Goal: Task Accomplishment & Management: Use online tool/utility

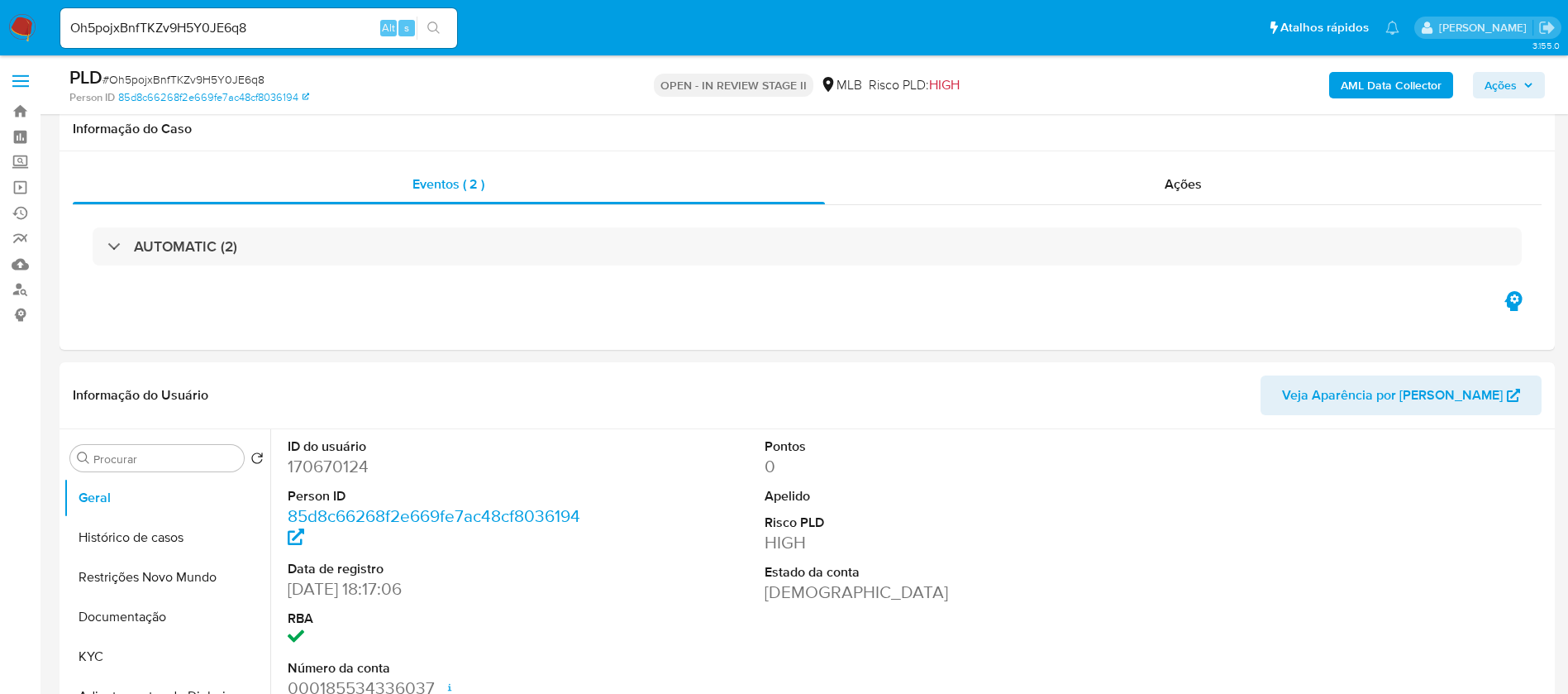
select select "10"
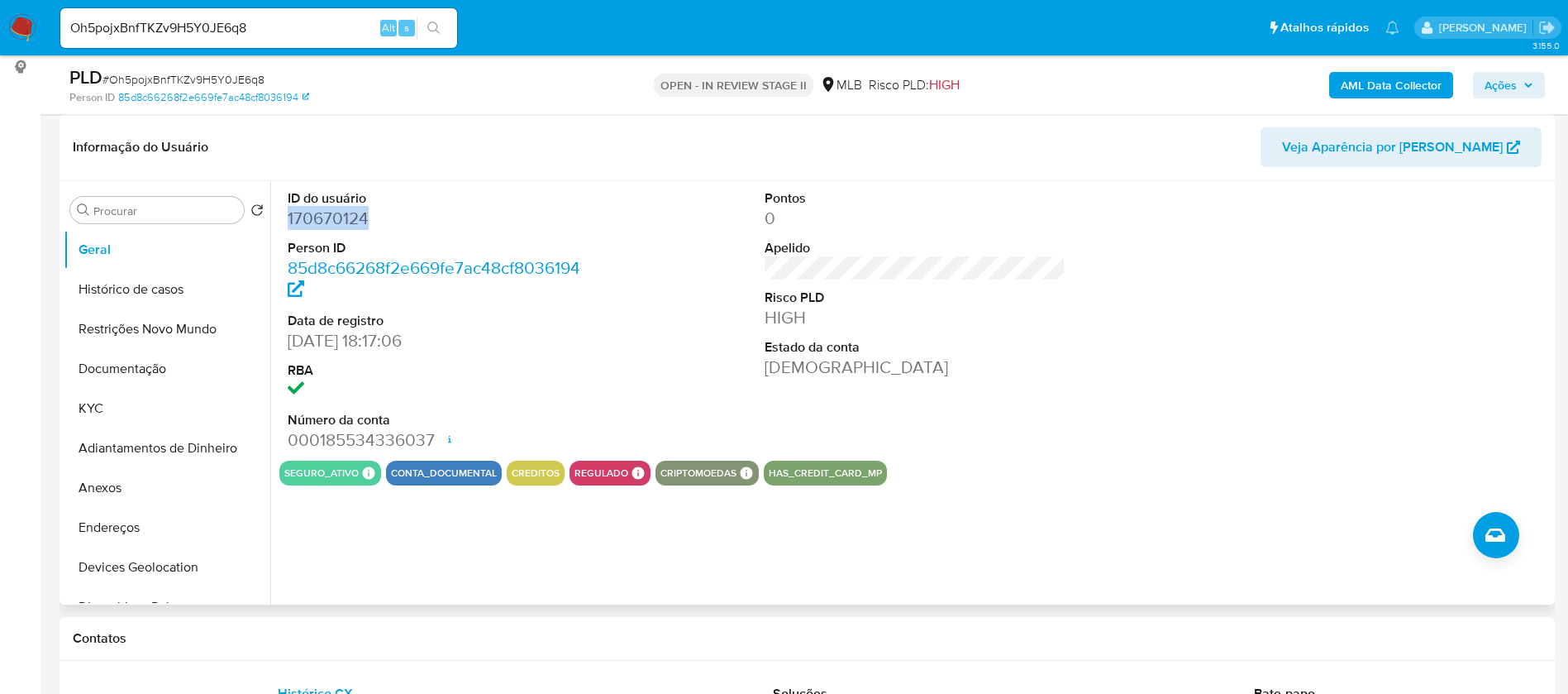
click at [357, 217] on dd "170670124" at bounding box center [438, 218] width 302 height 23
click at [689, 334] on div "ID do usuário 170670124 Person ID 85d8c66268f2e669fe7ac48cf8036194 Data de regi…" at bounding box center [915, 321] width 1272 height 280
click at [164, 402] on button "KYC" at bounding box center [160, 409] width 193 height 40
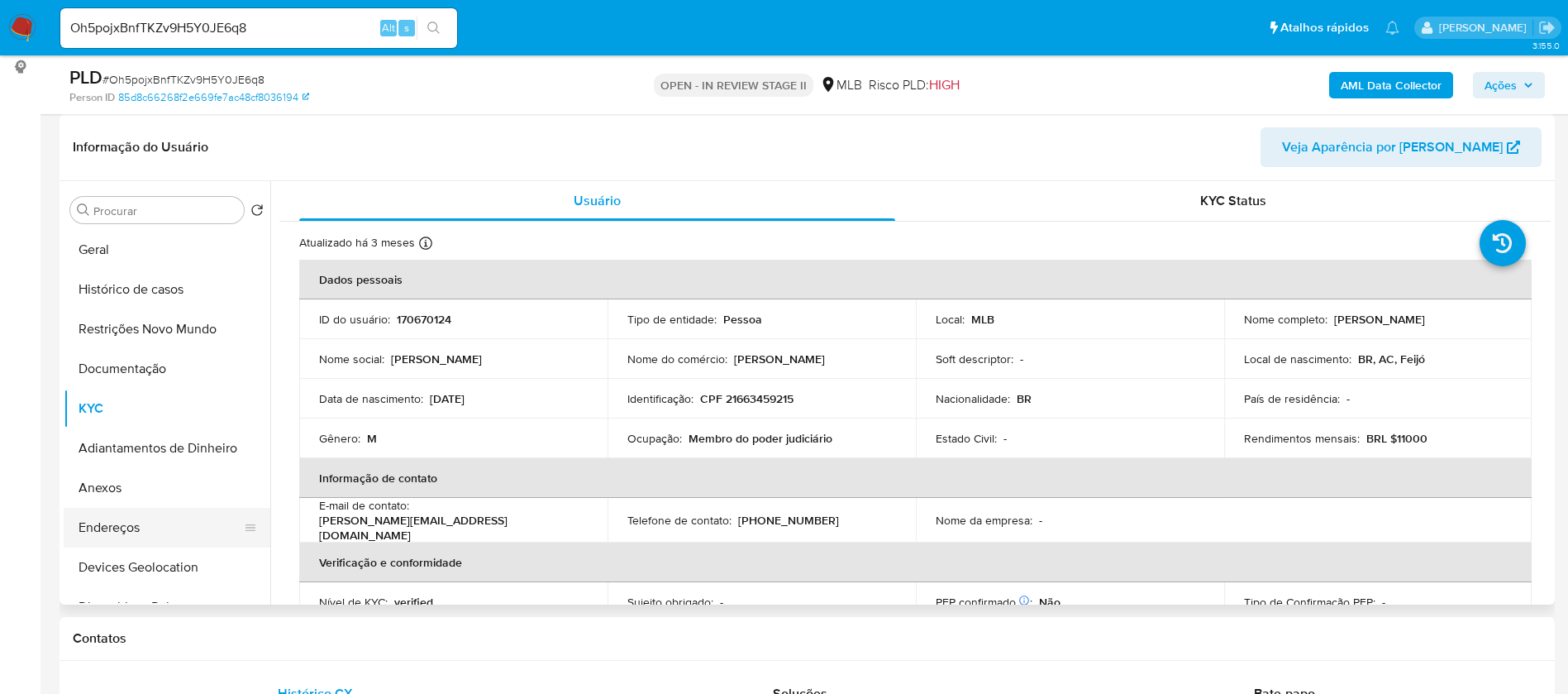
click at [156, 539] on button "Endereços" at bounding box center [160, 528] width 193 height 40
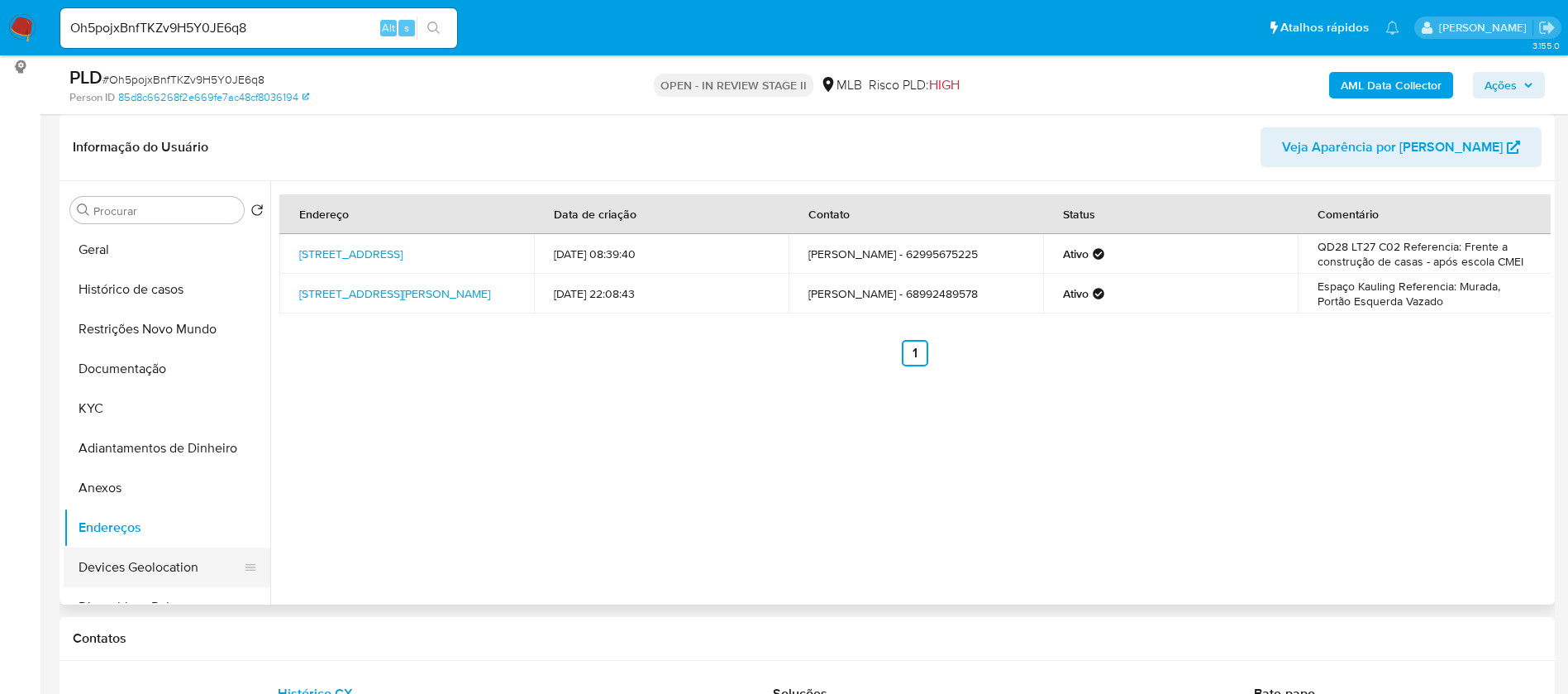
click at [150, 563] on button "Devices Geolocation" at bounding box center [160, 567] width 193 height 40
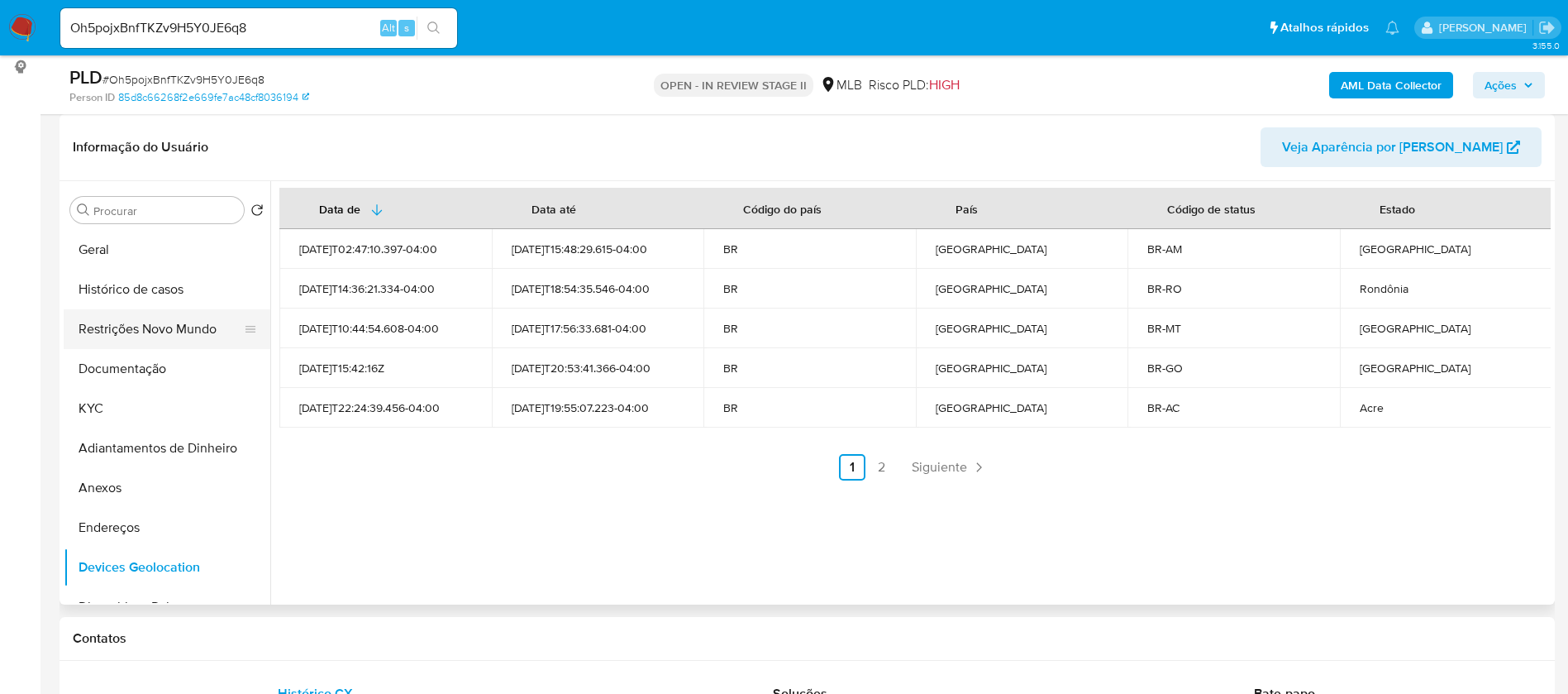
click at [181, 330] on button "Restrições Novo Mundo" at bounding box center [160, 329] width 193 height 40
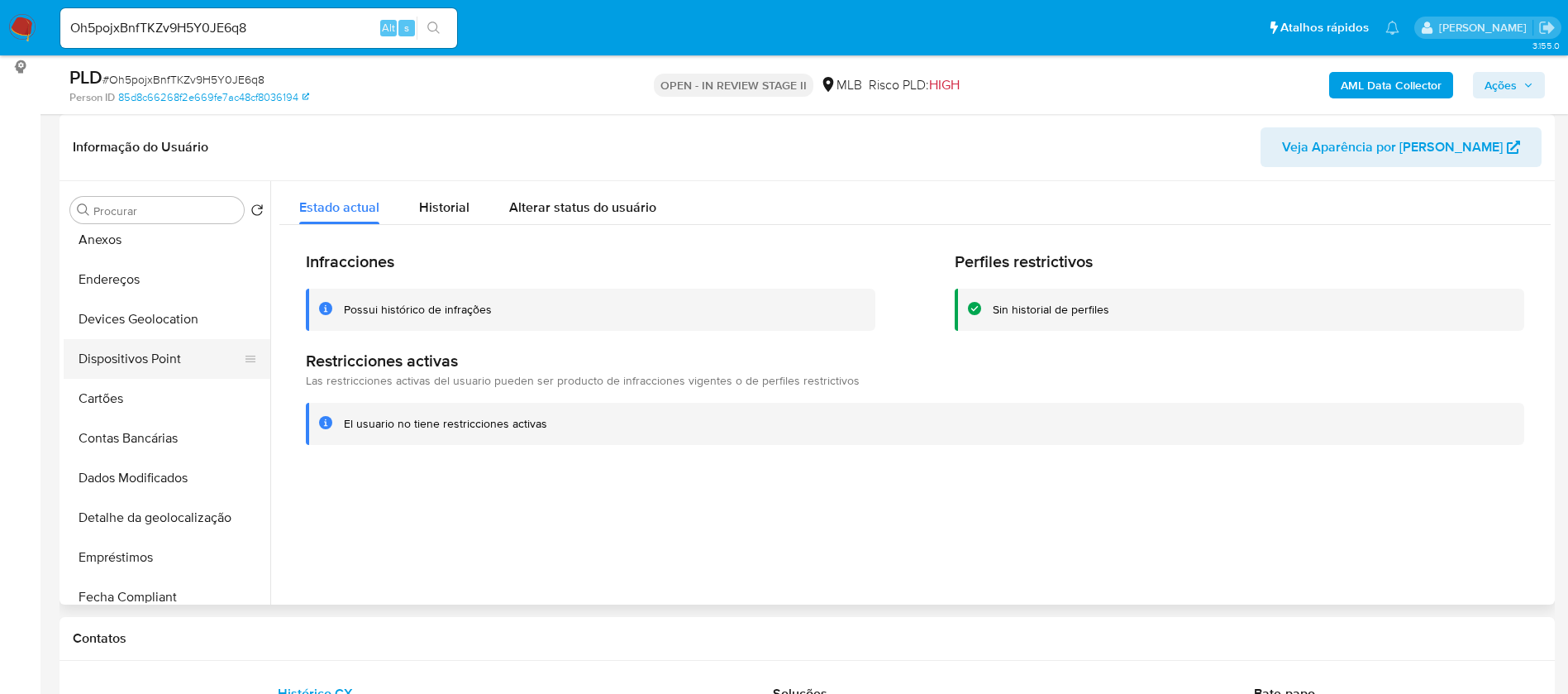
click at [182, 354] on button "Dispositivos Point" at bounding box center [160, 359] width 193 height 40
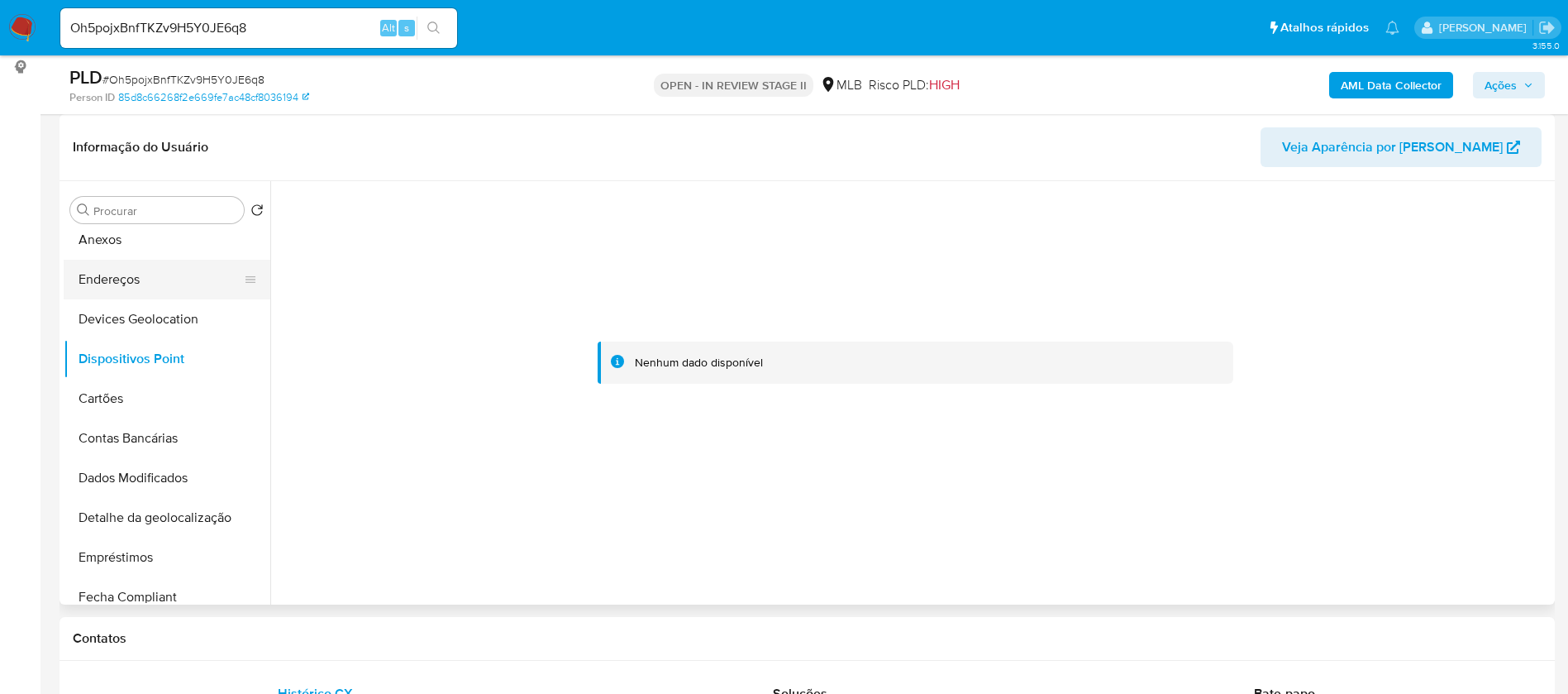
click at [188, 298] on button "Endereços" at bounding box center [160, 280] width 193 height 40
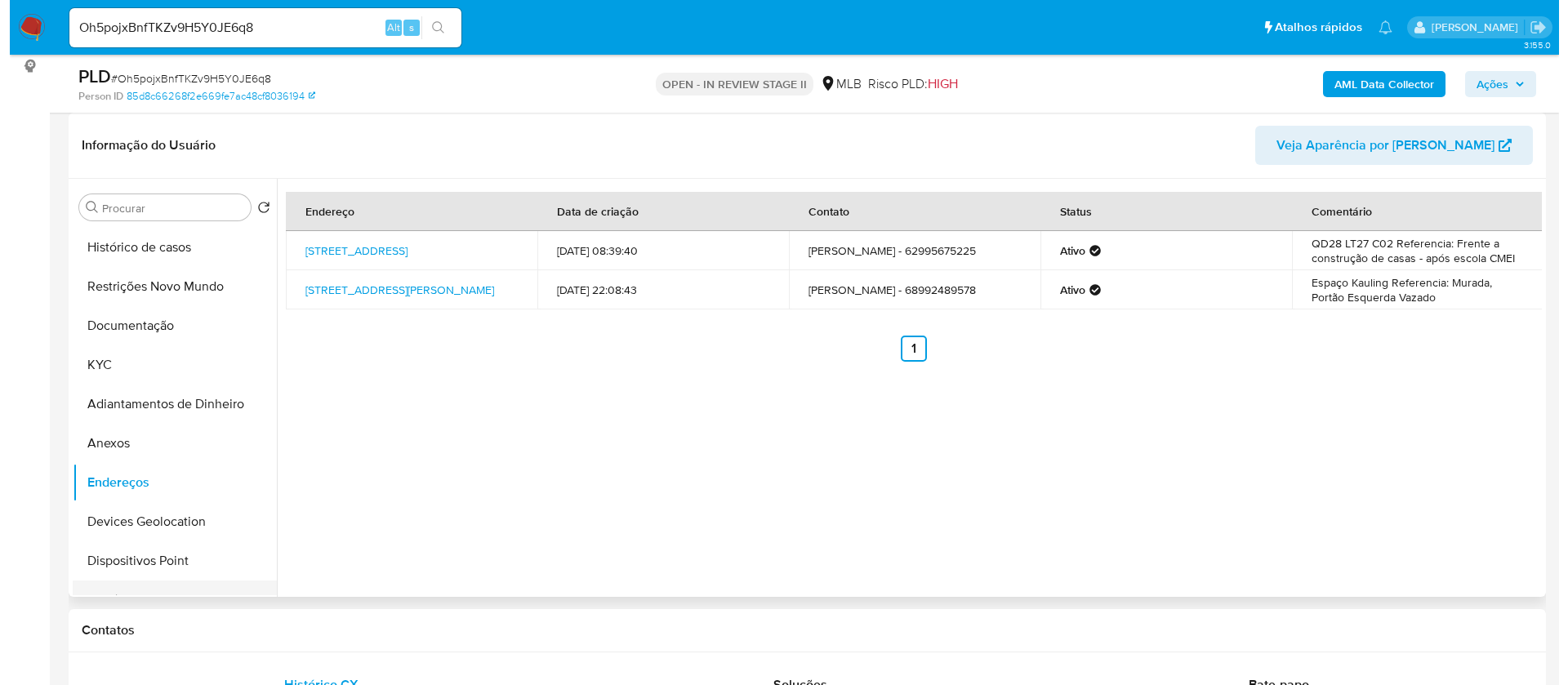
scroll to position [0, 0]
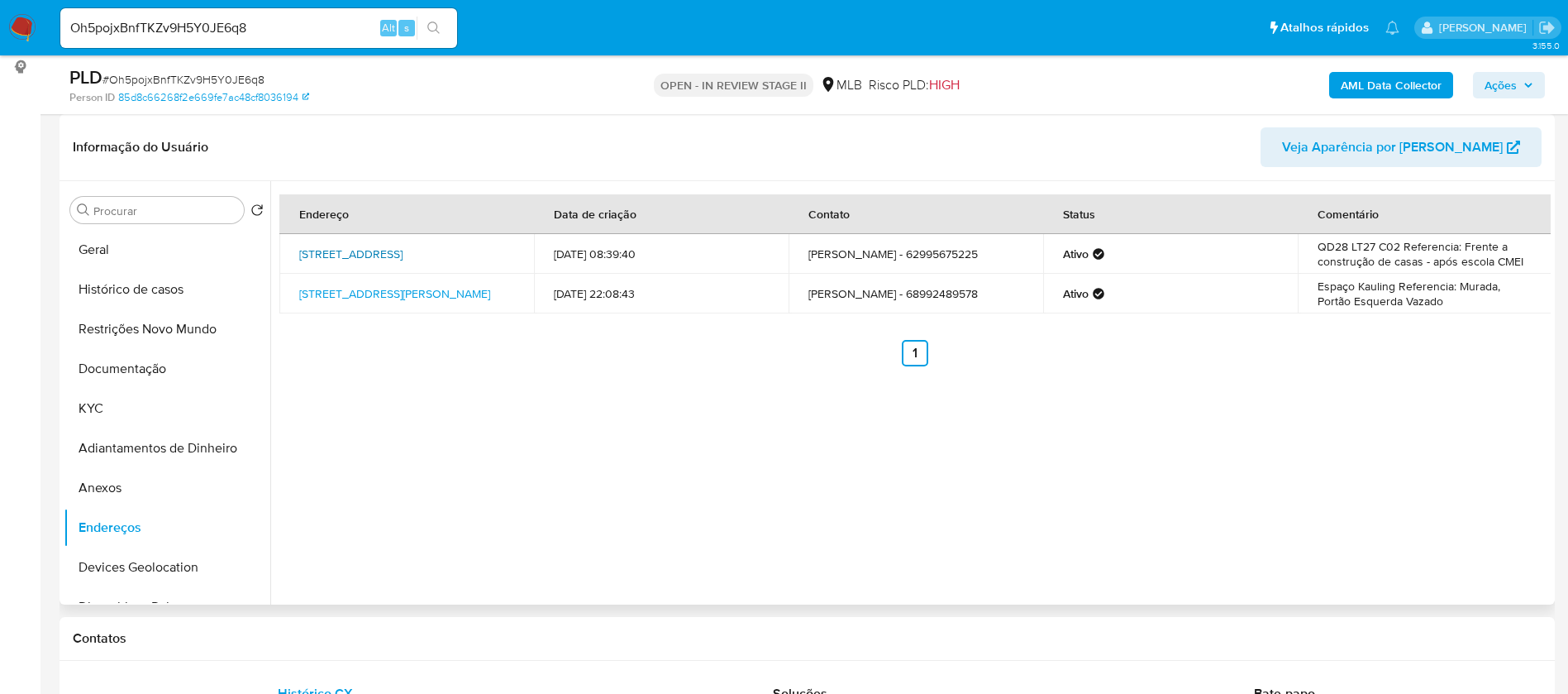
click at [387, 250] on link "Rua 15 296, Trindade, Goiás, 75385176, Brasil 296" at bounding box center [350, 254] width 103 height 16
click at [137, 358] on button "Documentação" at bounding box center [160, 369] width 193 height 40
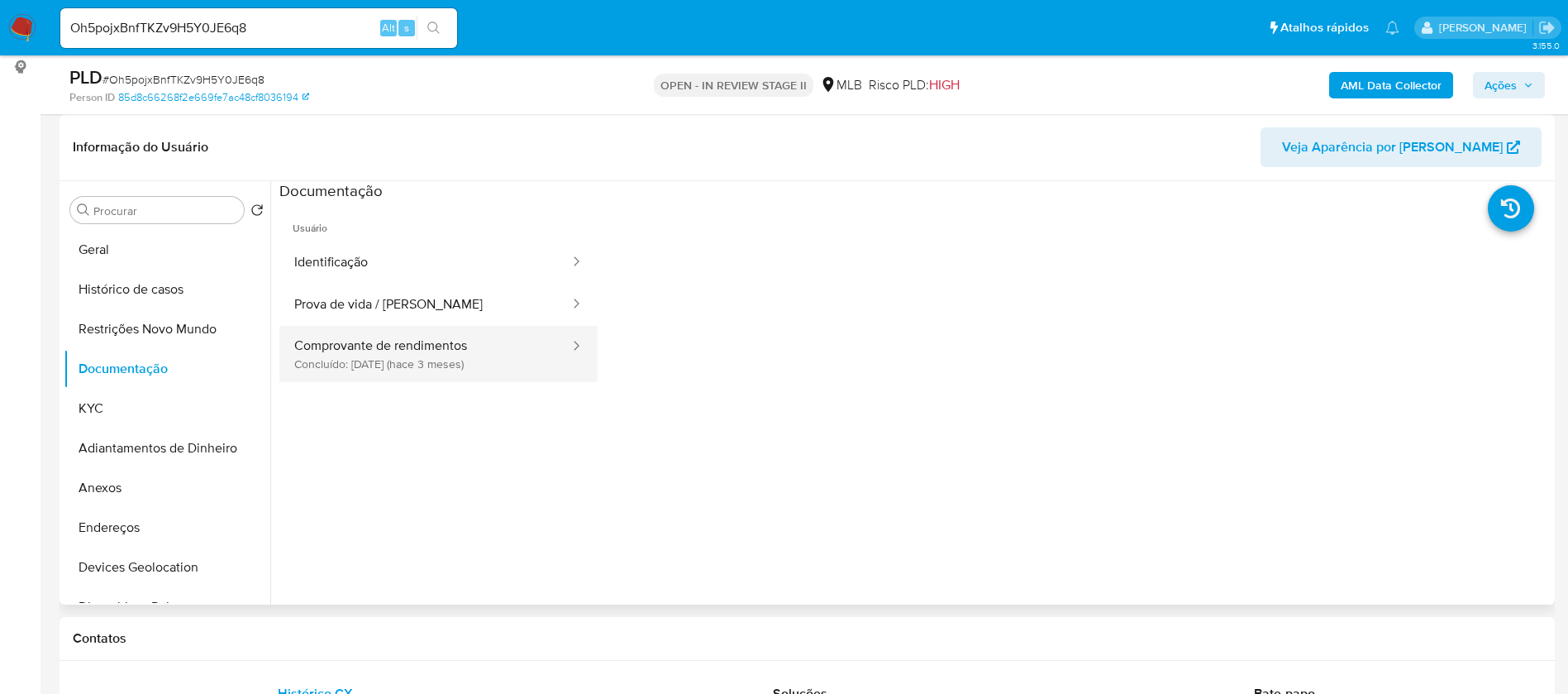
click at [446, 355] on button "Comprovante de rendimentos Concluído: 08/05/2025 (hace 3 meses)" at bounding box center [426, 354] width 292 height 57
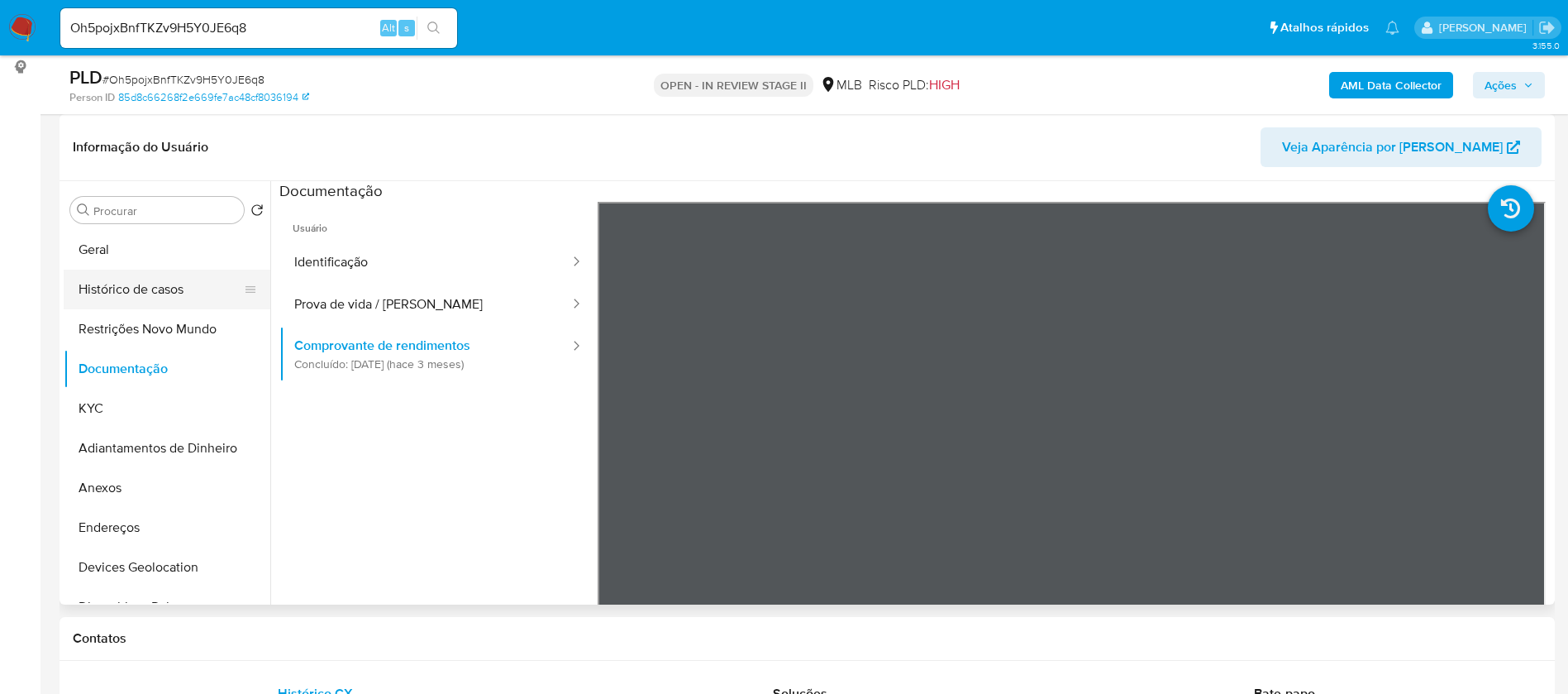
click at [133, 296] on button "Histórico de casos" at bounding box center [160, 290] width 193 height 40
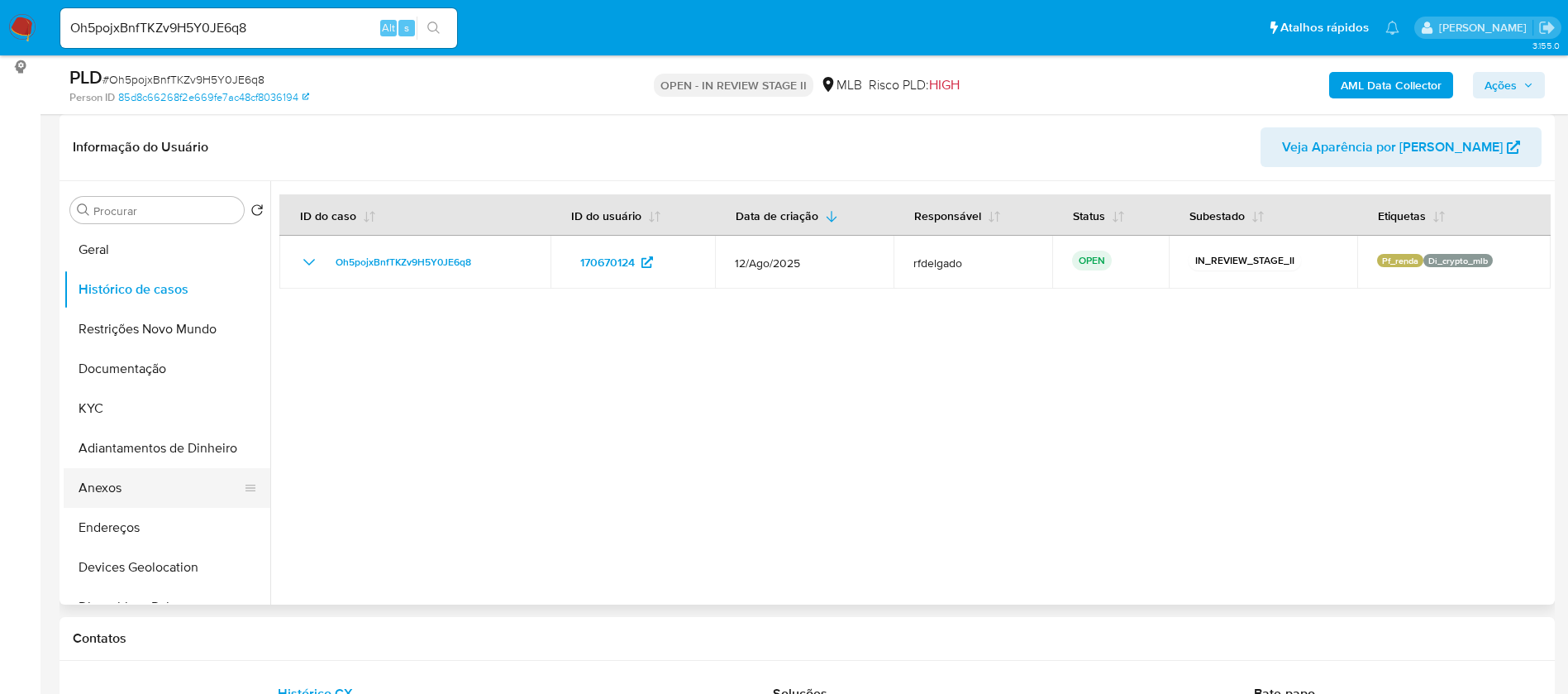
click at [132, 473] on button "Anexos" at bounding box center [160, 488] width 193 height 40
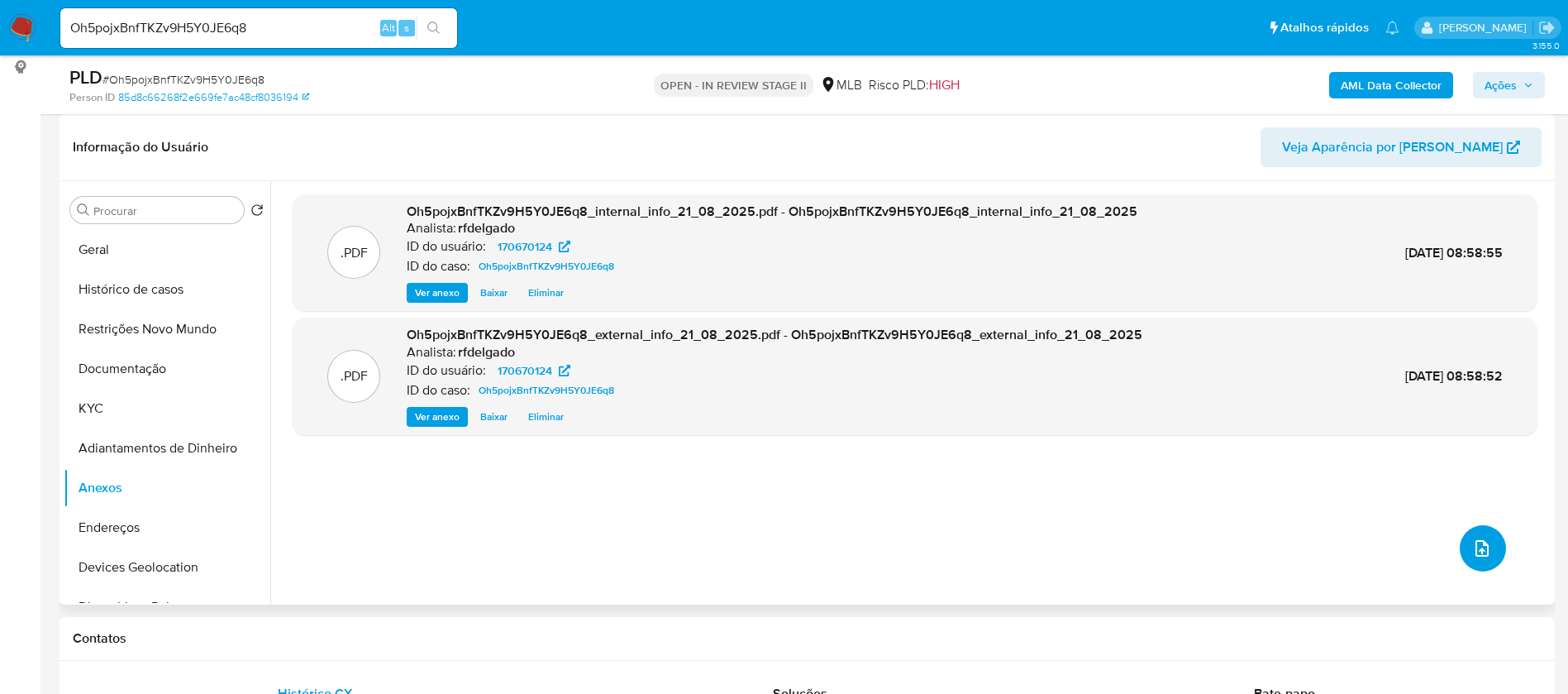
click at [1480, 537] on button "upload-file" at bounding box center [1483, 548] width 46 height 47
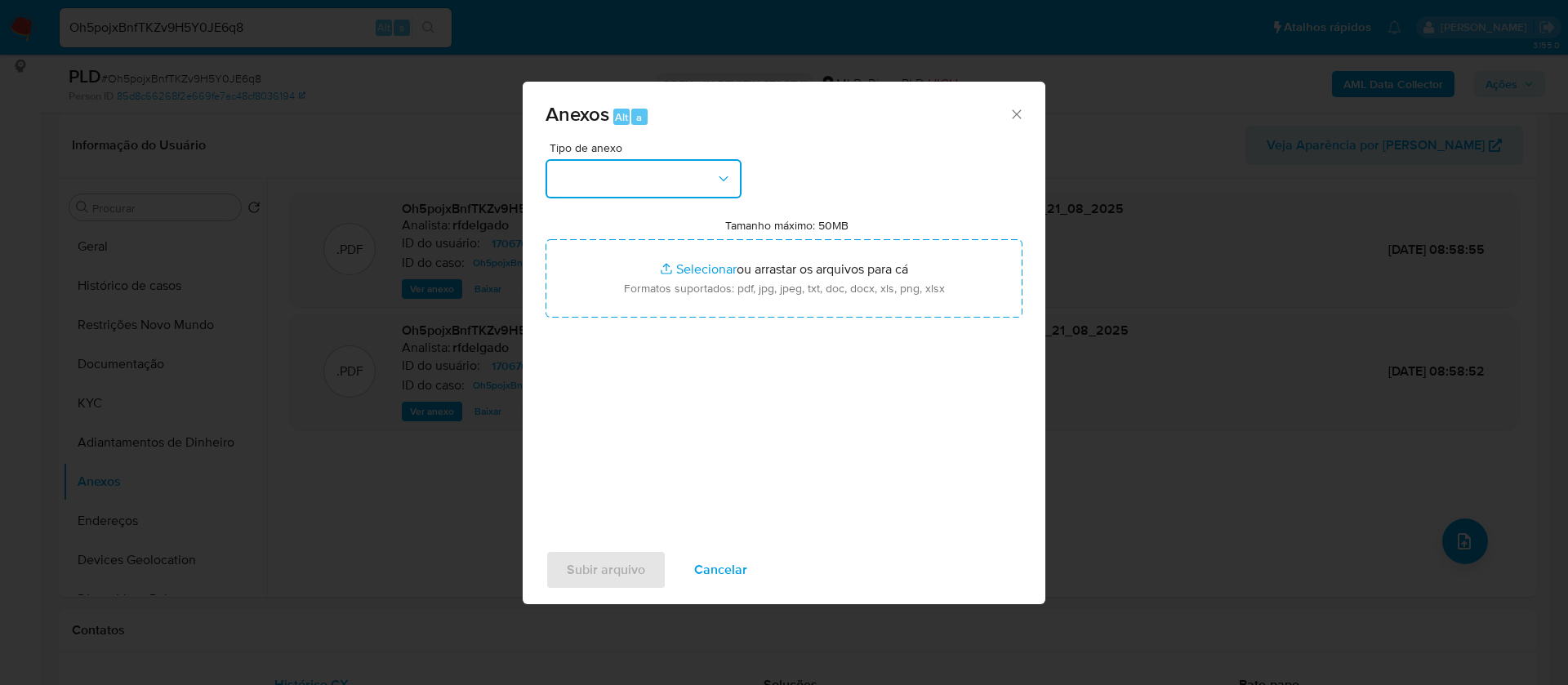
click at [621, 184] on button "button" at bounding box center [644, 179] width 196 height 40
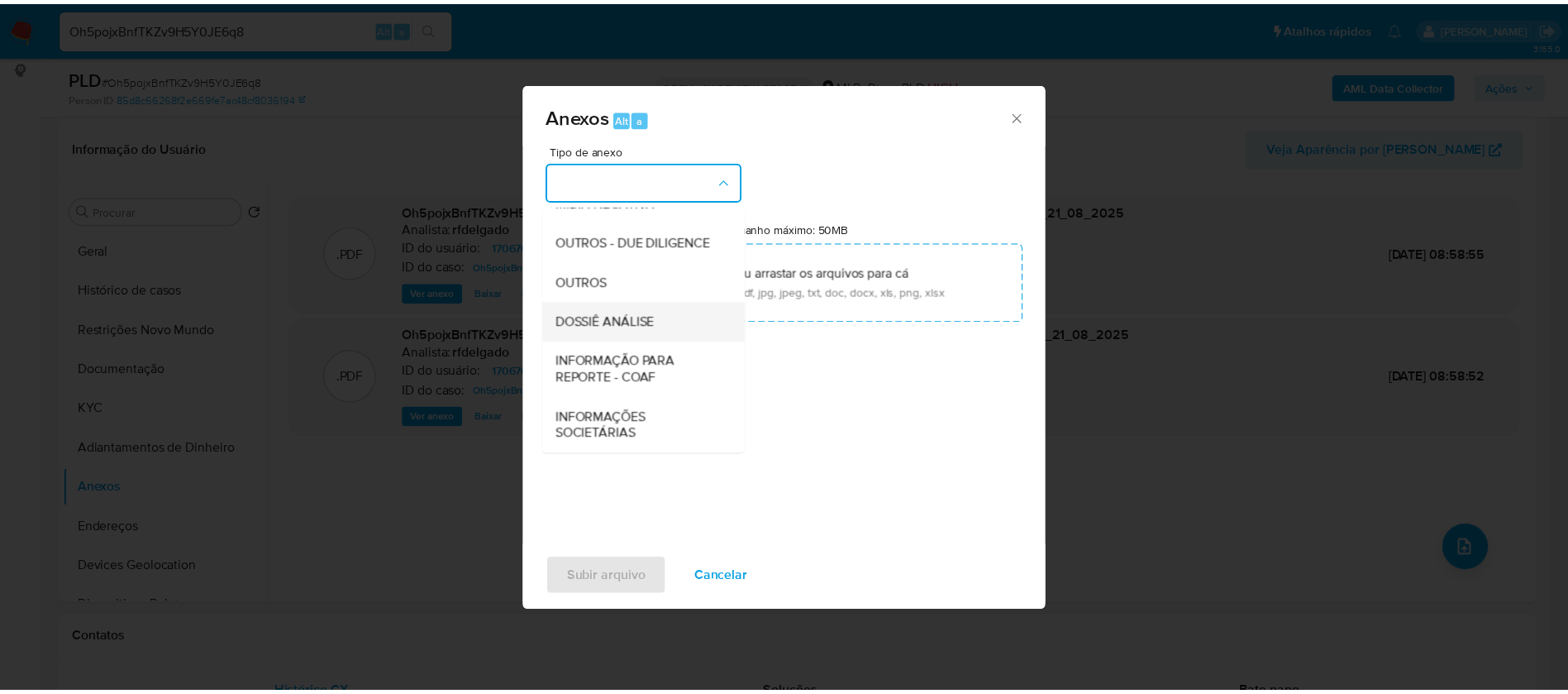
scroll to position [248, 0]
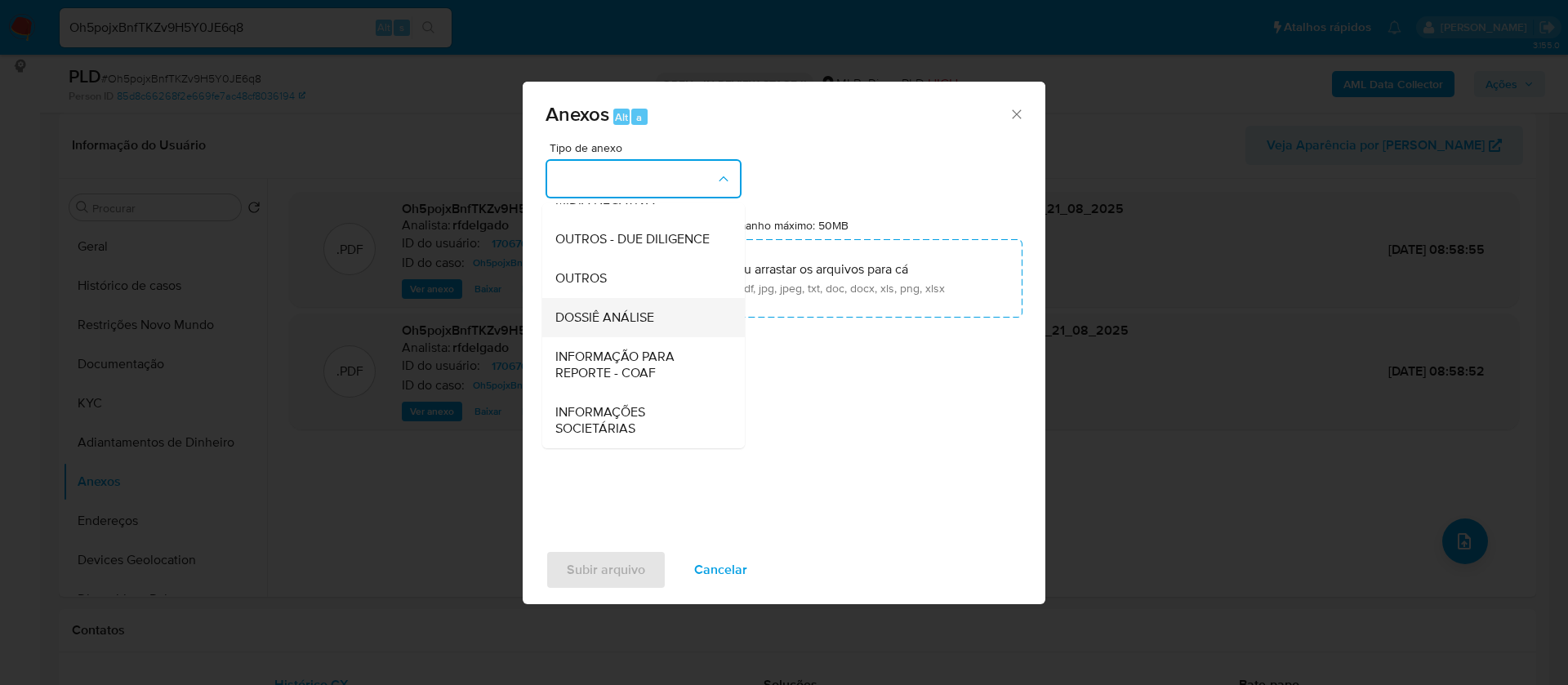
click at [644, 333] on div "DOSSIÊ ANÁLISE" at bounding box center [639, 318] width 167 height 40
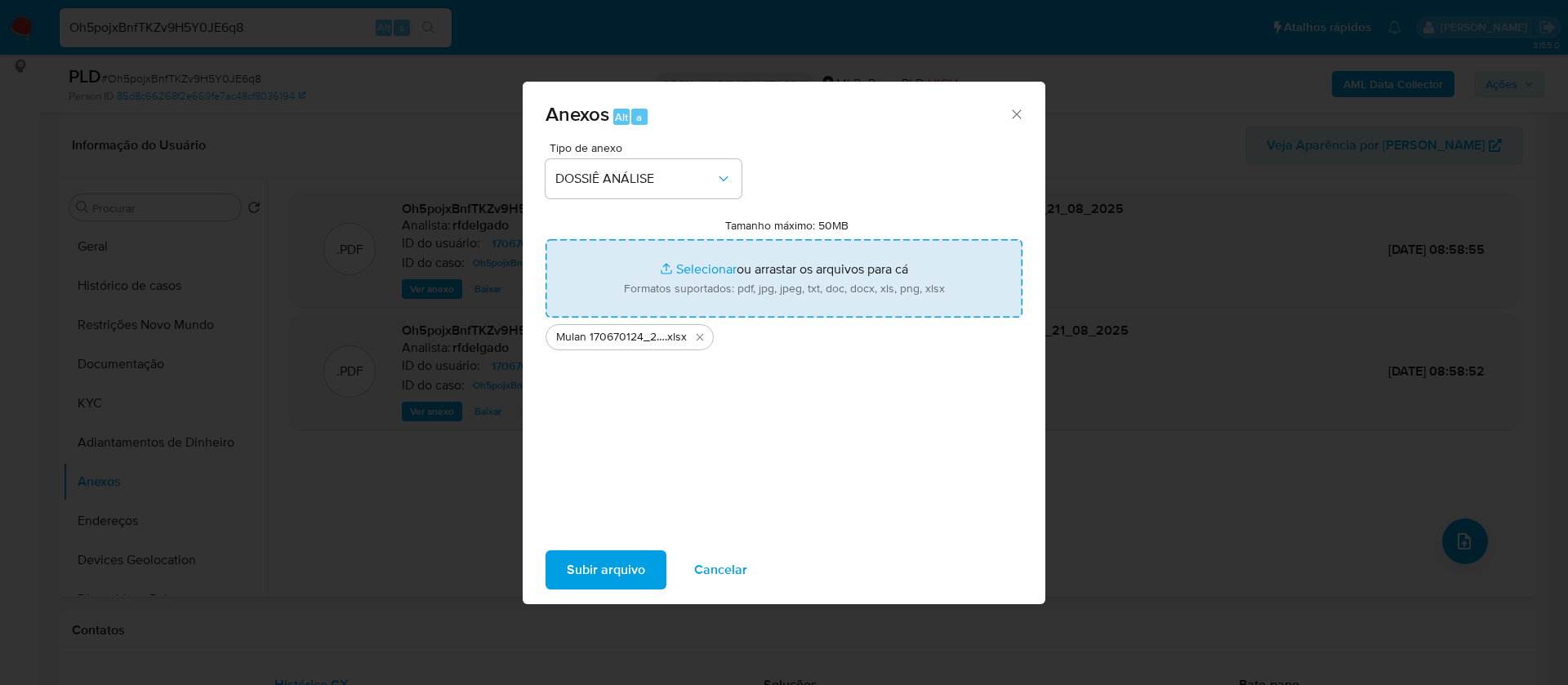
type input "C:\fakepath\SAR - - CPF 21663459215 - SERGIO ANTONIO FRANCALINO ROCHA.pdf"
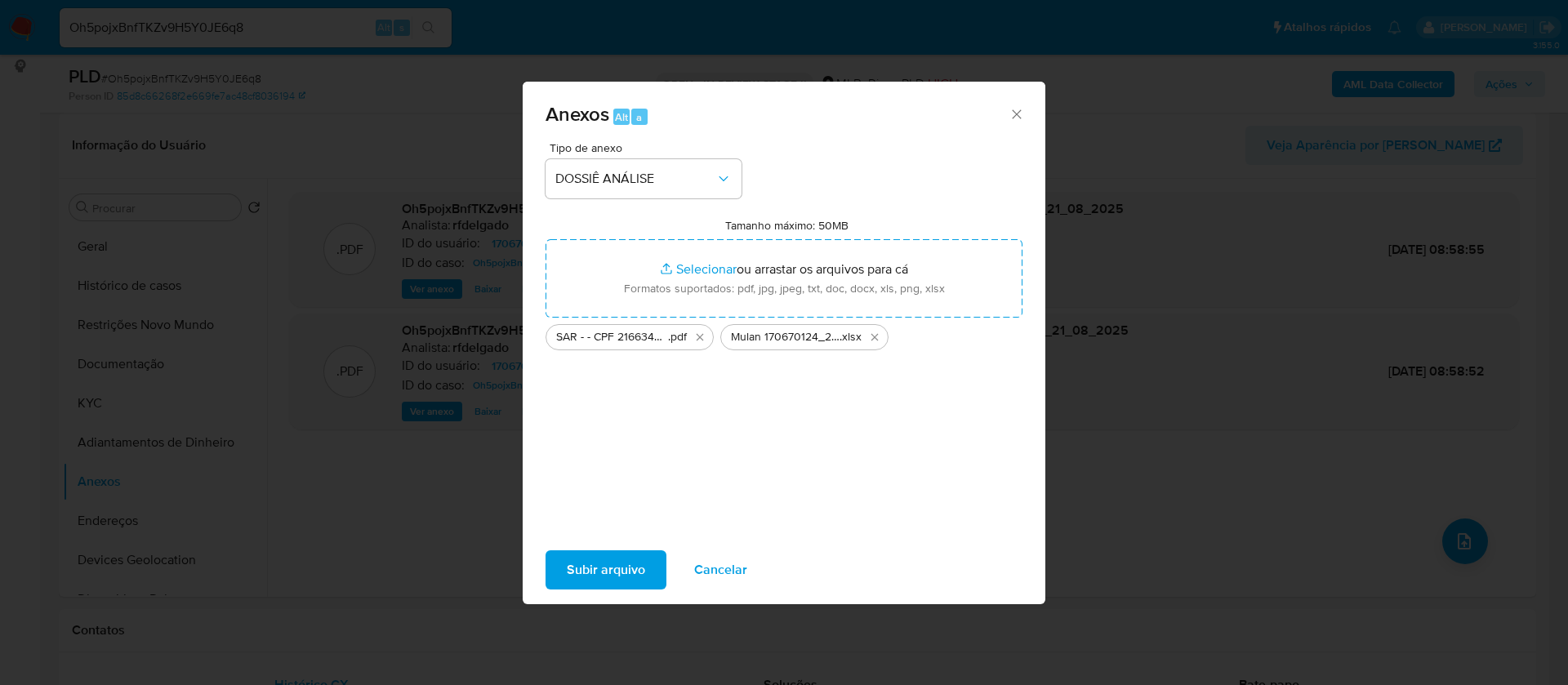
click at [631, 569] on span "Subir arquivo" at bounding box center [605, 570] width 78 height 36
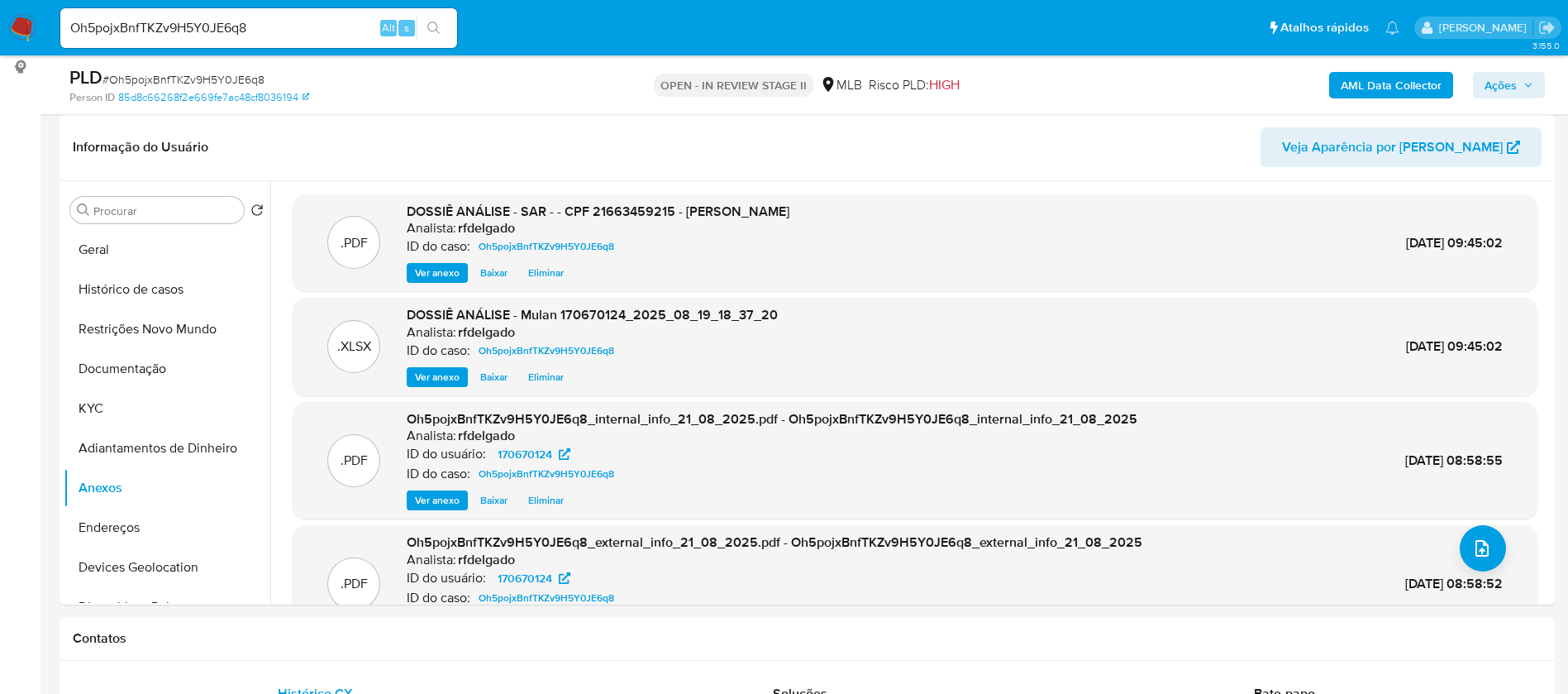
click at [1497, 76] on span "Ações" at bounding box center [1501, 85] width 32 height 26
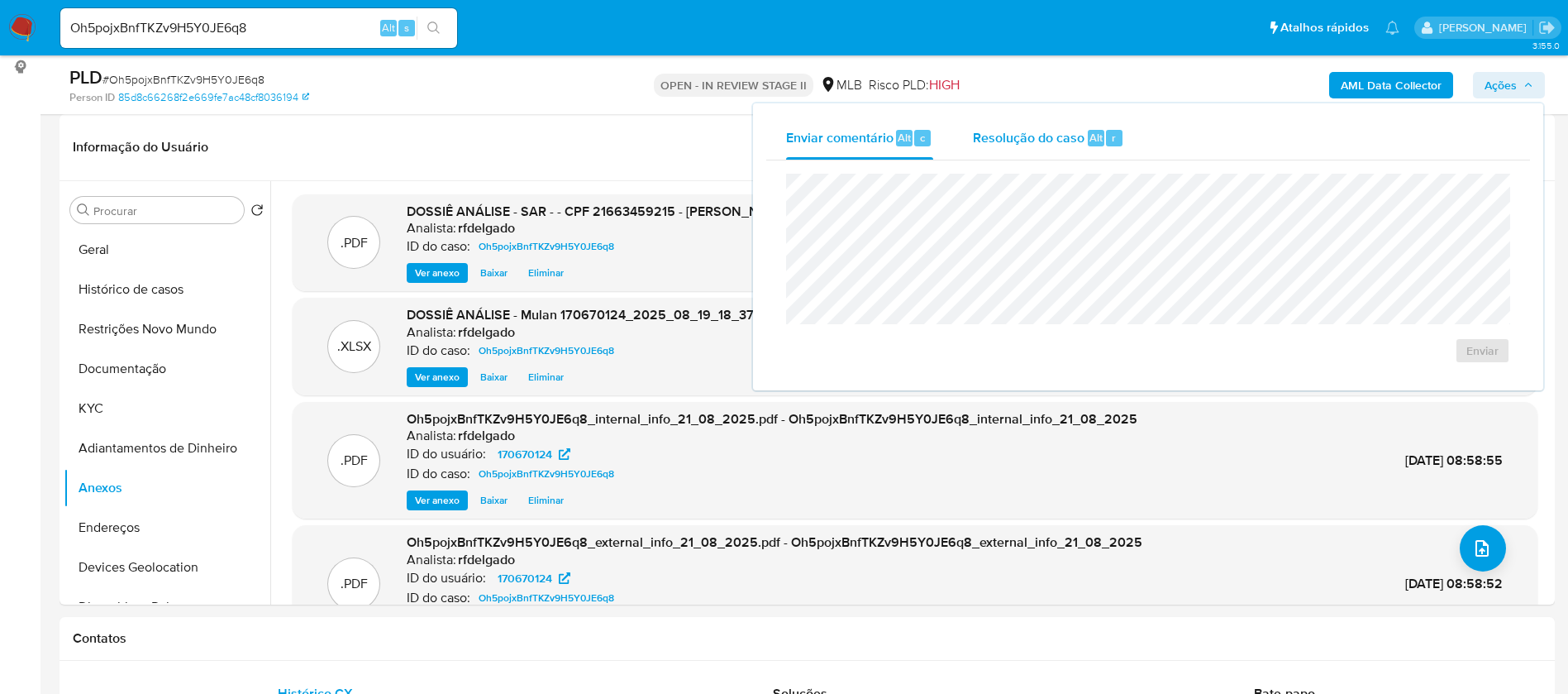
click at [1076, 146] on div "Resolução do caso Alt r" at bounding box center [1048, 138] width 151 height 43
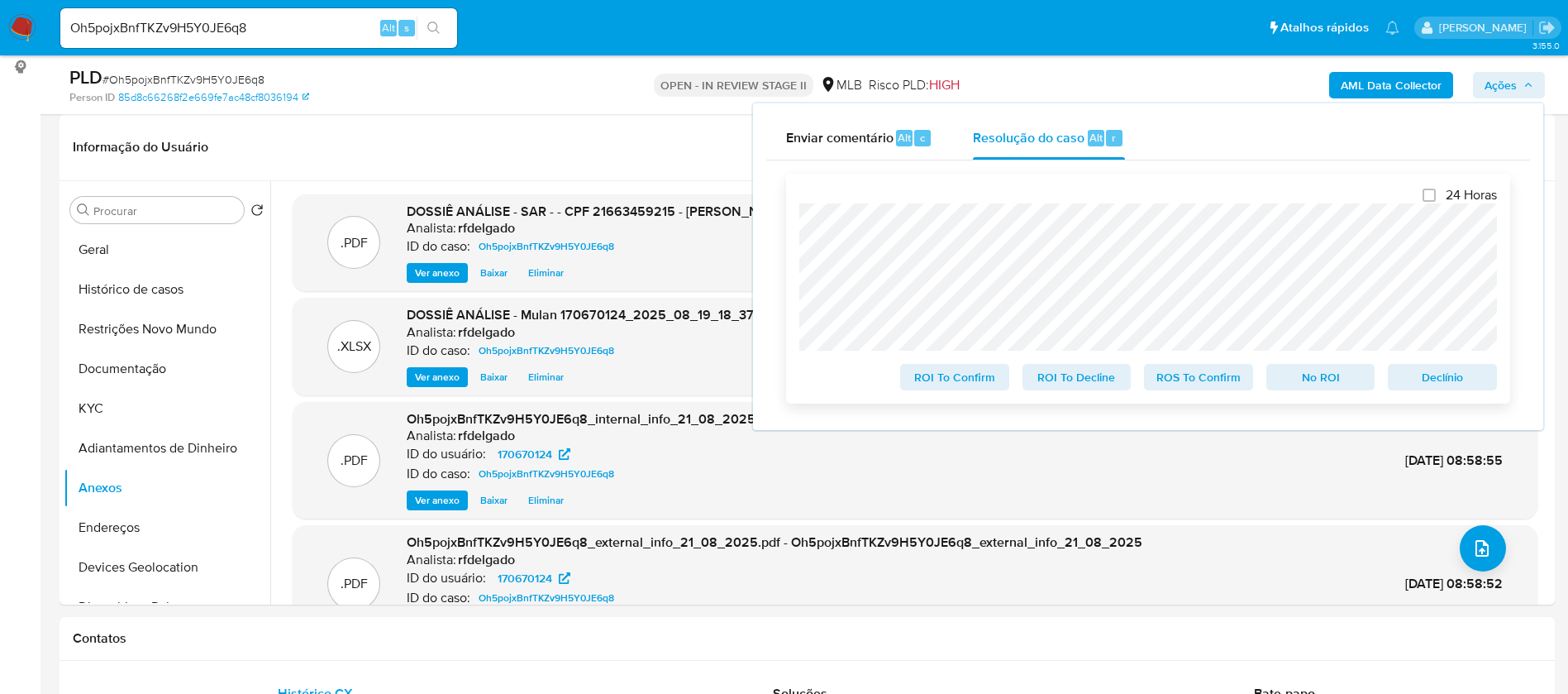
click at [1329, 387] on span "No ROI" at bounding box center [1321, 377] width 86 height 23
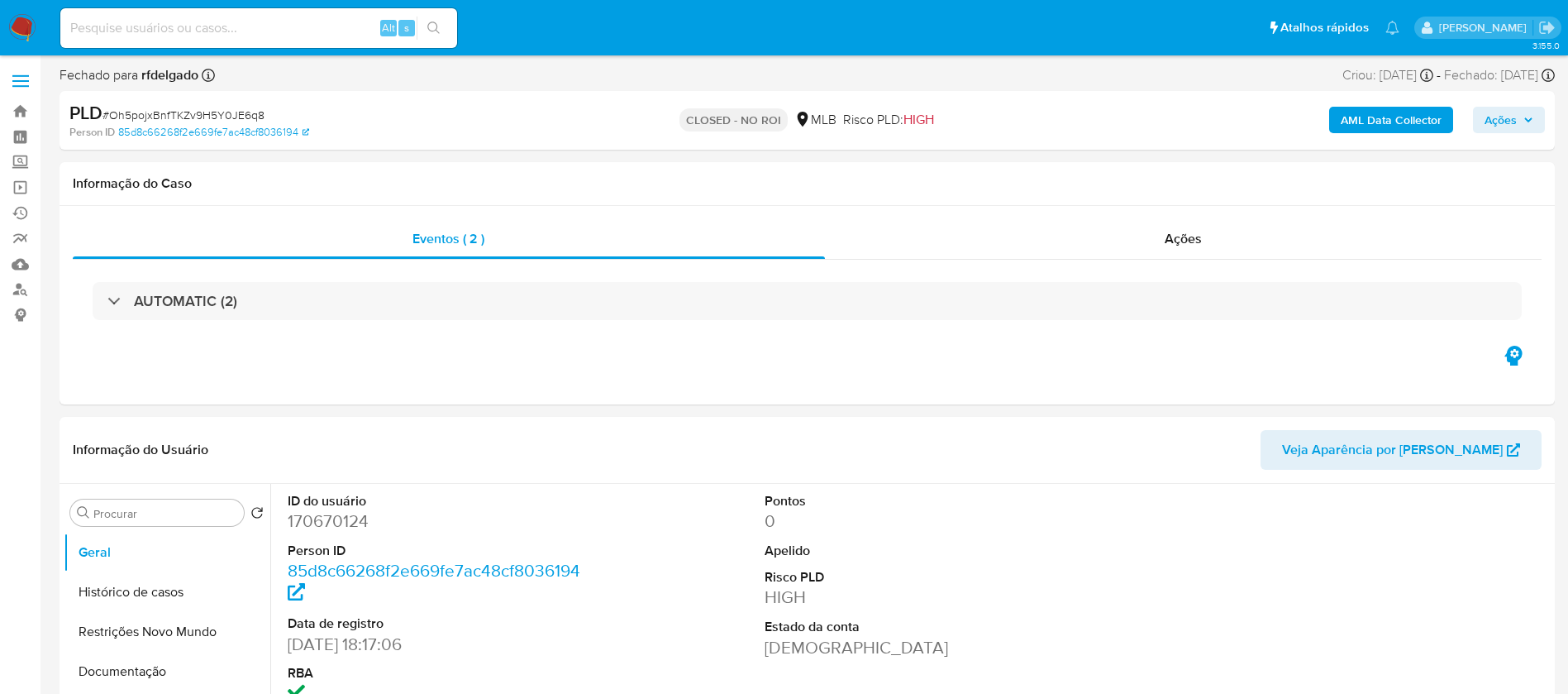
select select "10"
click at [343, 33] on input at bounding box center [258, 28] width 397 height 22
paste input "xbC0PYrOcRAHXntZkJUdMFpJ"
type input "xbC0PYrOcRAHXntZkJUdMFpJ"
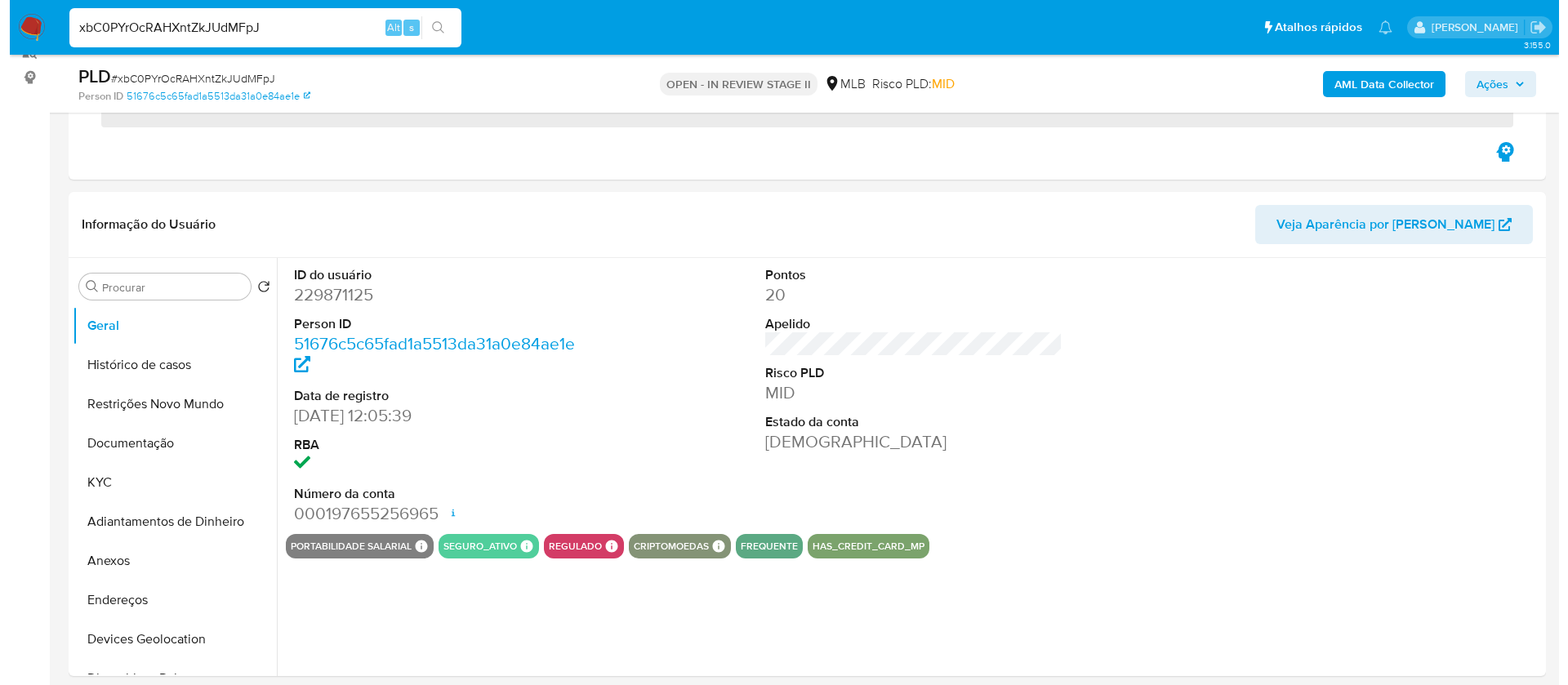
scroll to position [245, 0]
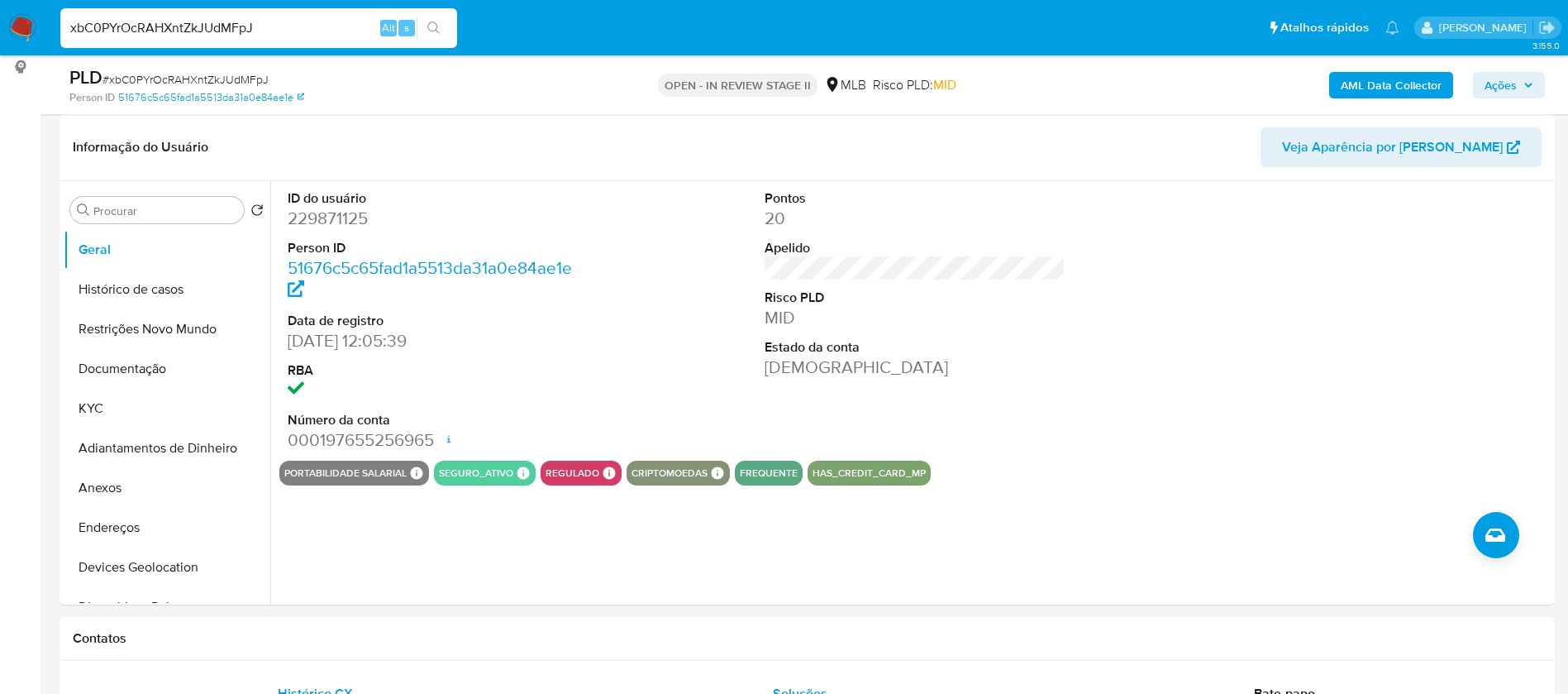
select select "10"
click at [183, 398] on button "KYC" at bounding box center [160, 409] width 193 height 40
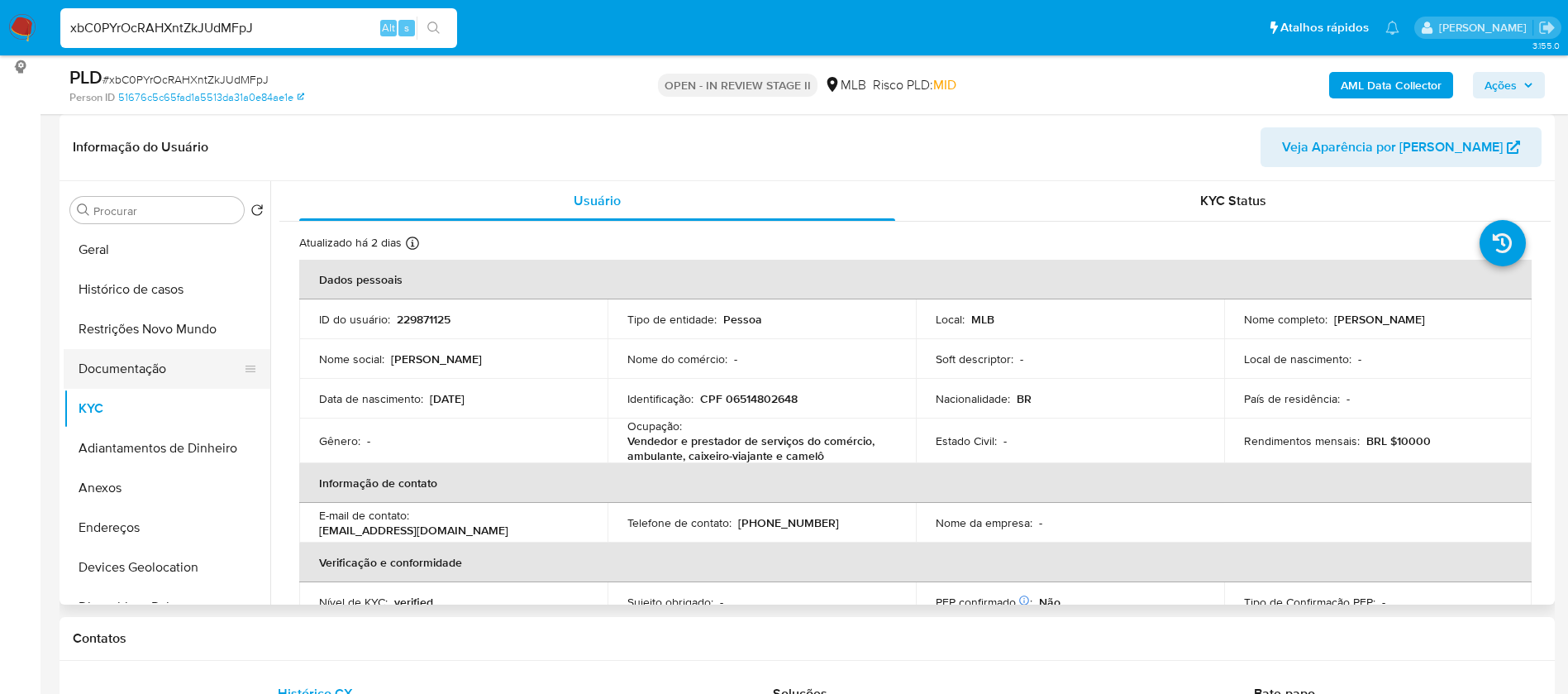
click at [100, 374] on button "Documentação" at bounding box center [160, 369] width 193 height 40
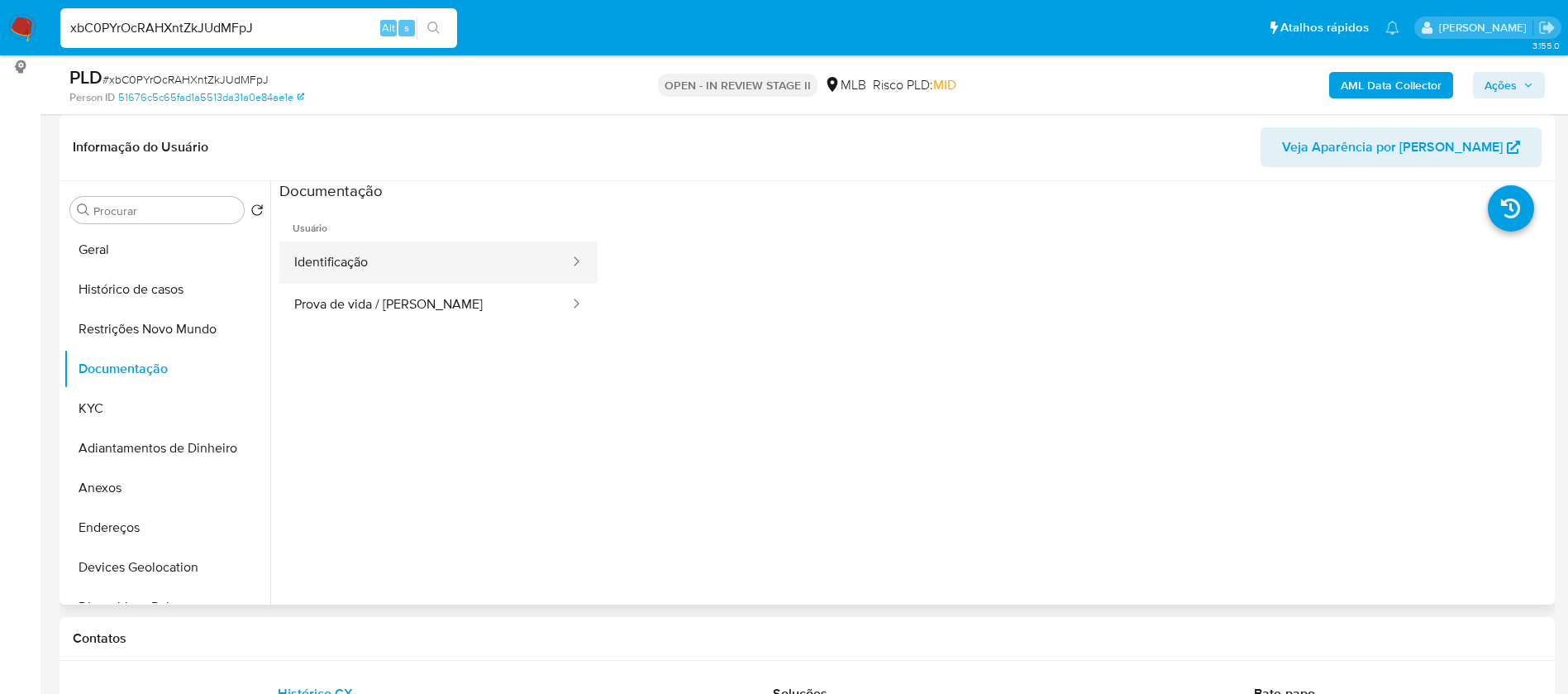
click at [352, 244] on button "Identificação" at bounding box center [426, 263] width 292 height 42
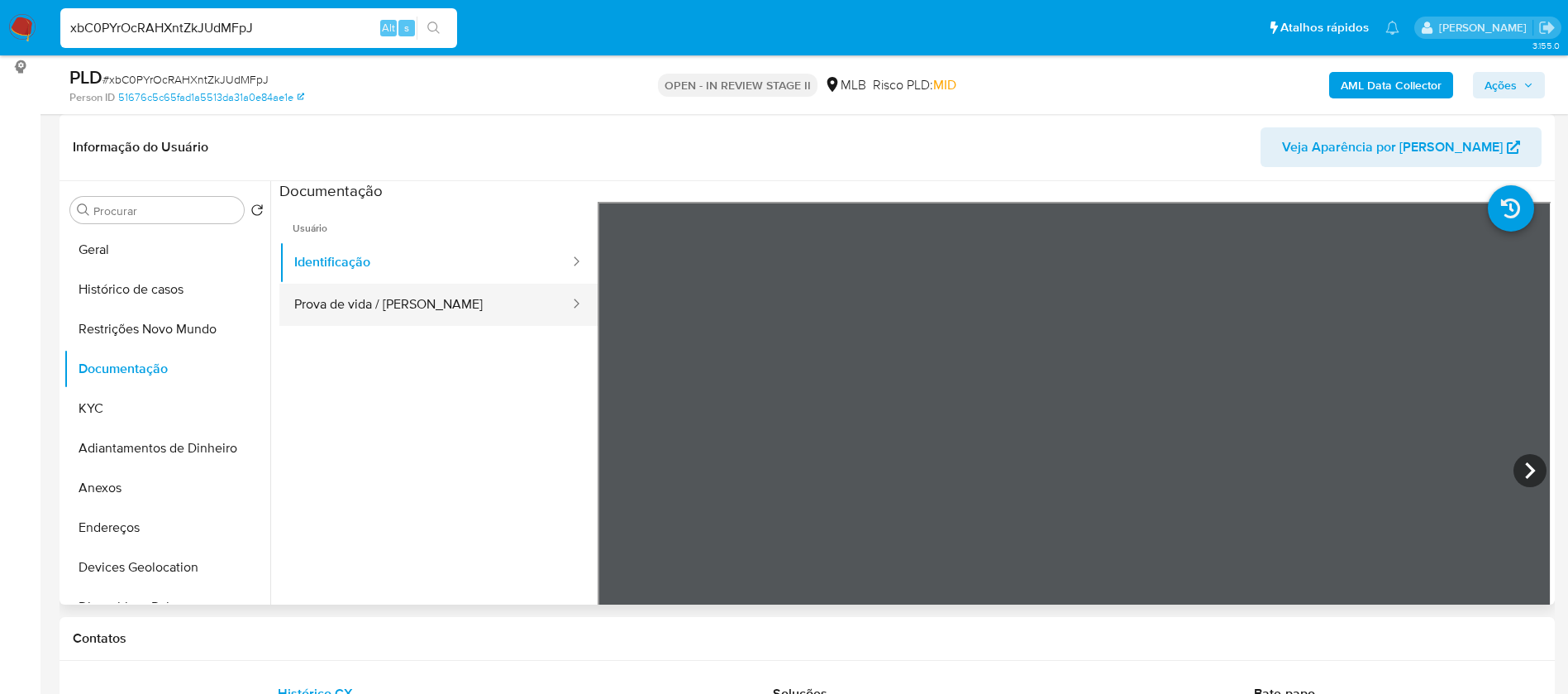
click at [361, 304] on button "Prova de vida / [PERSON_NAME]" at bounding box center [426, 305] width 292 height 42
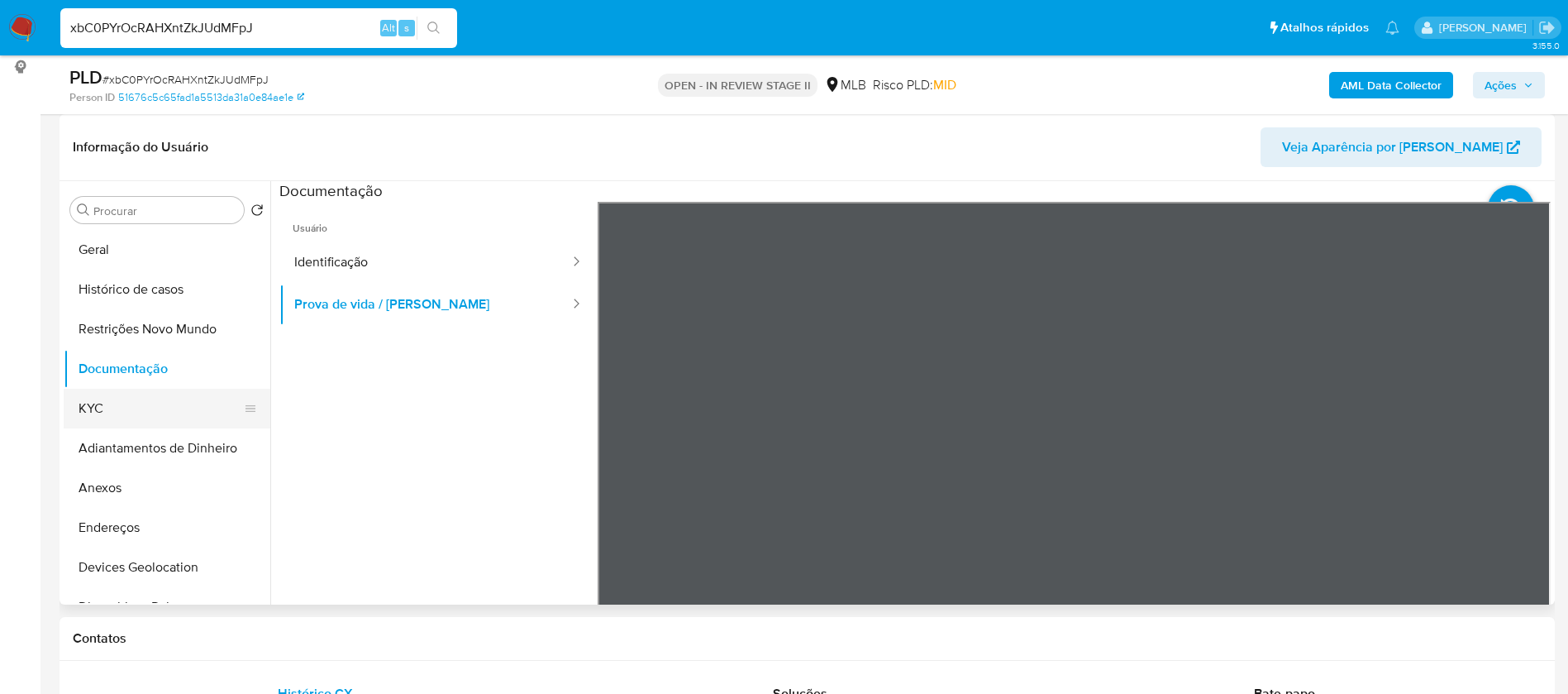
click at [102, 405] on button "KYC" at bounding box center [160, 409] width 193 height 40
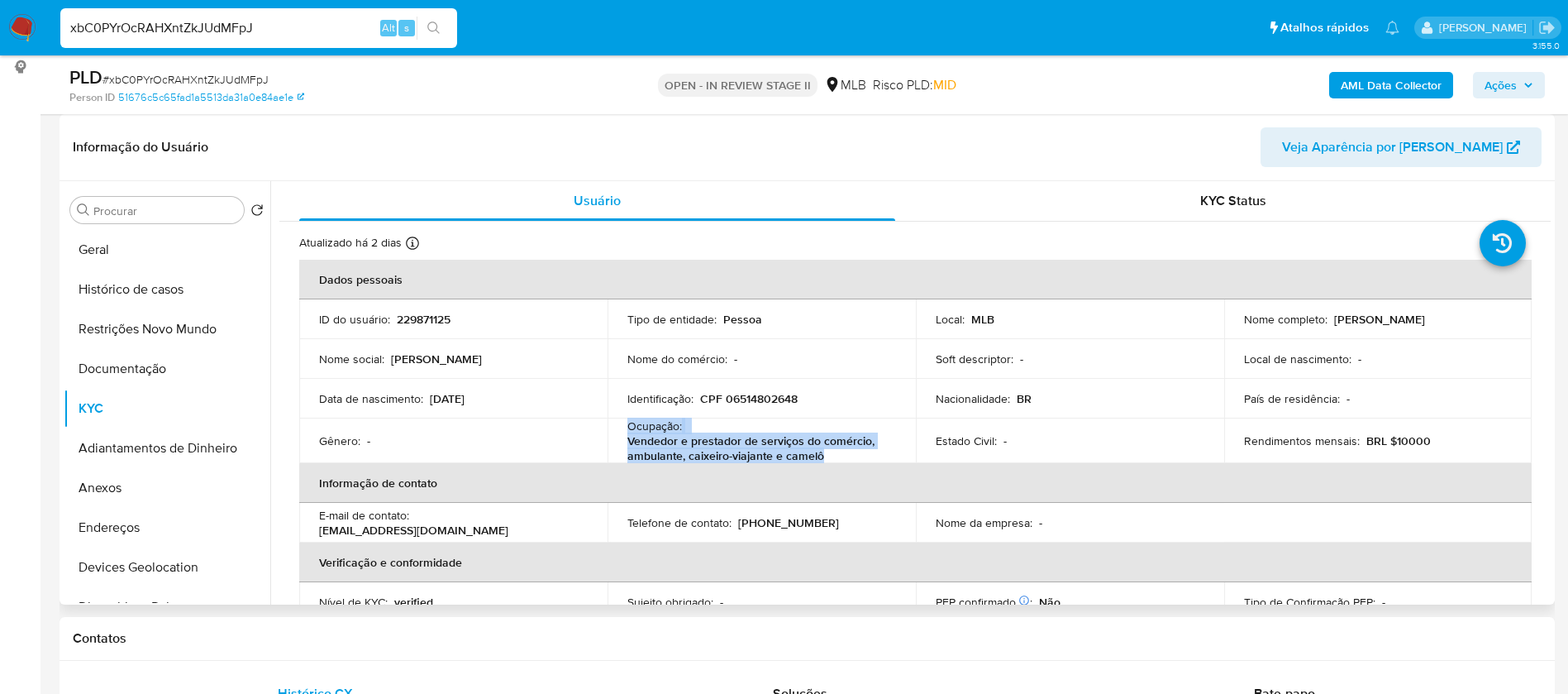
drag, startPoint x: 825, startPoint y: 455, endPoint x: 623, endPoint y: 429, distance: 203.7
click at [623, 429] on td "Ocupação : Vendedor e prestador de serviços do comércio, ambulante, caixeiro-vi…" at bounding box center [762, 440] width 308 height 45
copy div "Ocupação : Vendedor e prestador de serviços do comércio, ambulante, caixeiro-vi…"
click at [1374, 90] on b "AML Data Collector" at bounding box center [1391, 85] width 101 height 26
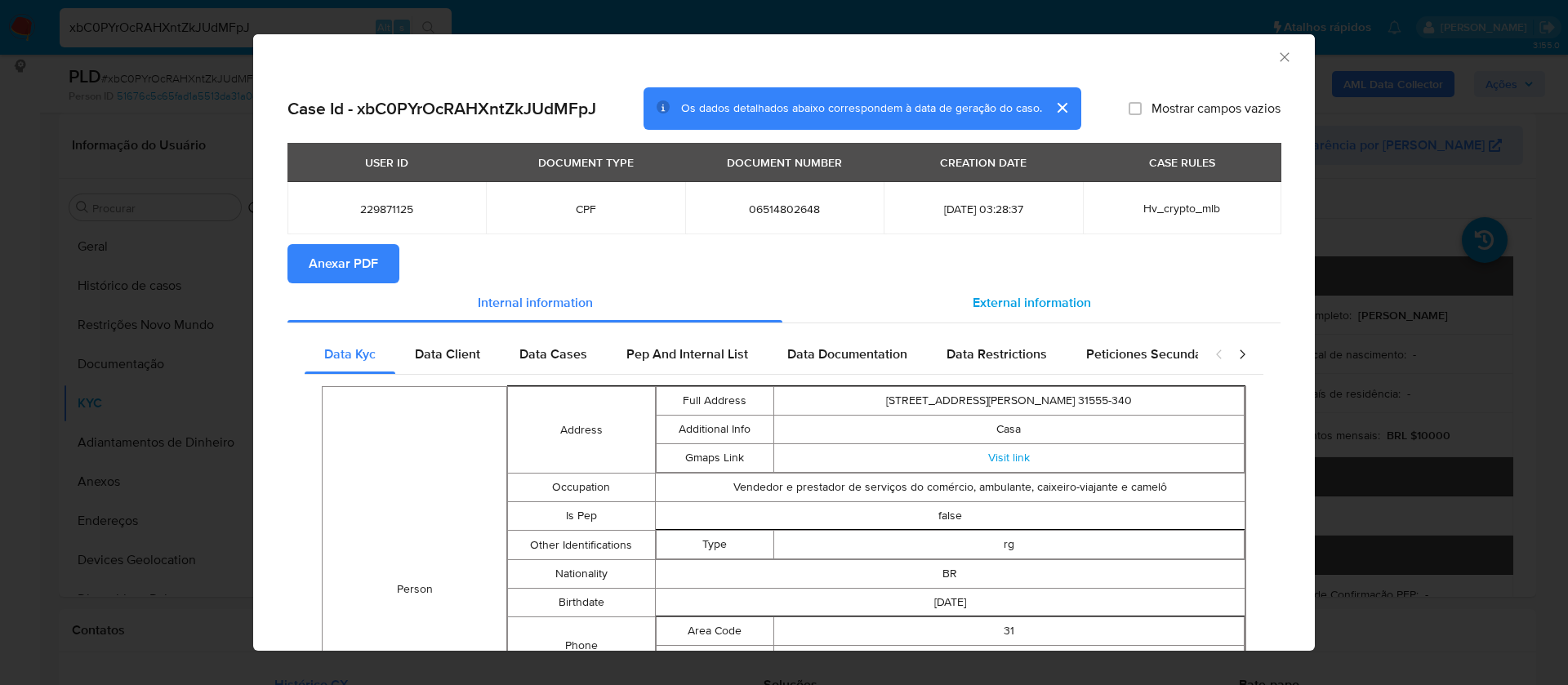
click at [1005, 302] on span "External information" at bounding box center [1032, 302] width 119 height 19
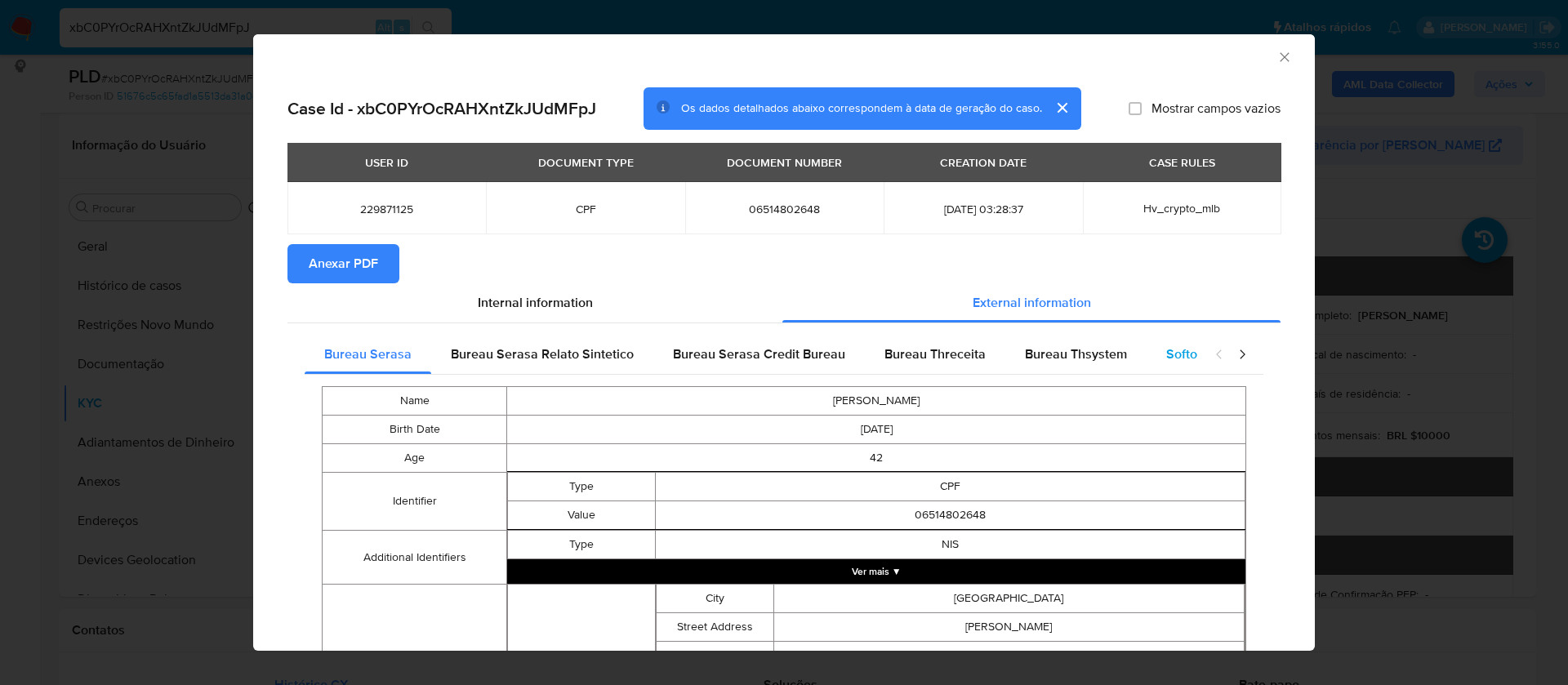
click at [1166, 353] on span "Softon" at bounding box center [1185, 354] width 39 height 19
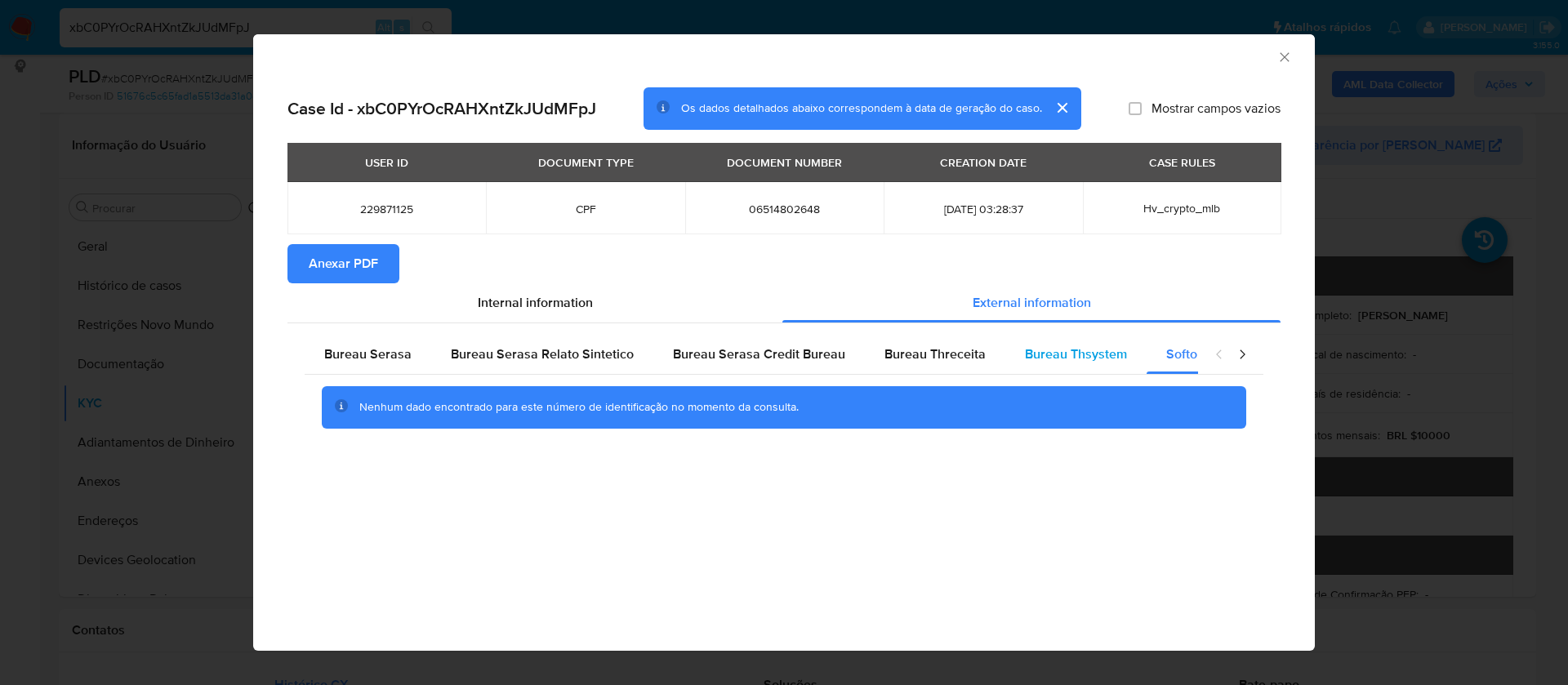
click at [1051, 352] on span "Bureau Thsystem" at bounding box center [1075, 354] width 102 height 19
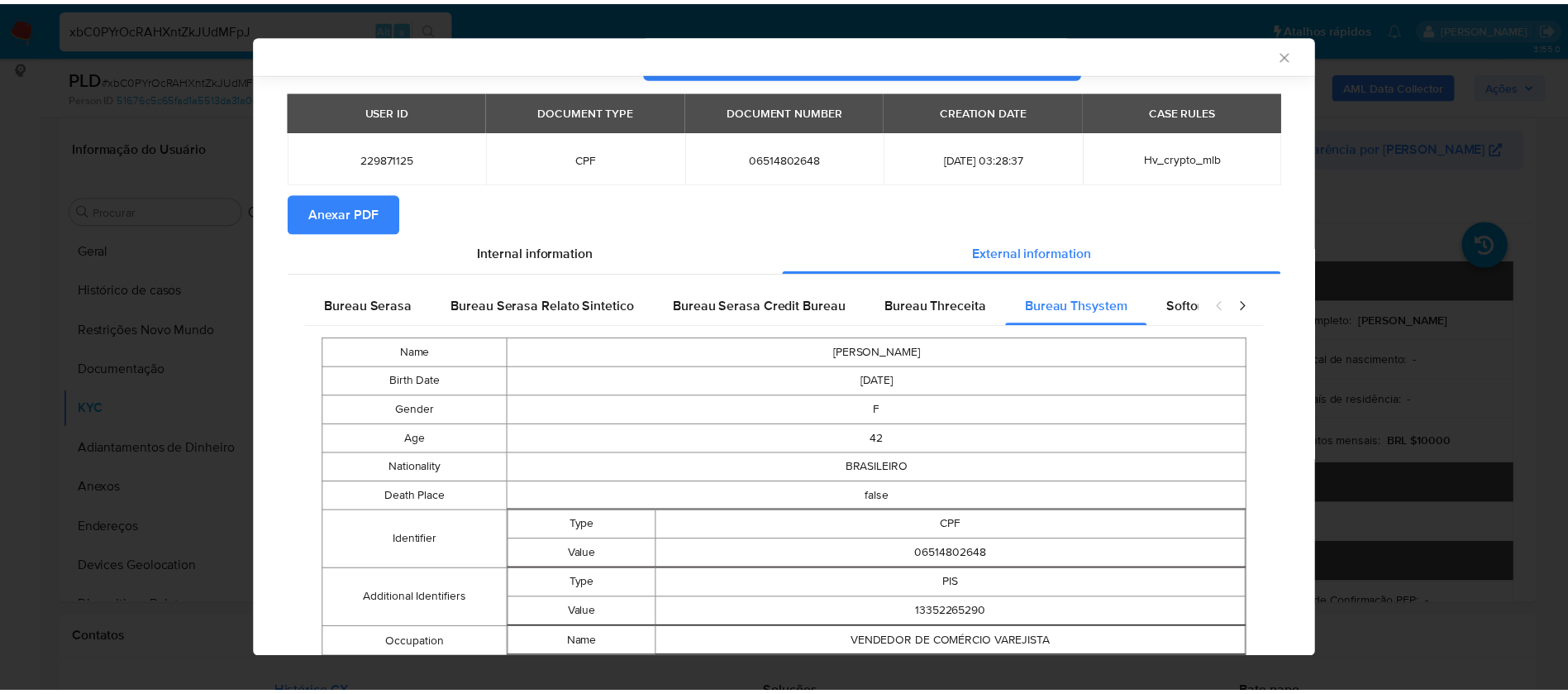
scroll to position [0, 0]
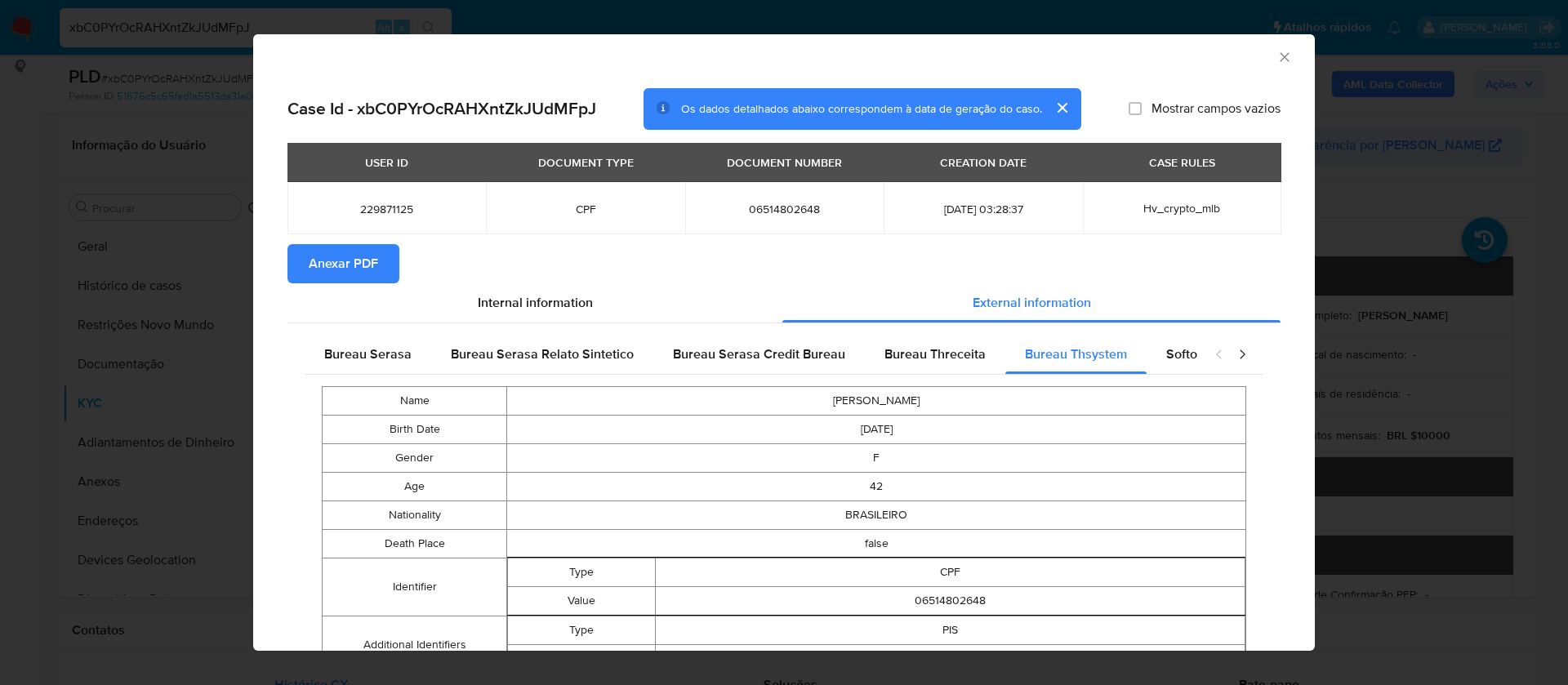
click at [376, 257] on span "Anexar PDF" at bounding box center [343, 264] width 69 height 36
click at [1277, 58] on icon "Fechar a janela" at bounding box center [1285, 57] width 16 height 16
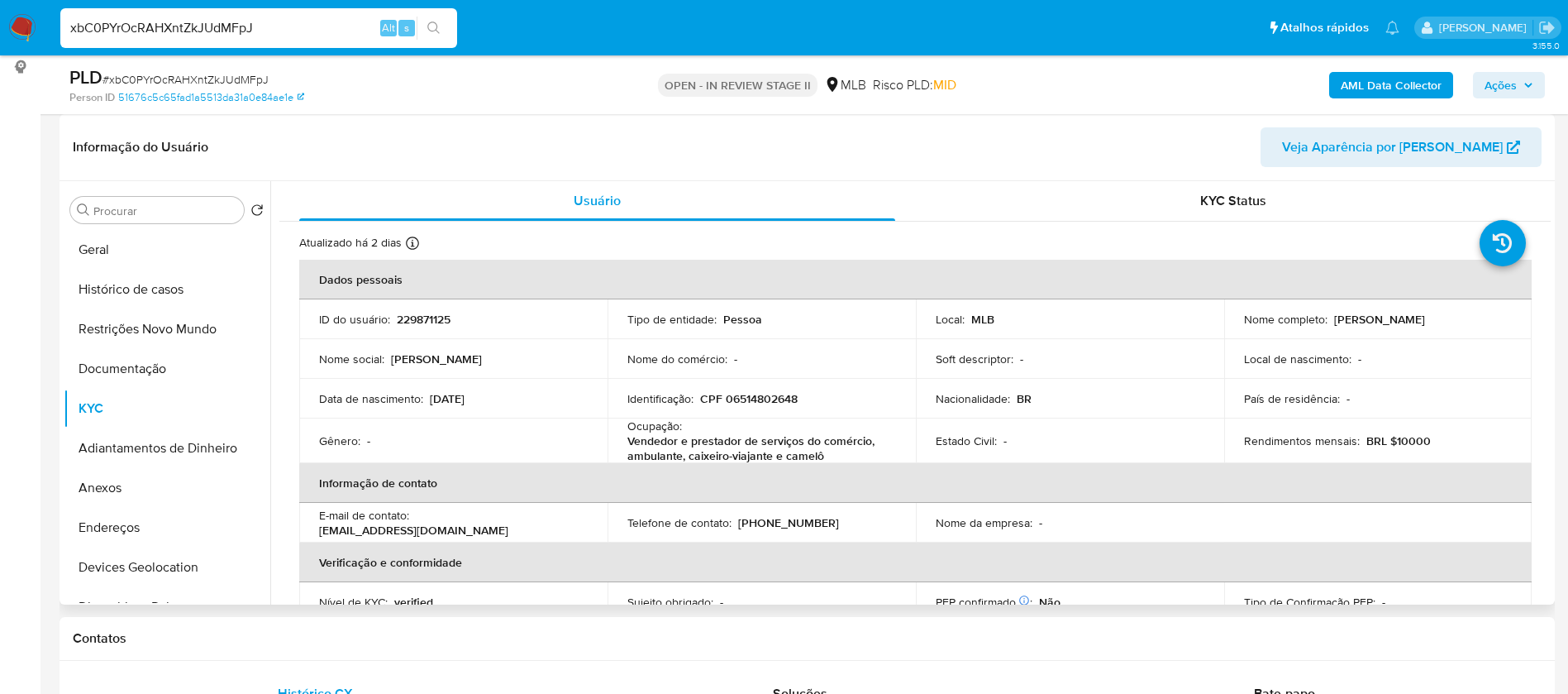
click at [427, 318] on p "229871125" at bounding box center [423, 319] width 54 height 15
copy p "229871125"
click at [433, 316] on p "229871125" at bounding box center [423, 319] width 54 height 15
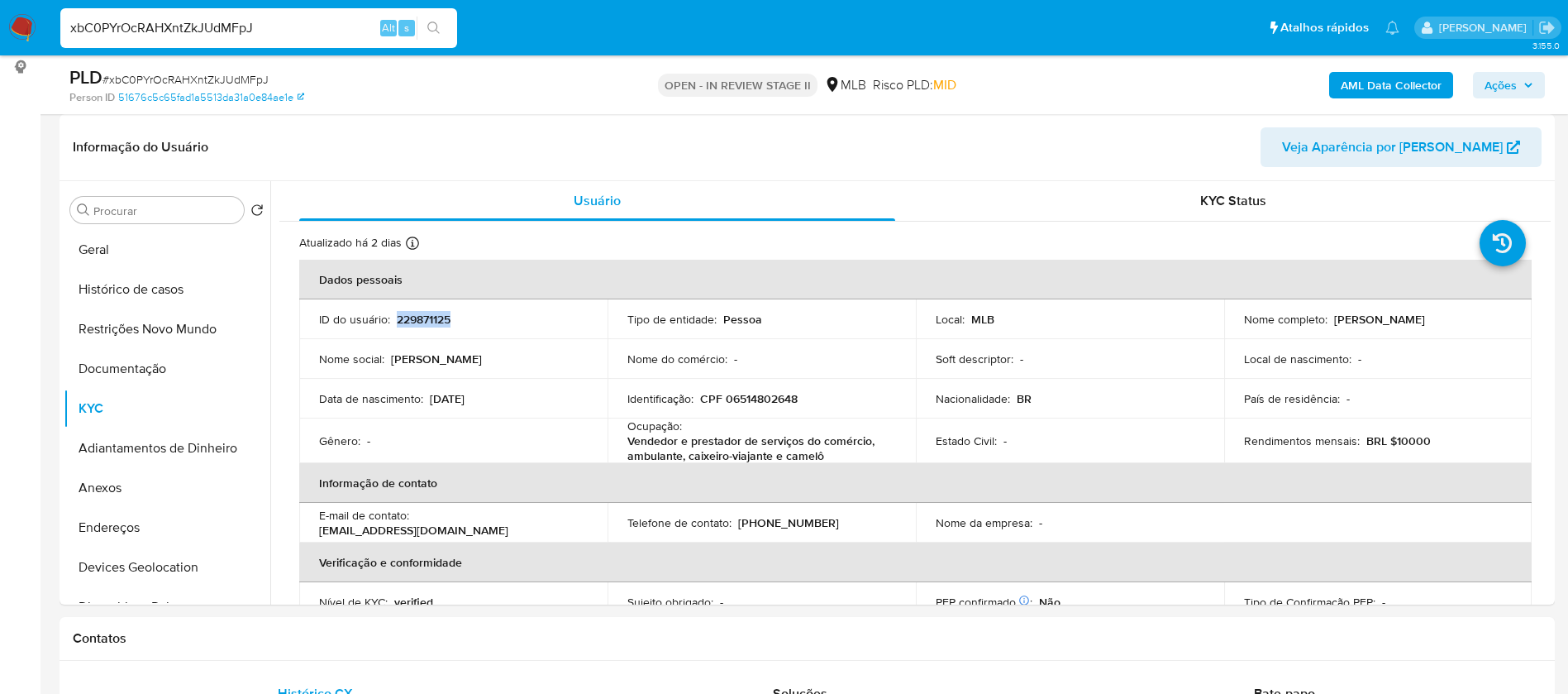
copy p "229871125"
click at [198, 235] on button "Geral" at bounding box center [160, 250] width 193 height 40
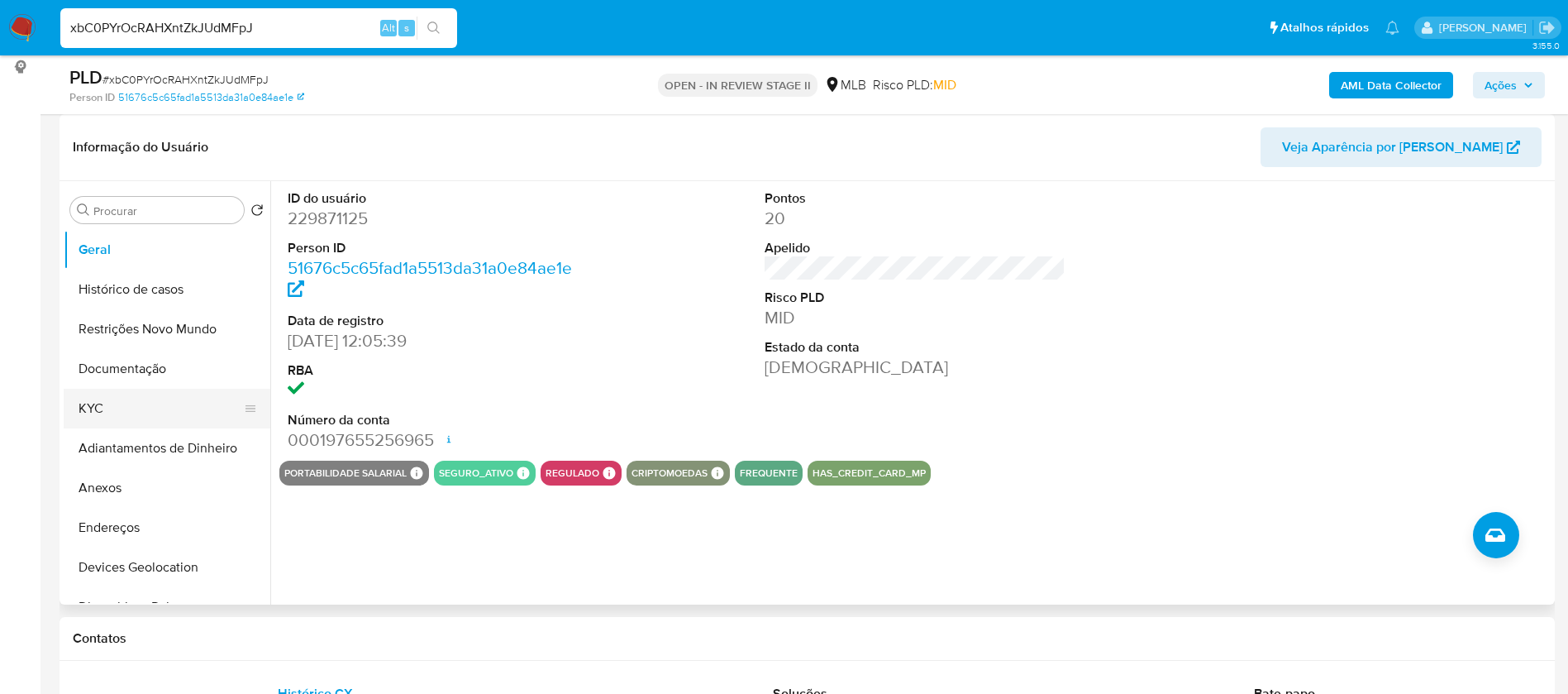
click at [147, 399] on button "KYC" at bounding box center [160, 409] width 193 height 40
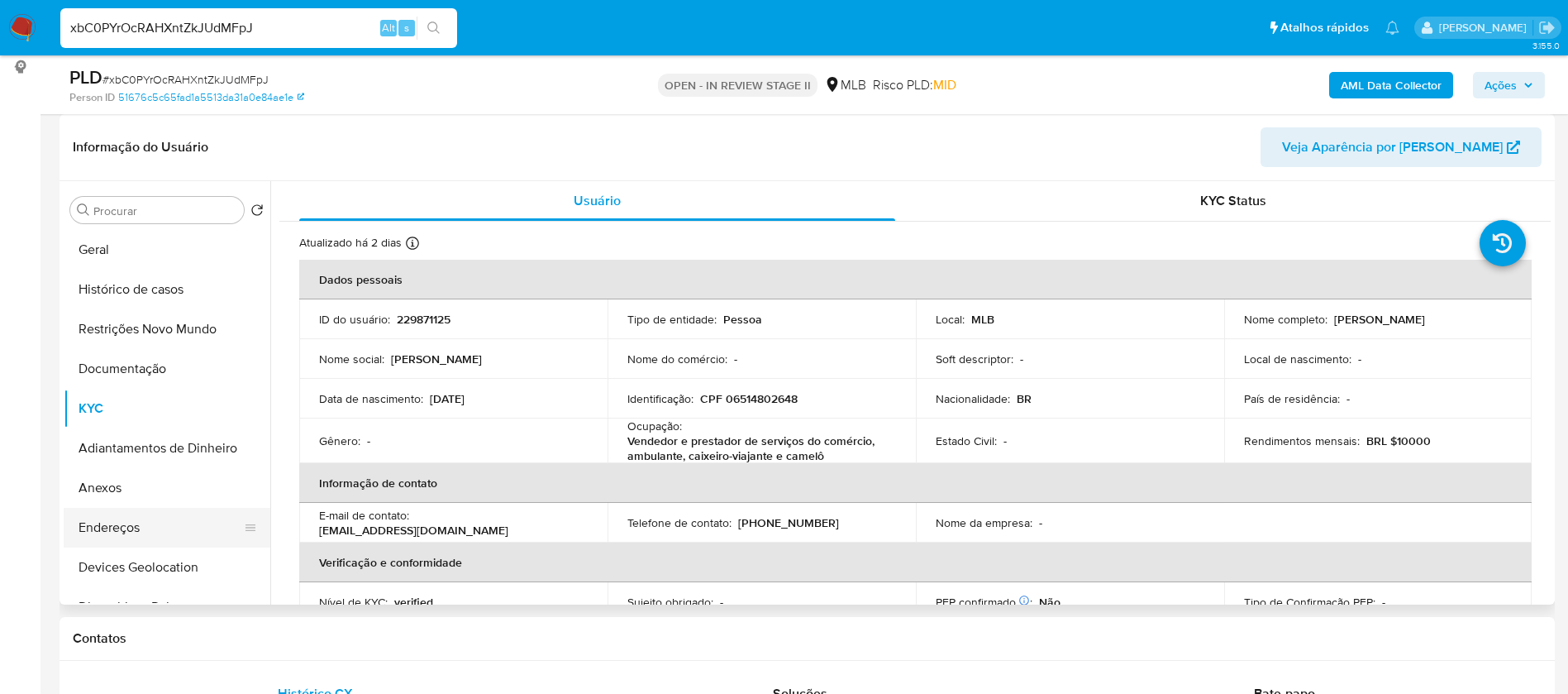
click at [164, 520] on button "Endereços" at bounding box center [160, 528] width 193 height 40
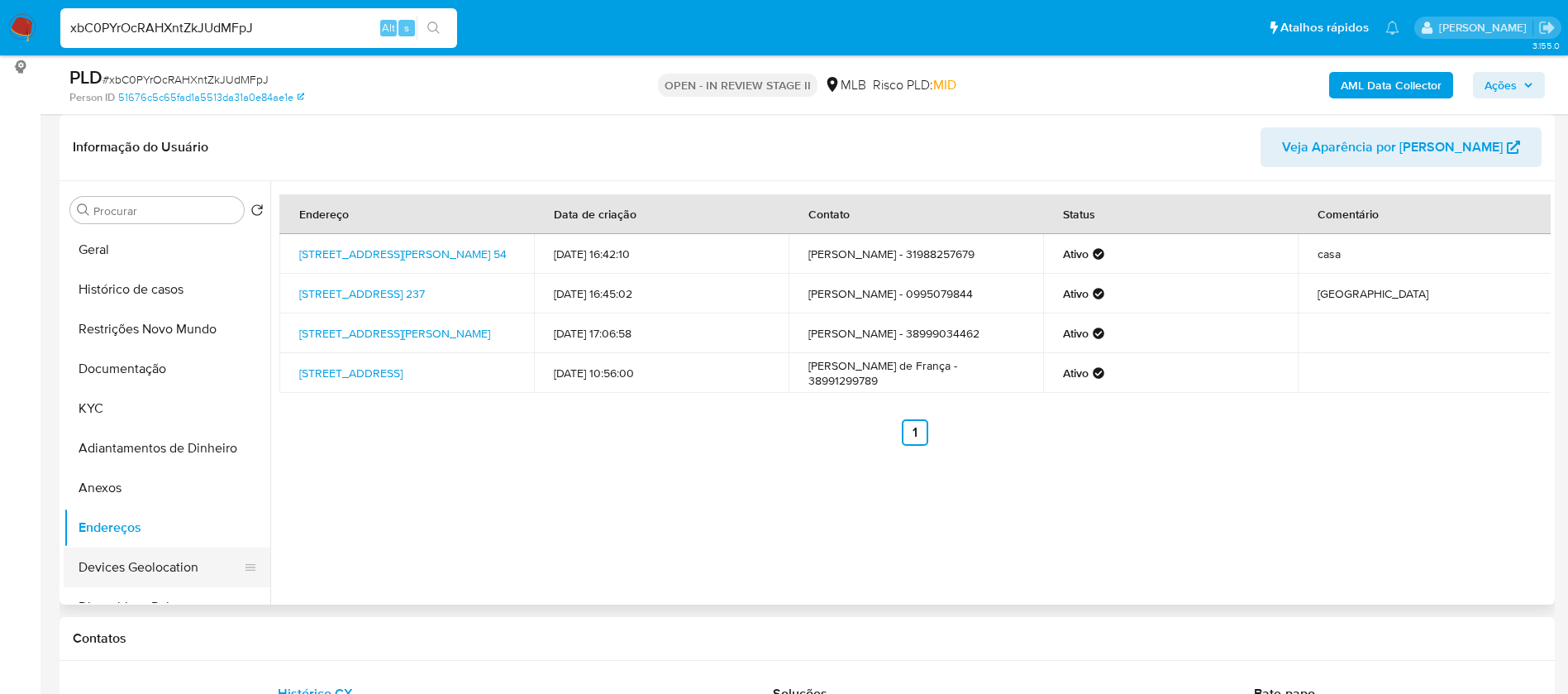
click at [151, 565] on button "Devices Geolocation" at bounding box center [160, 567] width 193 height 40
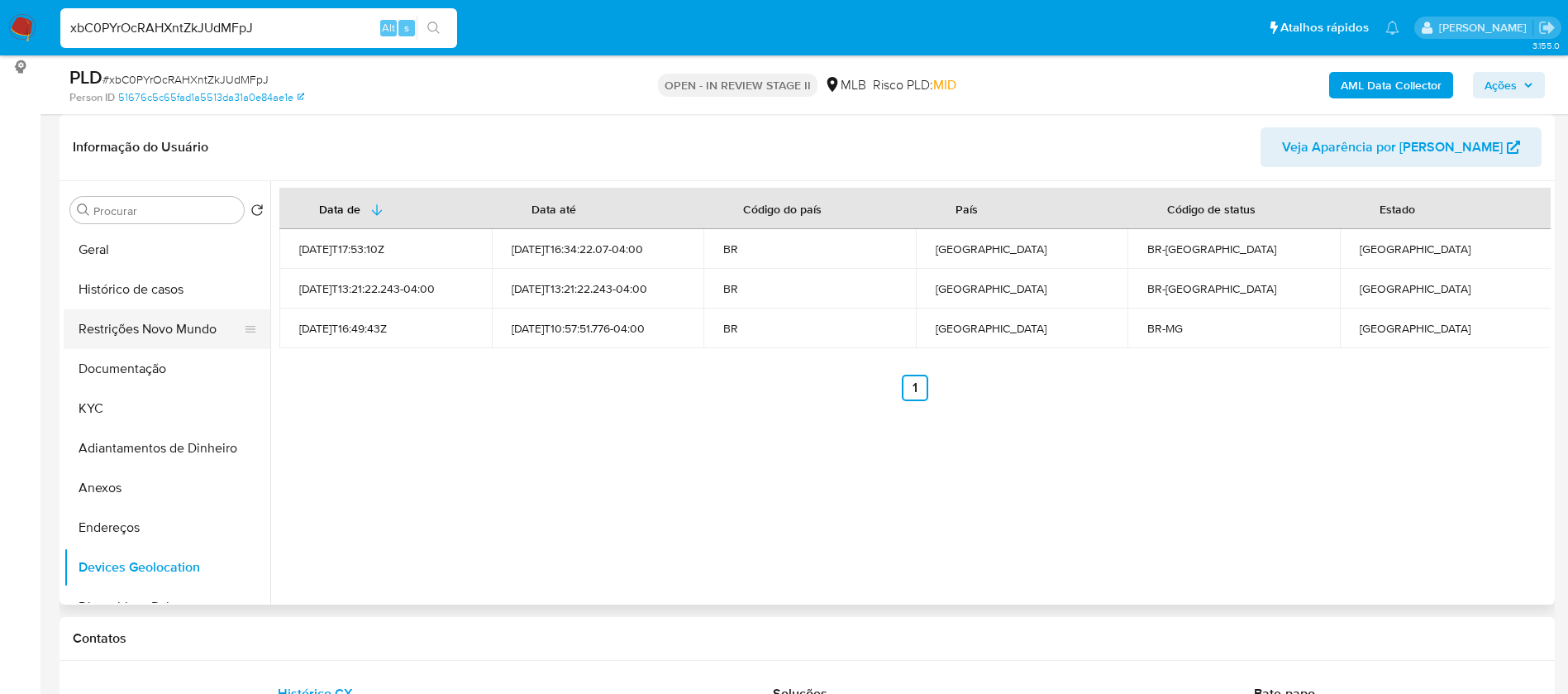
click at [141, 314] on button "Restrições Novo Mundo" at bounding box center [160, 329] width 193 height 40
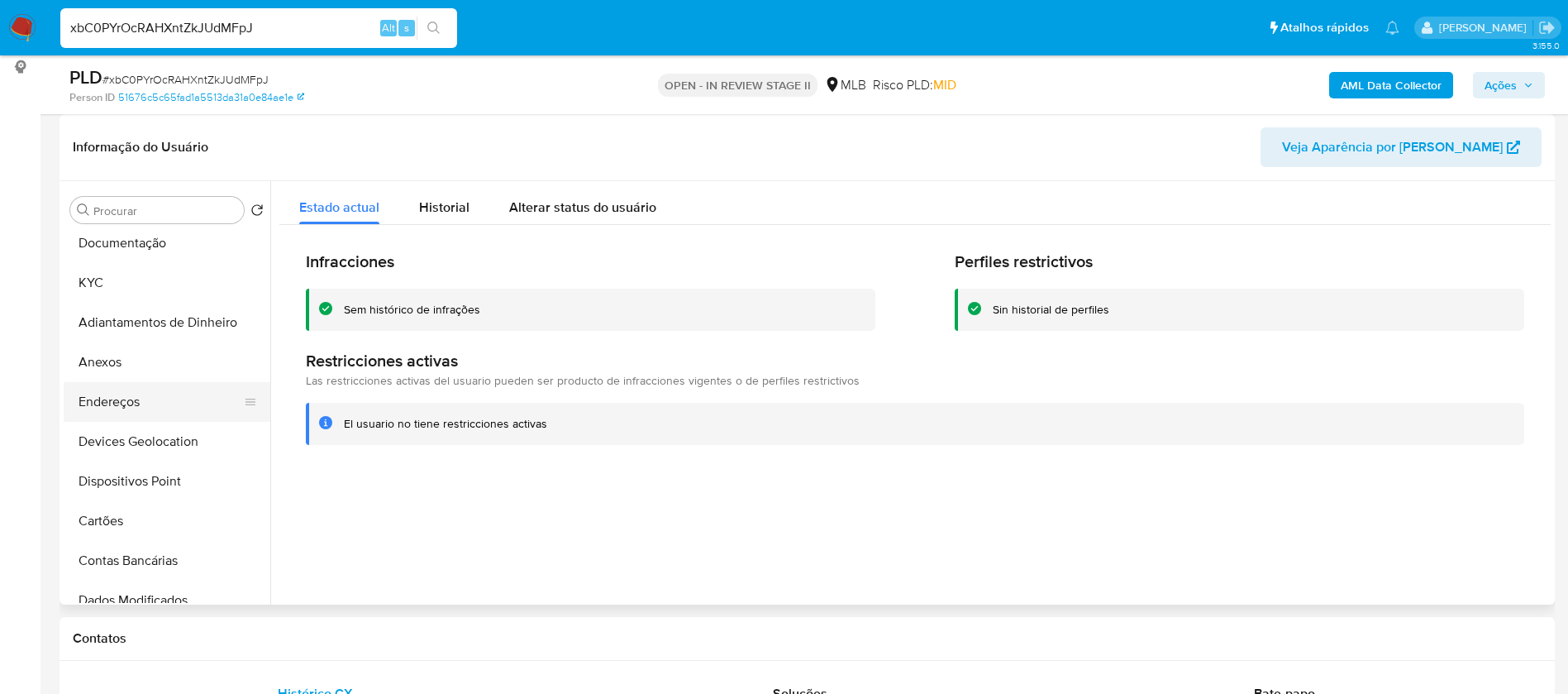
scroll to position [248, 0]
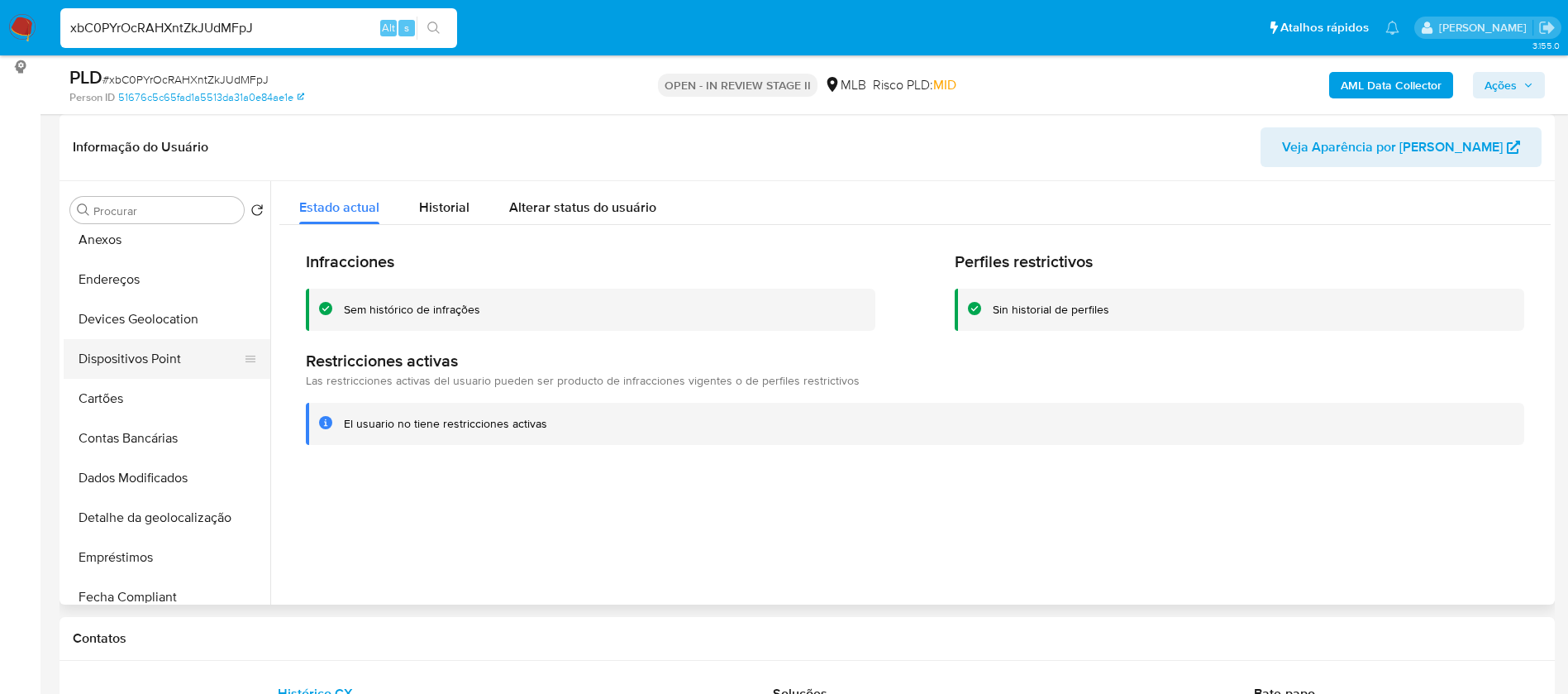
click at [189, 360] on button "Dispositivos Point" at bounding box center [160, 359] width 193 height 40
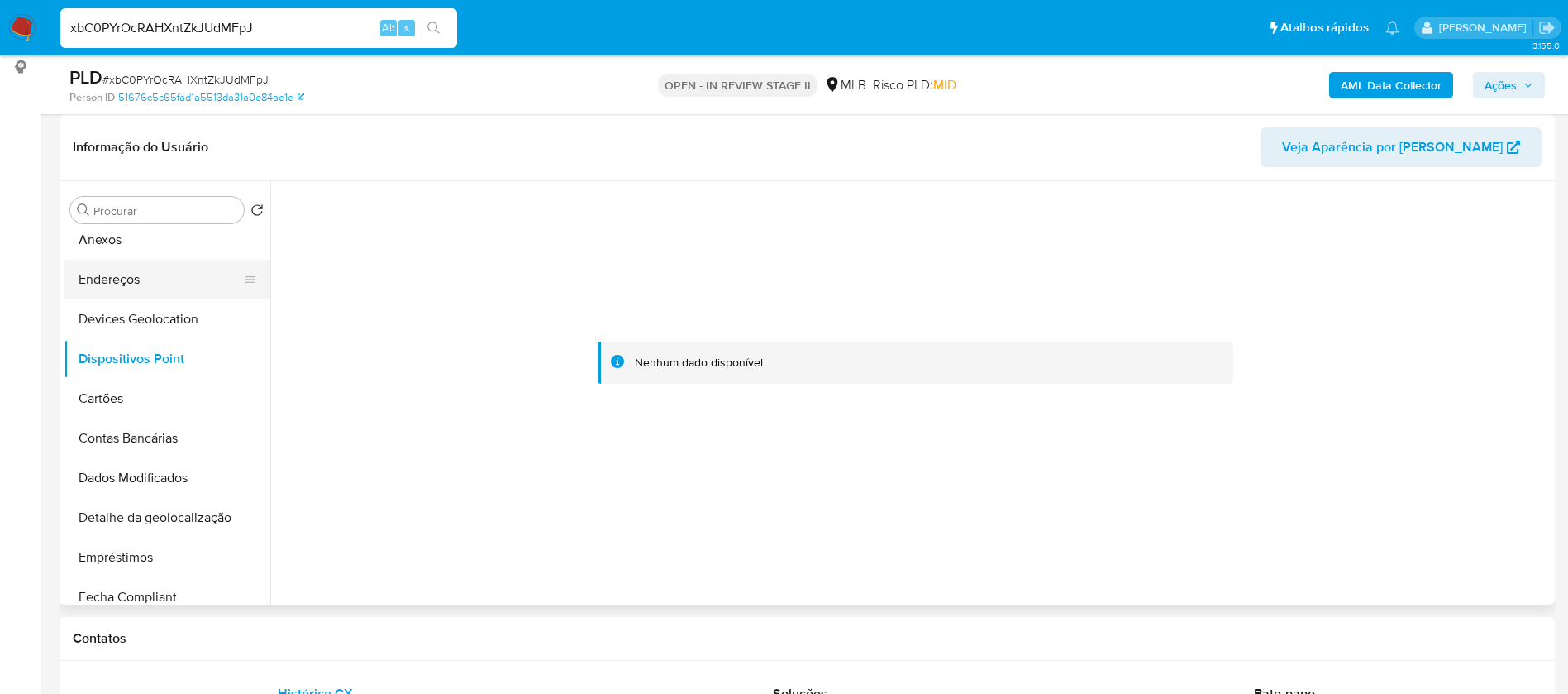
click at [143, 280] on button "Endereços" at bounding box center [160, 280] width 193 height 40
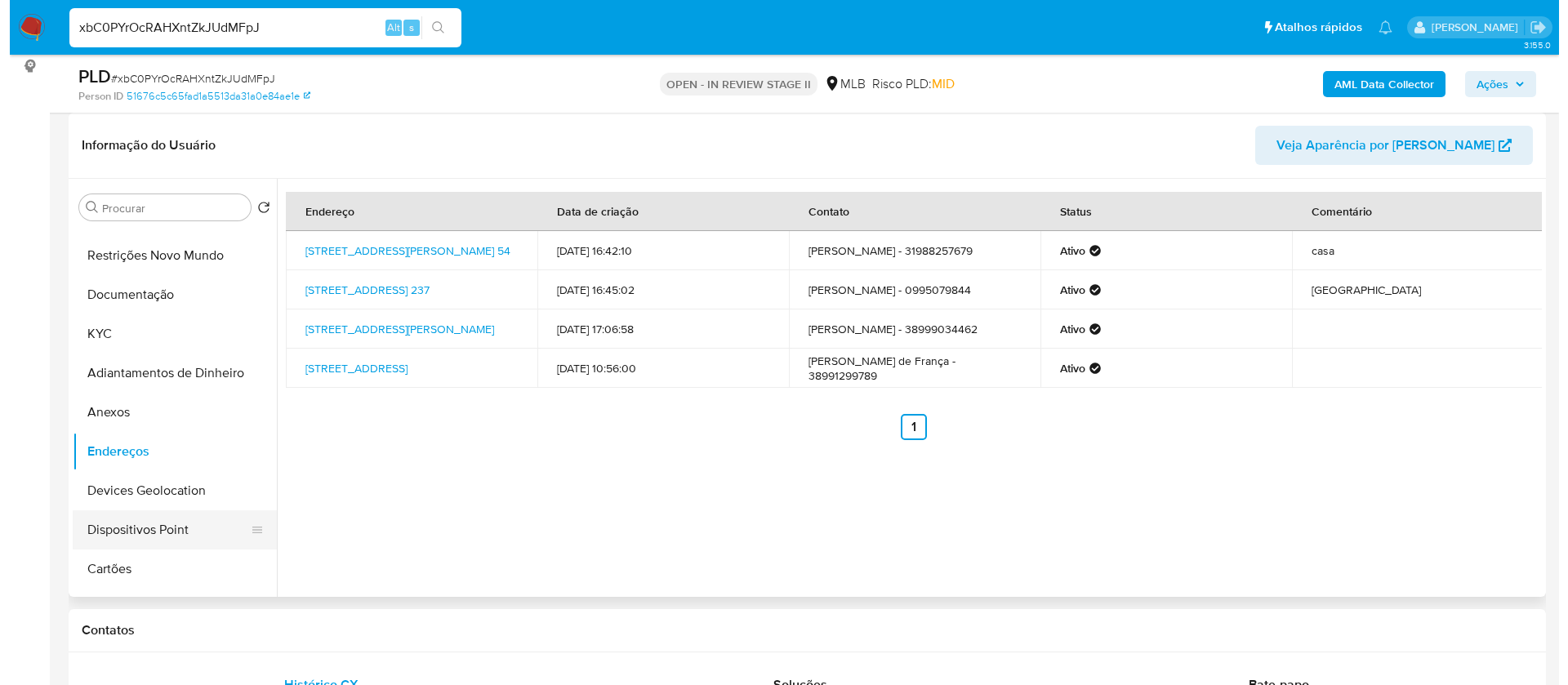
scroll to position [0, 0]
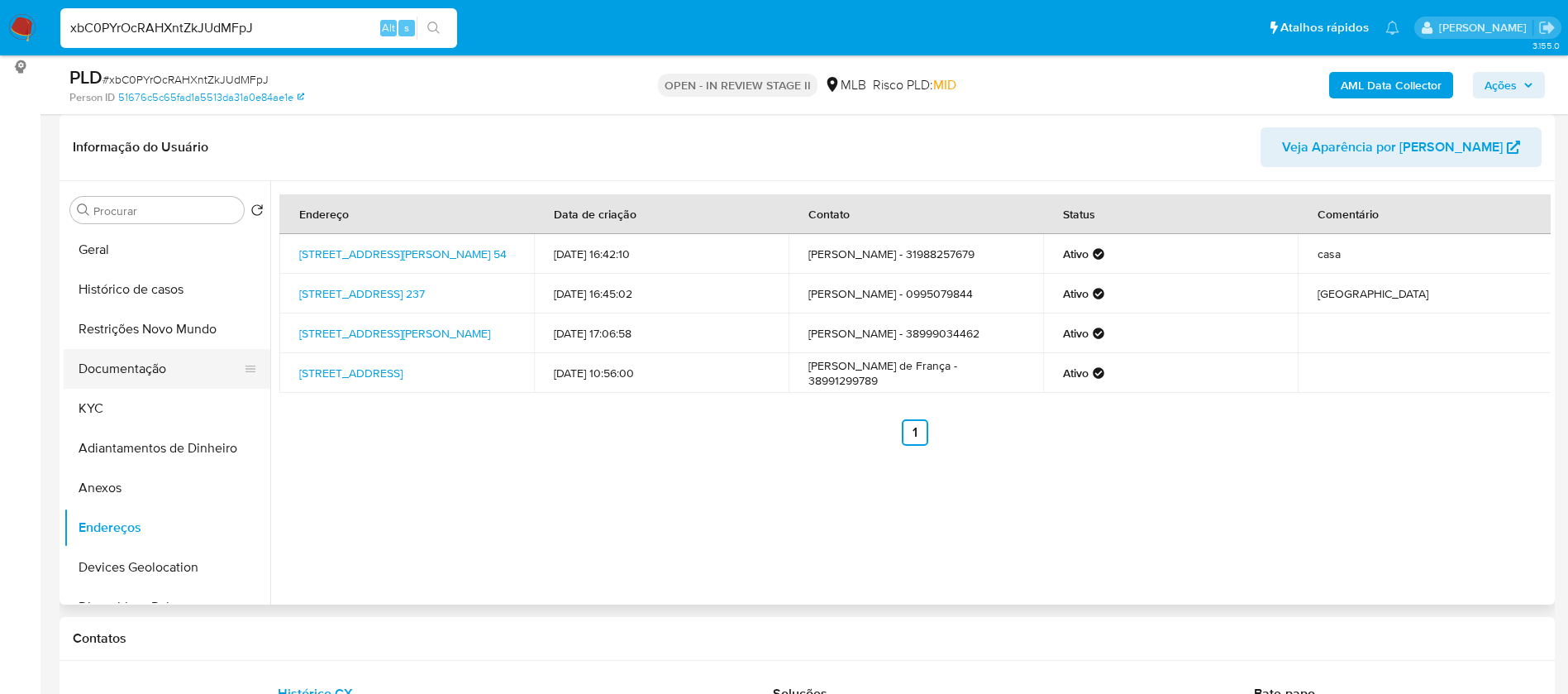
click at [144, 370] on button "Documentação" at bounding box center [160, 369] width 193 height 40
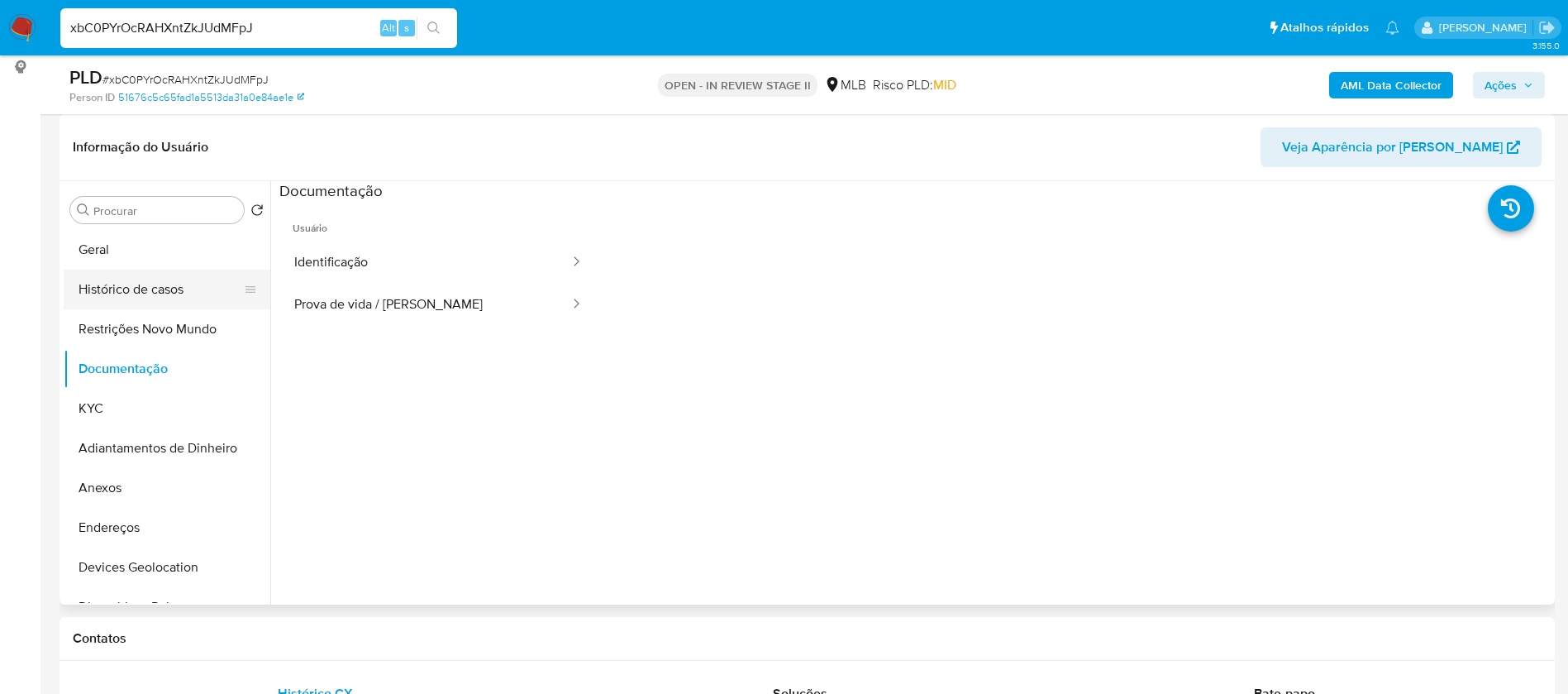
click at [178, 276] on button "Histórico de casos" at bounding box center [160, 290] width 193 height 40
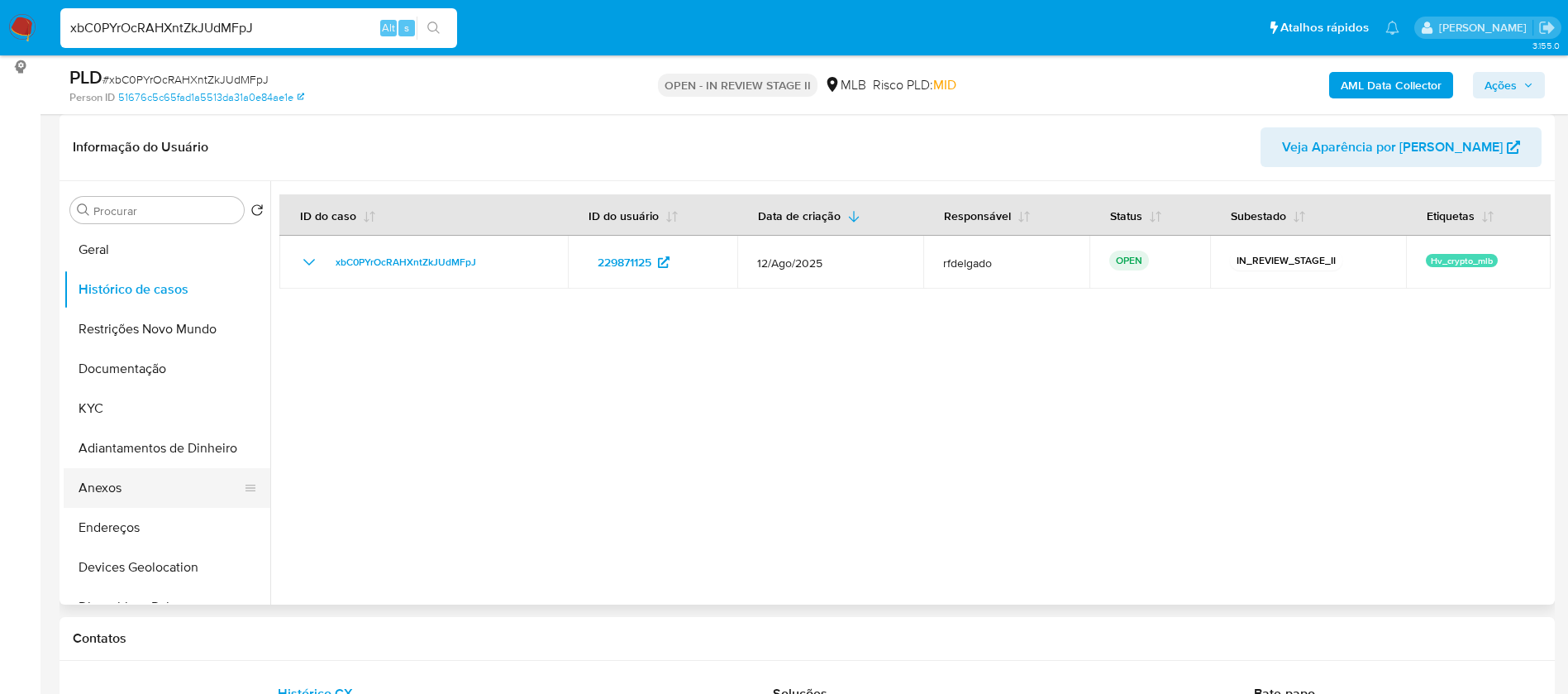
click at [99, 490] on button "Anexos" at bounding box center [160, 488] width 193 height 40
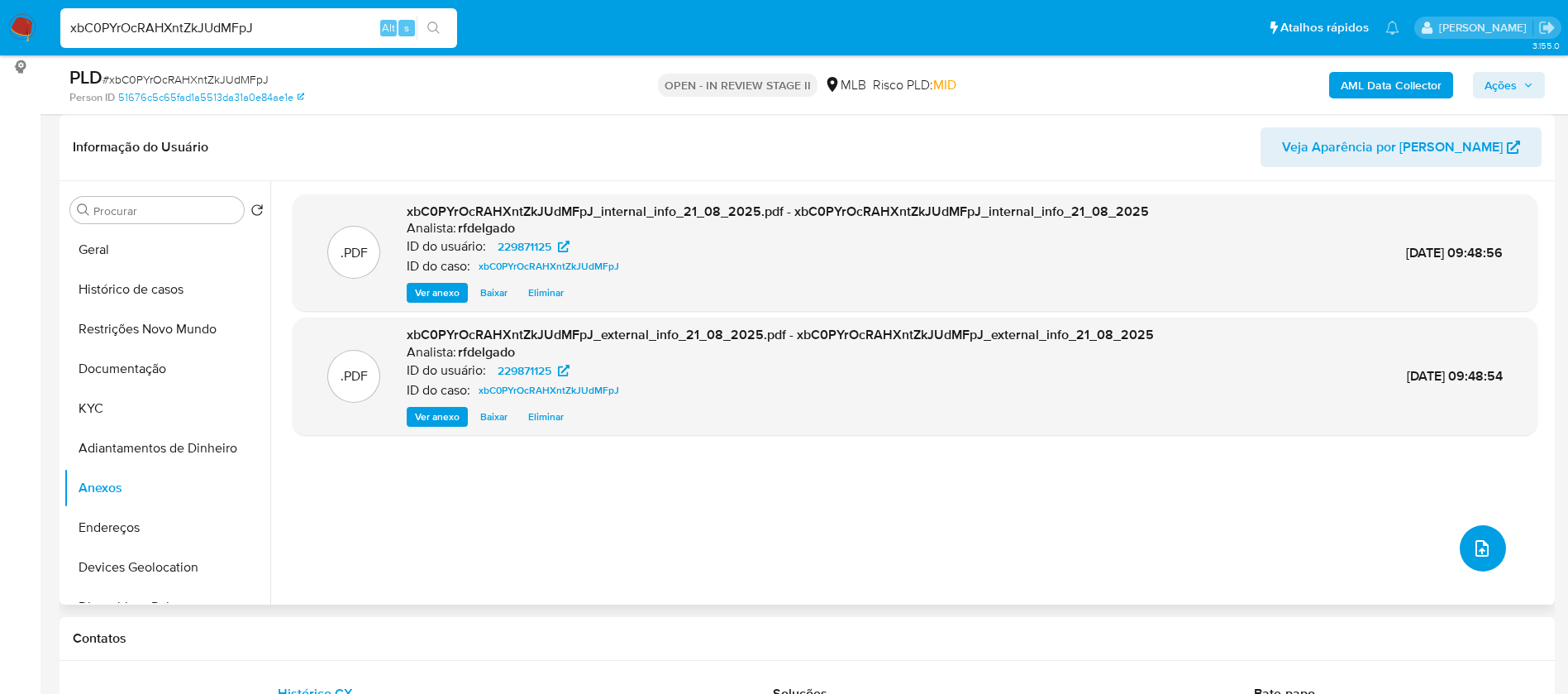
click at [1472, 544] on icon "upload-file" at bounding box center [1482, 548] width 20 height 20
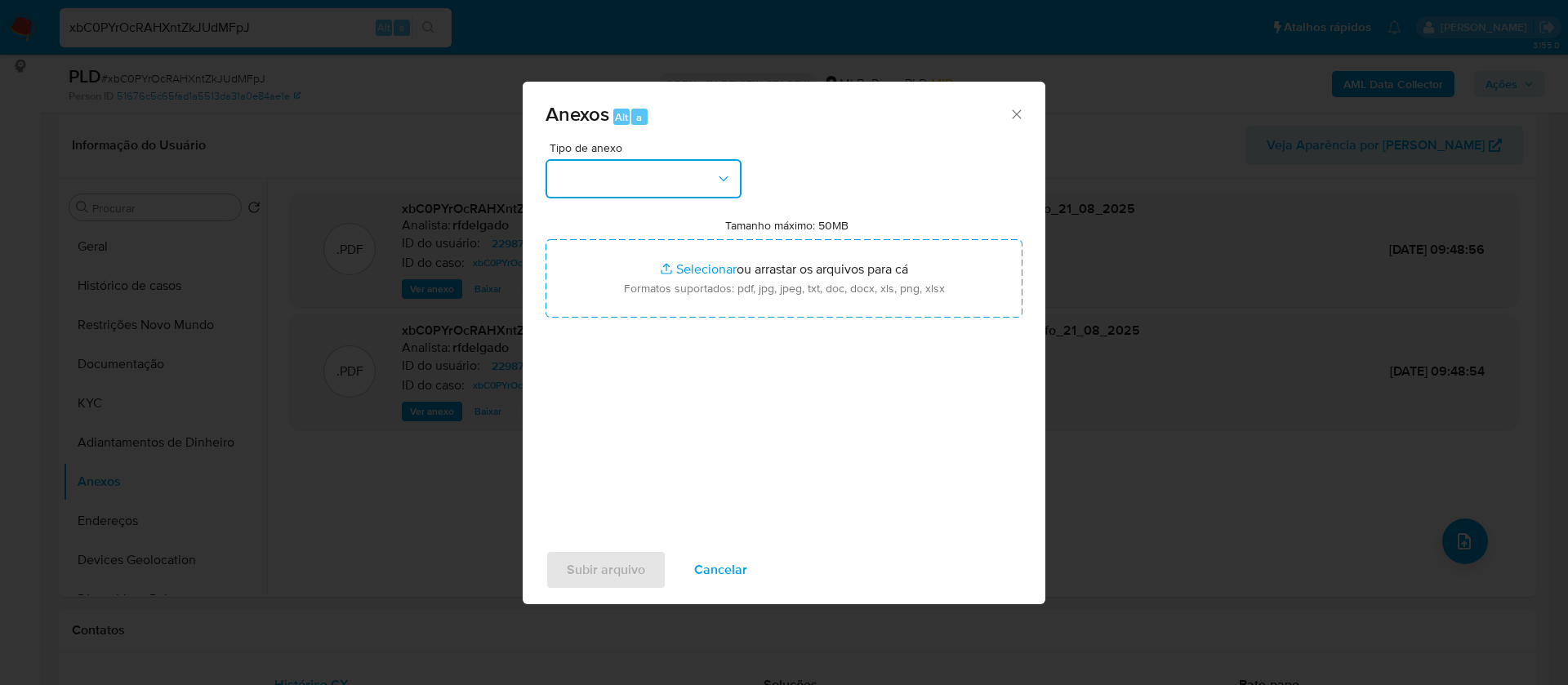
click at [711, 175] on button "button" at bounding box center [644, 179] width 196 height 40
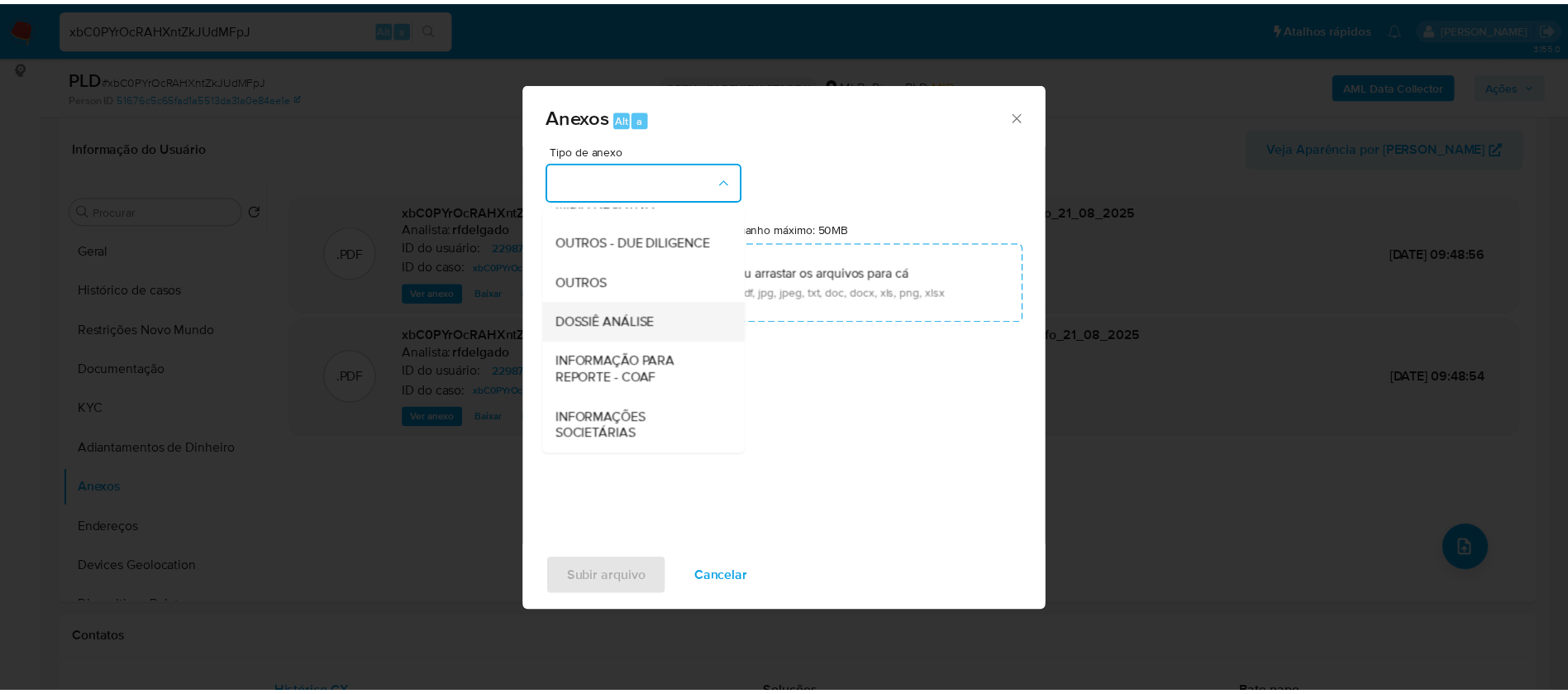
scroll to position [248, 0]
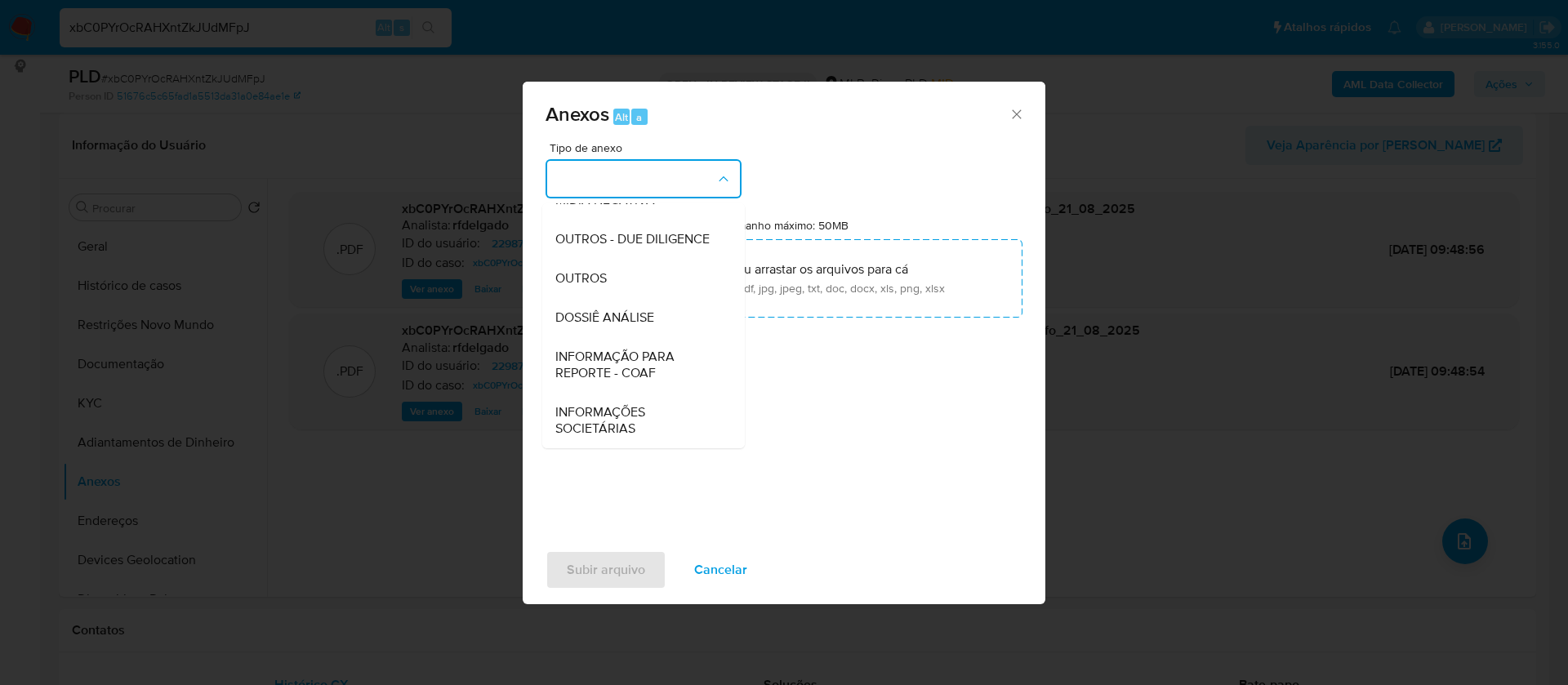
click at [637, 326] on span "DOSSIÊ ANÁLISE" at bounding box center [605, 318] width 99 height 16
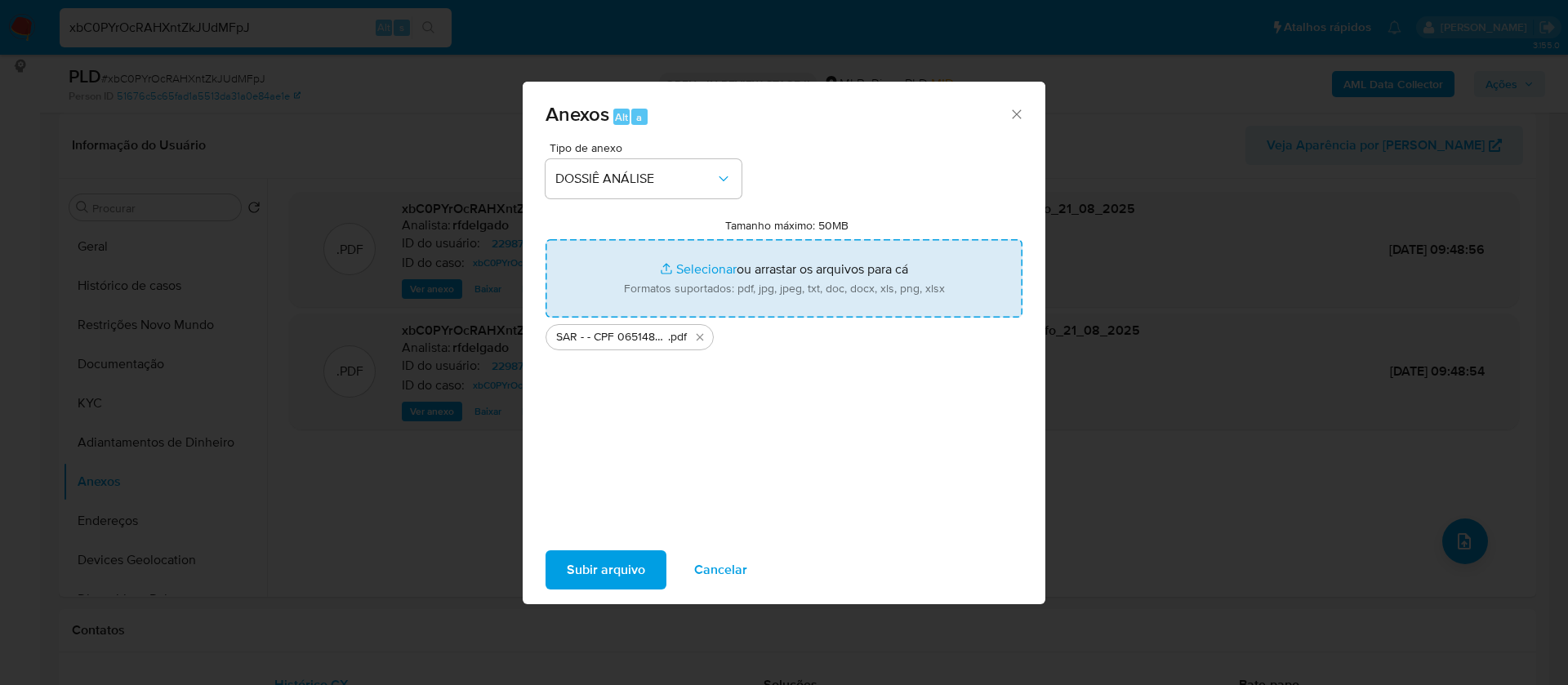
type input "C:\fakepath\Mulan 229871125_2025_08_19_18_36_48.xlsx"
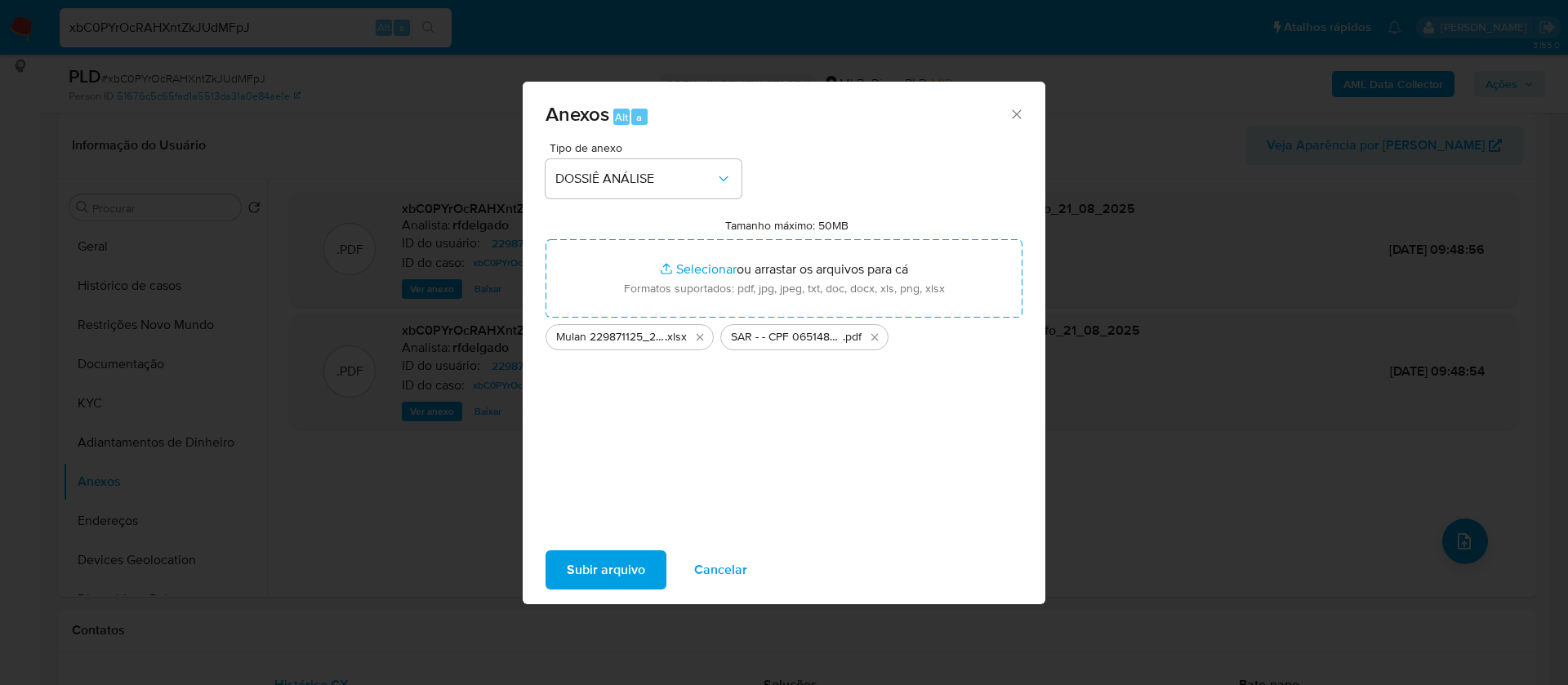
click at [604, 573] on span "Subir arquivo" at bounding box center [605, 570] width 78 height 36
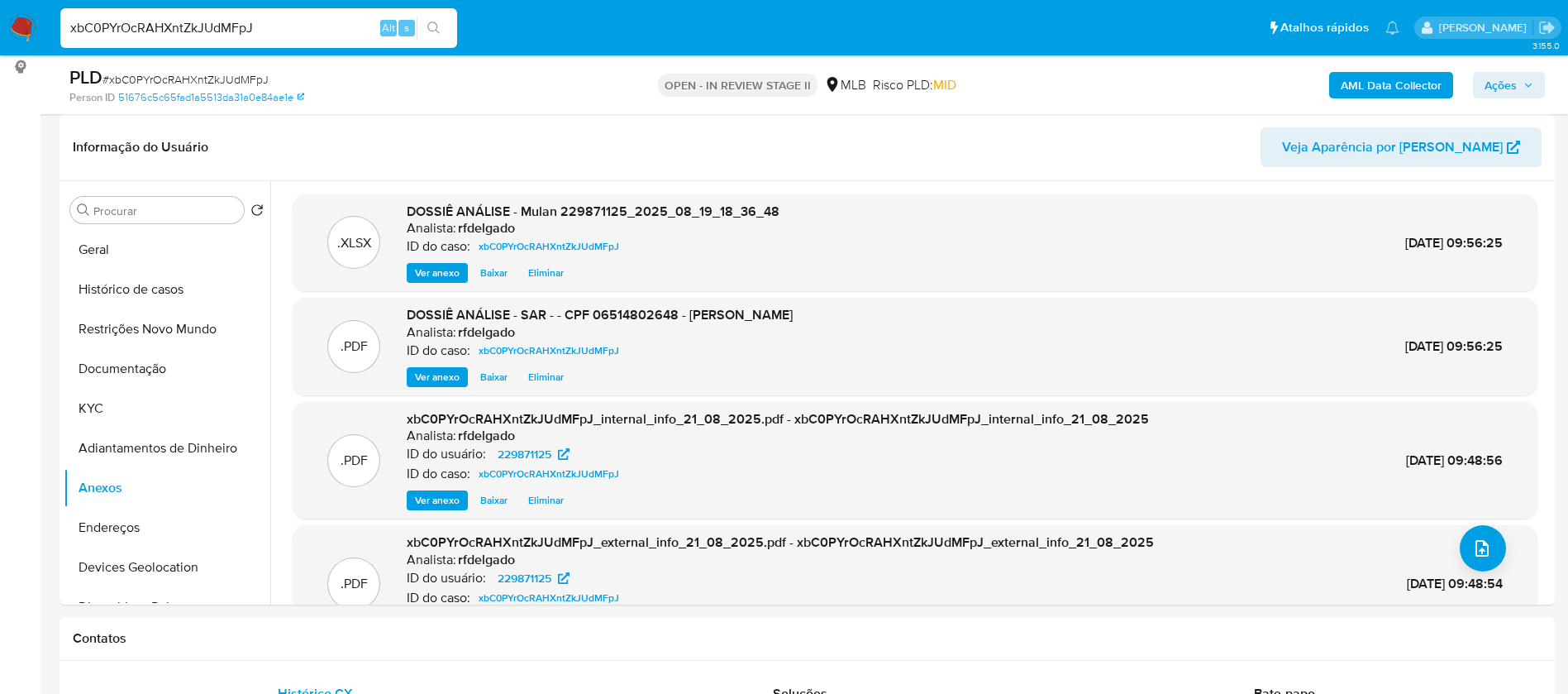
click at [1497, 81] on span "Ações" at bounding box center [1501, 85] width 32 height 26
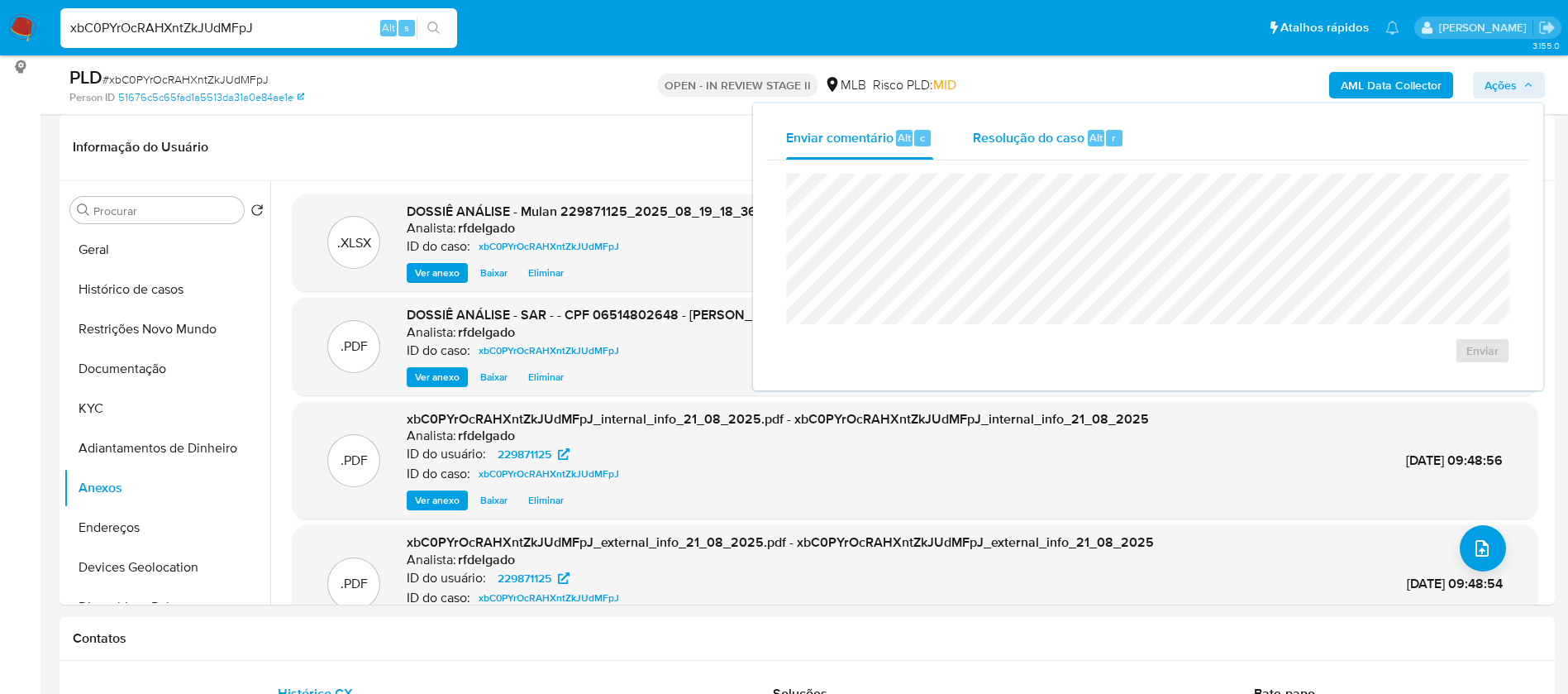
click at [1089, 142] on span "Alt" at bounding box center [1096, 137] width 14 height 16
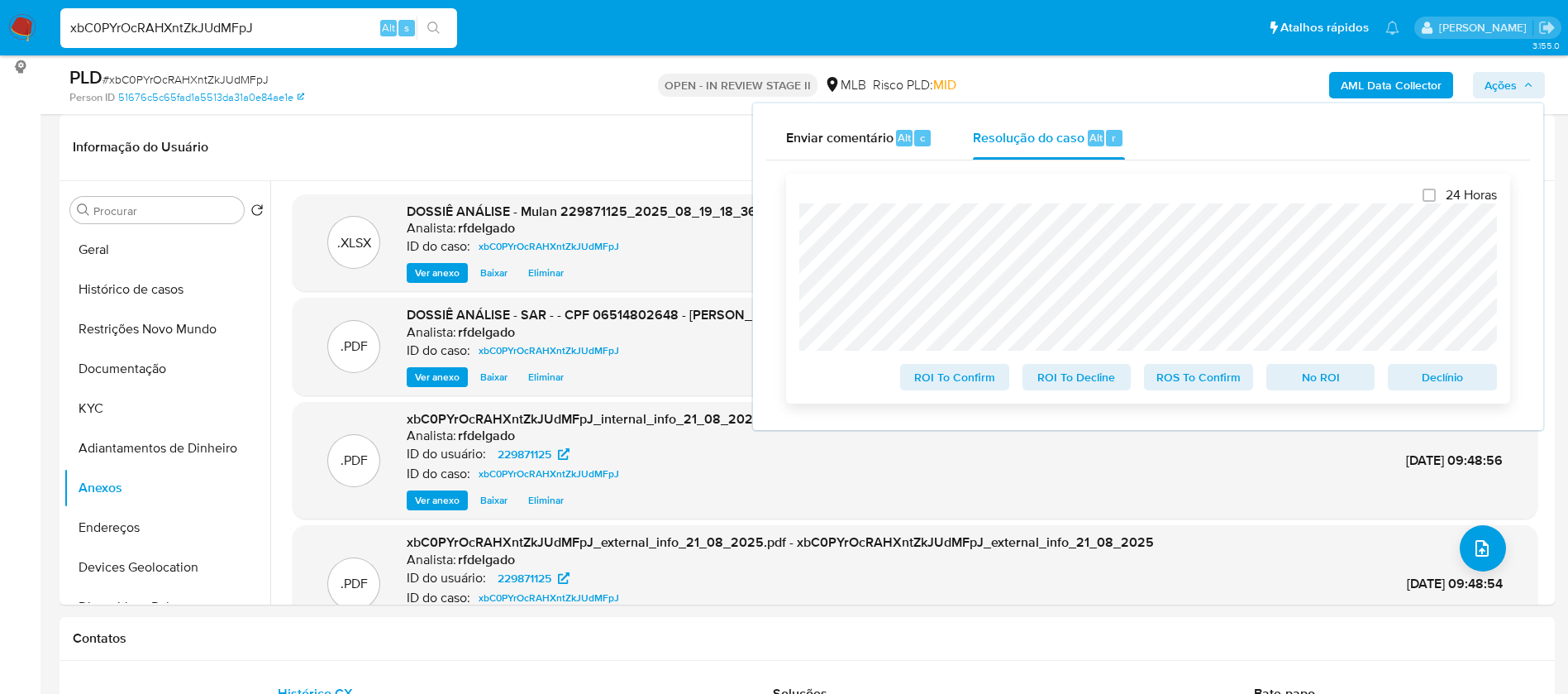
click at [1298, 376] on span "No ROI" at bounding box center [1321, 377] width 86 height 23
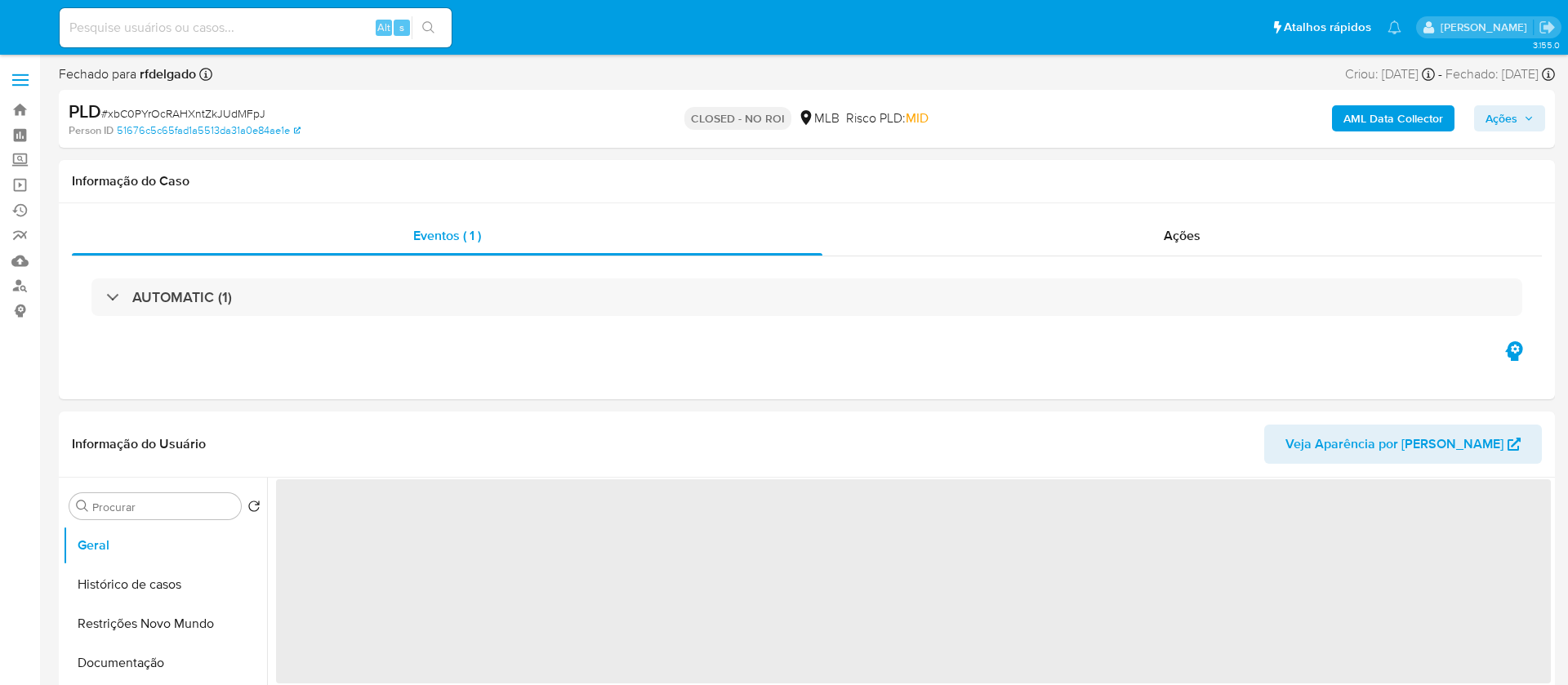
select select "10"
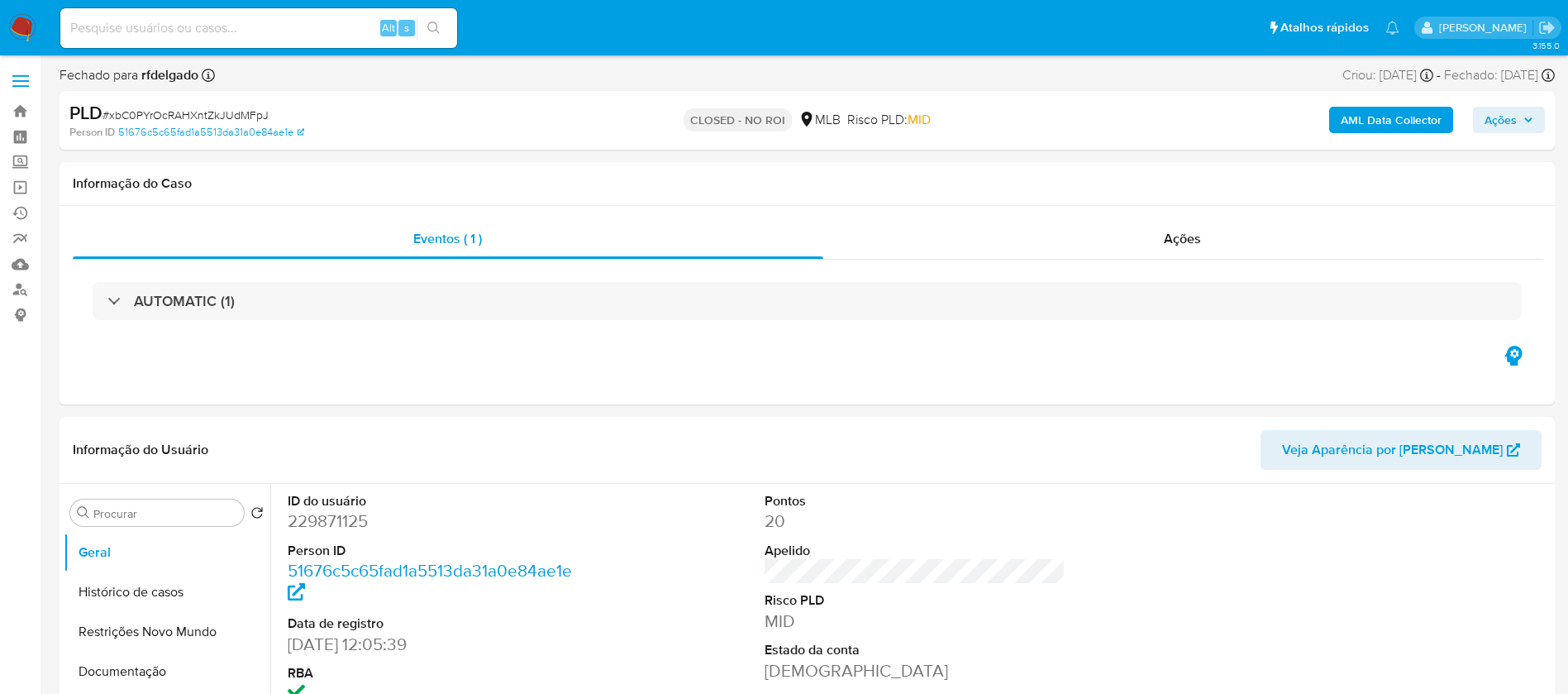
click at [325, 22] on input at bounding box center [258, 28] width 397 height 22
paste input "llPkIqS80zT0HlulBmHeIXlk"
type input "llPkIqS80zT0HlulBmHeIXlk"
click at [446, 26] on button "search-icon" at bounding box center [433, 27] width 34 height 23
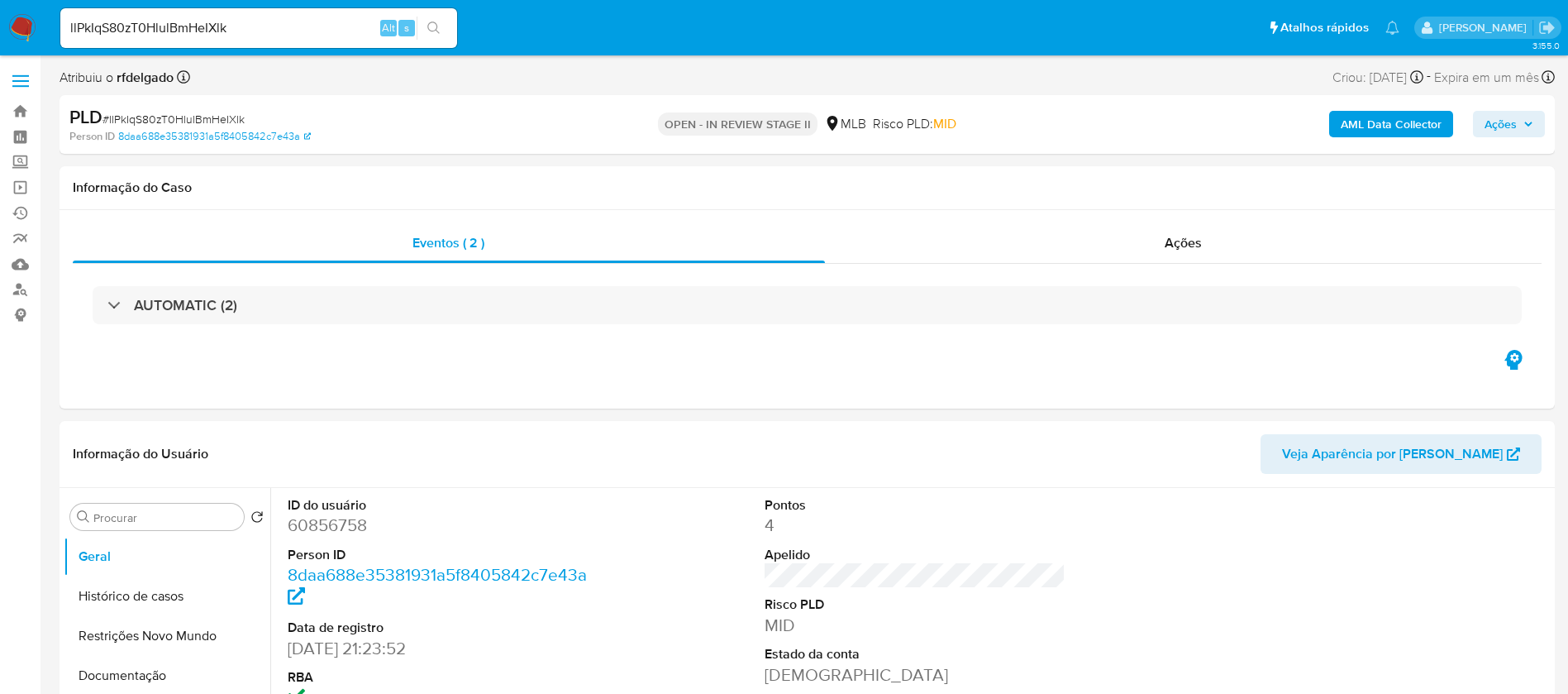
select select "10"
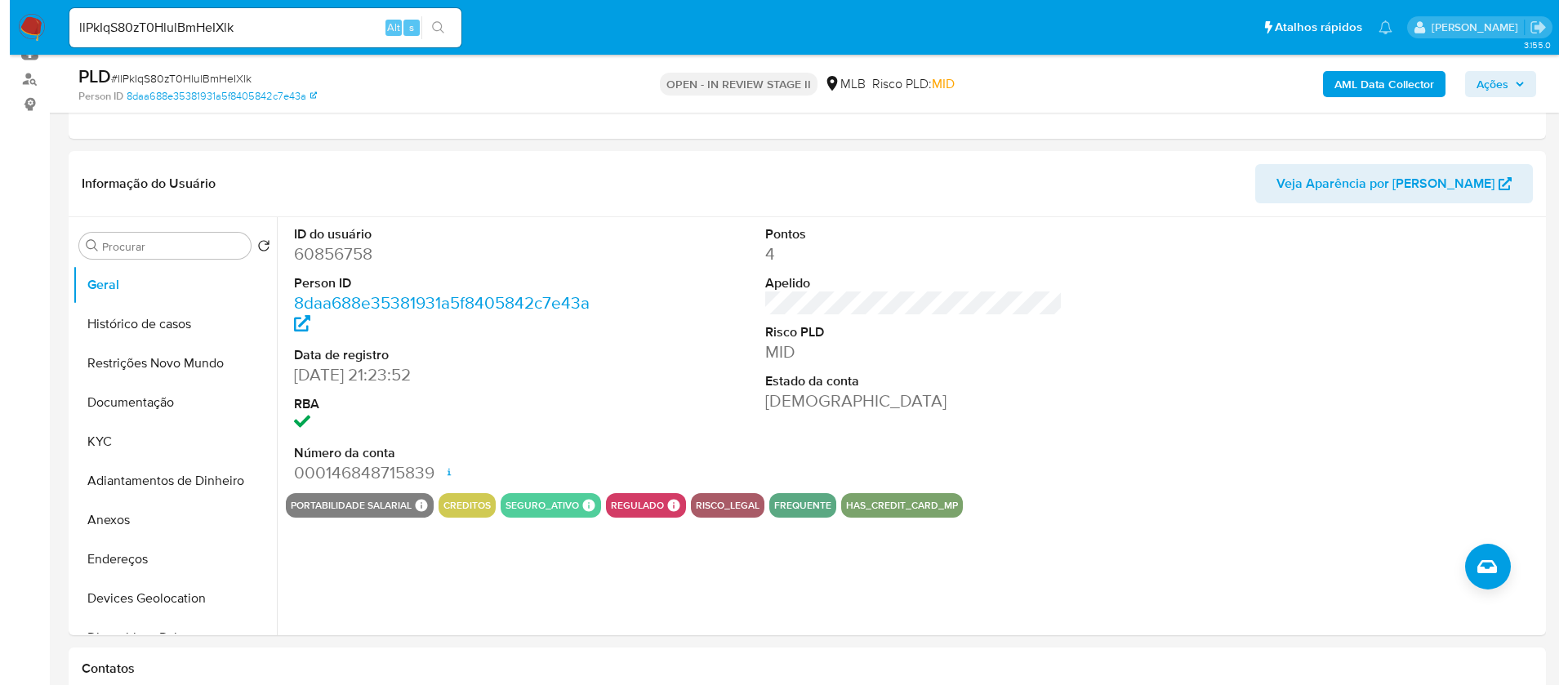
scroll to position [245, 0]
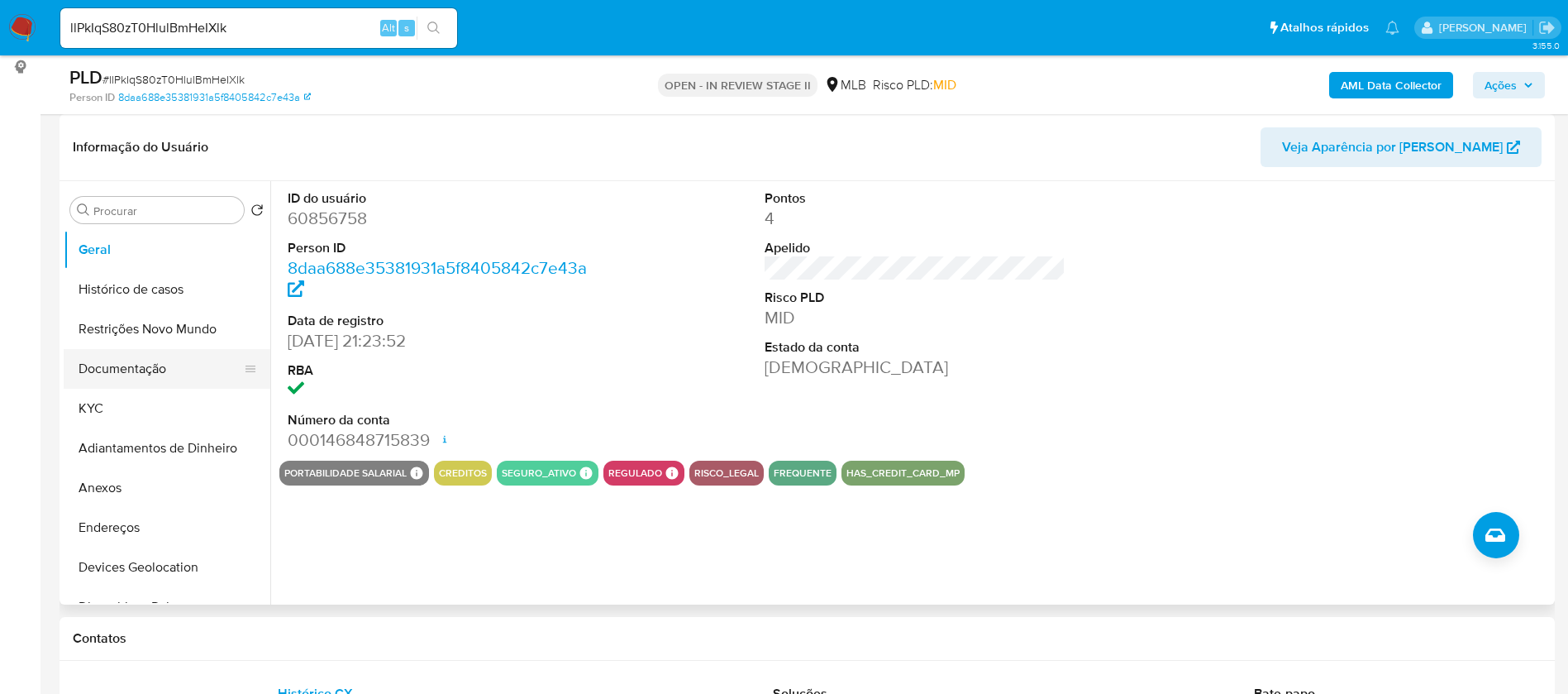
click at [142, 366] on button "Documentação" at bounding box center [160, 369] width 193 height 40
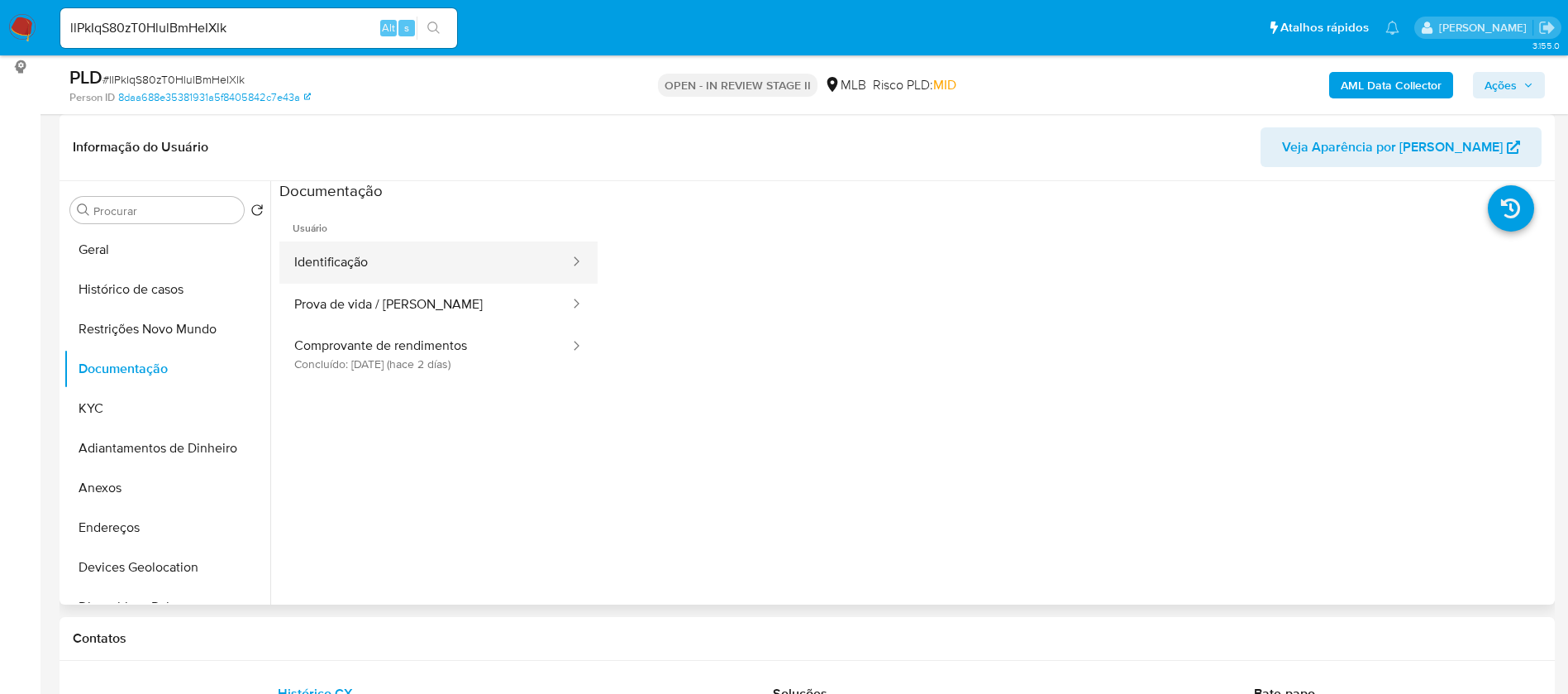
click at [344, 258] on button "Identificação" at bounding box center [426, 263] width 292 height 42
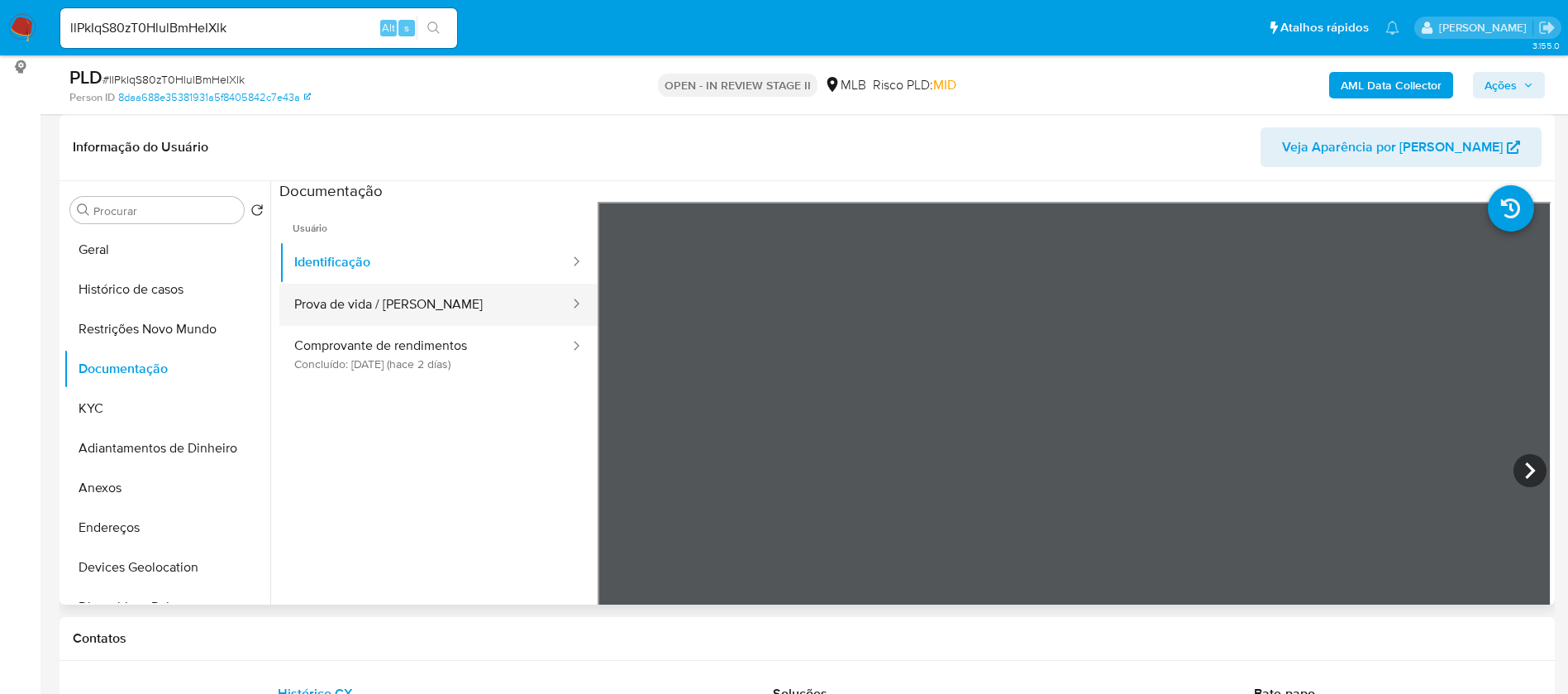
click at [406, 293] on button "Prova de vida / [PERSON_NAME]" at bounding box center [426, 305] width 292 height 42
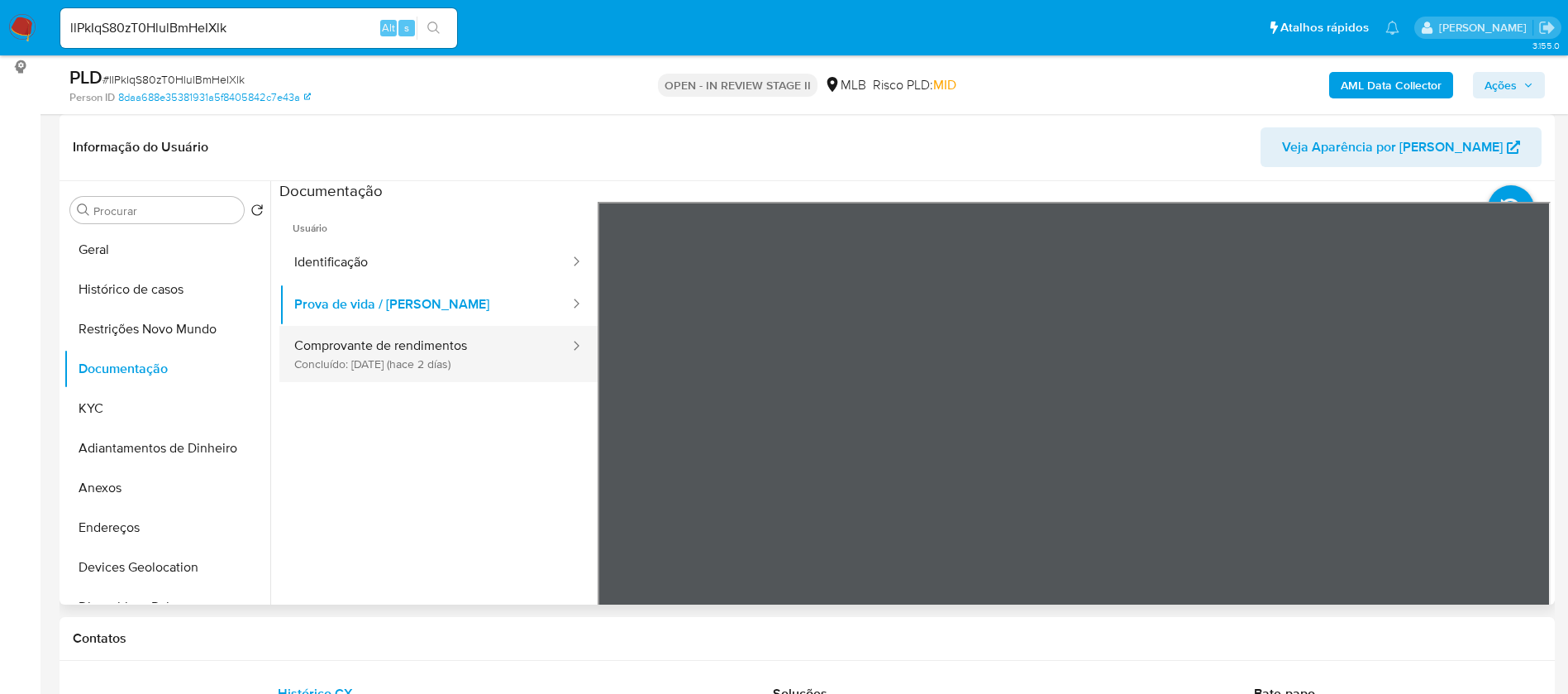
click at [409, 359] on button "Comprovante de rendimentos Concluído: 19/08/2025 (hace 2 días)" at bounding box center [426, 354] width 292 height 57
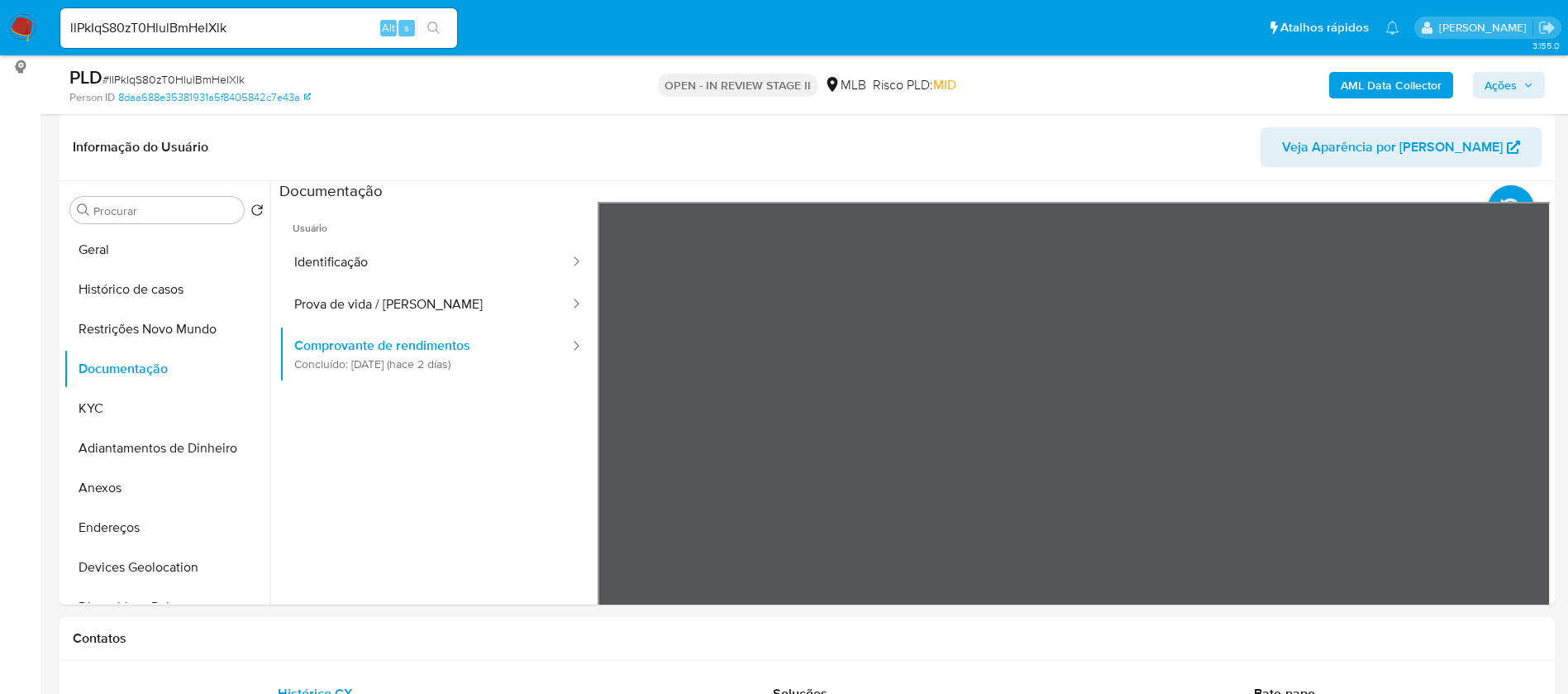
click at [1385, 89] on b "AML Data Collector" at bounding box center [1391, 85] width 101 height 26
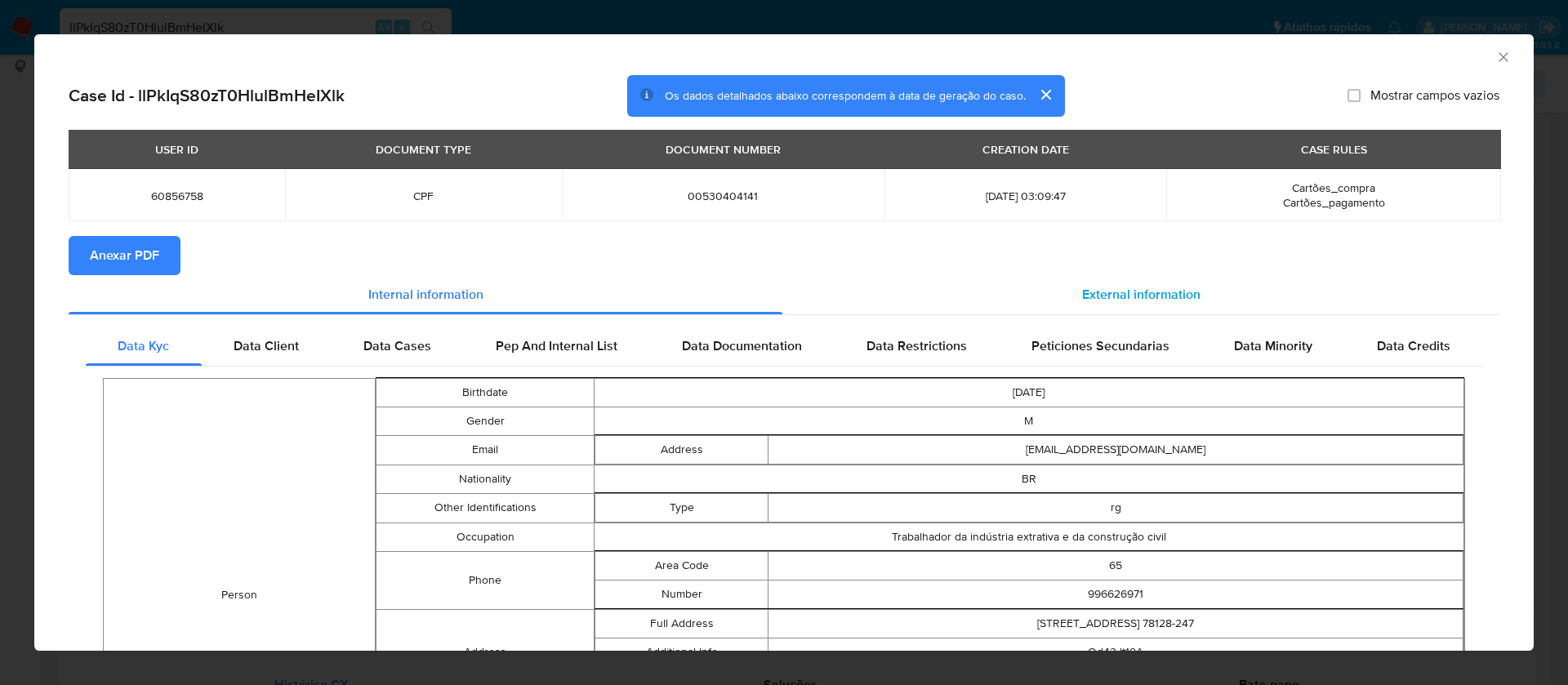
click at [1170, 283] on div "External information" at bounding box center [1141, 295] width 717 height 40
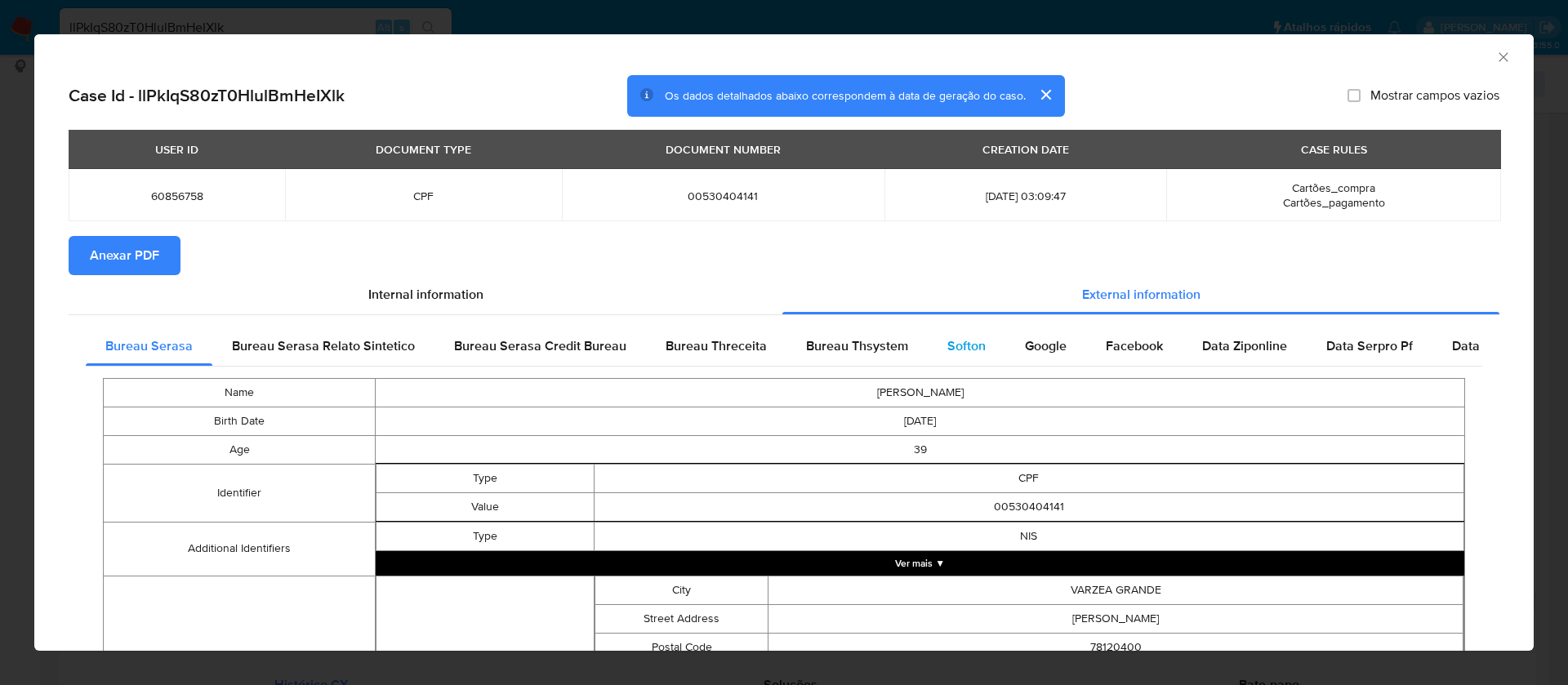
click at [955, 338] on span "Softon" at bounding box center [966, 346] width 39 height 19
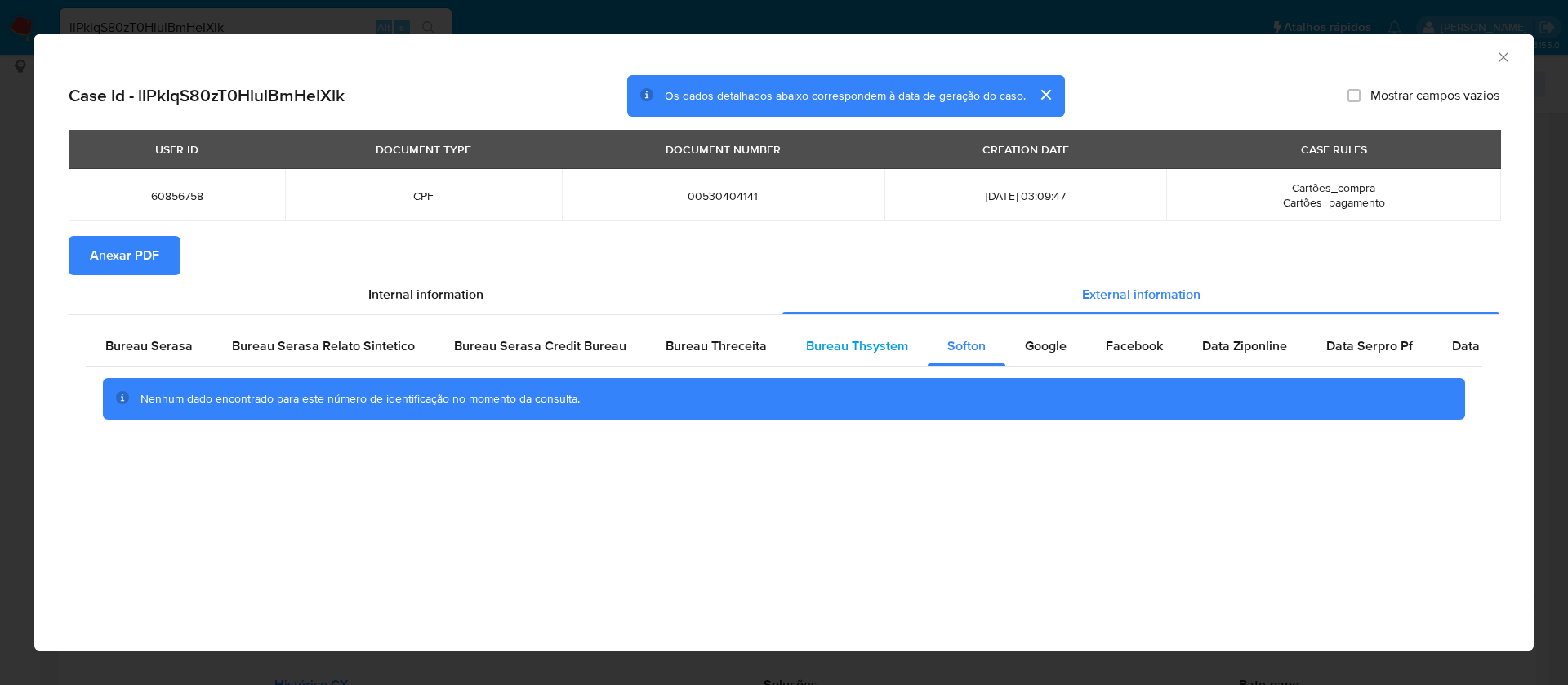
click at [874, 339] on span "Bureau Thsystem" at bounding box center [857, 346] width 102 height 19
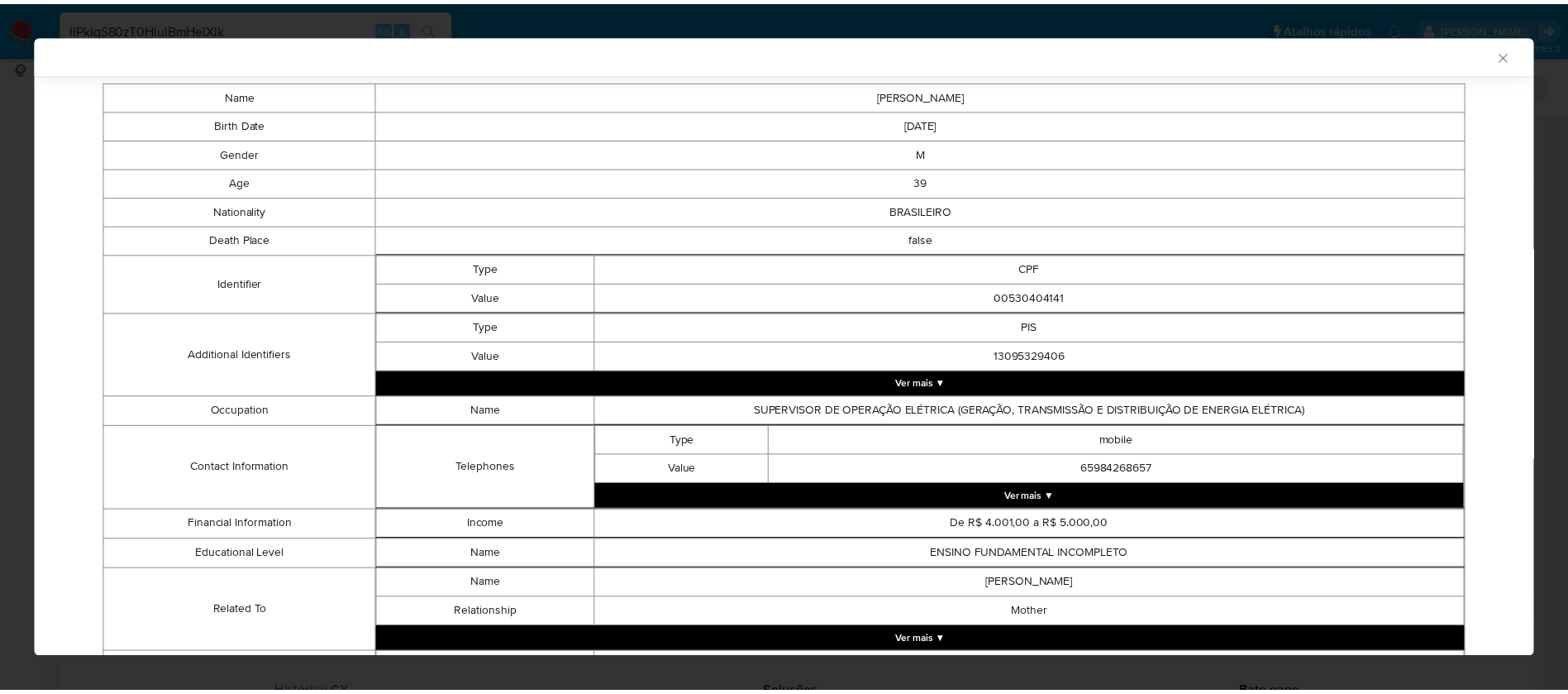
scroll to position [53, 0]
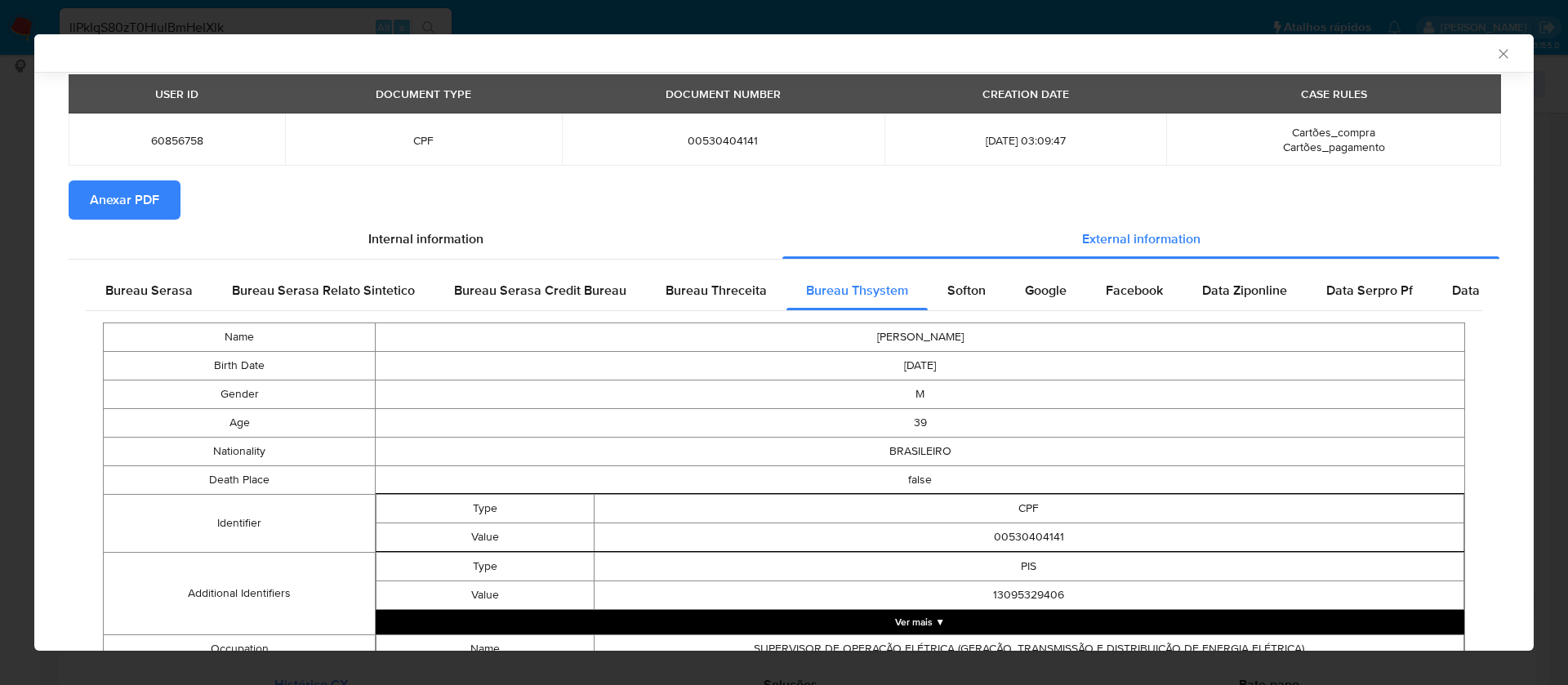
click at [138, 204] on span "Anexar PDF" at bounding box center [124, 200] width 69 height 36
click at [1491, 43] on div "AML Data Collector" at bounding box center [784, 53] width 1500 height 38
click at [1496, 57] on icon "Fechar a janela" at bounding box center [1504, 54] width 16 height 16
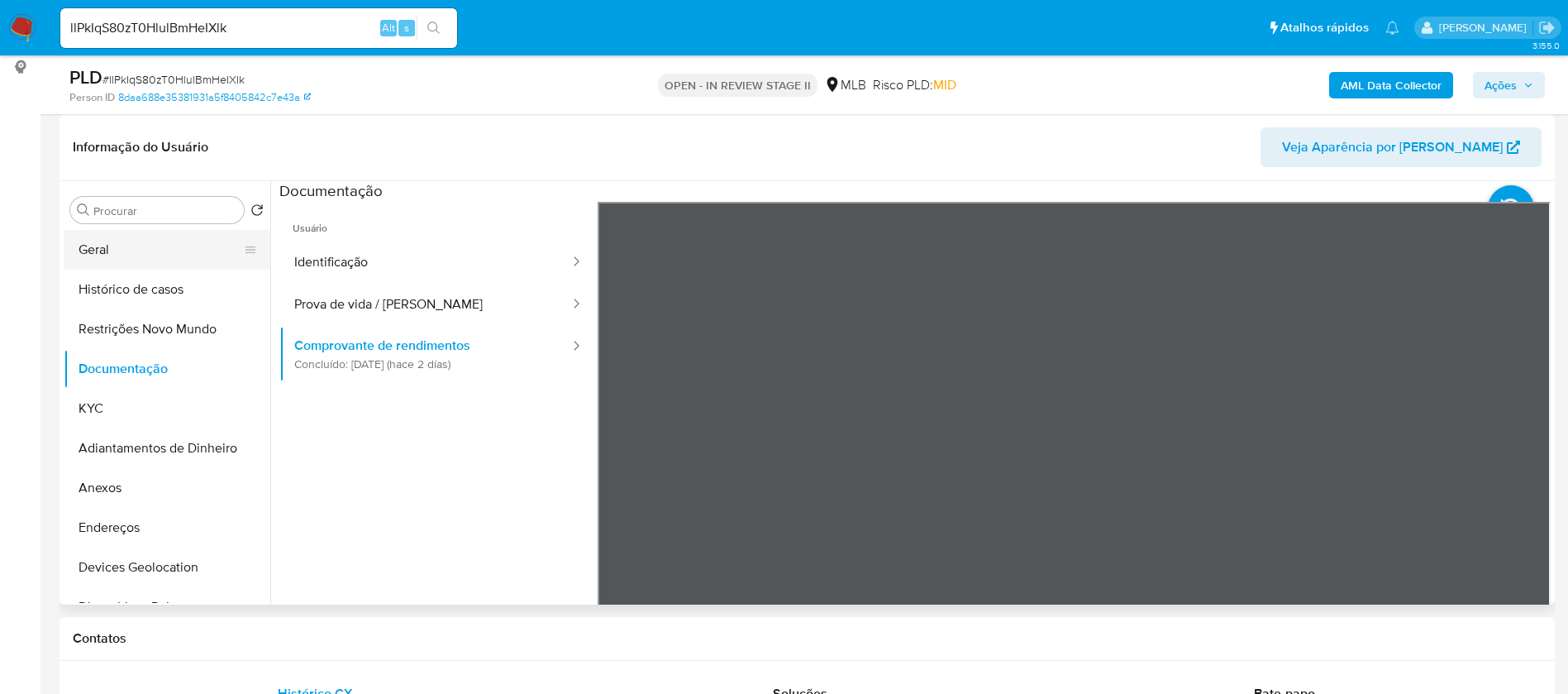
click at [107, 256] on button "Geral" at bounding box center [160, 250] width 193 height 40
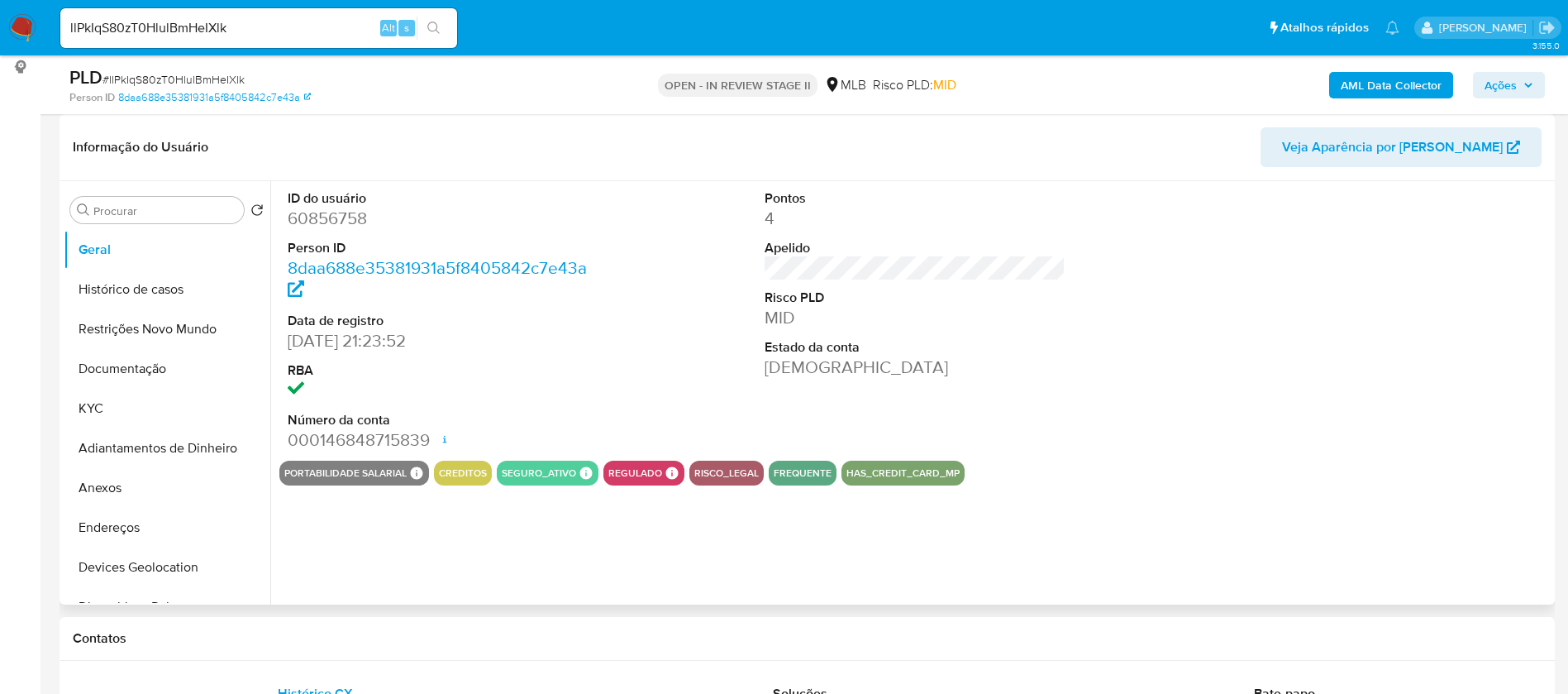
click at [343, 218] on dd "60856758" at bounding box center [438, 218] width 302 height 23
click at [344, 218] on dd "60856758" at bounding box center [438, 218] width 302 height 23
copy dd "60856758"
click at [585, 546] on div "ID do usuário 60856758 Person ID 8daa688e35381931a5f8405842c7e43a Data de regis…" at bounding box center [911, 393] width 1281 height 423
click at [157, 402] on button "KYC" at bounding box center [160, 409] width 193 height 40
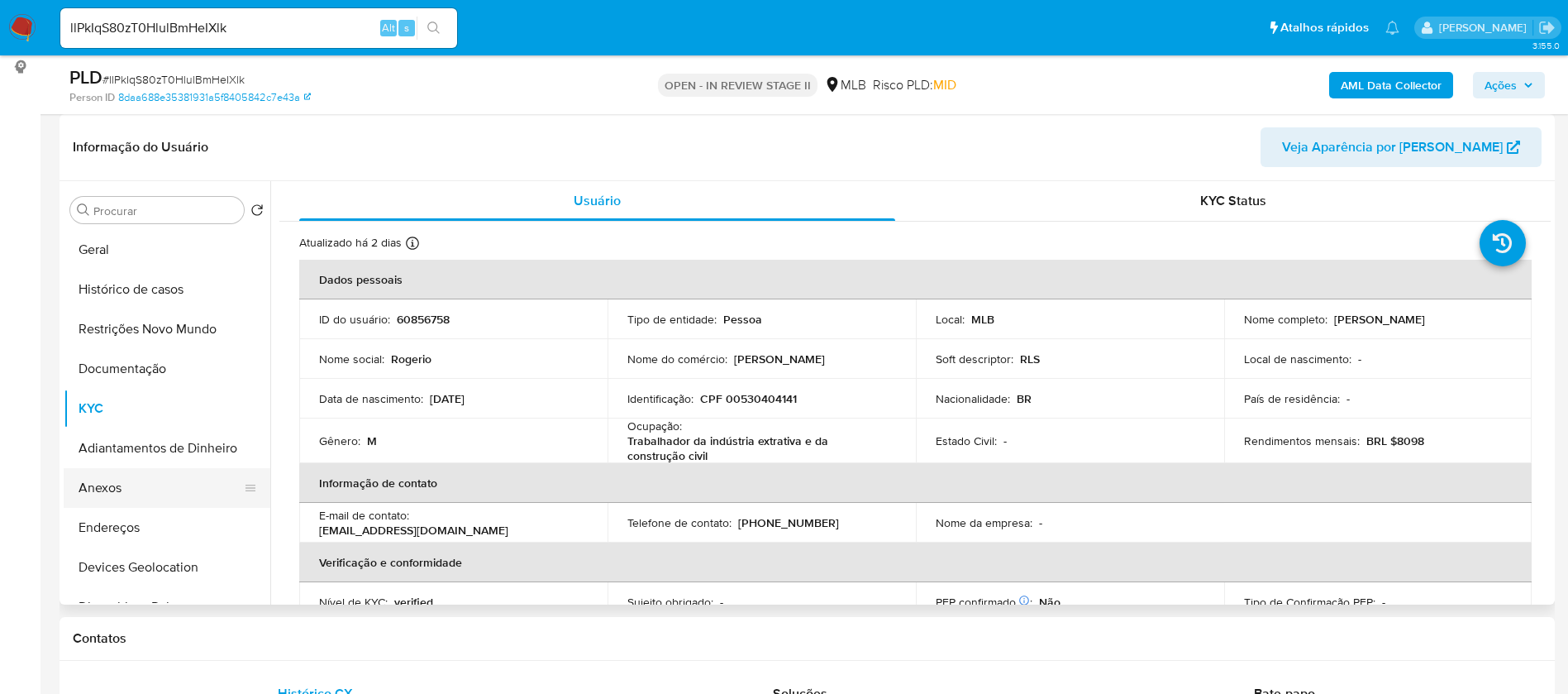
drag, startPoint x: 164, startPoint y: 522, endPoint x: 202, endPoint y: 506, distance: 41.2
click at [165, 522] on button "Endereços" at bounding box center [167, 528] width 207 height 40
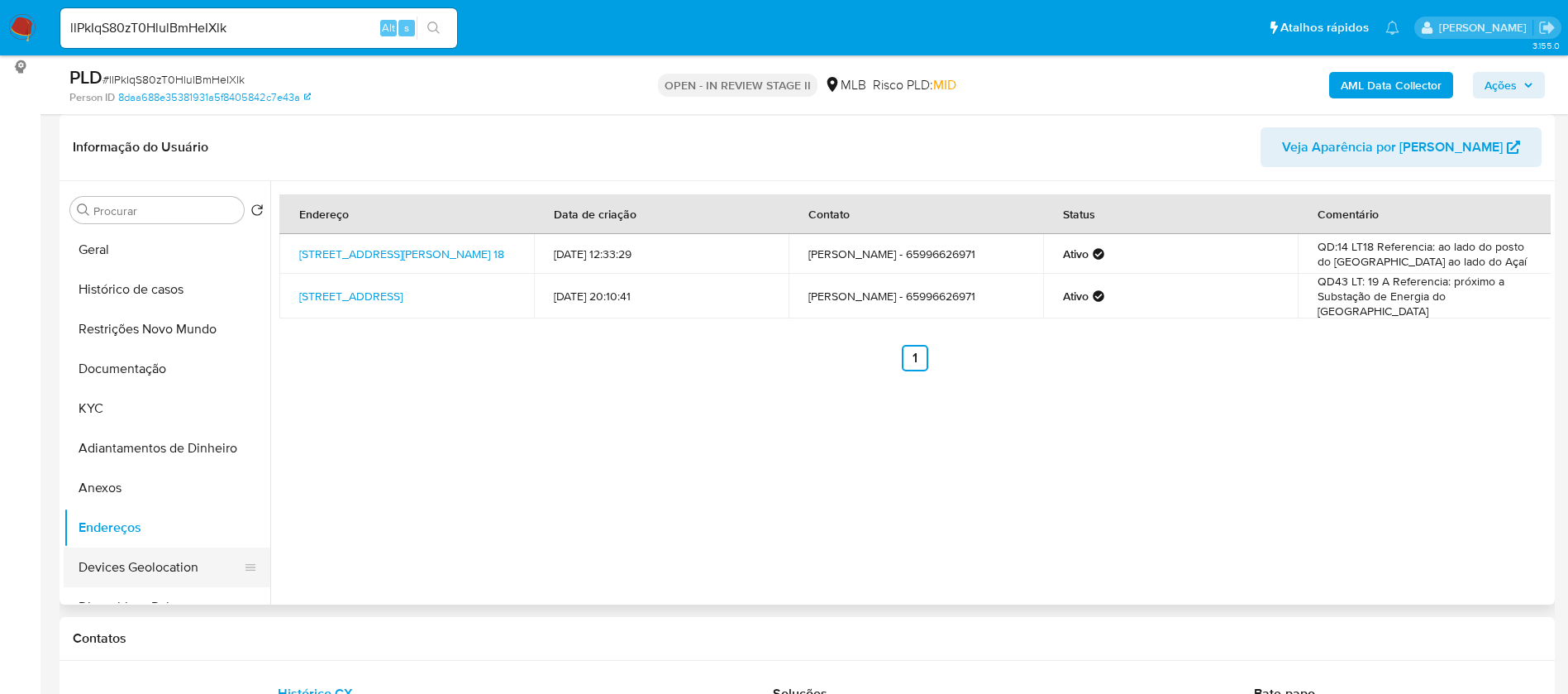
click at [147, 562] on button "Devices Geolocation" at bounding box center [160, 567] width 193 height 40
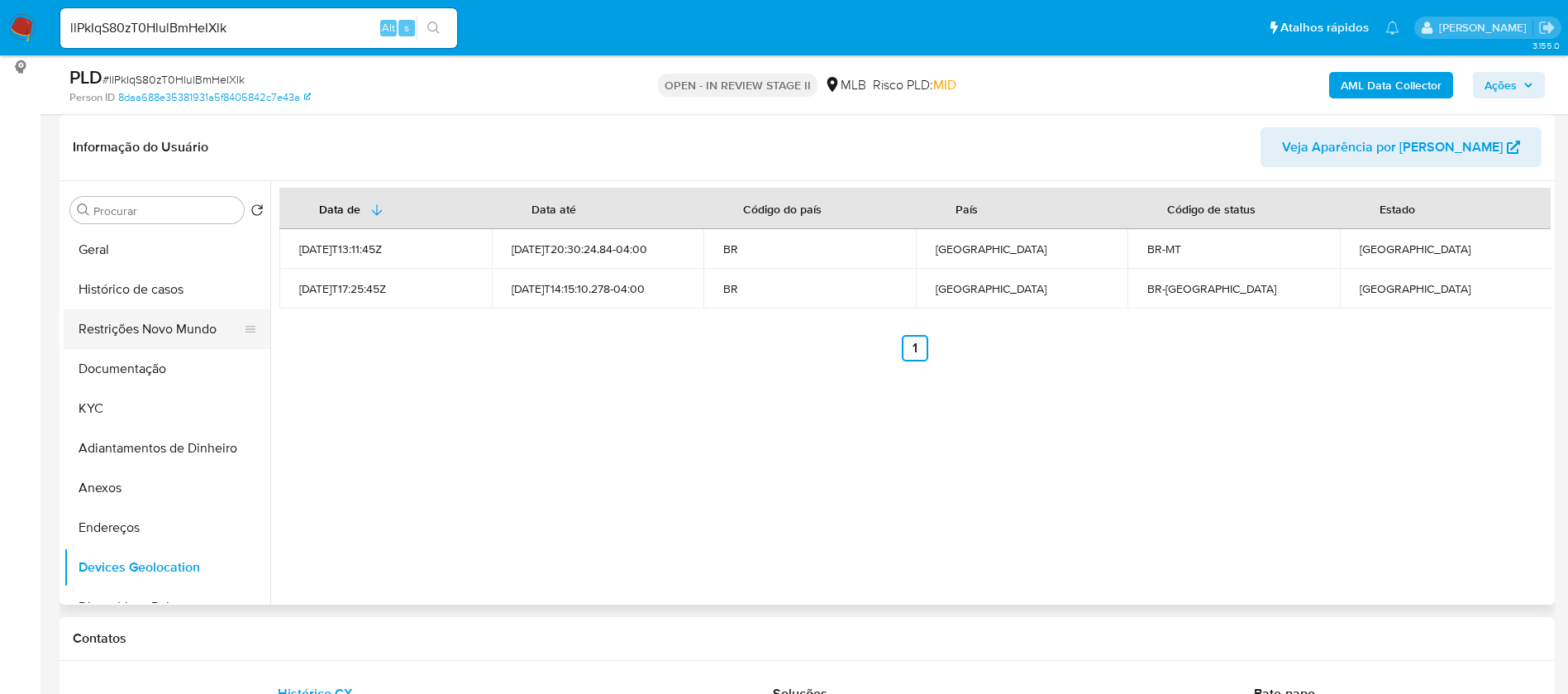
click at [138, 323] on button "Restrições Novo Mundo" at bounding box center [160, 329] width 193 height 40
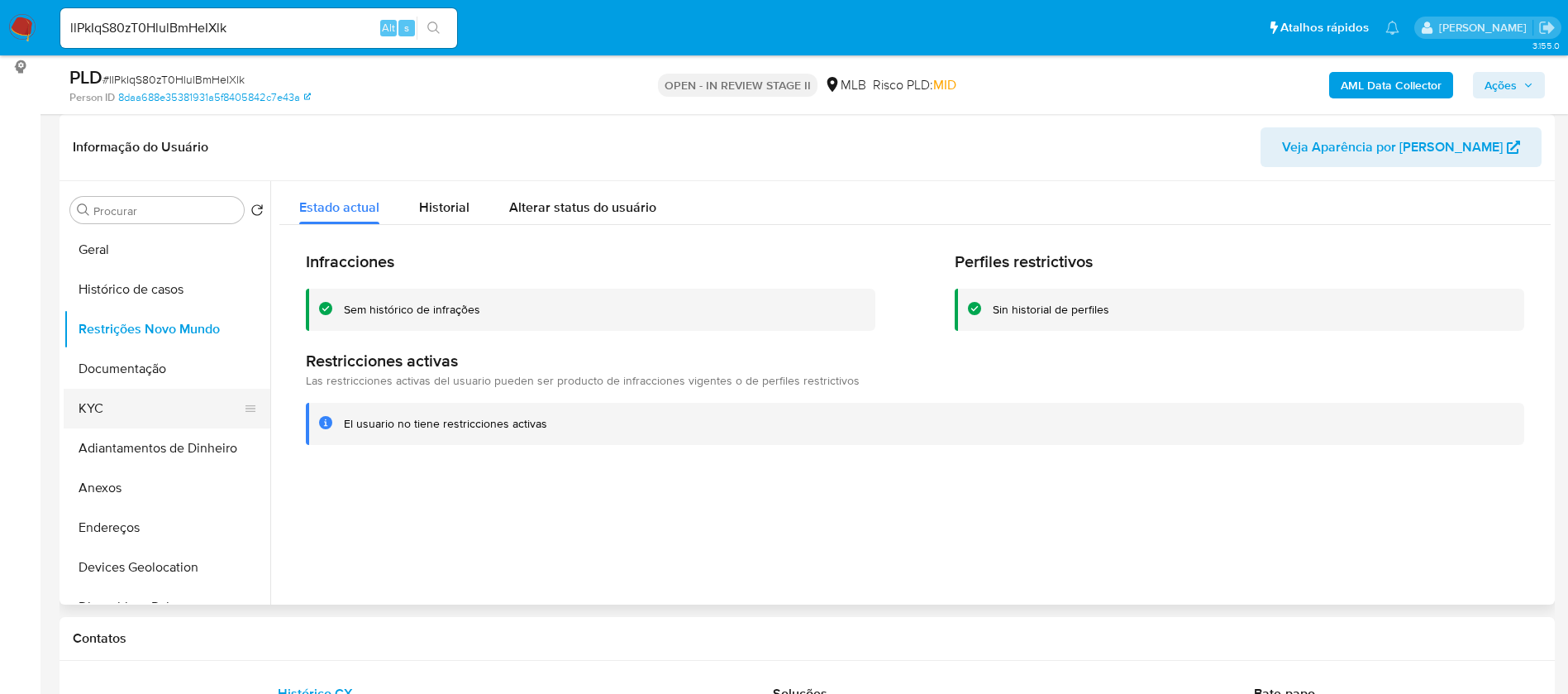
scroll to position [124, 0]
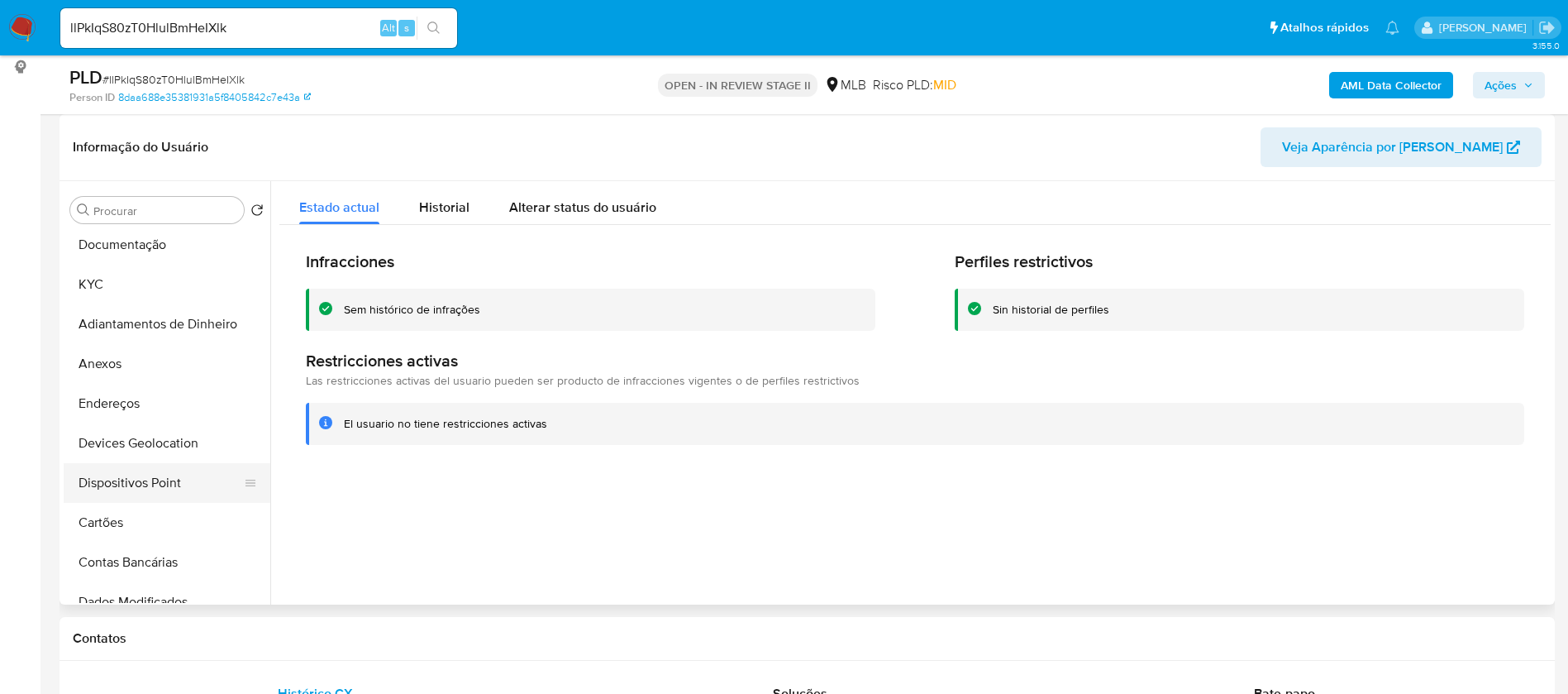
click at [190, 471] on button "Dispositivos Point" at bounding box center [160, 483] width 193 height 40
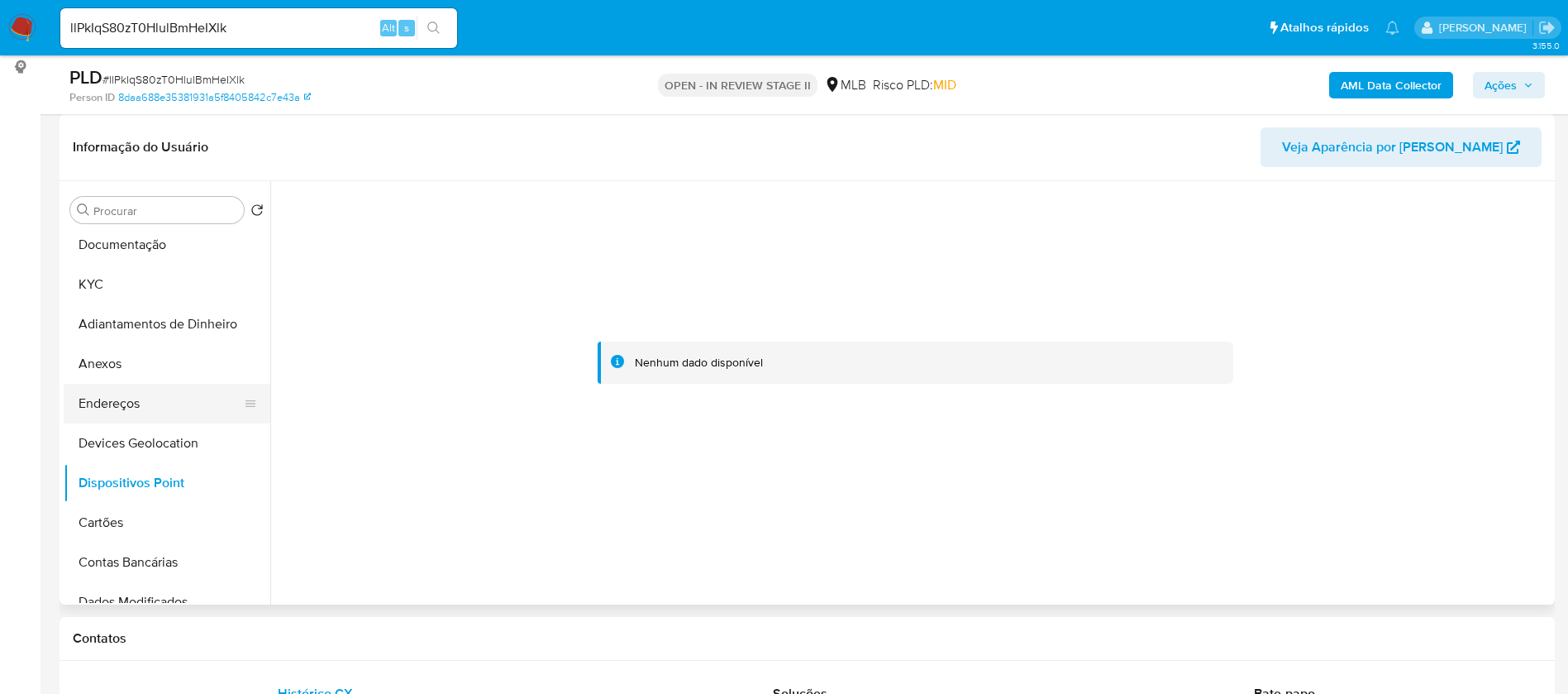
click at [156, 416] on button "Endereços" at bounding box center [160, 404] width 193 height 40
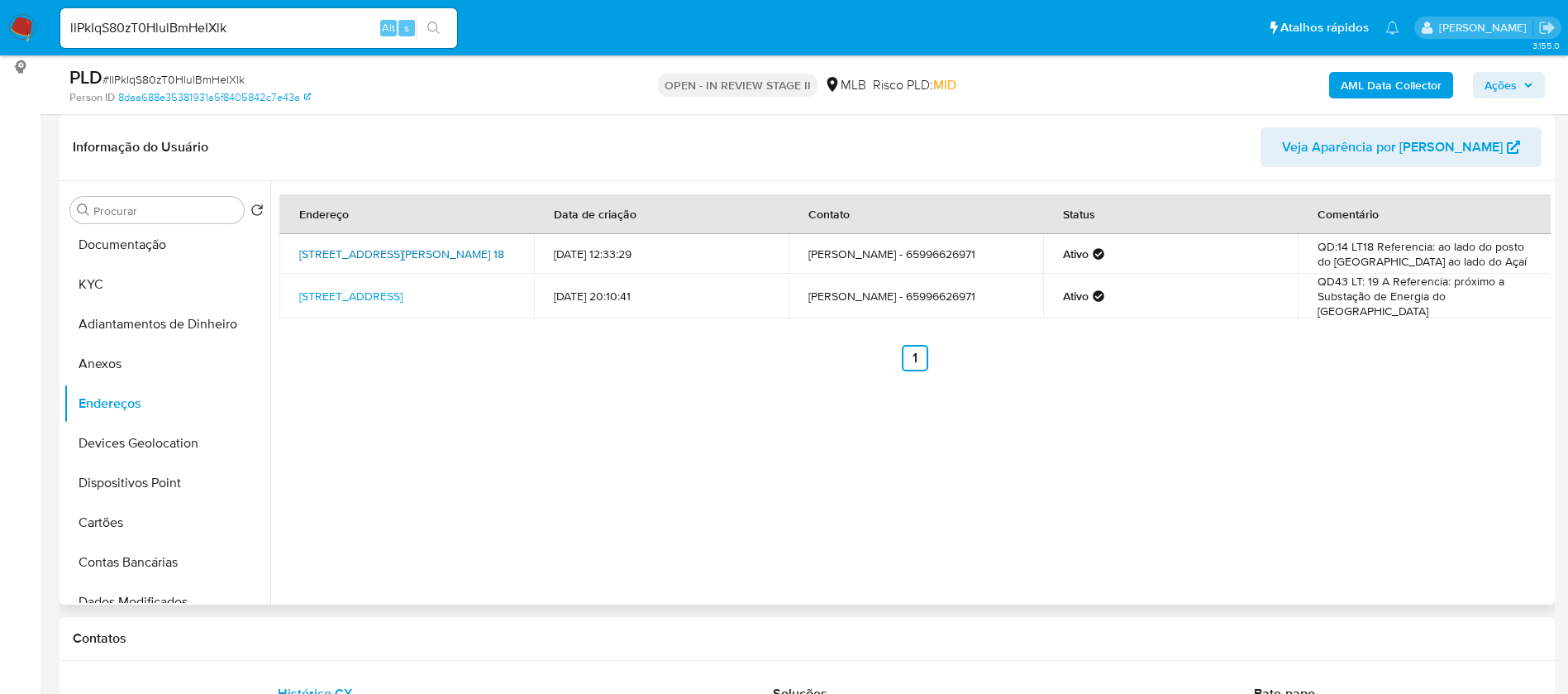
click at [365, 254] on link "Rua Coronel Julião De Brito 18, Várzea Grande, Mato Grosso, 78118791, Brasil 18" at bounding box center [401, 254] width 205 height 16
click at [111, 254] on button "Documentação" at bounding box center [160, 245] width 193 height 40
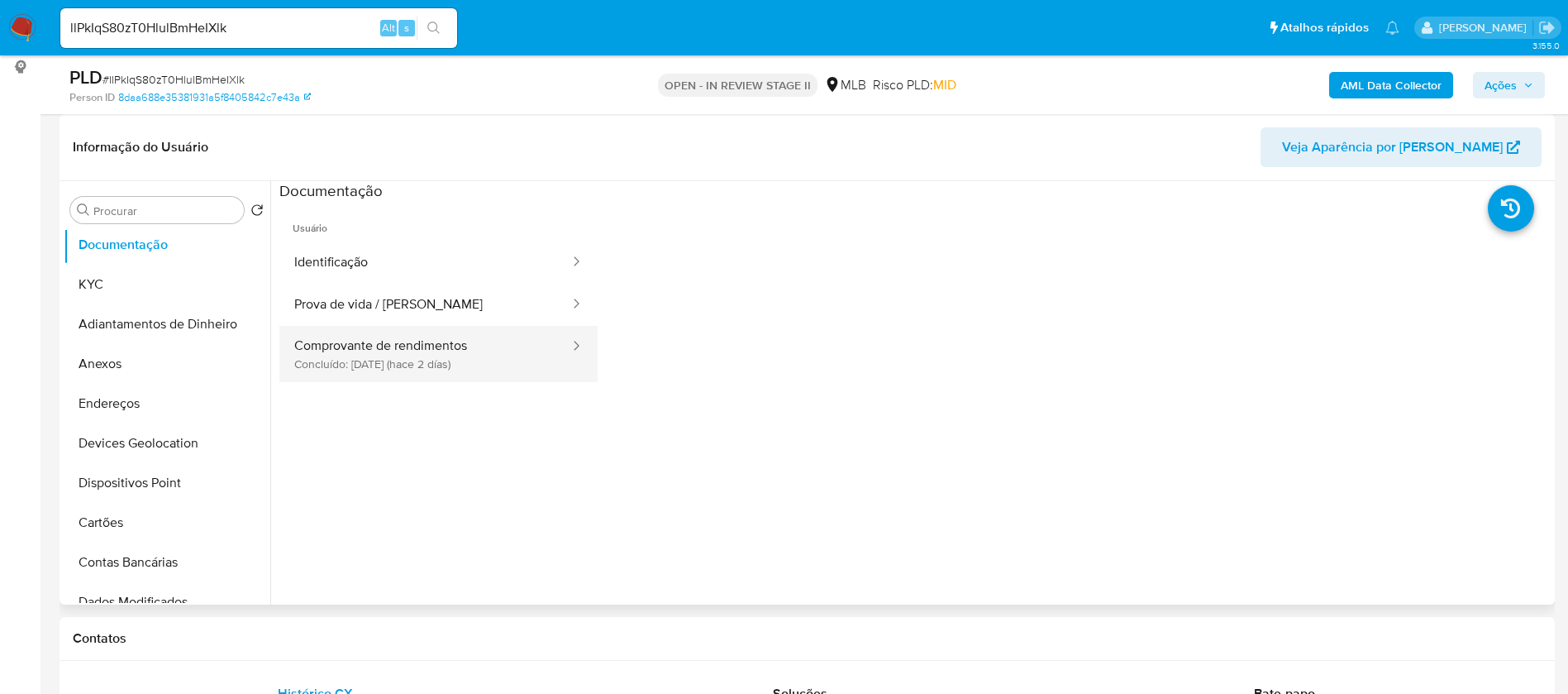
click at [431, 364] on button "Comprovante de rendimentos Concluído: 19/08/2025 (hace 2 días)" at bounding box center [426, 354] width 292 height 57
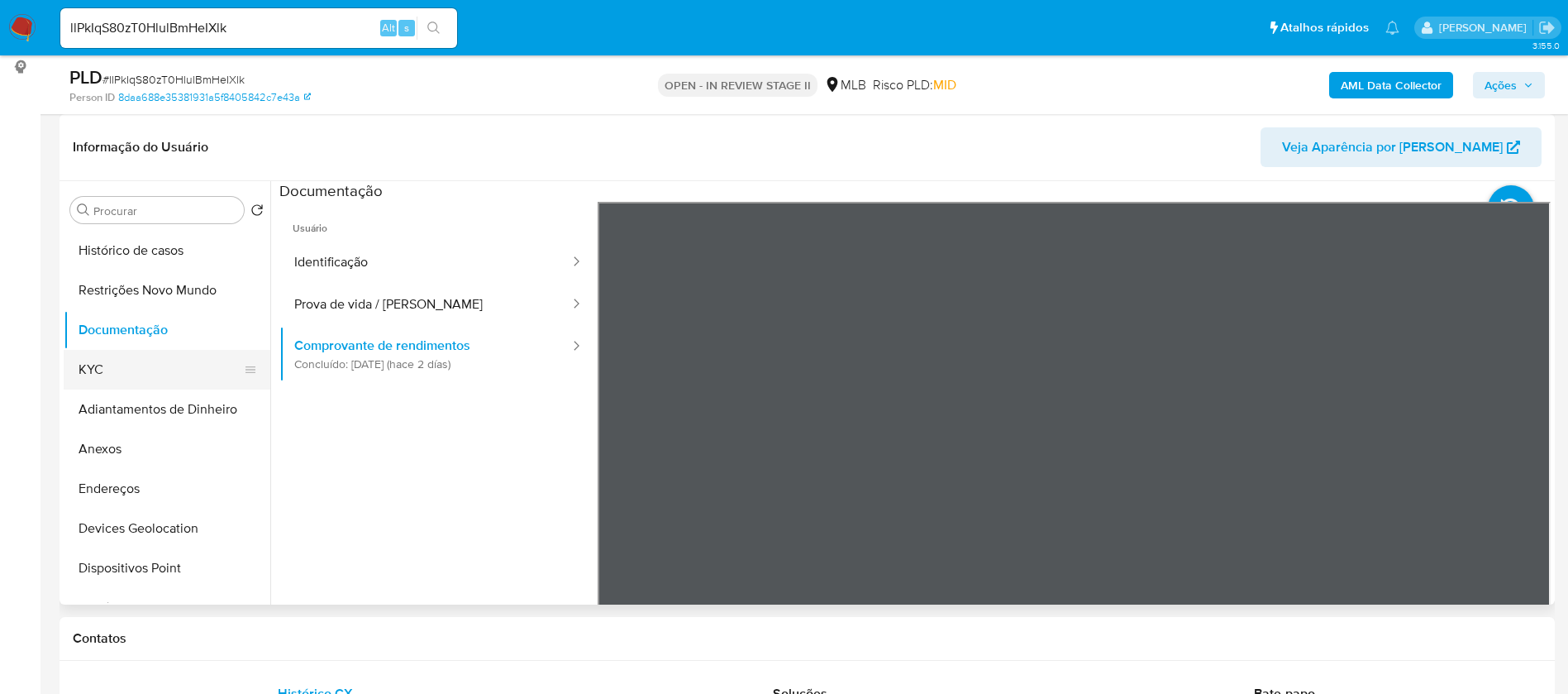
scroll to position [0, 0]
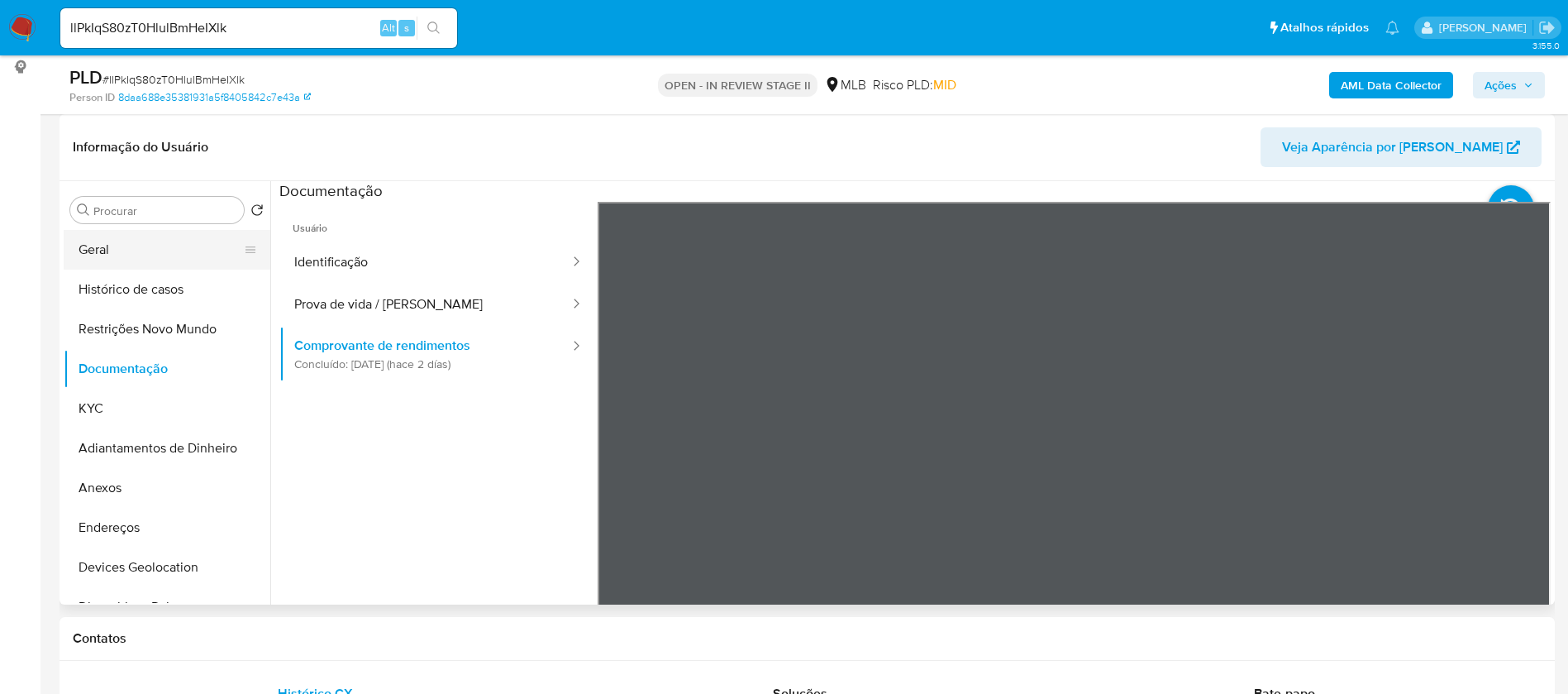
click at [183, 259] on button "Geral" at bounding box center [160, 250] width 193 height 40
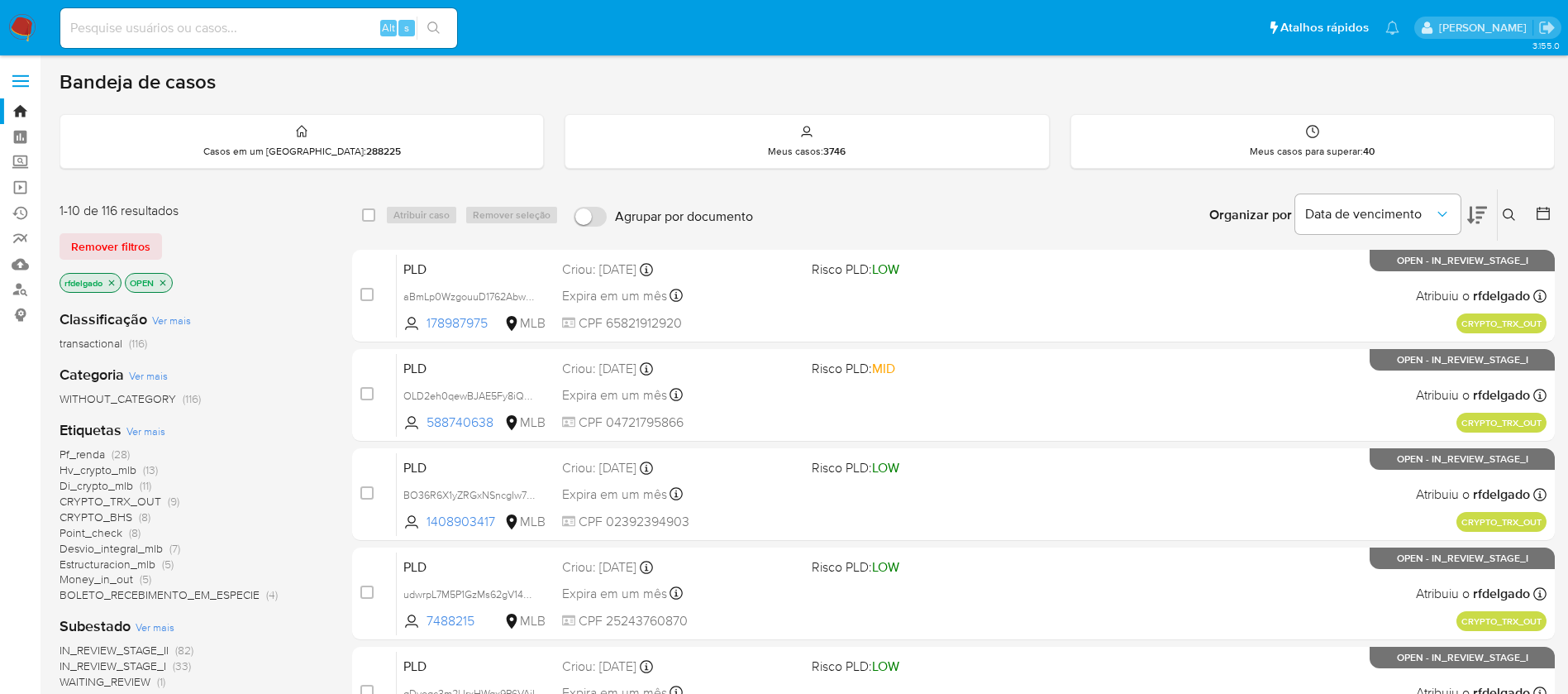
click at [149, 429] on span "Ver mais" at bounding box center [146, 430] width 39 height 15
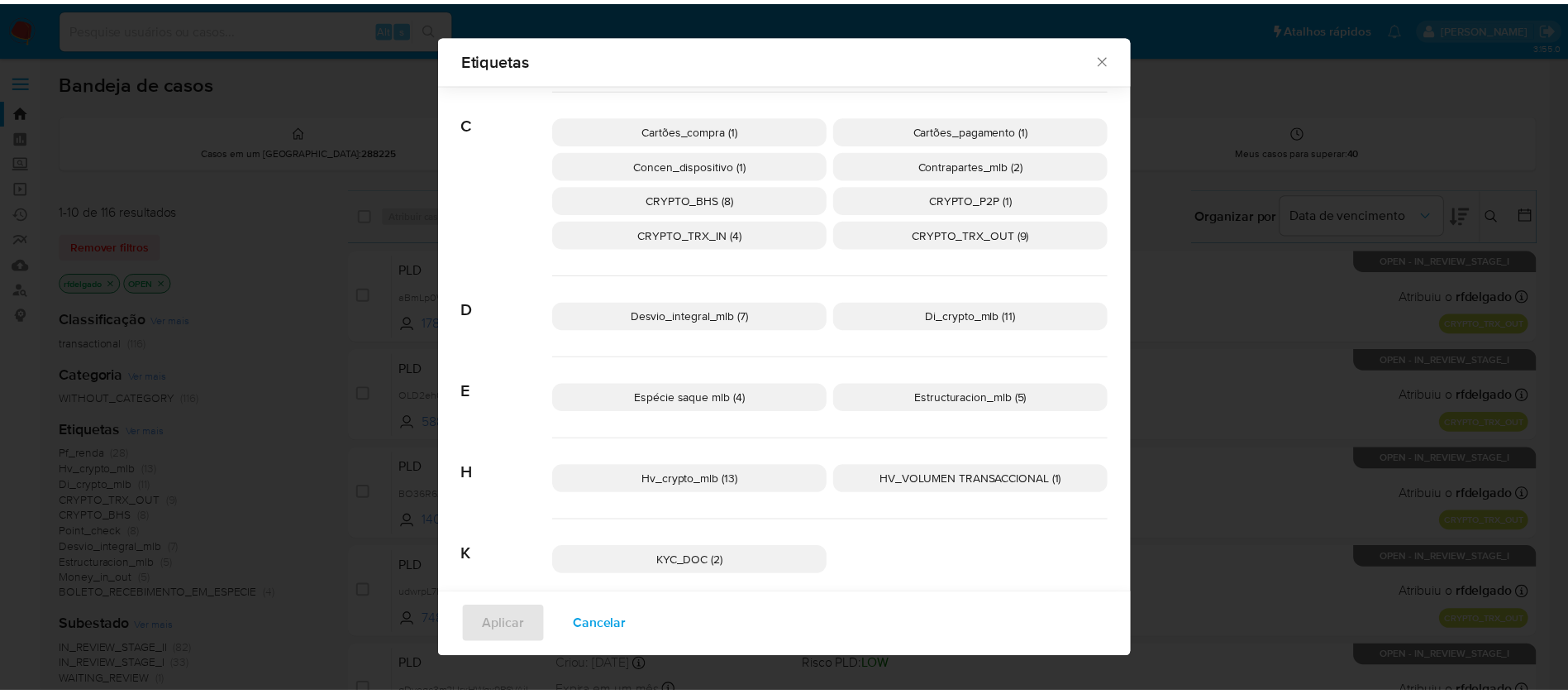
scroll to position [360, 0]
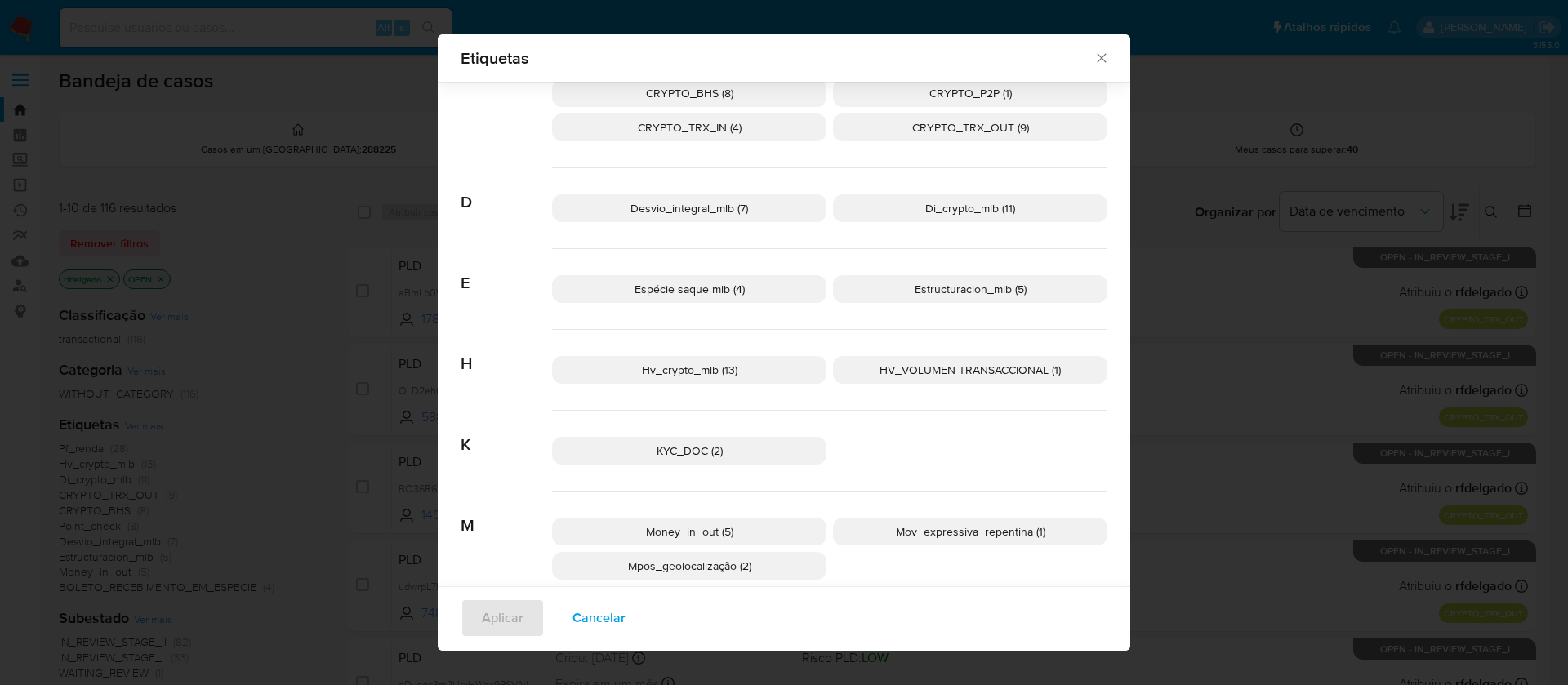
click at [901, 370] on span "HV_VOLUMEN TRANSACCIONAL (1)" at bounding box center [970, 370] width 181 height 16
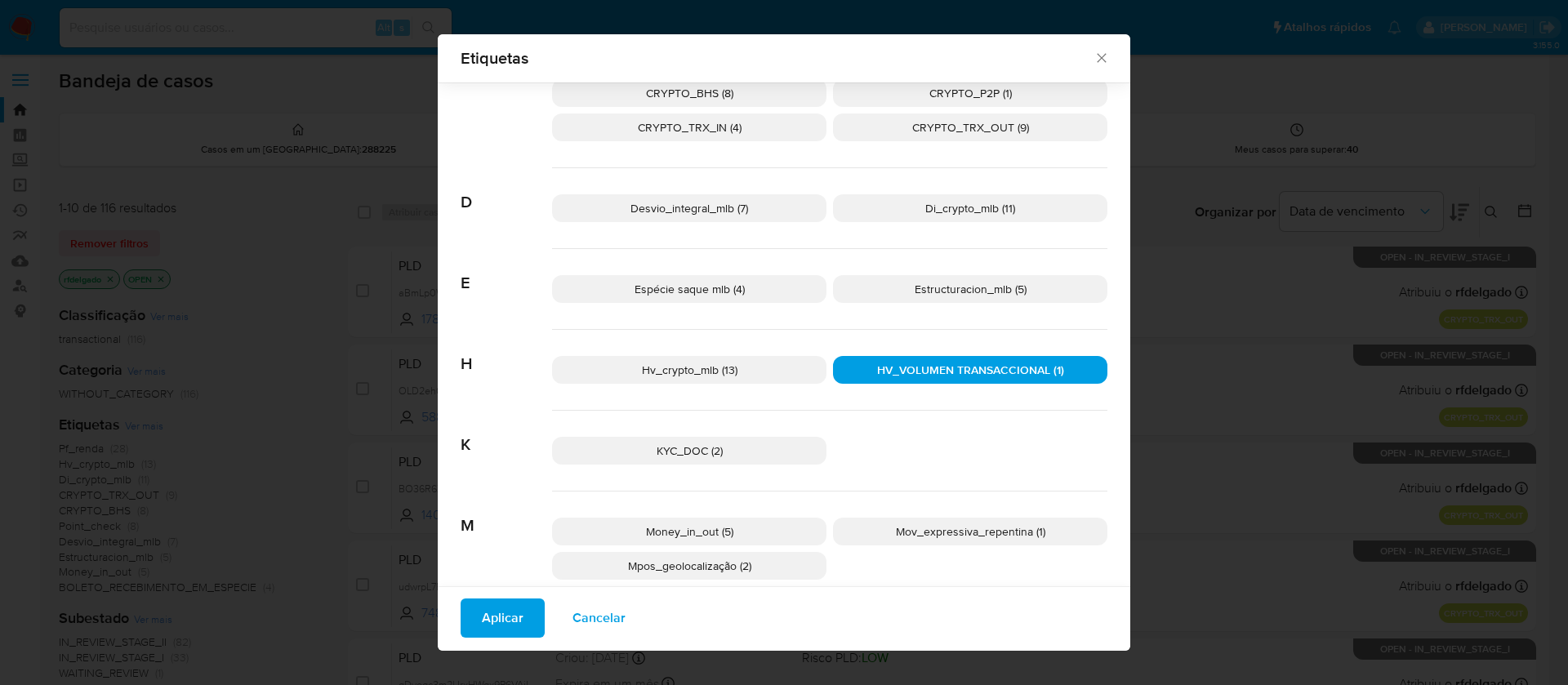
click at [503, 612] on span "Aplicar" at bounding box center [503, 618] width 41 height 36
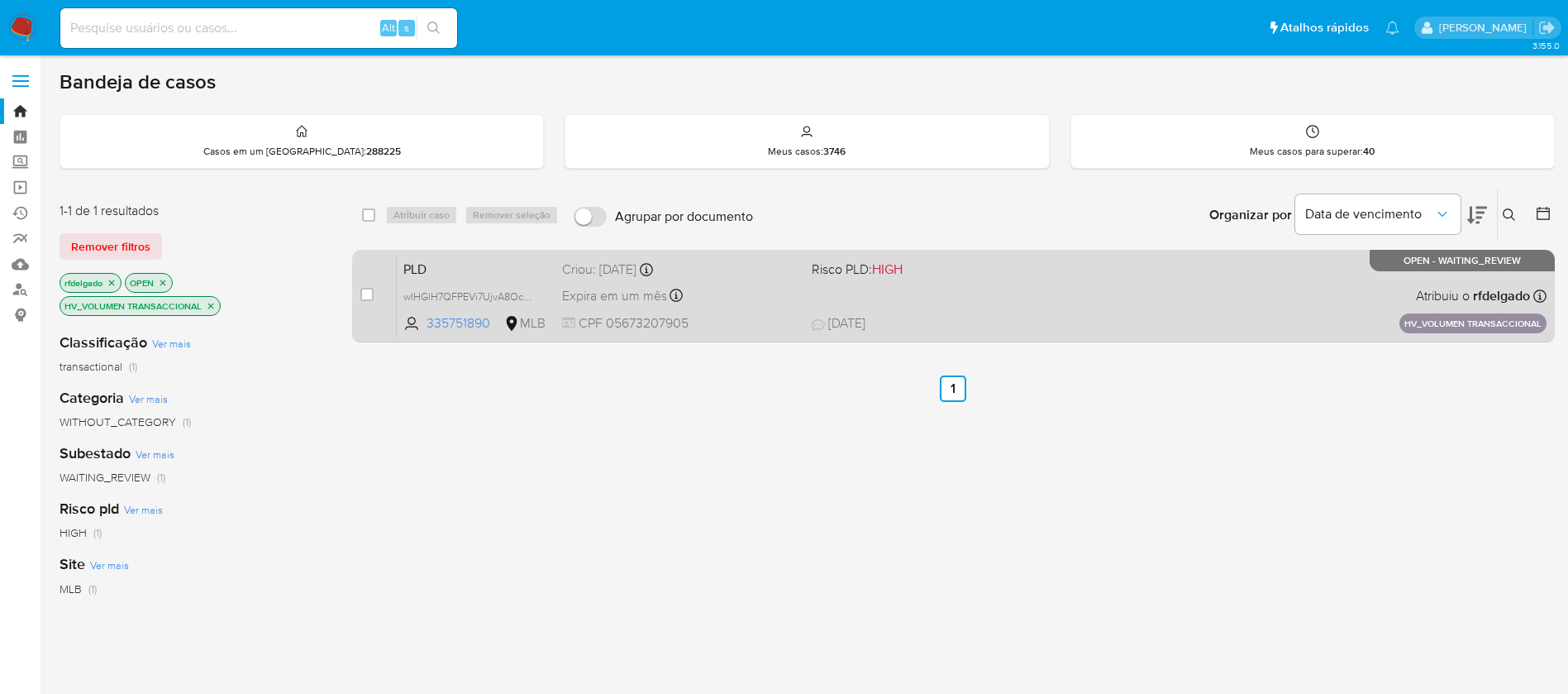
click at [1019, 298] on div "PLD wlHGlH7QFPEVi7UjvA8Ocqow 335751890 MLB Risco PLD: HIGH Criou: 14/08/2025 Cr…" at bounding box center [972, 295] width 1150 height 84
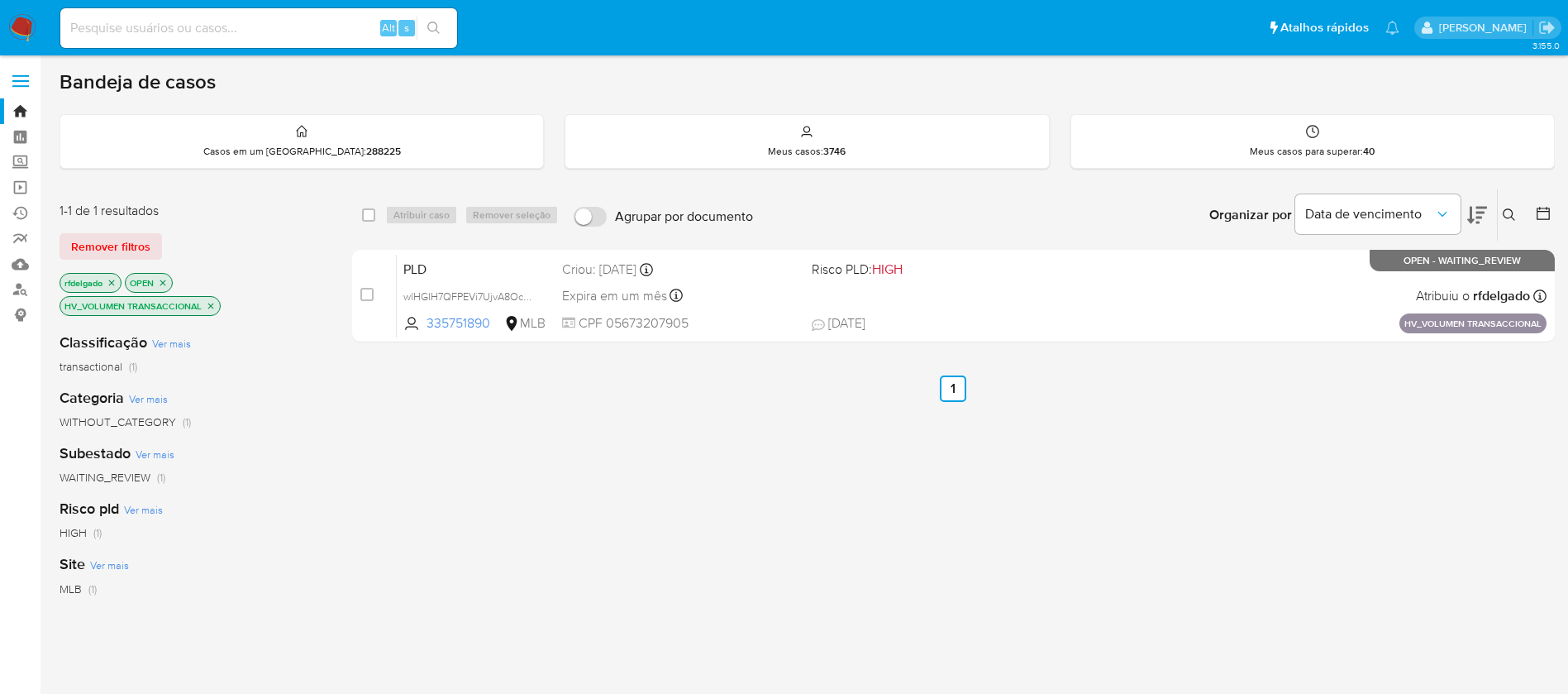
click at [209, 305] on icon "close-filter" at bounding box center [211, 306] width 10 height 10
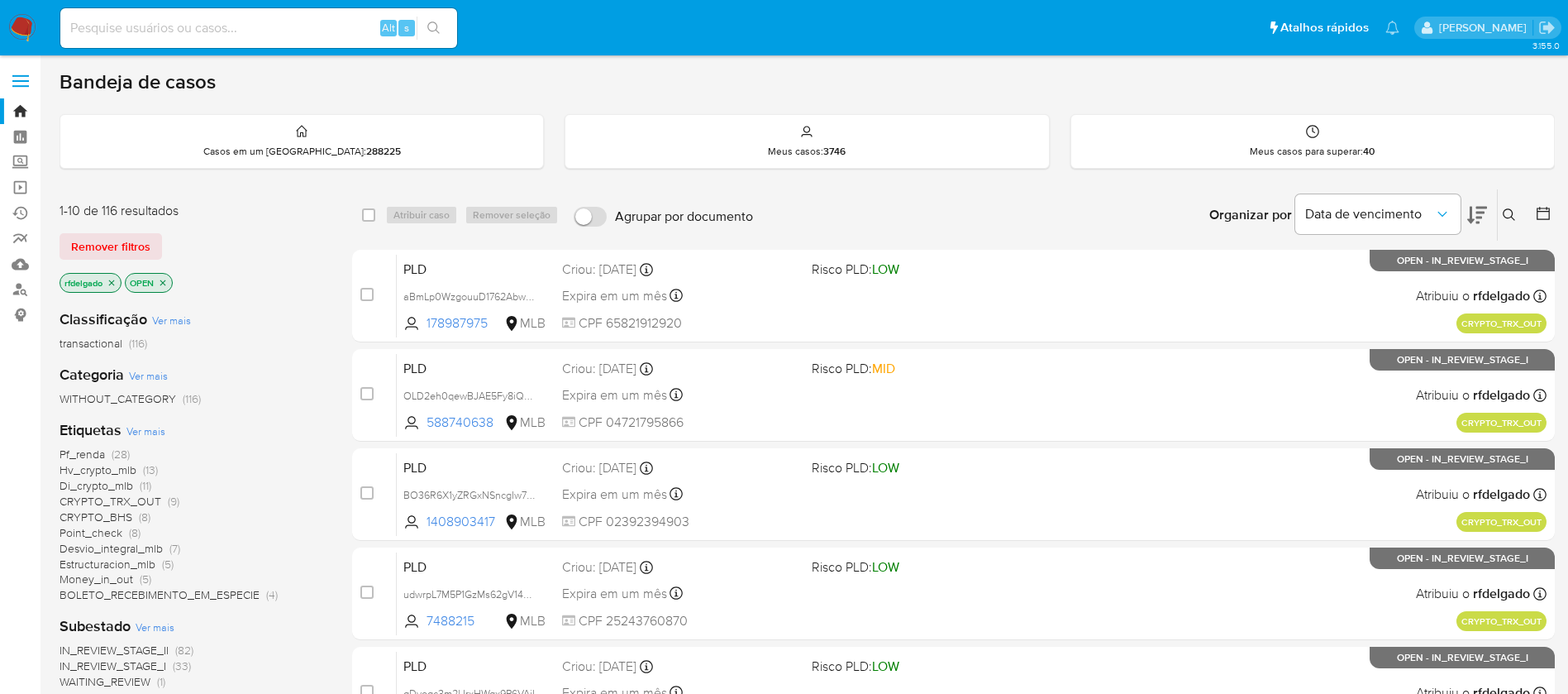
click at [126, 467] on span "Hv_crypto_mlb" at bounding box center [98, 470] width 77 height 16
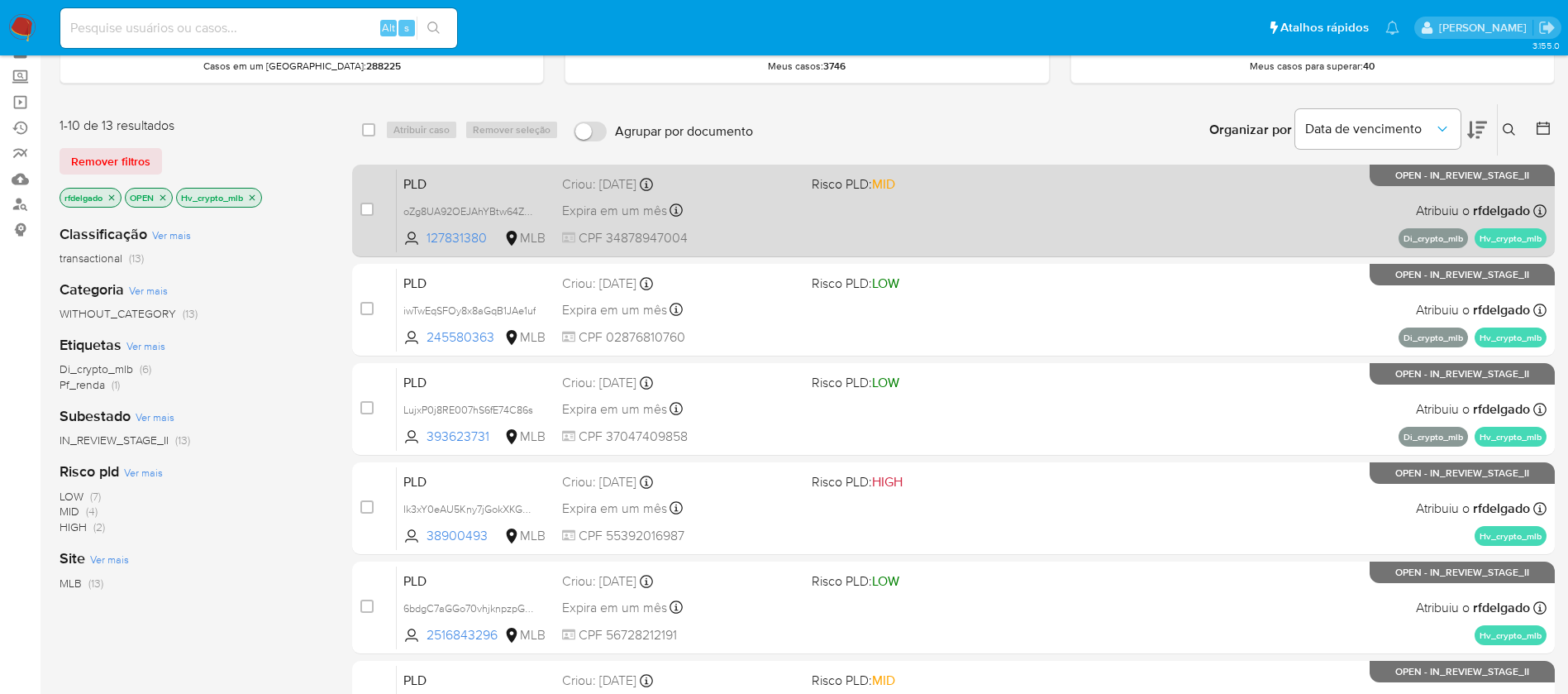
scroll to position [124, 0]
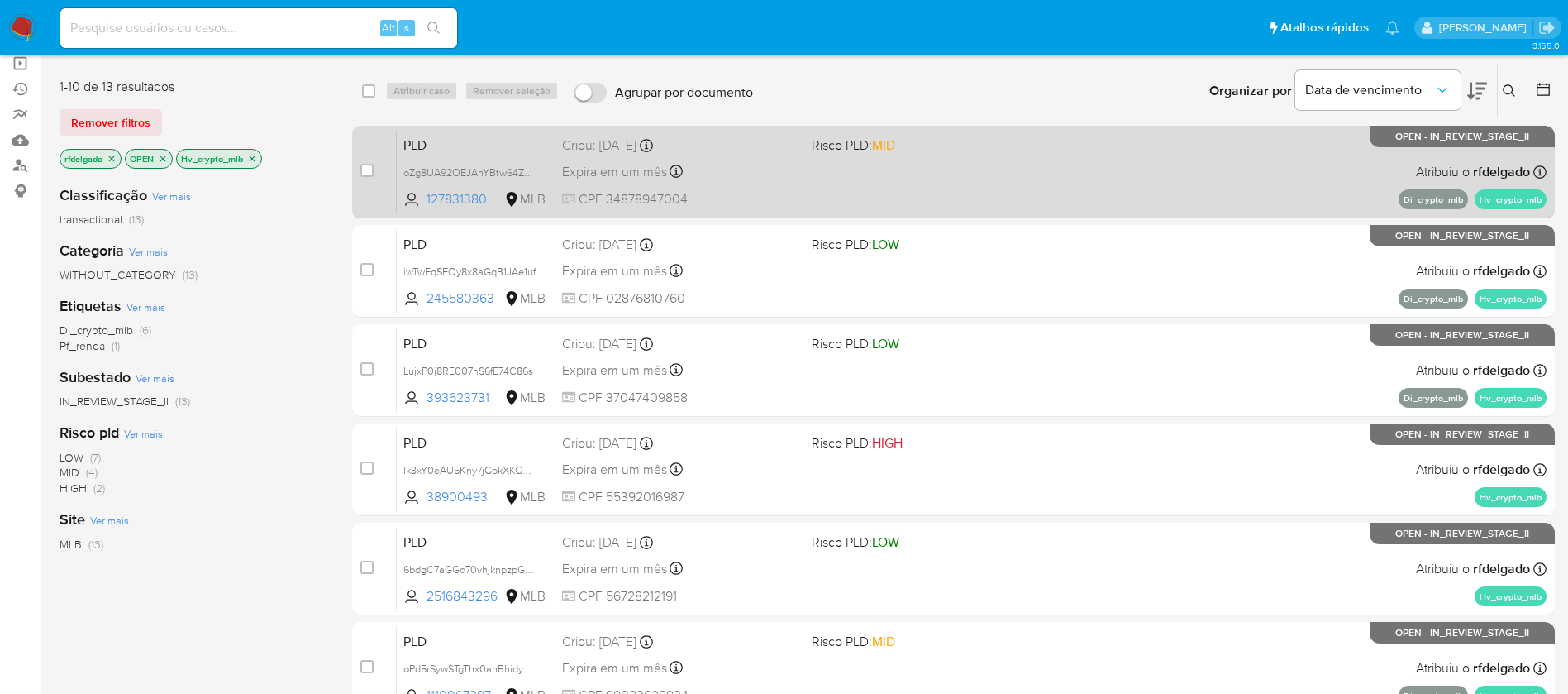
click at [975, 164] on div "PLD oZg8UA92OEJAhYBtw64ZWl0e 127831380 MLB Risco PLD: MID Criou: 12/08/2025 Cri…" at bounding box center [972, 171] width 1150 height 84
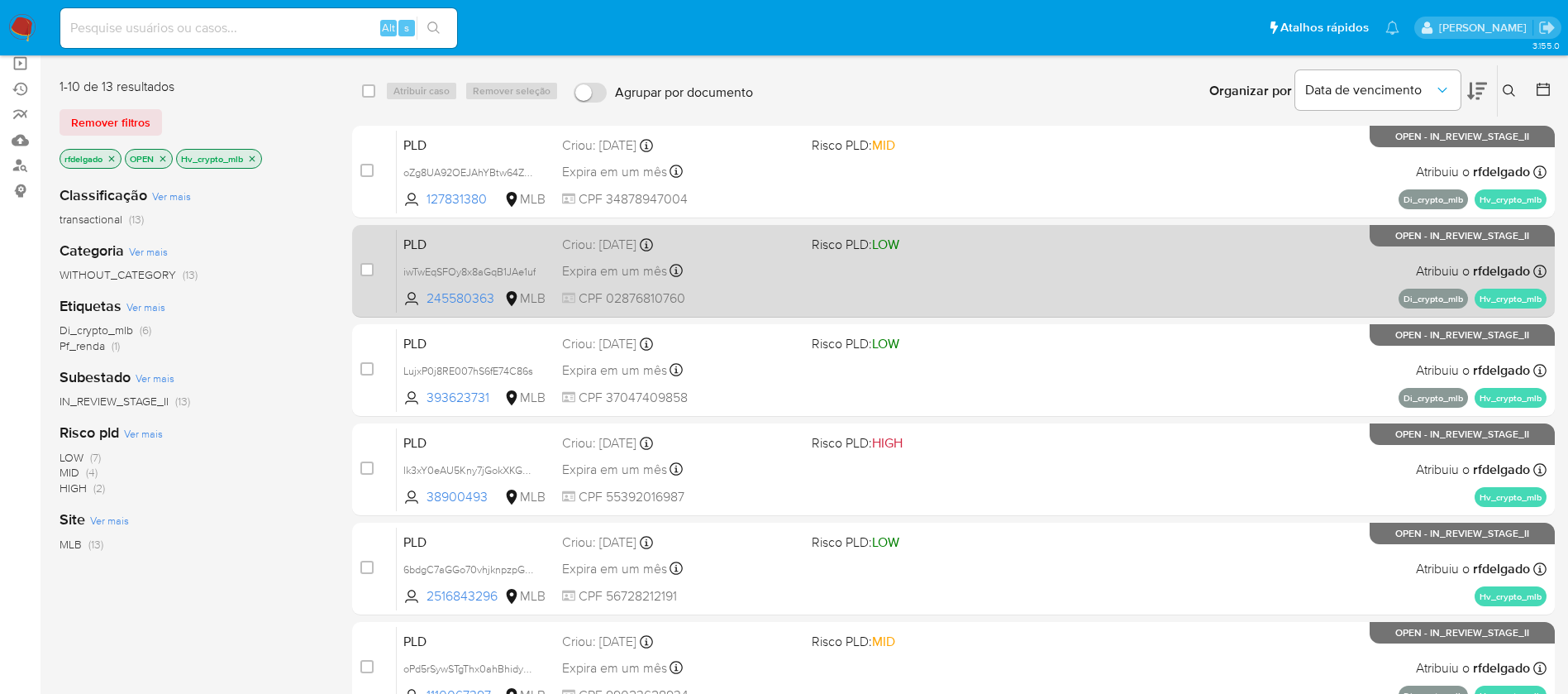
click at [937, 285] on div "PLD iwTwEqSFOy8x8aGqB1JAe1uf 245580363 MLB Risco PLD: LOW Criou: 12/08/2025 Cri…" at bounding box center [972, 271] width 1150 height 84
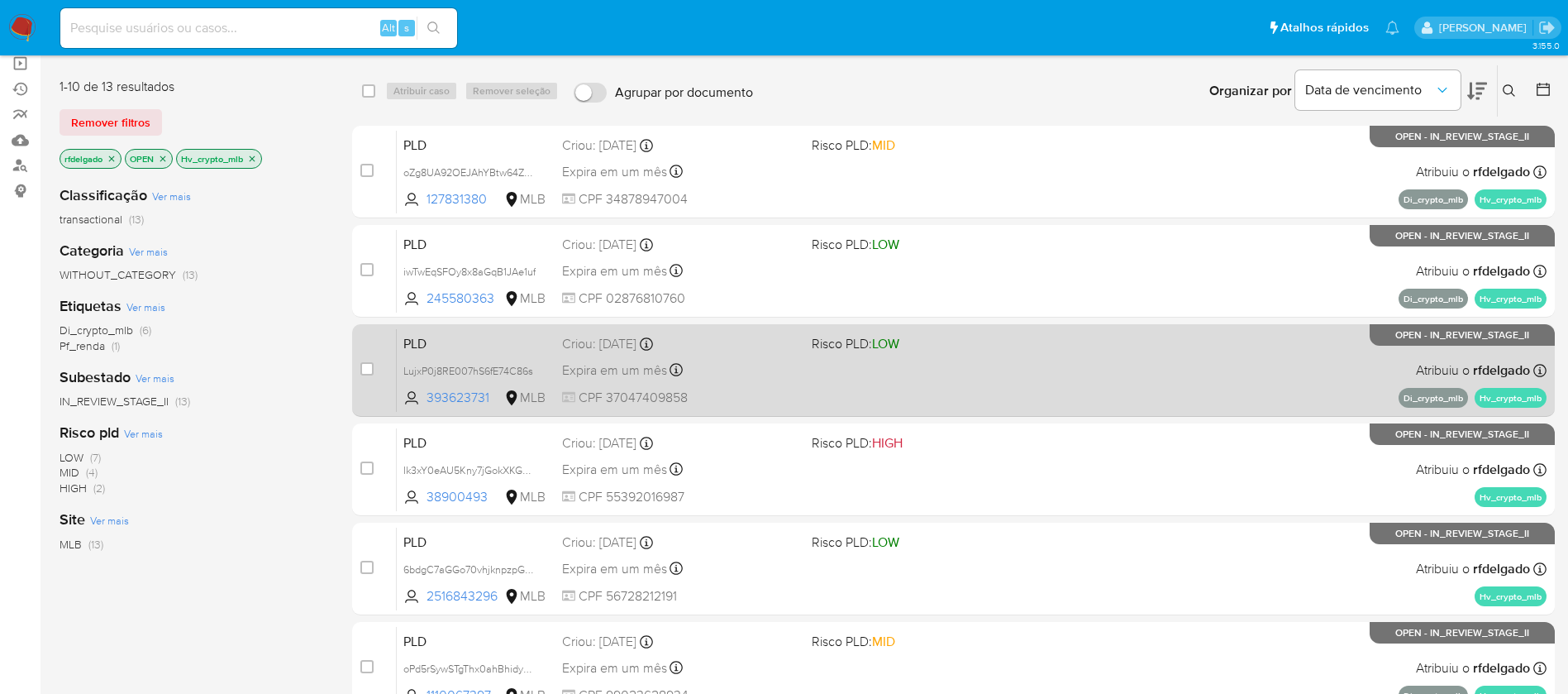
click at [954, 402] on div "PLD LujxP0j8RE007hS6fE74C86s 393623731 MLB Risco PLD: LOW Criou: 12/08/2025 Cri…" at bounding box center [972, 370] width 1150 height 84
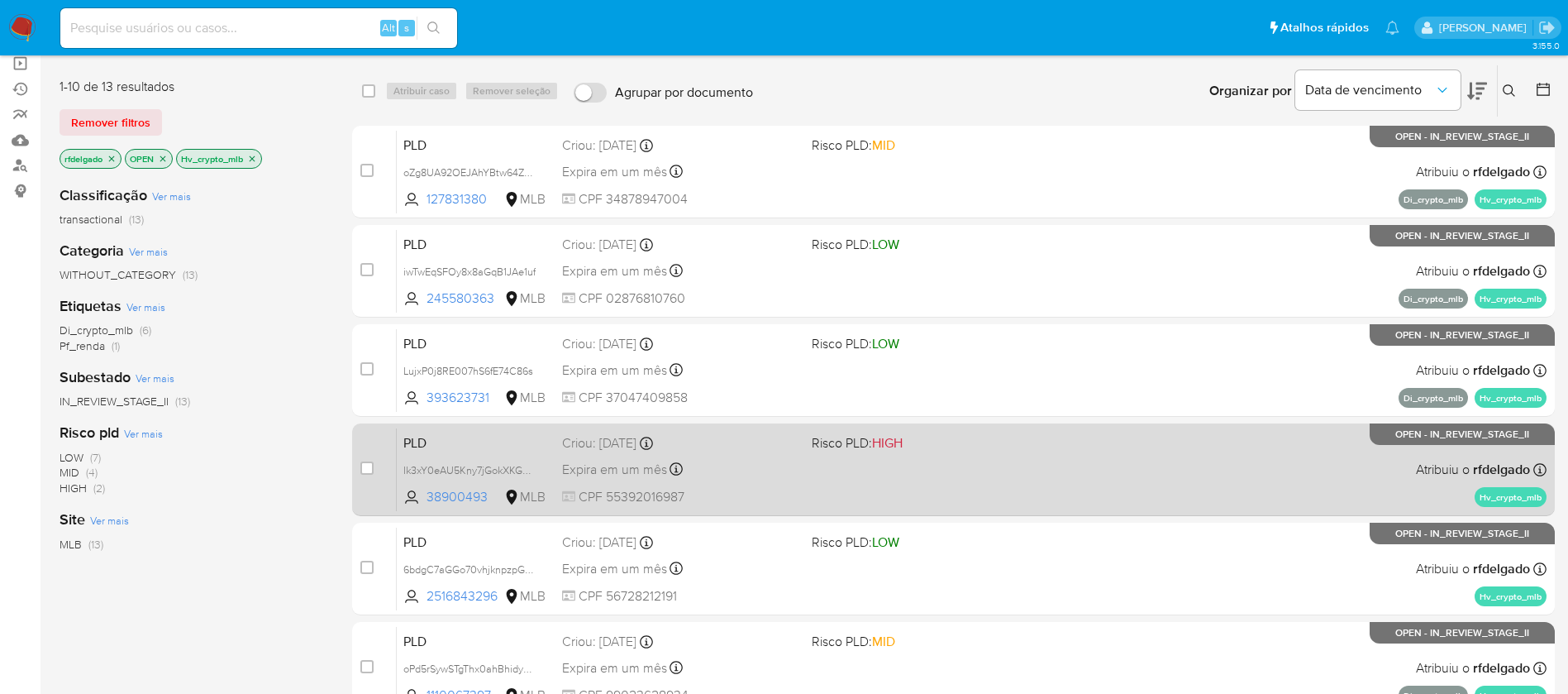
click at [826, 479] on div "PLD Ik3xY0eAU5Kny7jGokXKG9cr 38900493 MLB Risco PLD: HIGH Criou: 12/08/2025 Cri…" at bounding box center [972, 470] width 1150 height 84
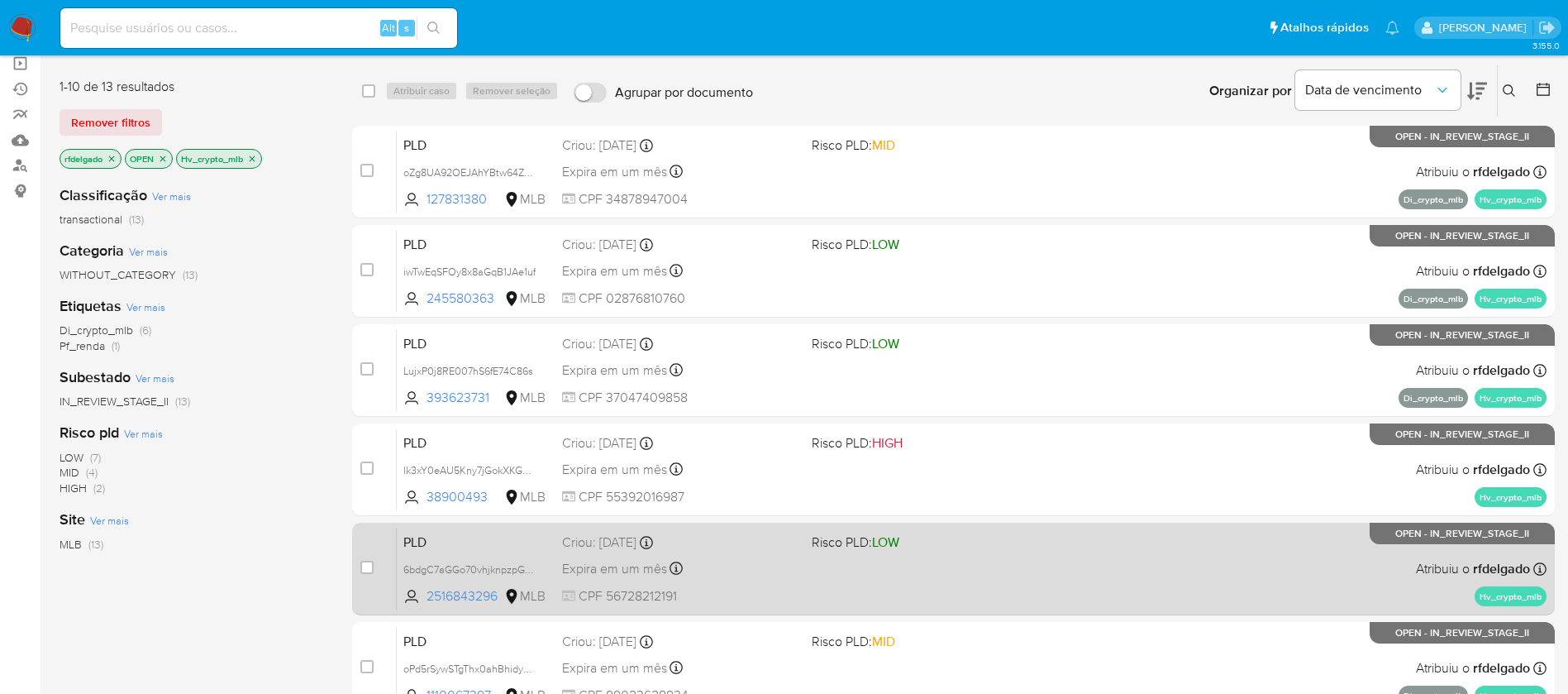
click at [949, 574] on div "PLD 6bdgC7aGGo70vhjknpzpG6YR 2516843296 MLB Risco PLD: LOW Criou: 12/08/2025 Cr…" at bounding box center [972, 569] width 1150 height 84
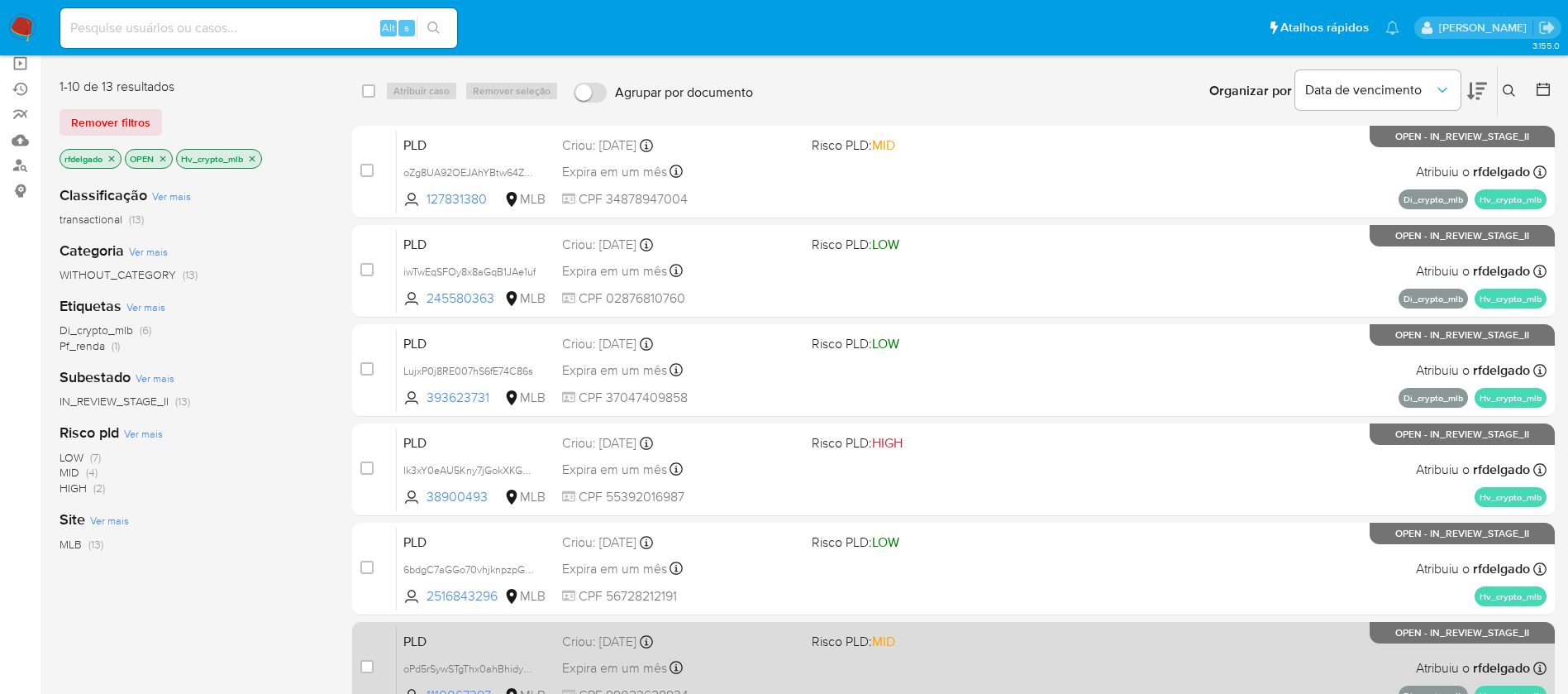
click at [1020, 645] on span "Risco PLD: MID" at bounding box center [930, 640] width 236 height 22
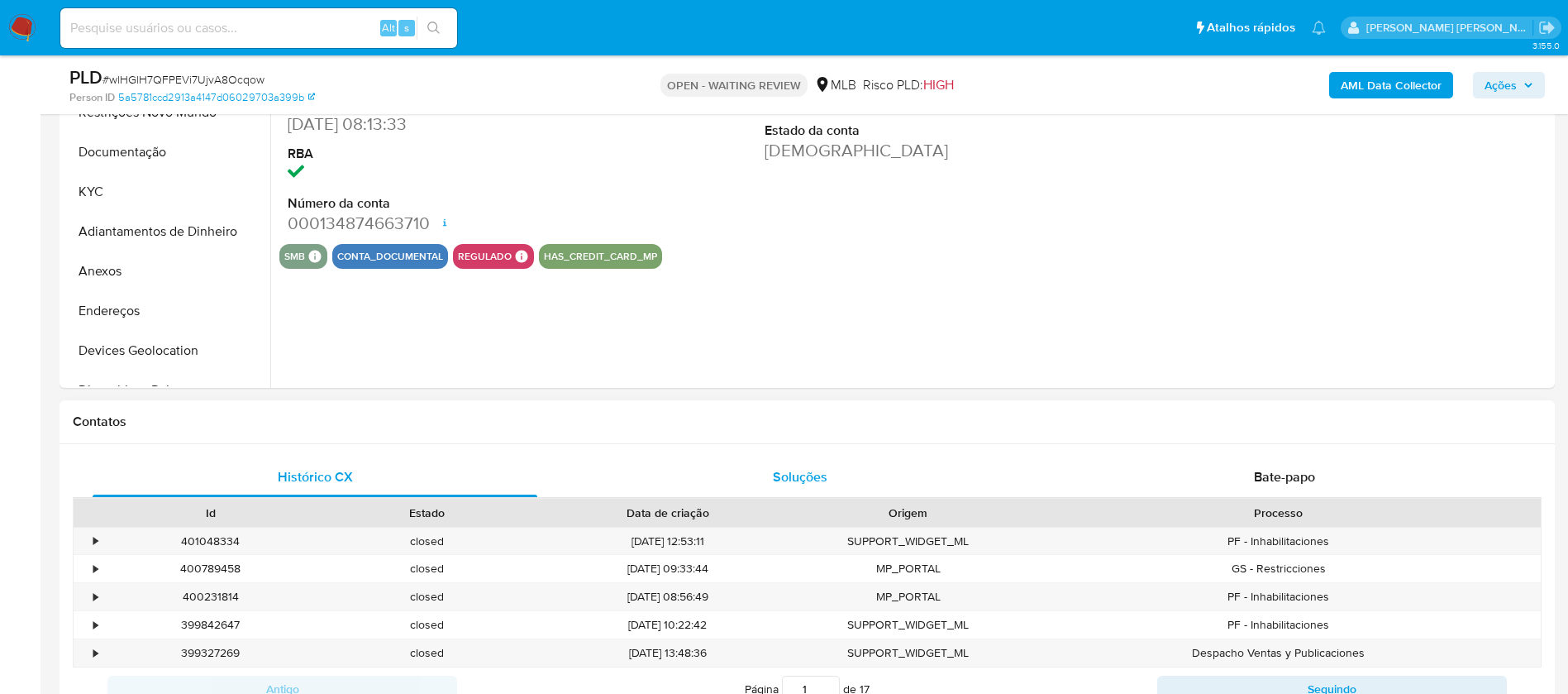
select select "10"
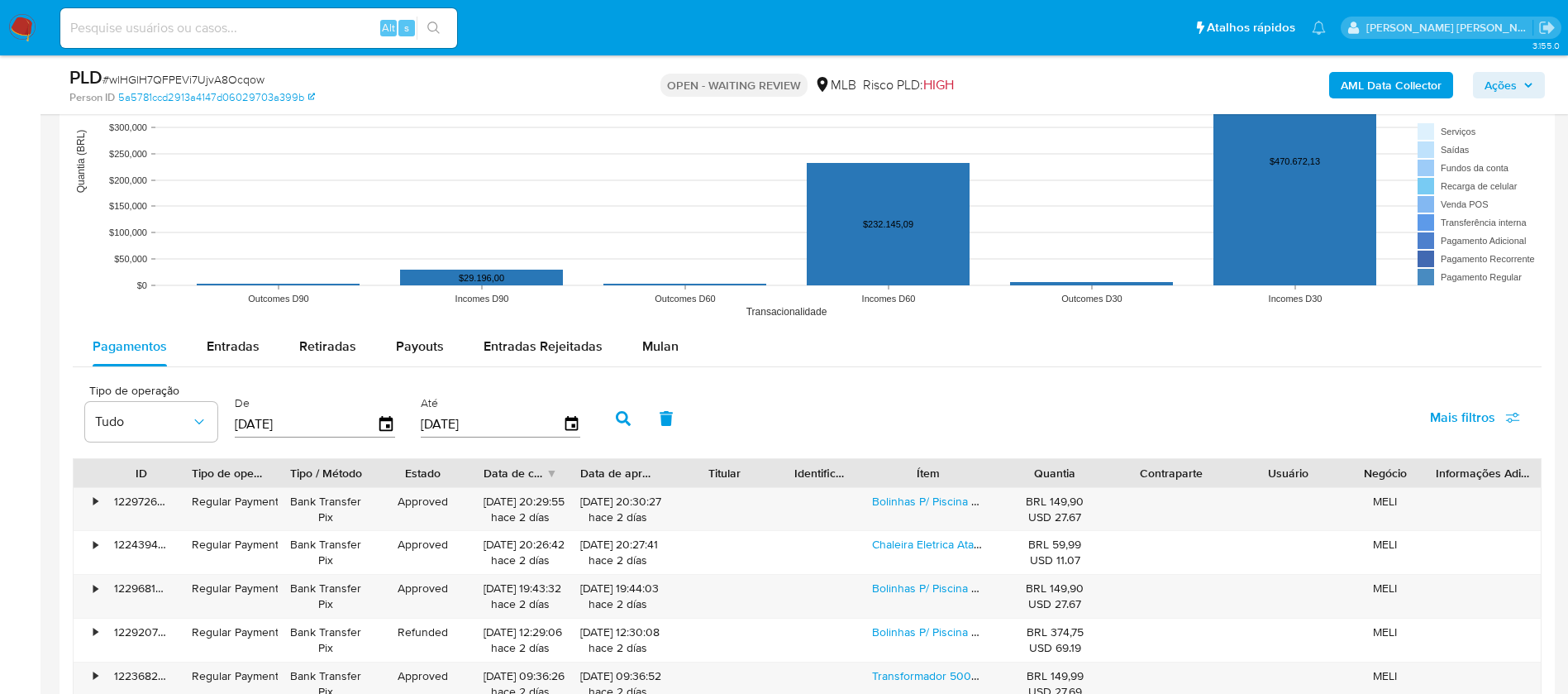
scroll to position [1613, 0]
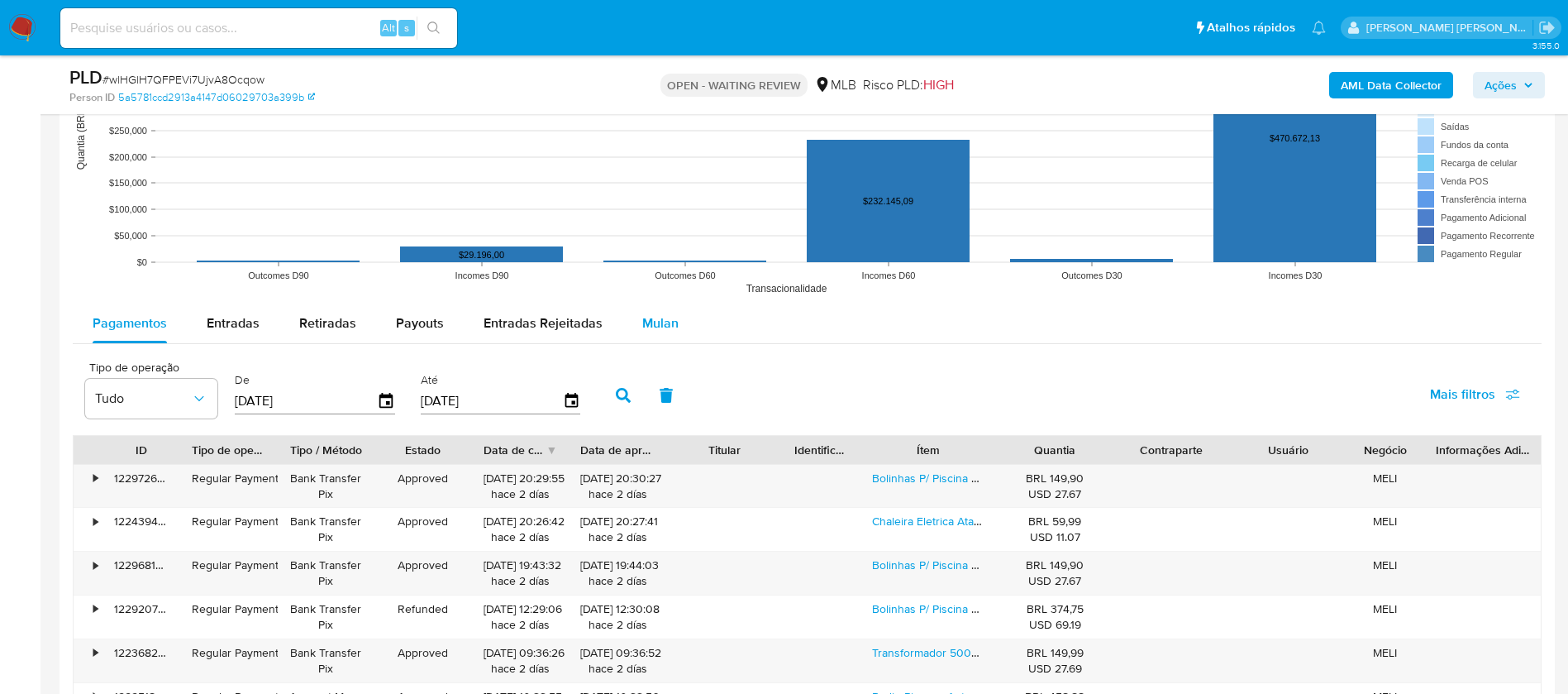
drag, startPoint x: 655, startPoint y: 321, endPoint x: 673, endPoint y: 322, distance: 18.0
click at [653, 321] on span "Mulan" at bounding box center [661, 323] width 36 height 19
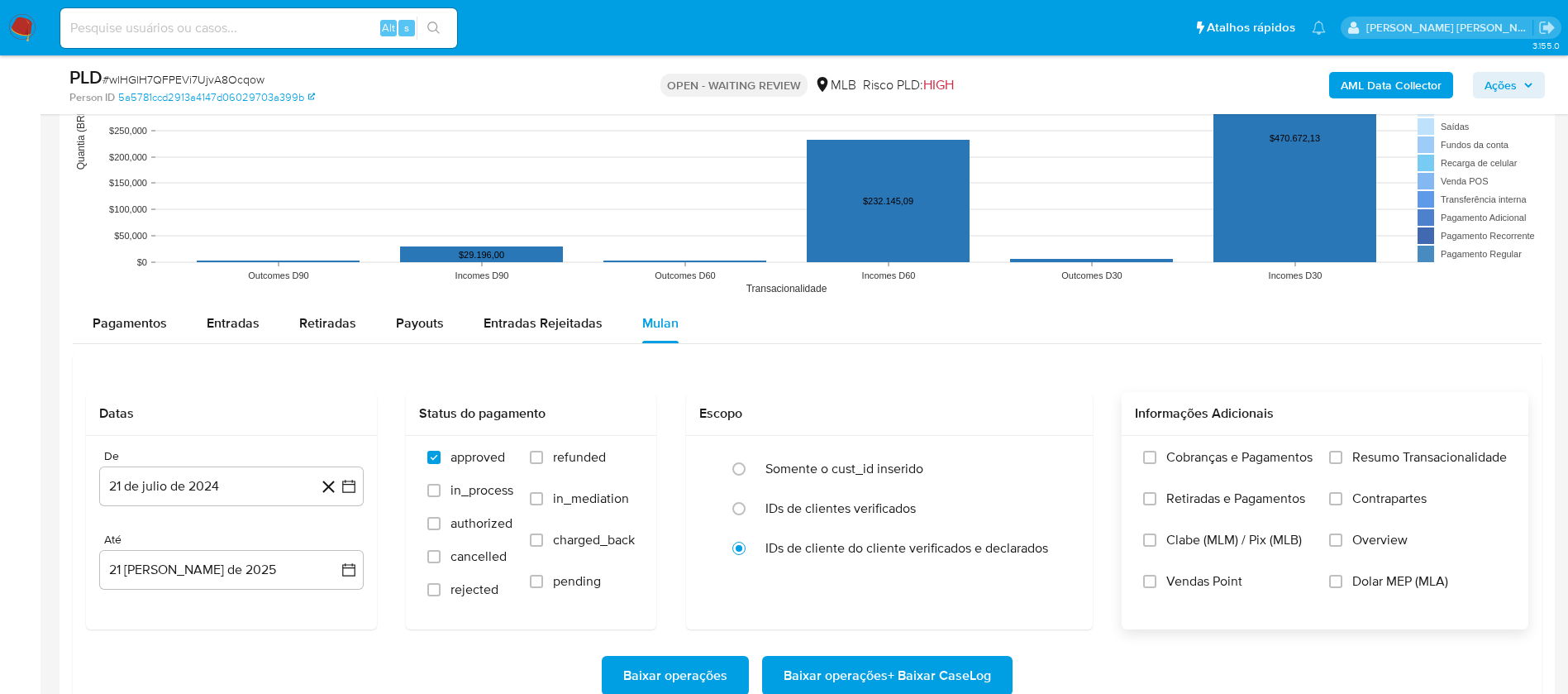
click at [1361, 458] on span "Resumo Transacionalidade" at bounding box center [1430, 457] width 155 height 16
click at [1343, 458] on input "Resumo Transacionalidade" at bounding box center [1336, 457] width 14 height 14
click at [1217, 582] on span "Vendas Point" at bounding box center [1204, 582] width 76 height 16
click at [1157, 582] on input "Vendas Point" at bounding box center [1150, 581] width 14 height 14
click at [226, 482] on button "21 de julio de 2024" at bounding box center [232, 487] width 264 height 40
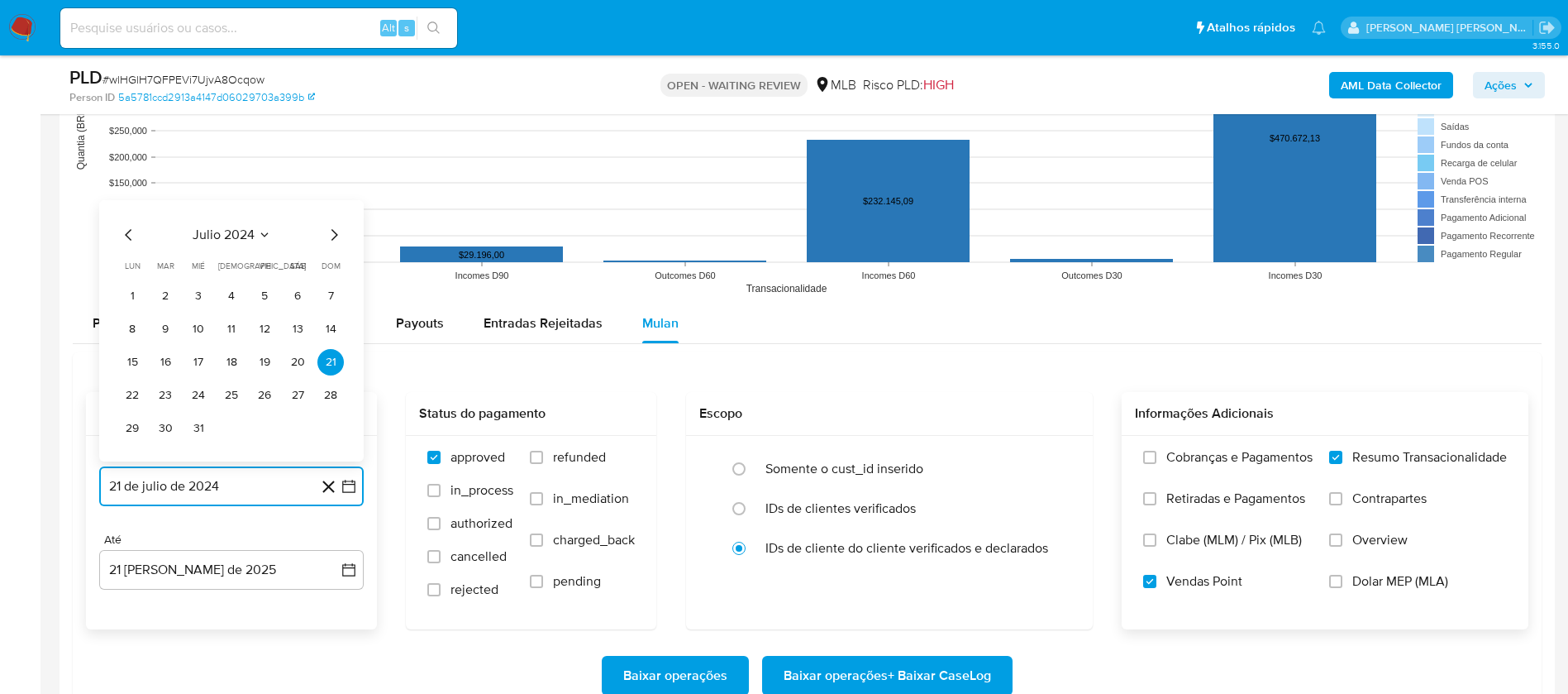
click at [245, 233] on span "julio 2024" at bounding box center [223, 235] width 62 height 16
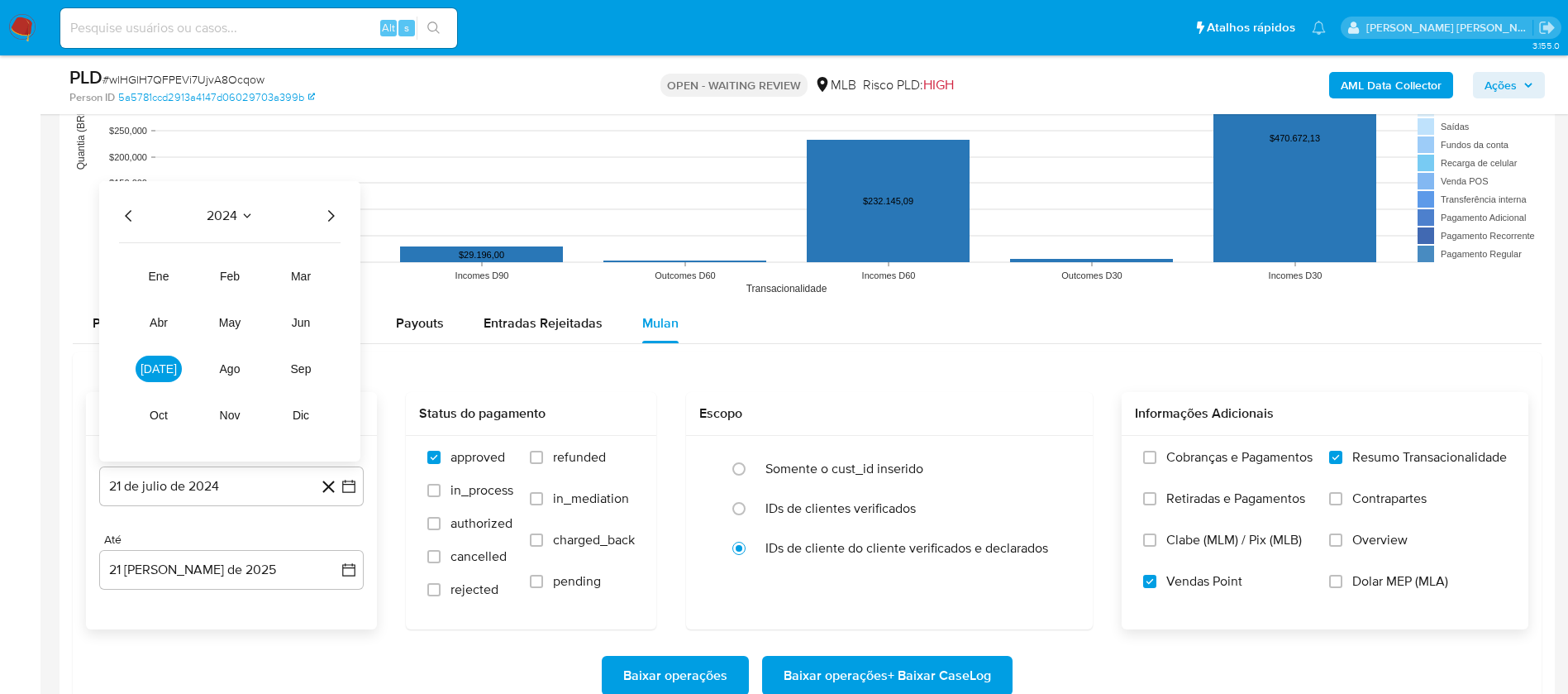
click at [323, 212] on icon "Año siguiente" at bounding box center [331, 216] width 20 height 20
click at [151, 369] on span "[DATE]" at bounding box center [159, 368] width 36 height 14
click at [164, 294] on button "1" at bounding box center [165, 295] width 26 height 26
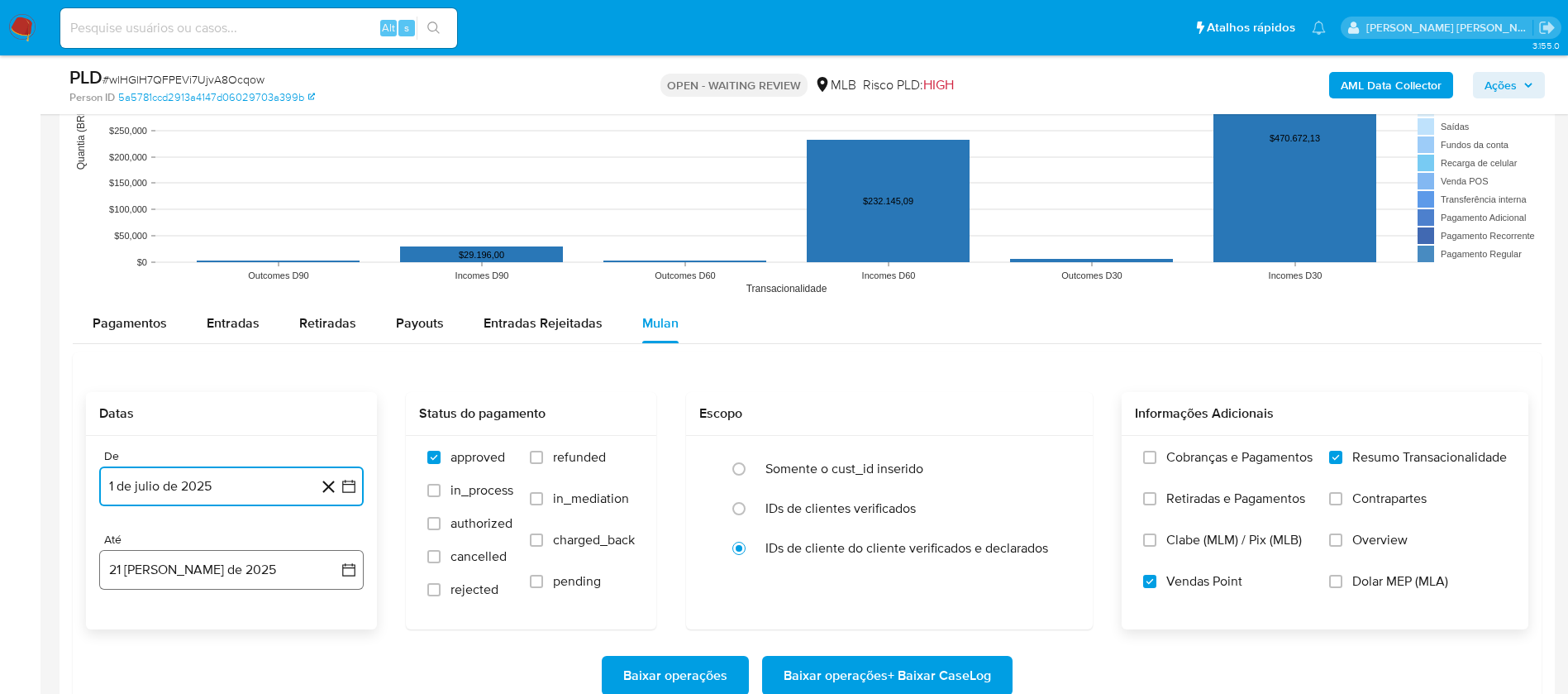
click at [244, 576] on button "21 [PERSON_NAME] de 2025" at bounding box center [232, 570] width 264 height 40
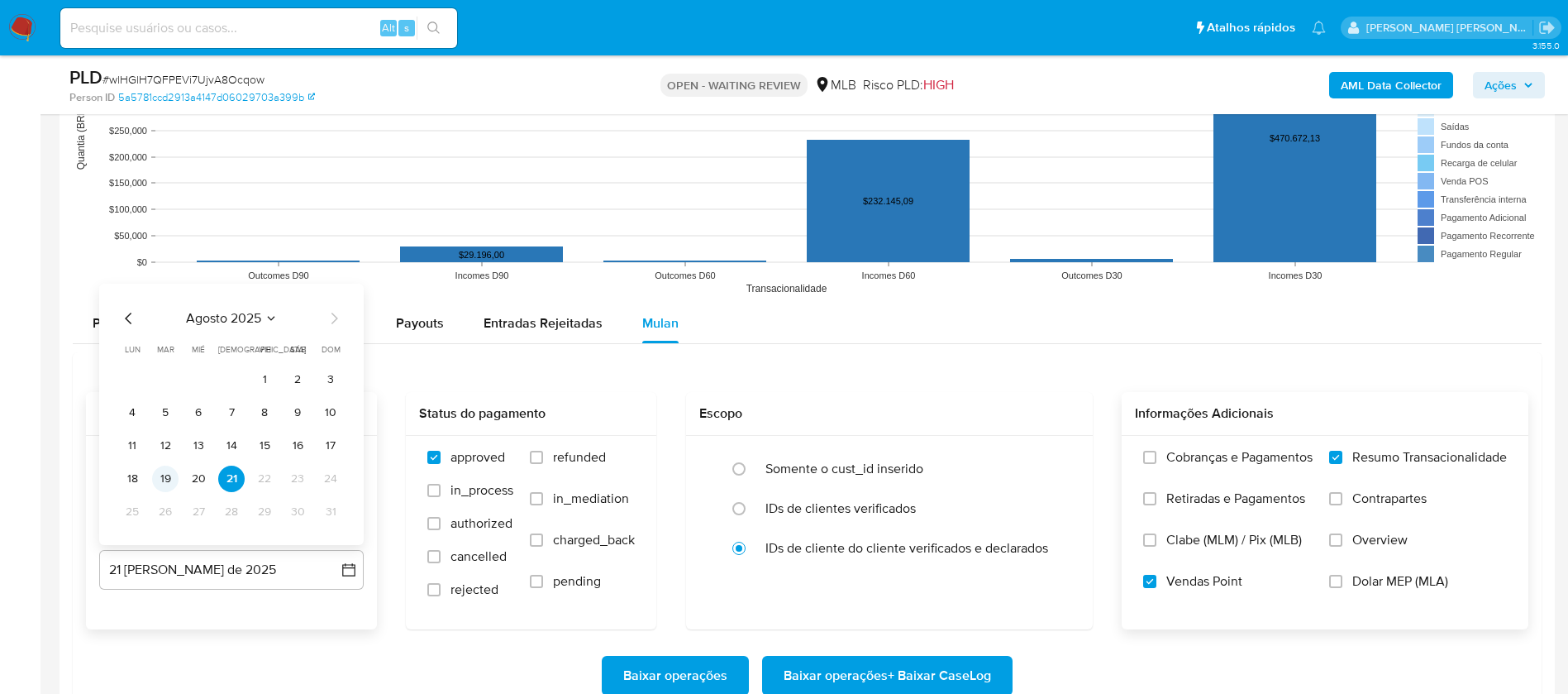
click at [170, 477] on button "19" at bounding box center [165, 479] width 26 height 26
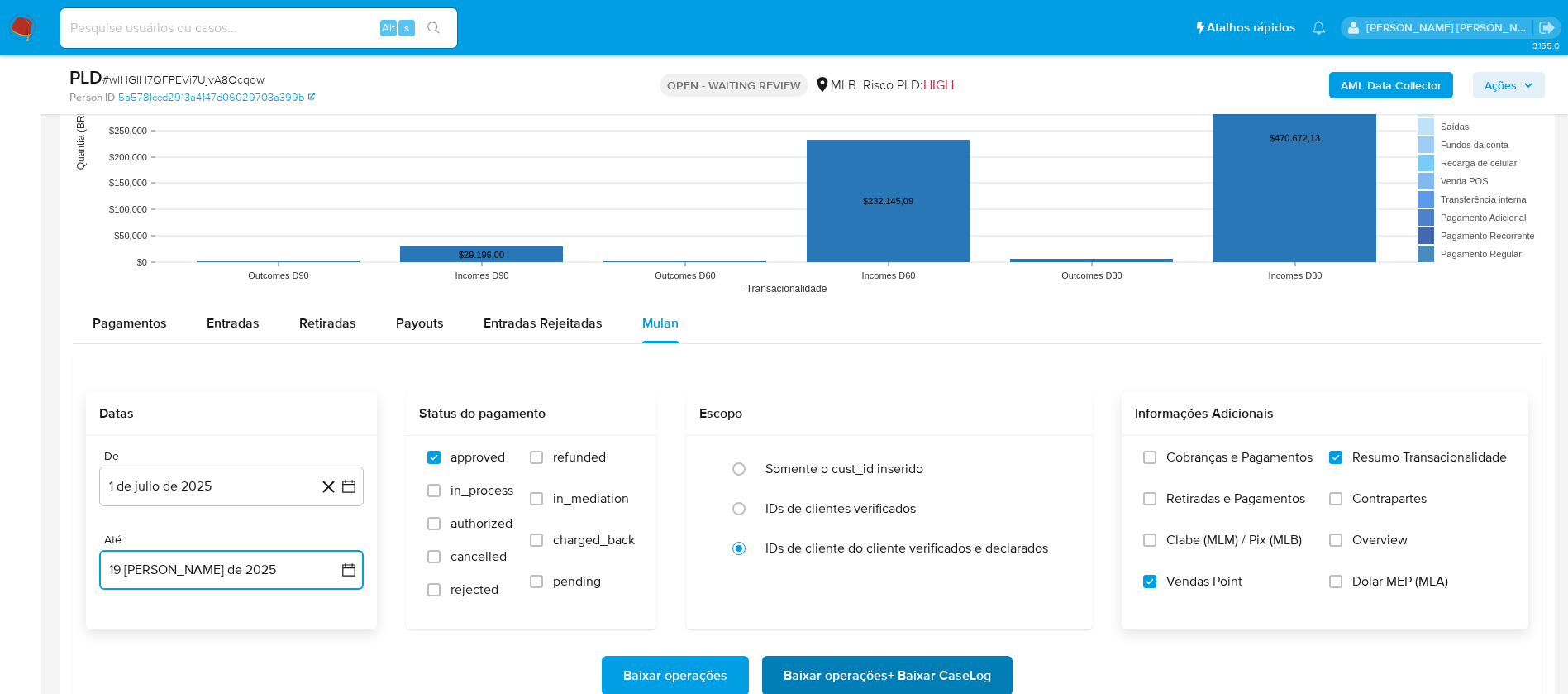
click at [965, 673] on span "Baixar operações + Baixar CaseLog" at bounding box center [888, 676] width 208 height 36
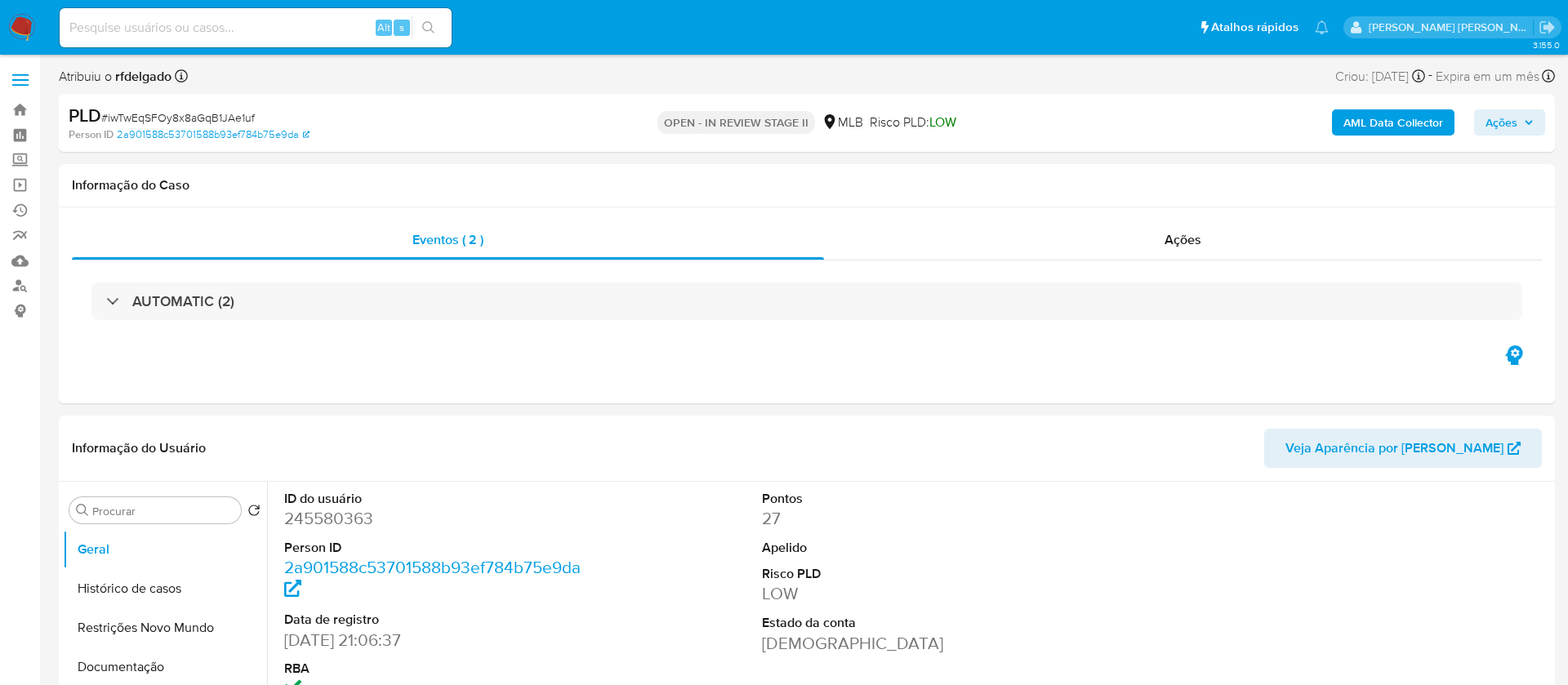
select select "10"
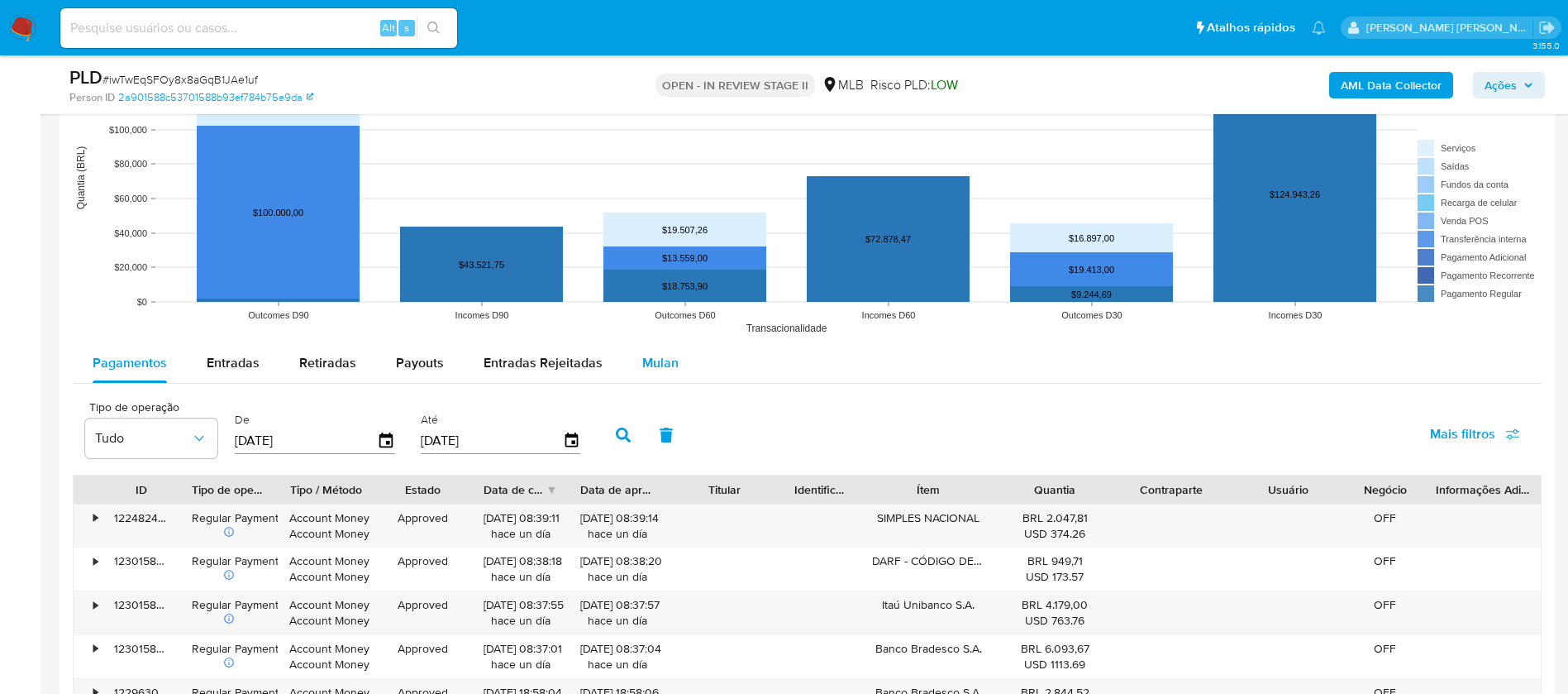
click at [650, 362] on span "Mulan" at bounding box center [661, 362] width 36 height 19
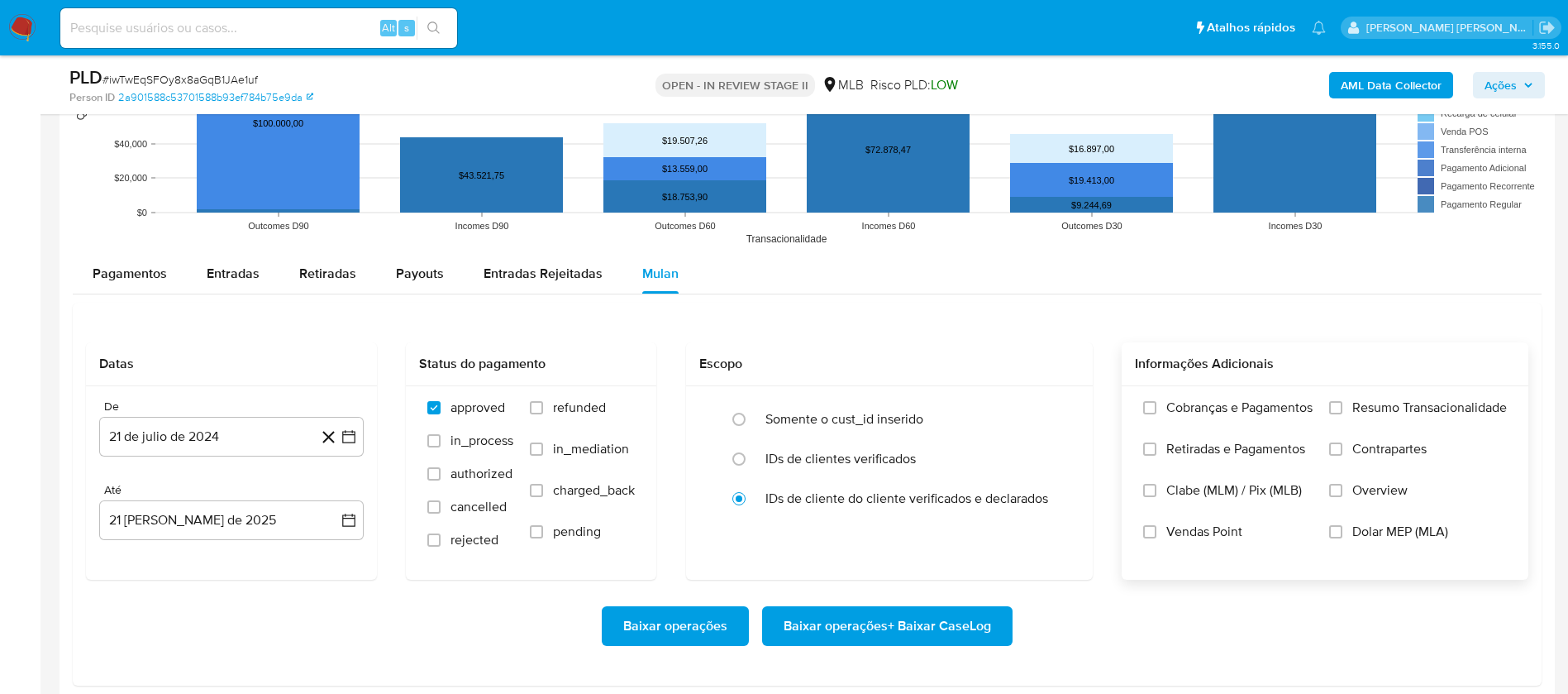
scroll to position [1737, 0]
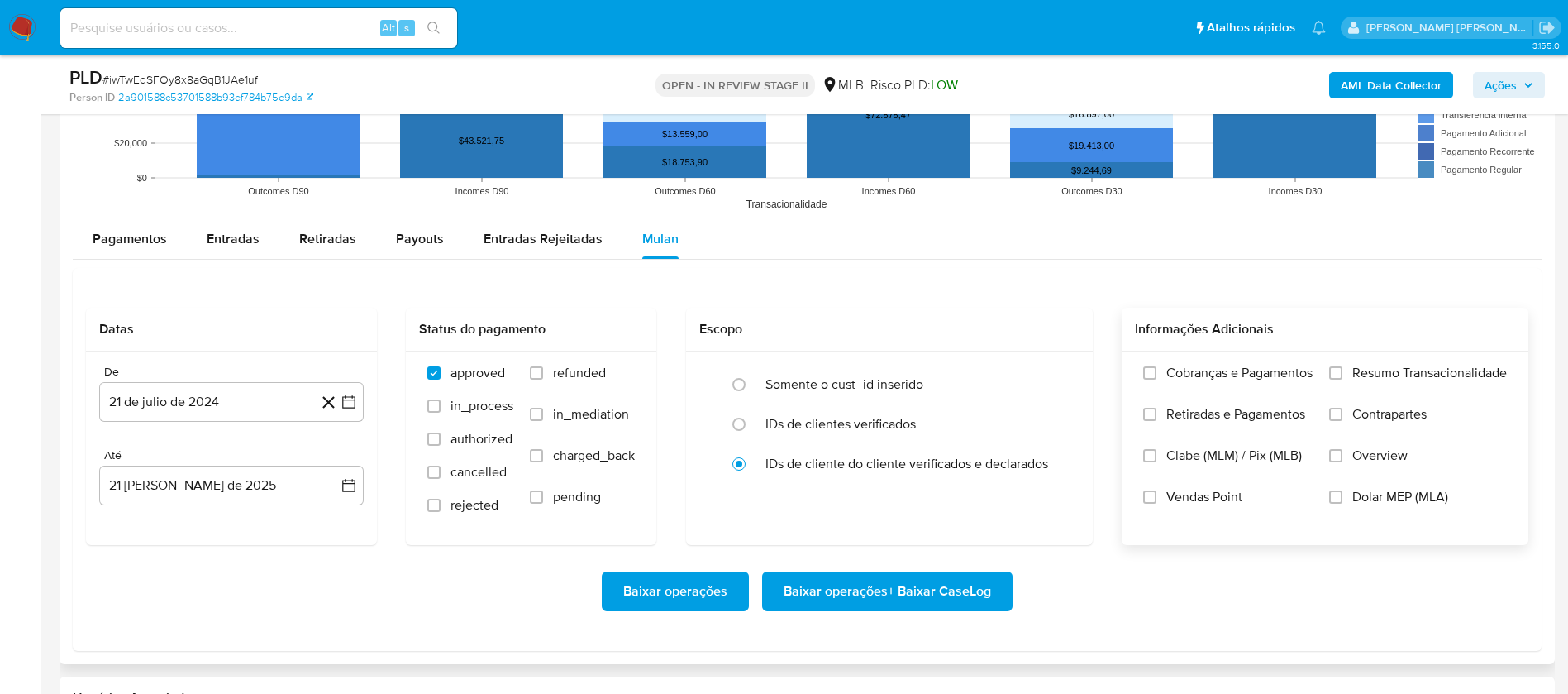
click at [1384, 368] on span "Resumo Transacionalidade" at bounding box center [1430, 373] width 155 height 16
click at [1343, 368] on input "Resumo Transacionalidade" at bounding box center [1336, 373] width 14 height 14
click at [1217, 496] on span "Vendas Point" at bounding box center [1204, 497] width 76 height 16
click at [1157, 496] on input "Vendas Point" at bounding box center [1150, 497] width 14 height 14
click at [190, 399] on button "21 de julio de 2024" at bounding box center [232, 402] width 264 height 40
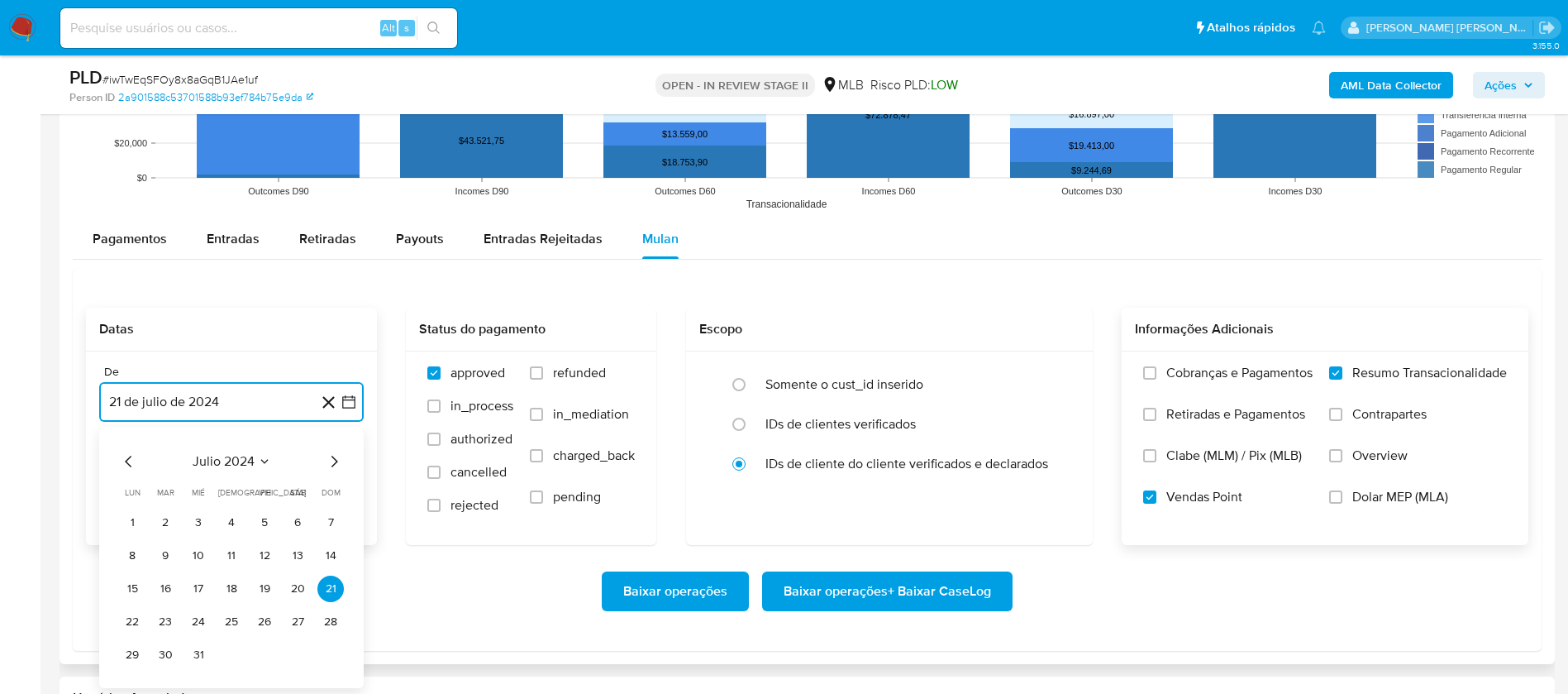
click at [233, 453] on span "julio 2024" at bounding box center [223, 461] width 62 height 16
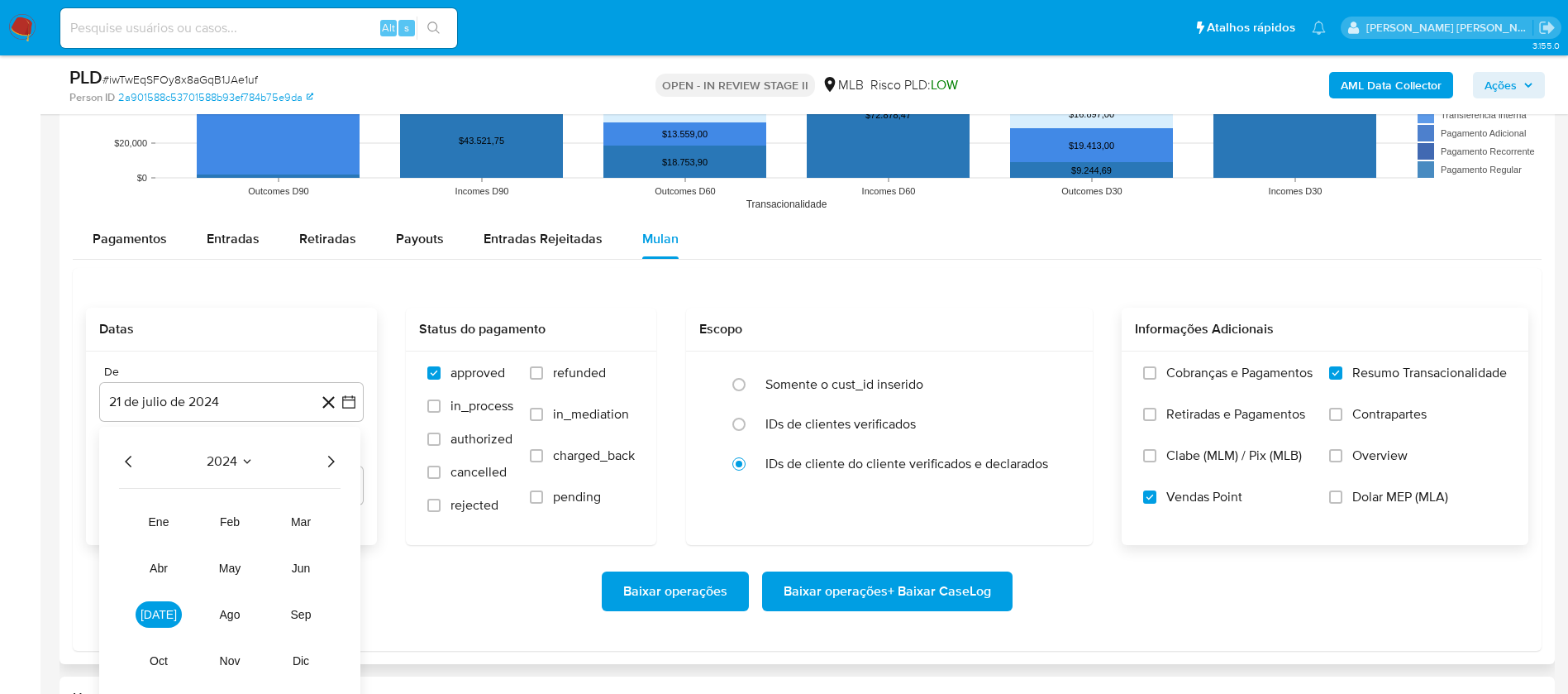
click at [330, 462] on icon "Año siguiente" at bounding box center [331, 461] width 20 height 20
click at [166, 606] on button "[DATE]" at bounding box center [159, 614] width 46 height 26
click at [164, 518] on button "1" at bounding box center [165, 523] width 26 height 26
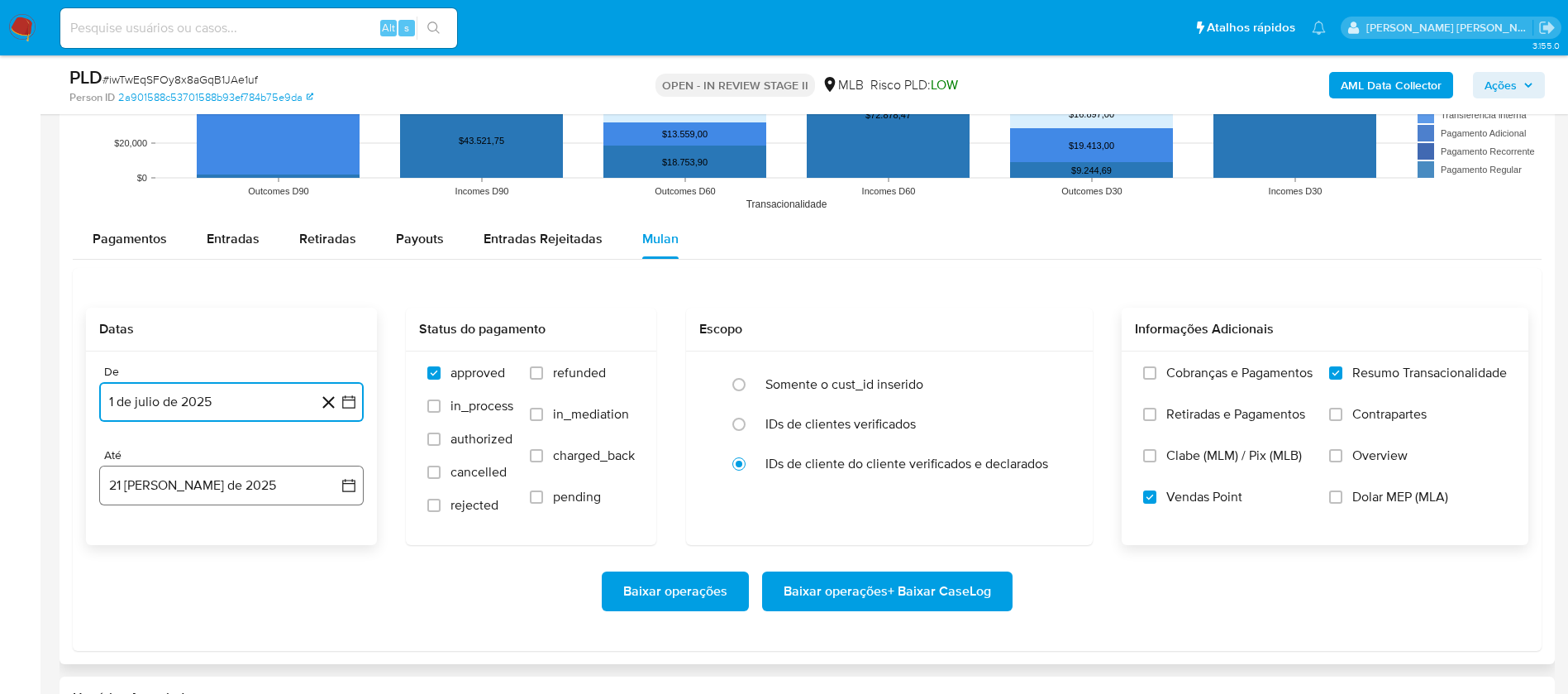
click at [199, 477] on button "21 [PERSON_NAME] de 2025" at bounding box center [232, 486] width 264 height 40
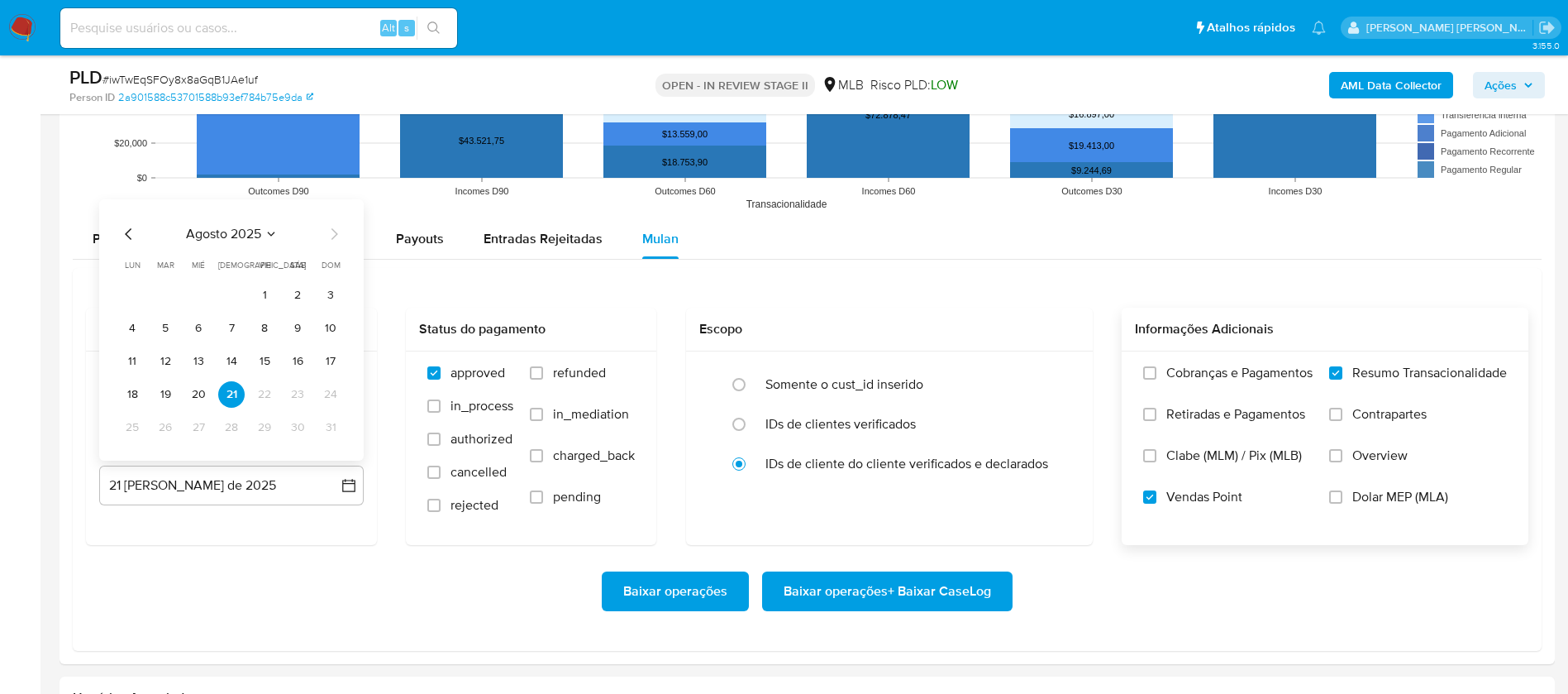
click at [170, 400] on button "19" at bounding box center [165, 394] width 26 height 26
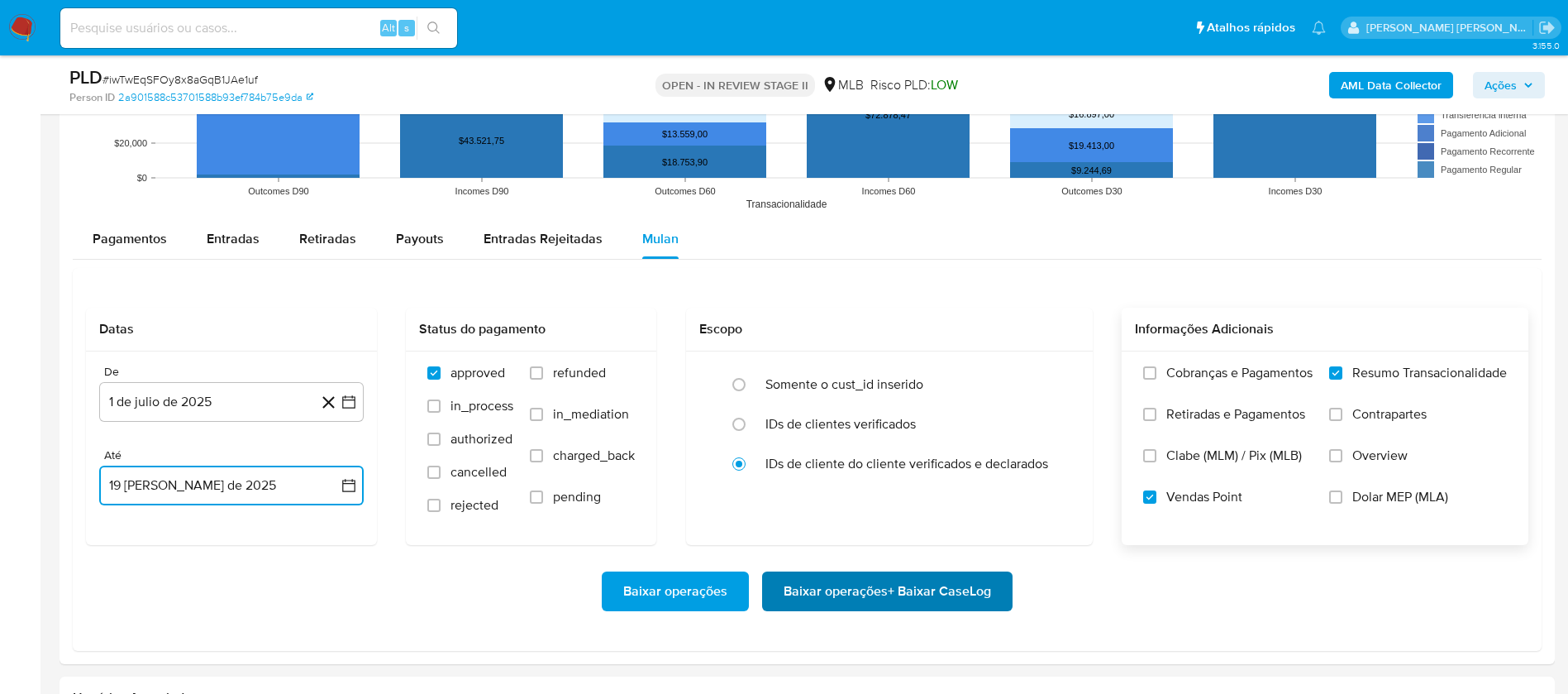
click at [862, 588] on span "Baixar operações + Baixar CaseLog" at bounding box center [888, 592] width 208 height 36
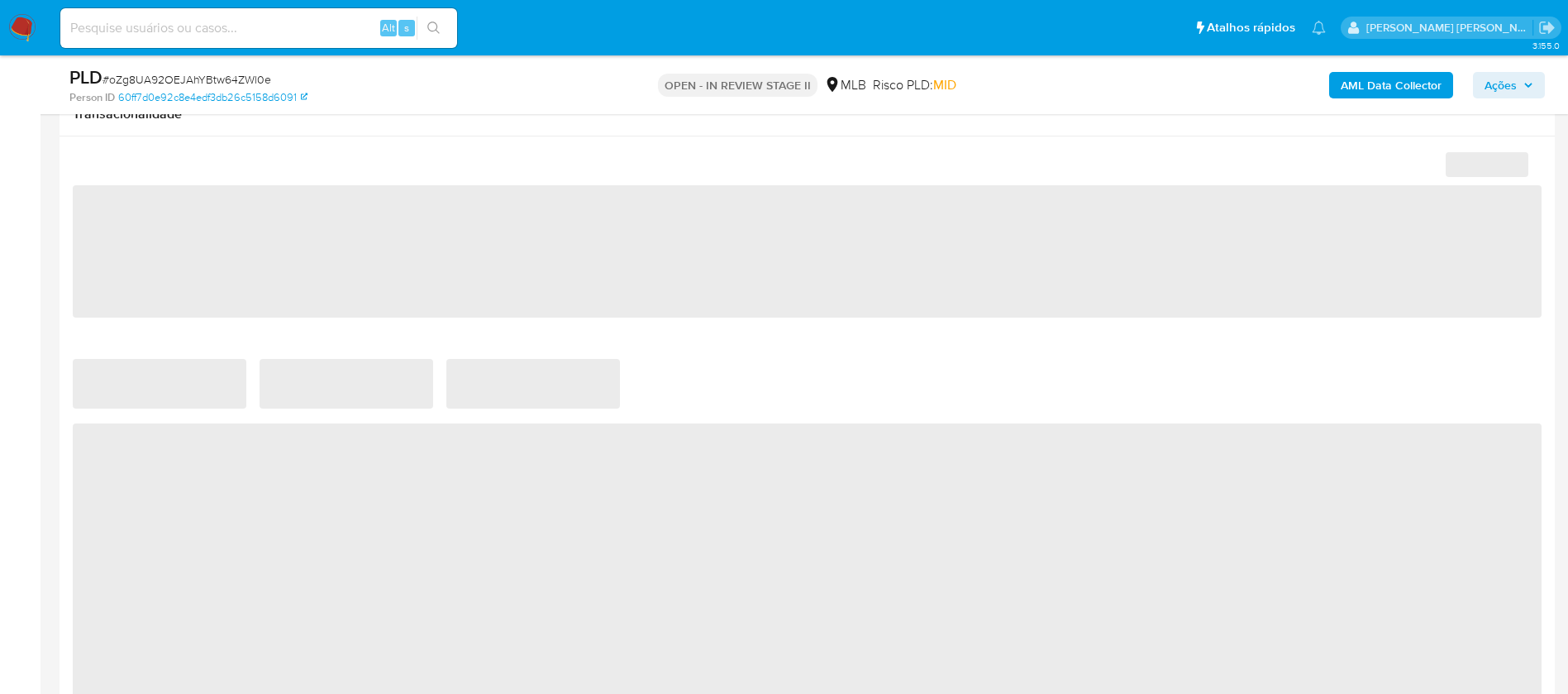
scroll to position [1364, 0]
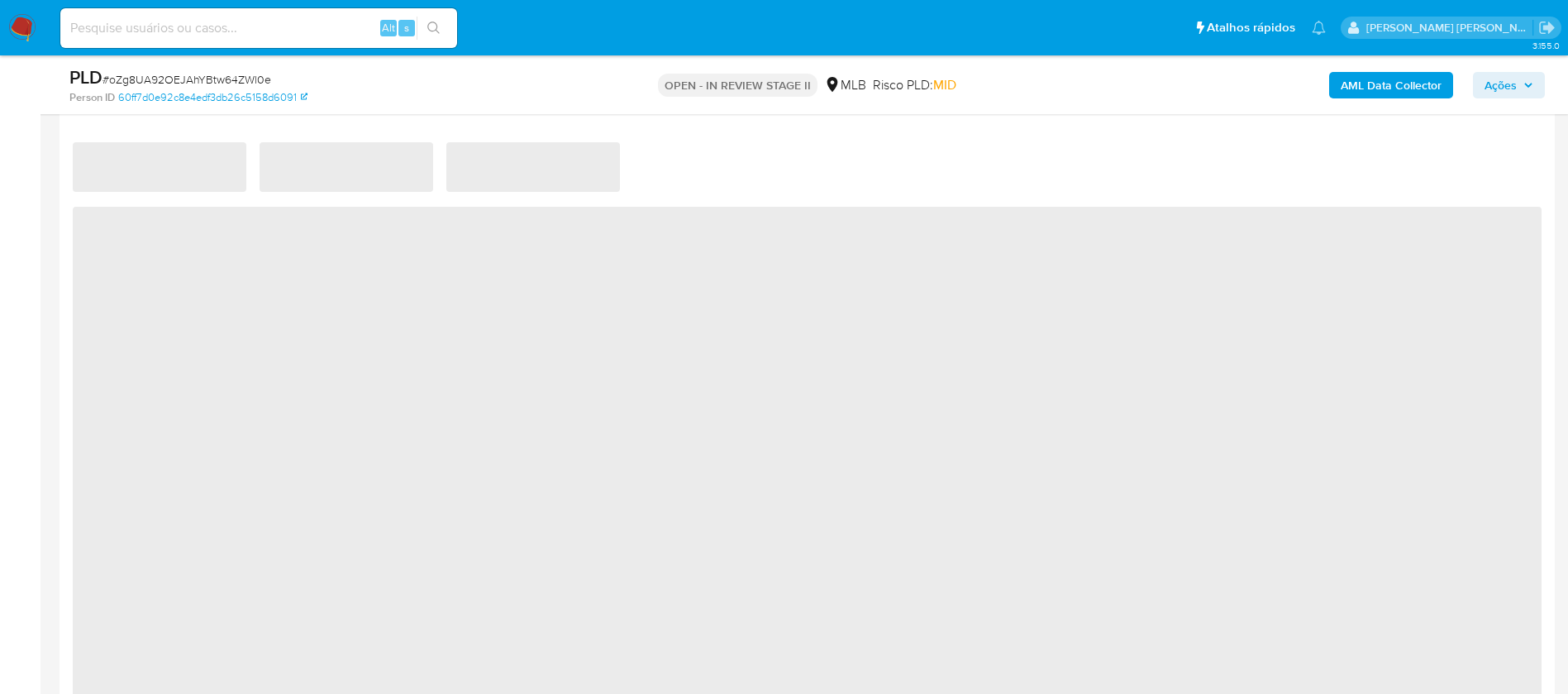
select select "10"
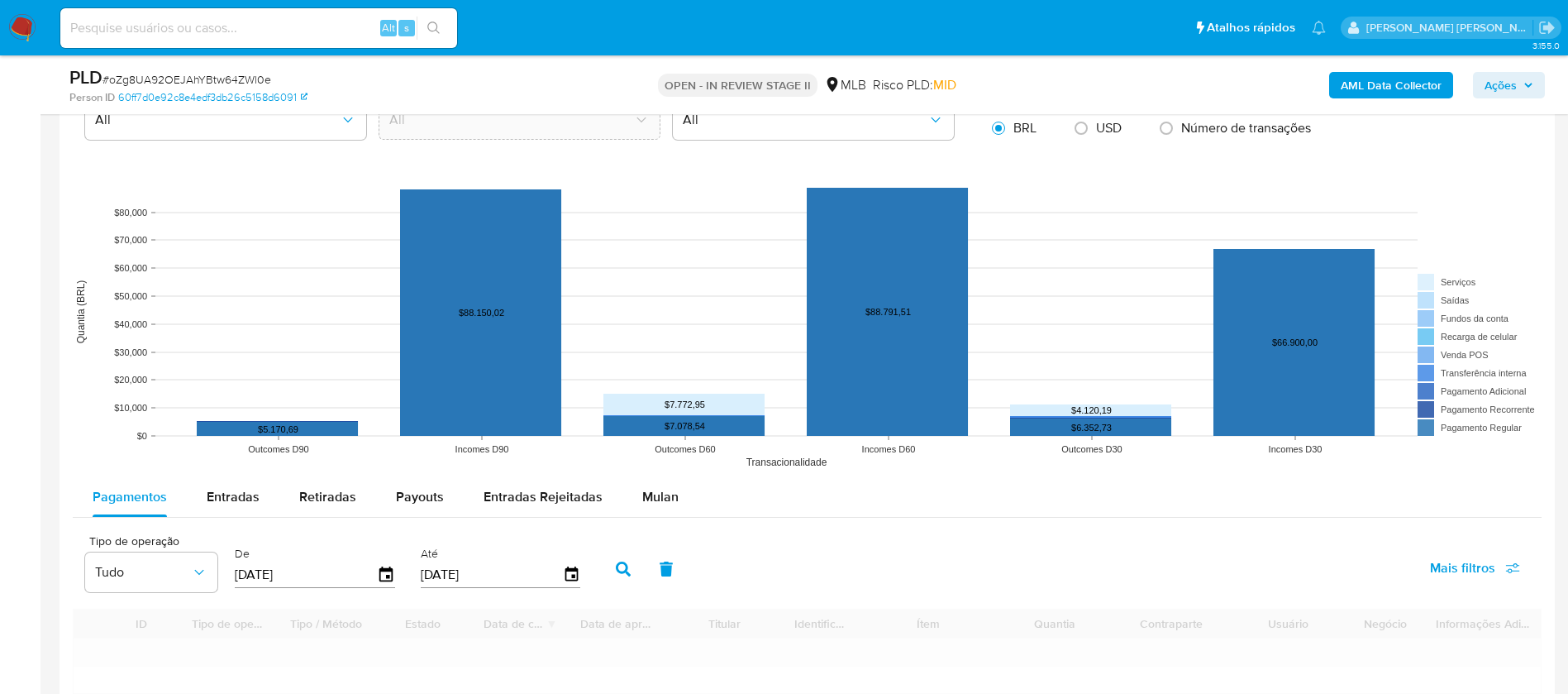
scroll to position [1613, 0]
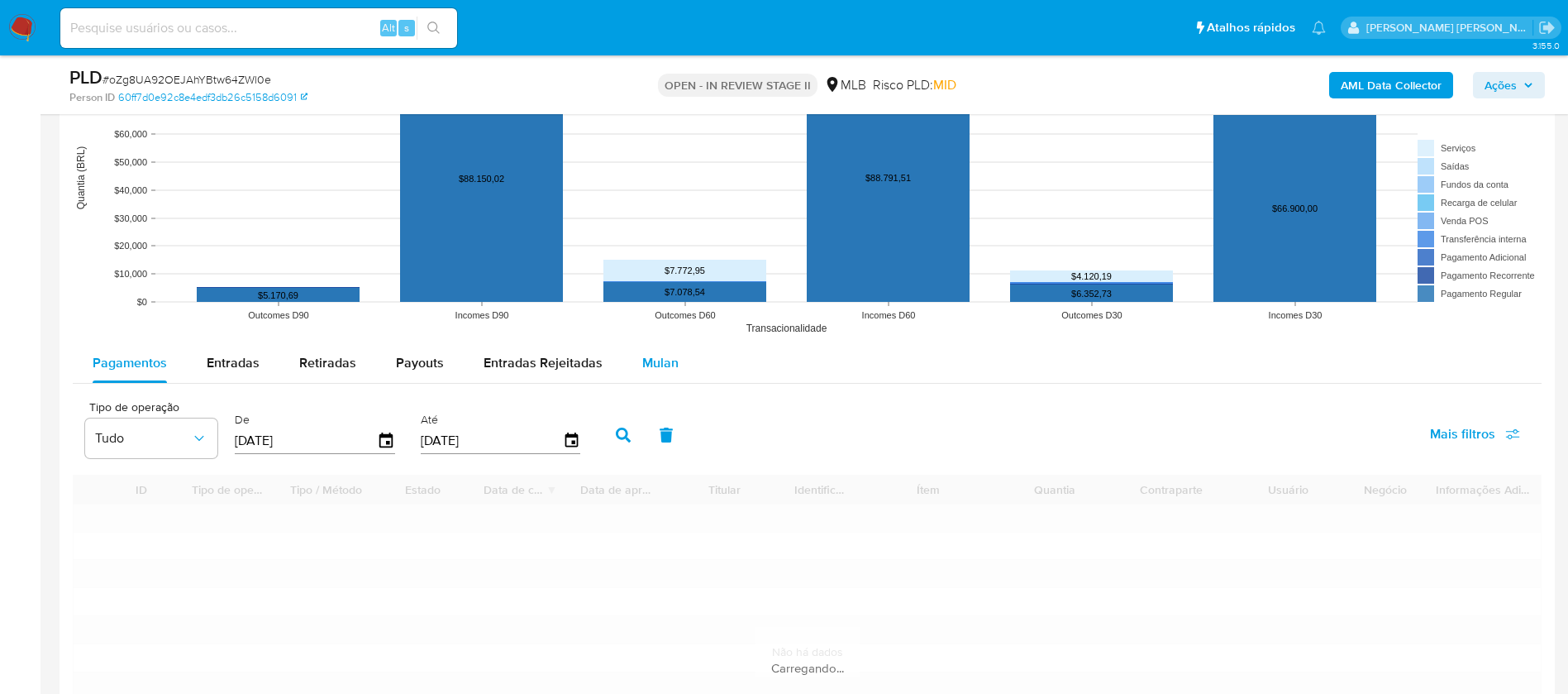
click at [653, 358] on span "Mulan" at bounding box center [661, 362] width 36 height 19
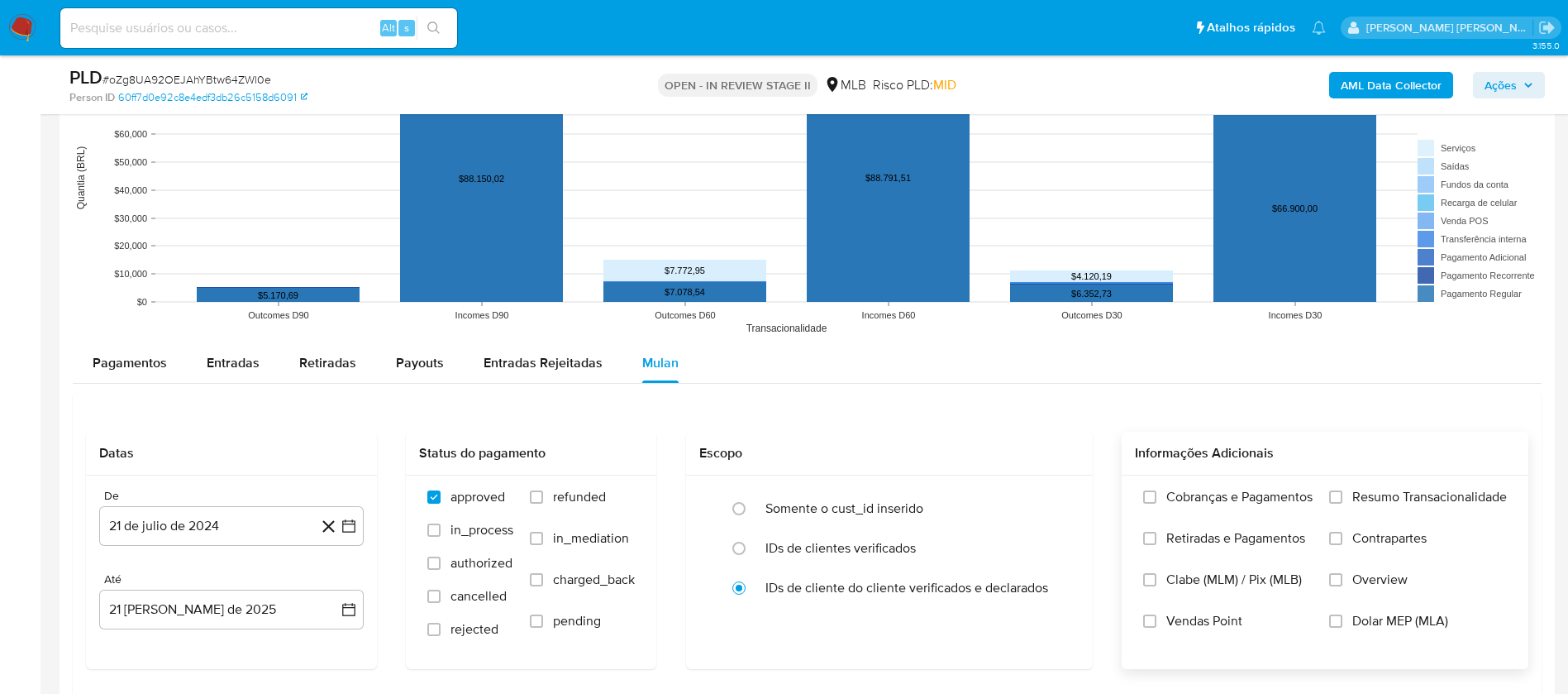
click at [1045, 461] on span "Resumo Transacionalidade" at bounding box center [1430, 497] width 155 height 16
click at [1045, 461] on input "Resumo Transacionalidade" at bounding box center [1336, 497] width 14 height 14
click at [1045, 461] on span "Vendas Point" at bounding box center [1204, 621] width 76 height 16
click at [1045, 461] on input "Vendas Point" at bounding box center [1150, 621] width 14 height 14
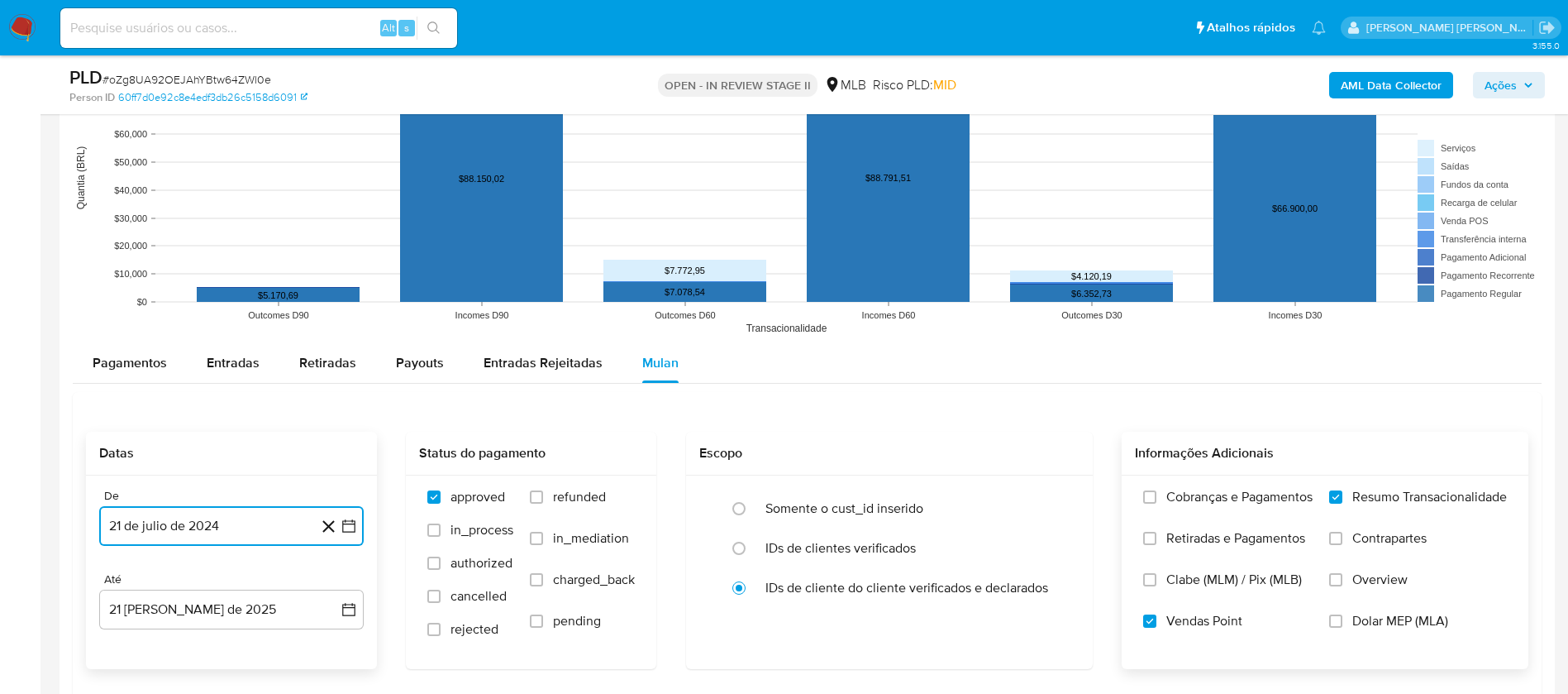
drag, startPoint x: 235, startPoint y: 526, endPoint x: 237, endPoint y: 517, distance: 9.2
click at [236, 461] on button "21 de julio de 2024" at bounding box center [232, 526] width 264 height 40
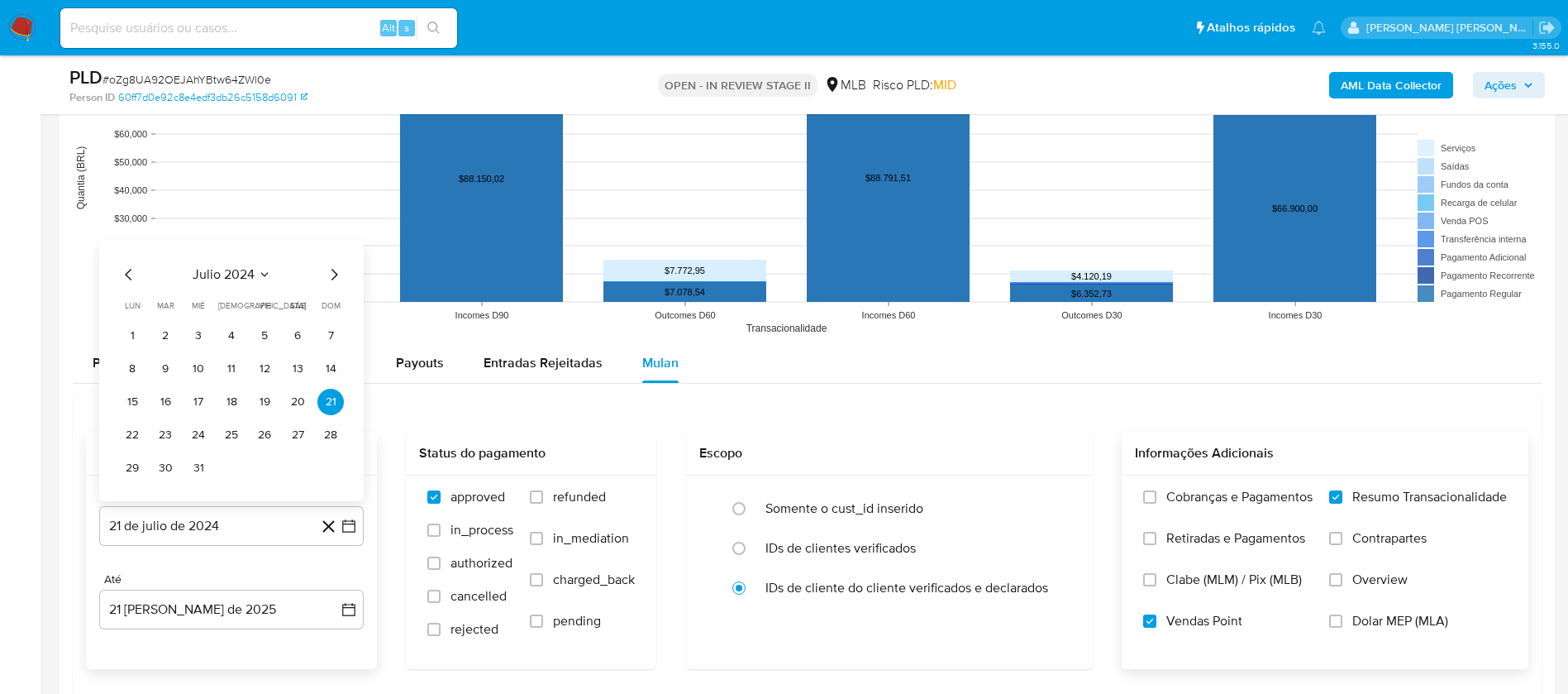
click at [226, 259] on div "julio 2024 julio 2024 lun lunes mar martes mié miércoles jue jueves vie viernes…" at bounding box center [232, 370] width 264 height 262
click at [237, 274] on span "julio 2024" at bounding box center [223, 274] width 62 height 16
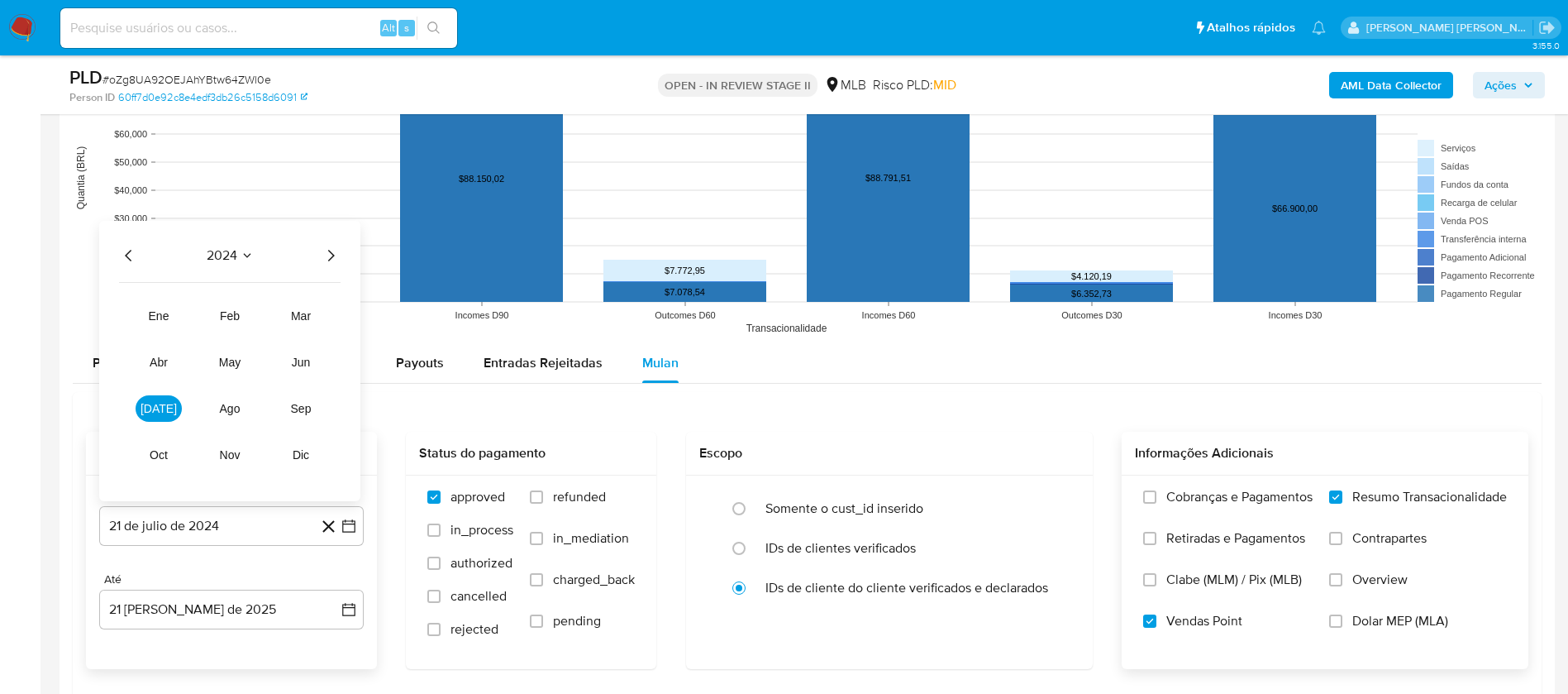
click at [328, 254] on icon "Año siguiente" at bounding box center [331, 255] width 20 height 20
click at [160, 410] on span "[DATE]" at bounding box center [159, 409] width 36 height 14
click at [166, 336] on button "1" at bounding box center [165, 336] width 26 height 26
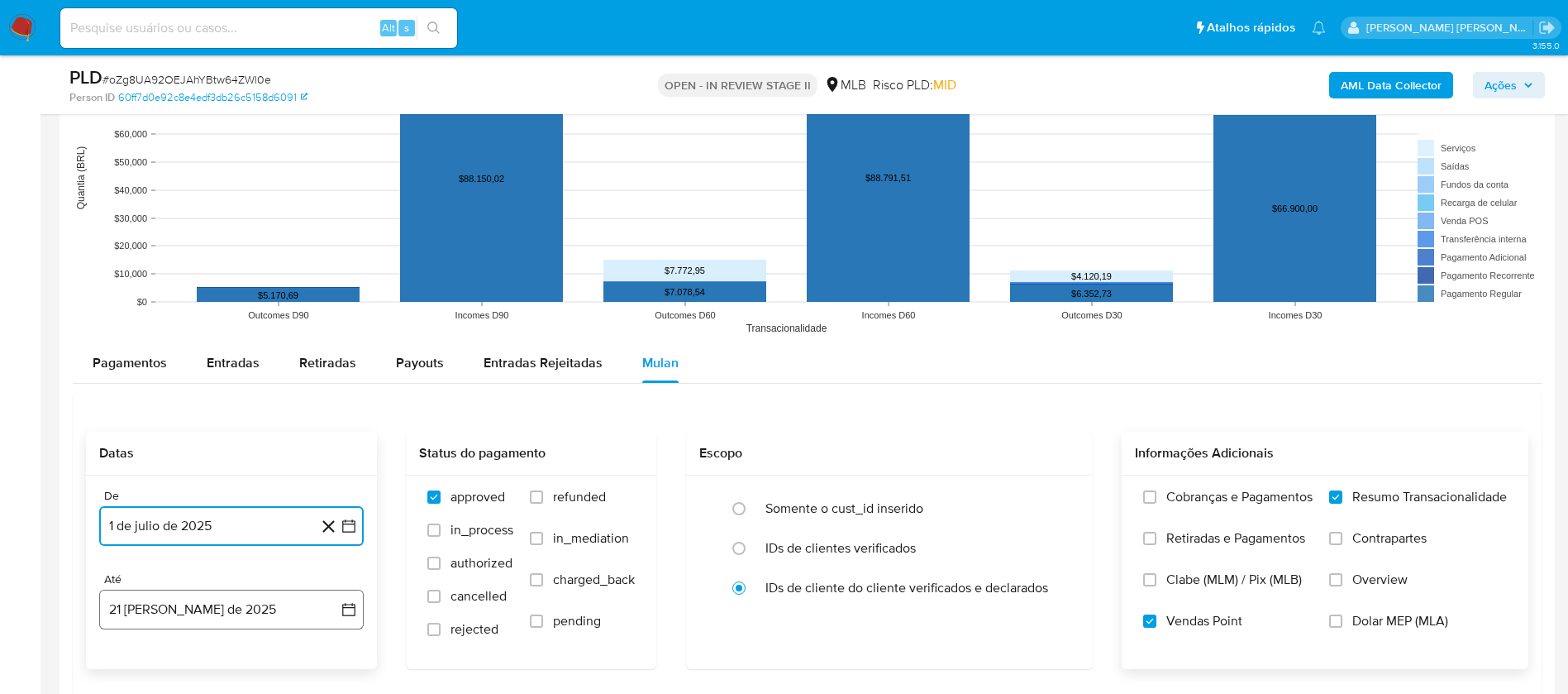
click at [261, 461] on button "21 [PERSON_NAME] de 2025" at bounding box center [232, 610] width 264 height 40
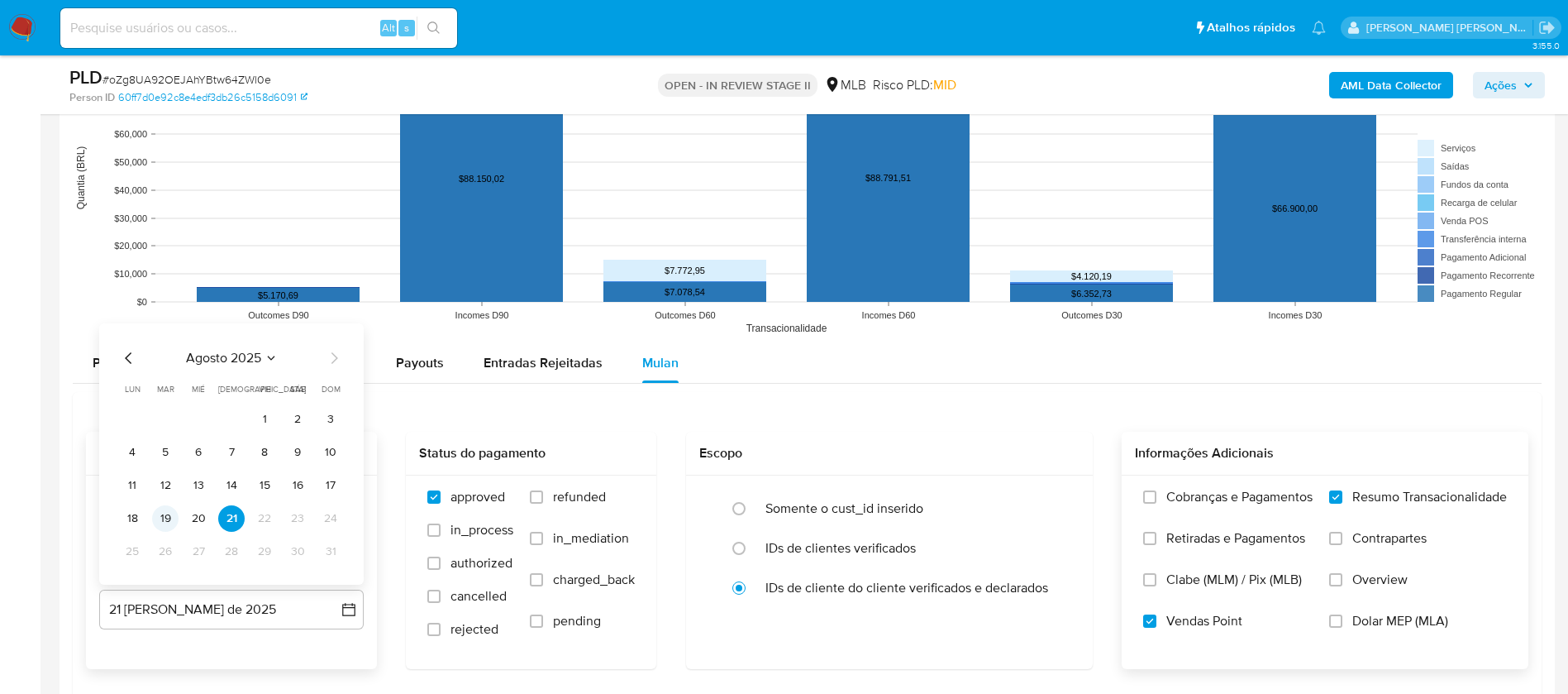
click at [162, 461] on button "19" at bounding box center [165, 518] width 26 height 26
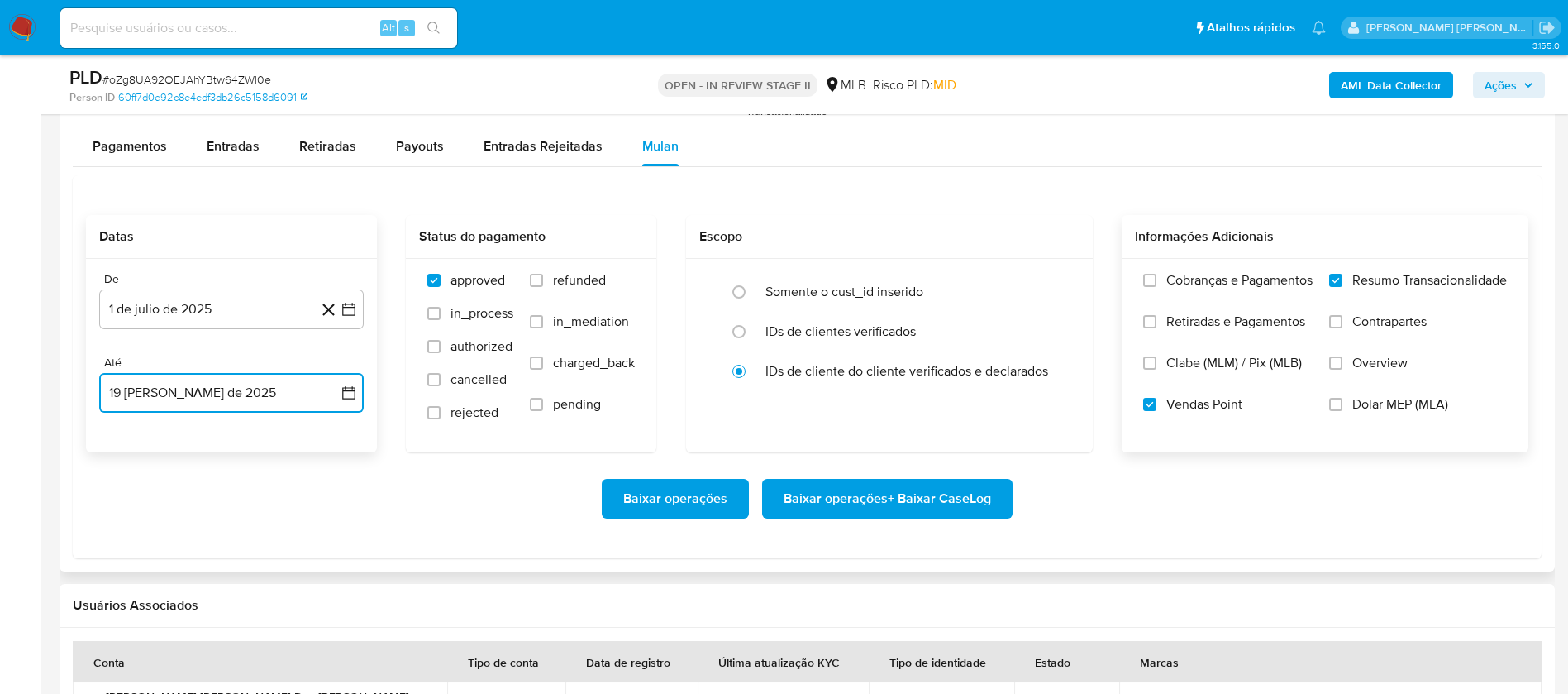
scroll to position [1861, 0]
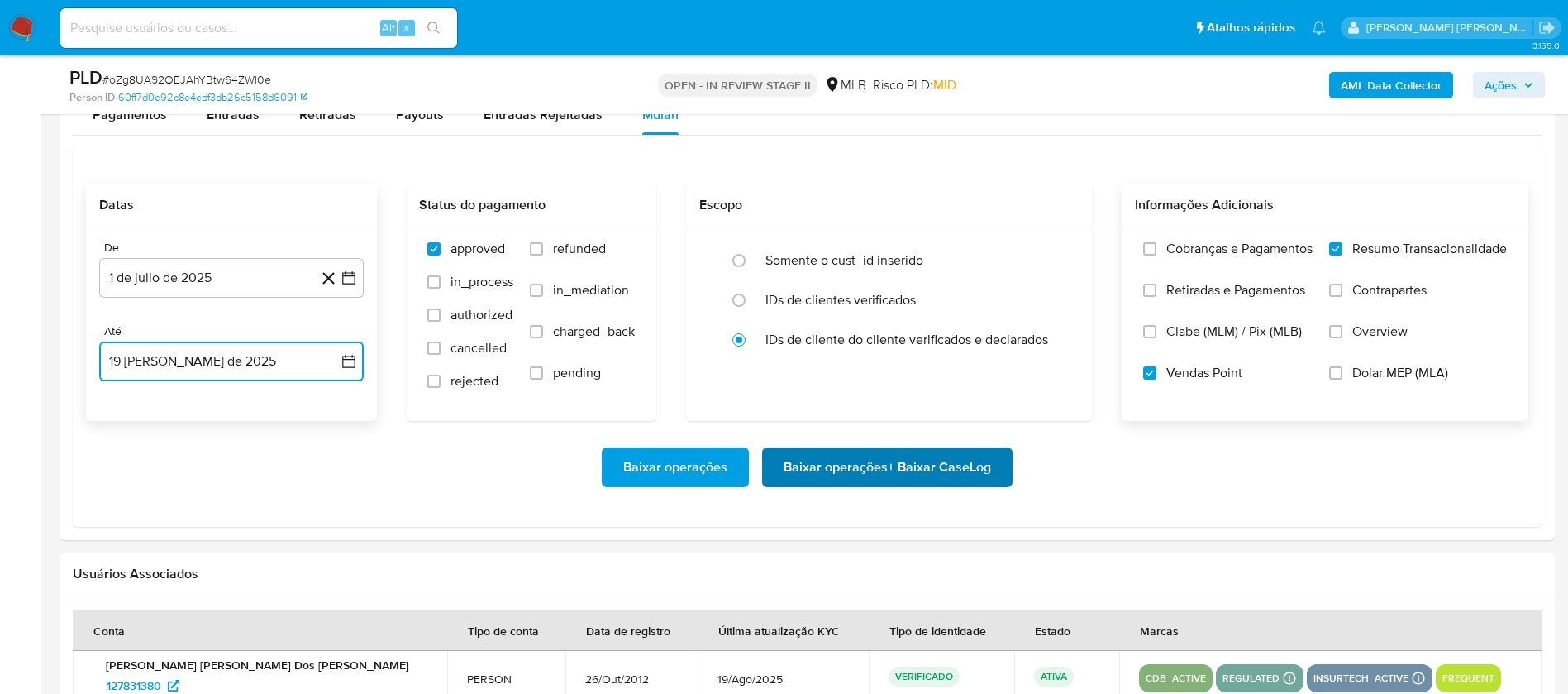
click at [881, 461] on span "Baixar operações + Baixar CaseLog" at bounding box center [888, 467] width 208 height 36
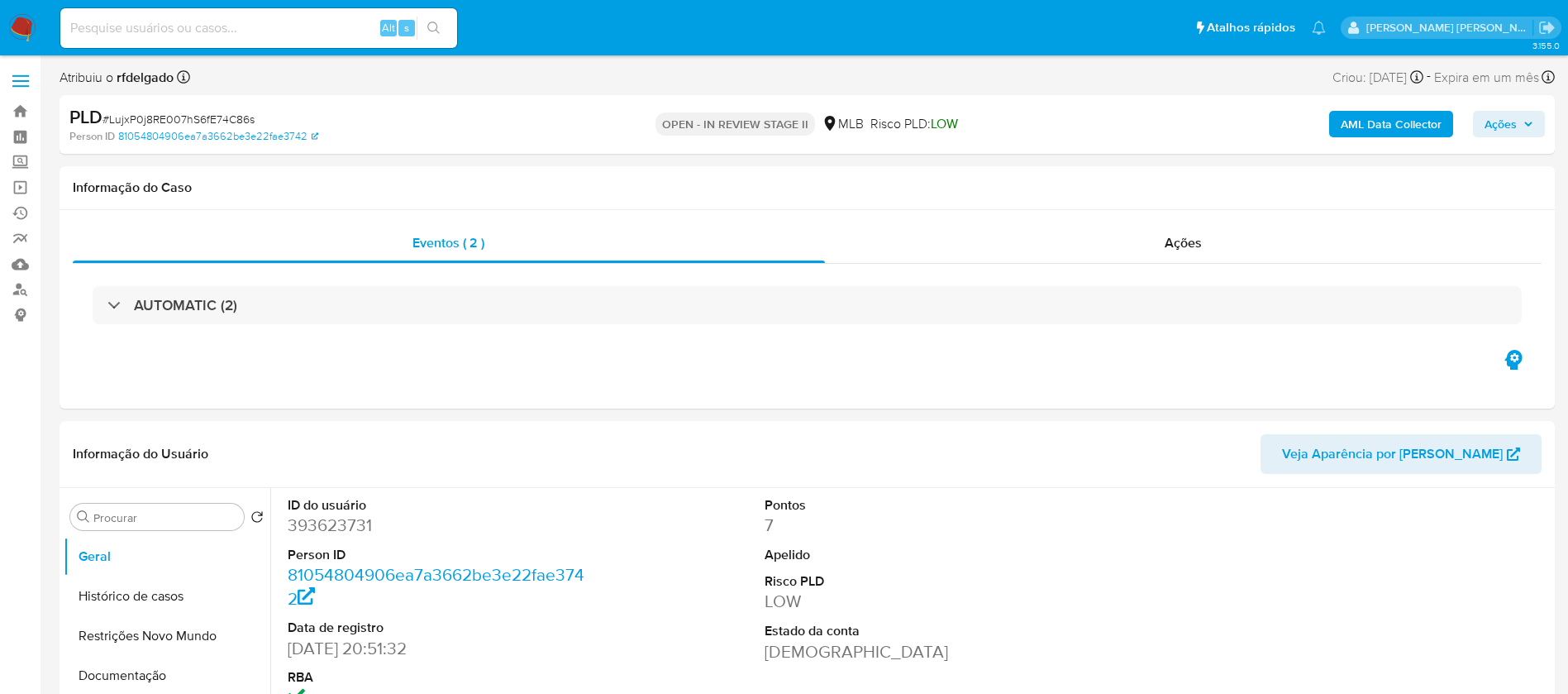
select select "10"
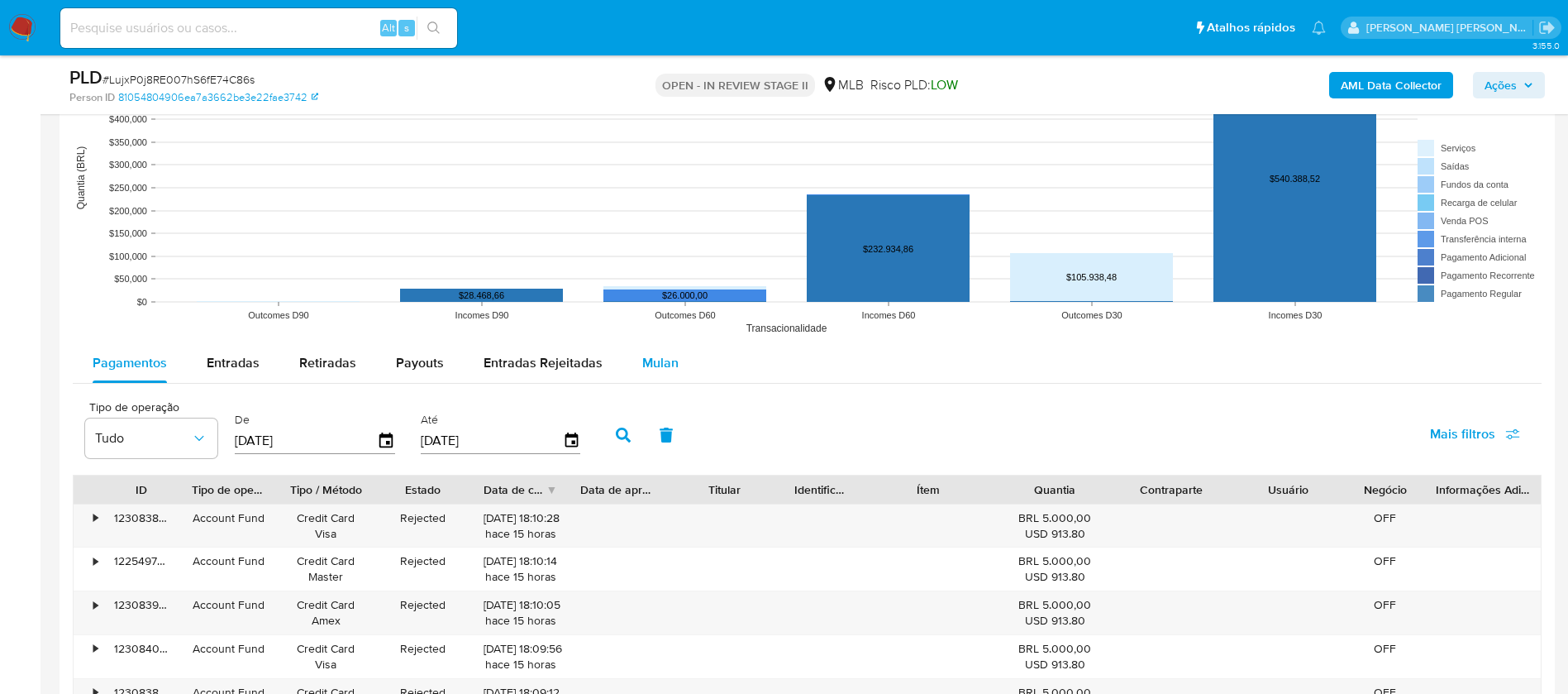
click at [667, 366] on span "Mulan" at bounding box center [661, 362] width 36 height 19
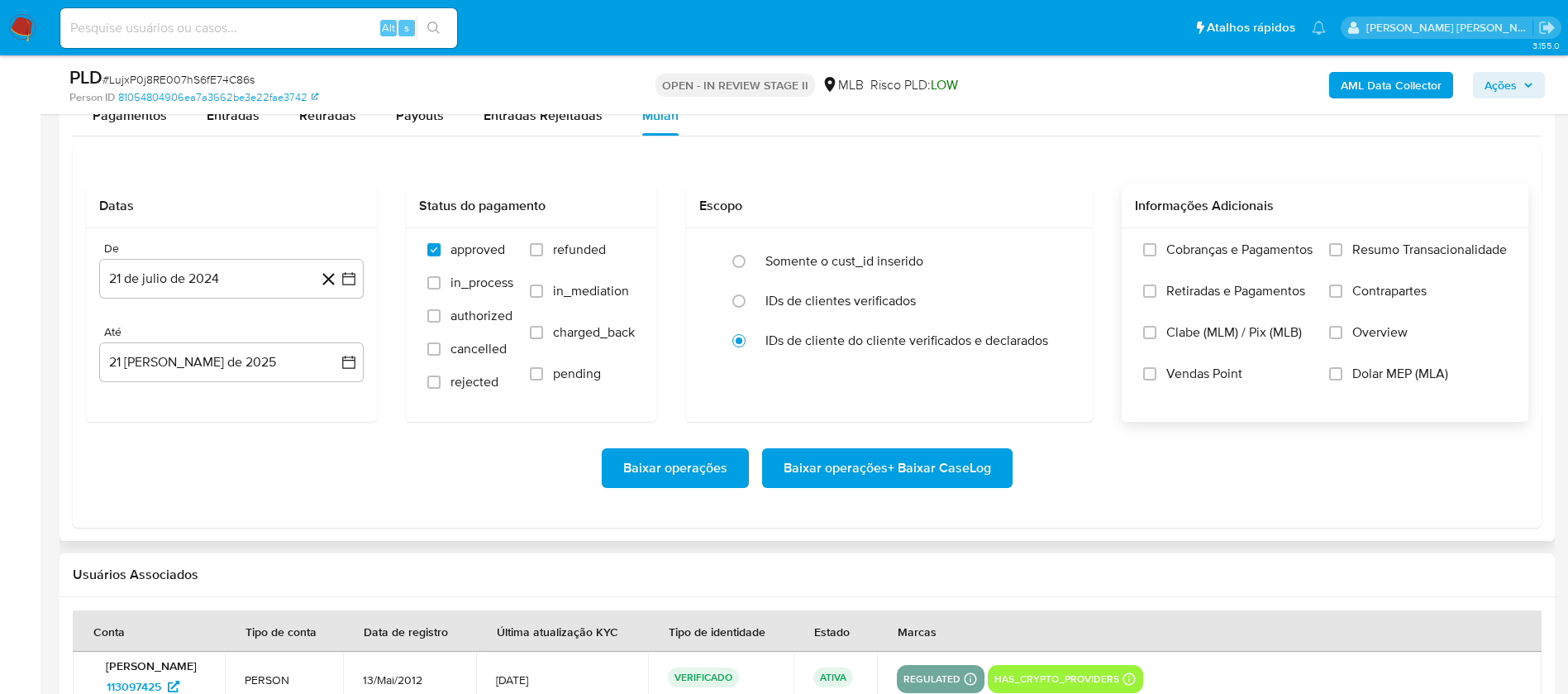
scroll to position [1861, 0]
click at [1216, 384] on label "Vendas Point" at bounding box center [1228, 385] width 170 height 41
click at [1157, 379] on input "Vendas Point" at bounding box center [1150, 373] width 14 height 14
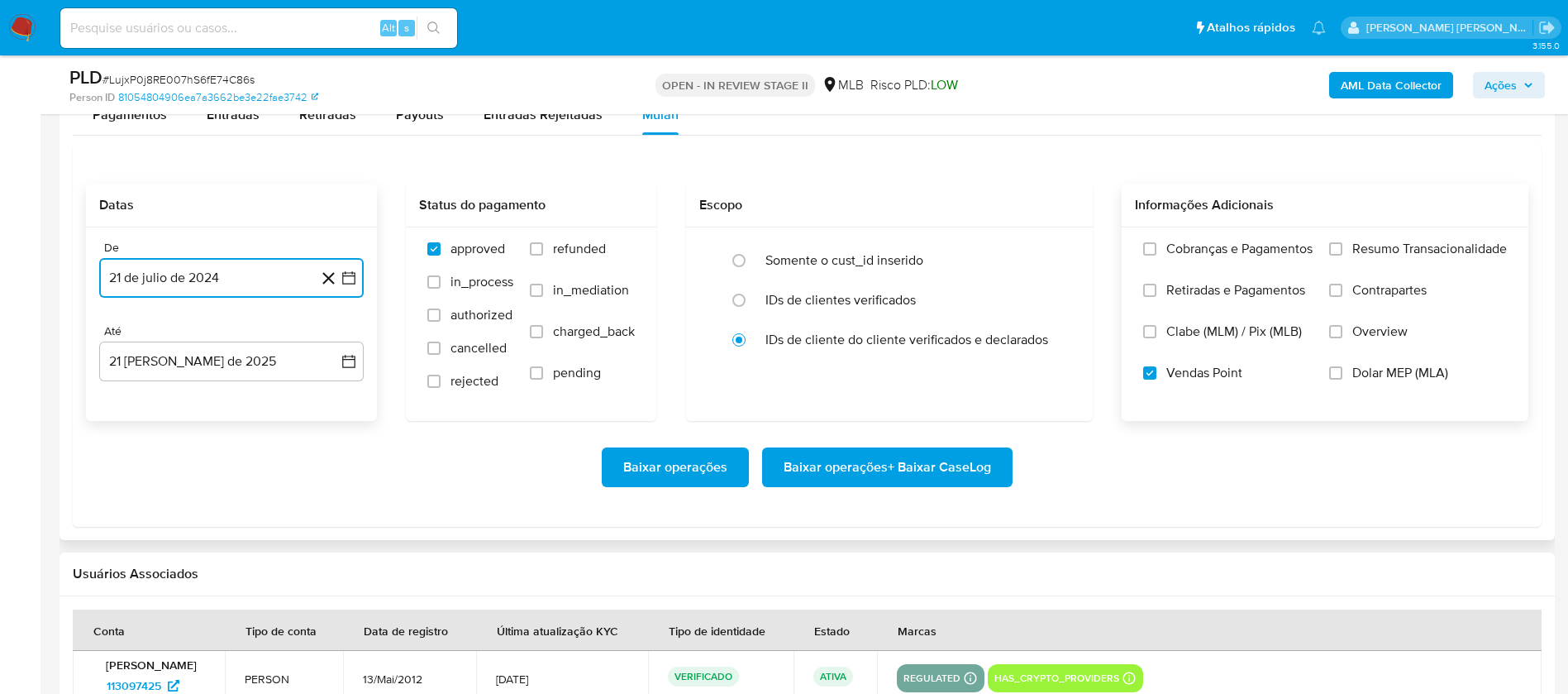
click at [253, 277] on button "21 de julio de 2024" at bounding box center [232, 278] width 264 height 40
click at [229, 331] on span "julio 2024" at bounding box center [223, 337] width 62 height 16
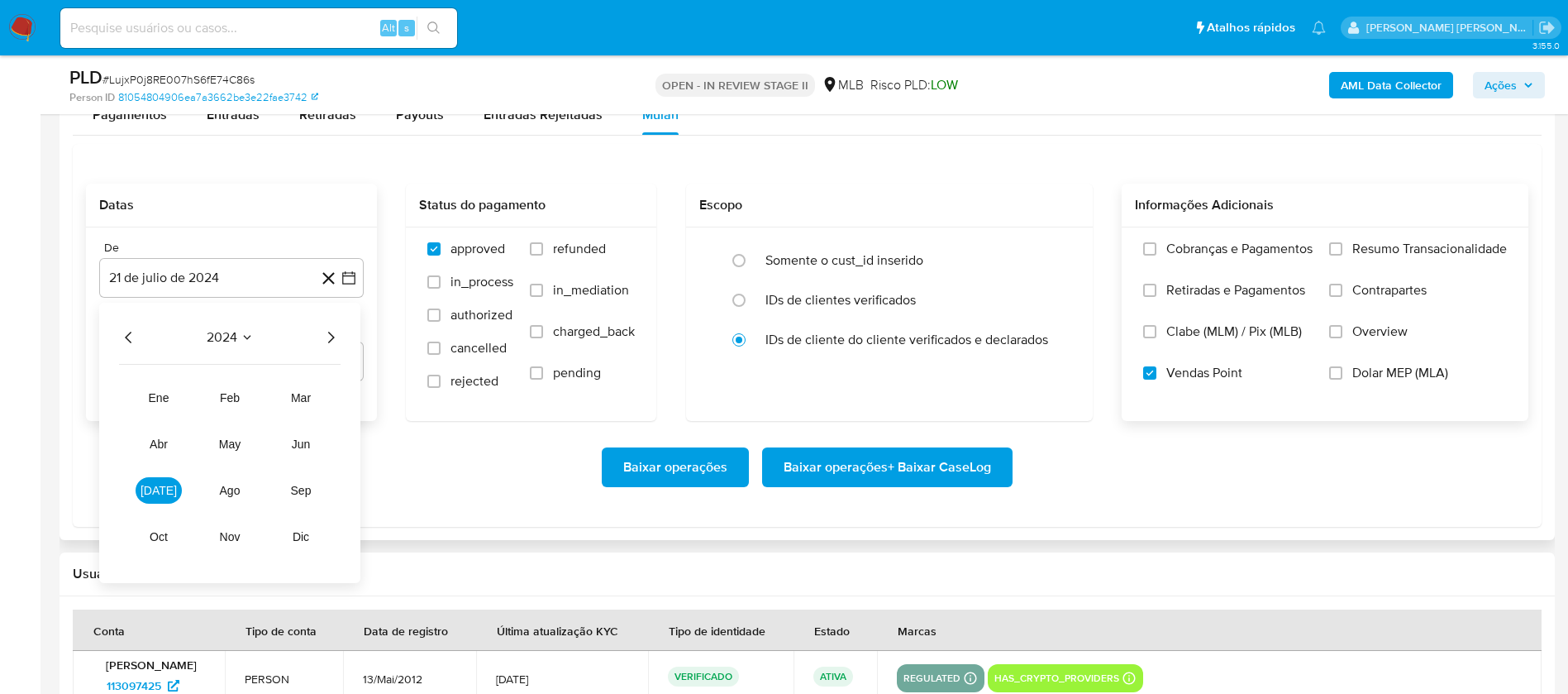
click at [322, 334] on icon "Año siguiente" at bounding box center [331, 337] width 20 height 20
click at [166, 491] on button "[DATE]" at bounding box center [159, 490] width 46 height 26
click at [172, 398] on button "1" at bounding box center [165, 399] width 26 height 26
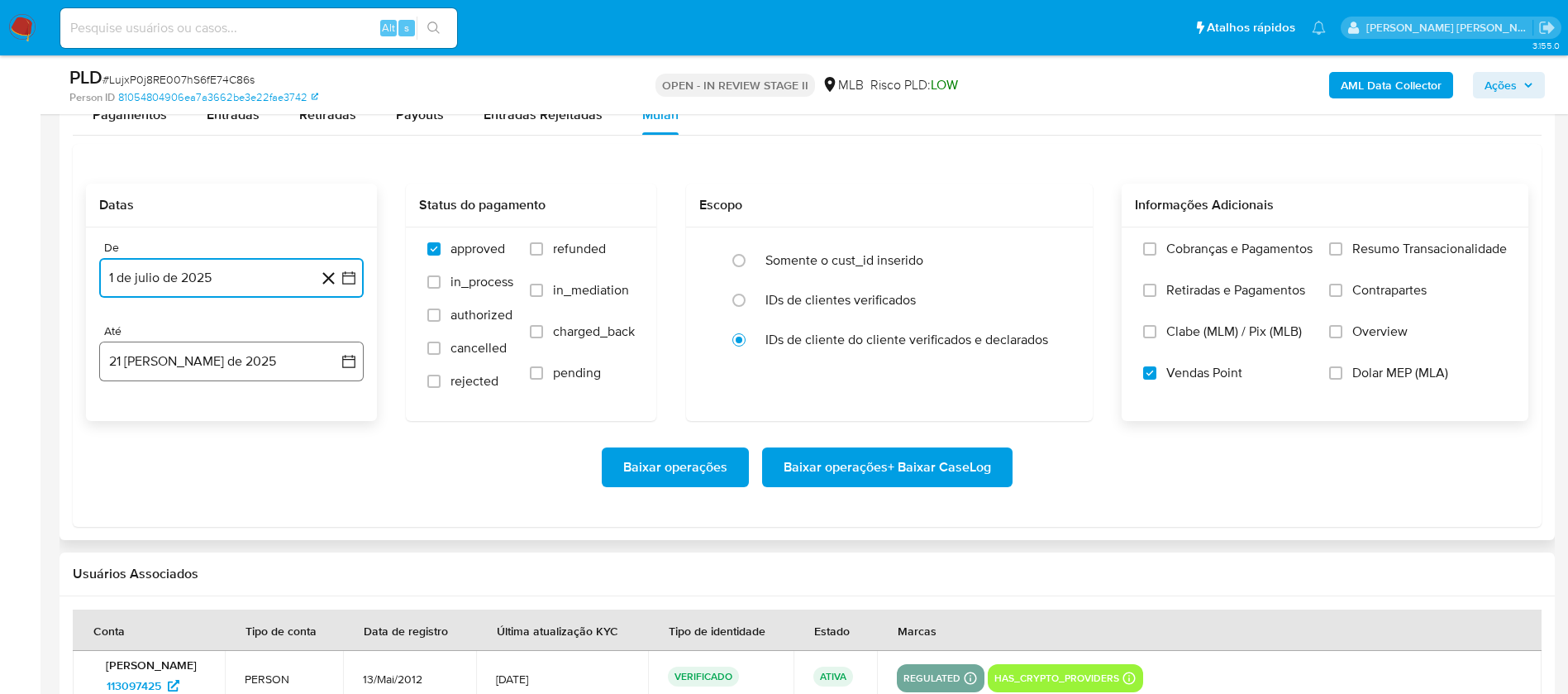
click at [190, 363] on button "21 [PERSON_NAME] de 2025" at bounding box center [232, 362] width 264 height 40
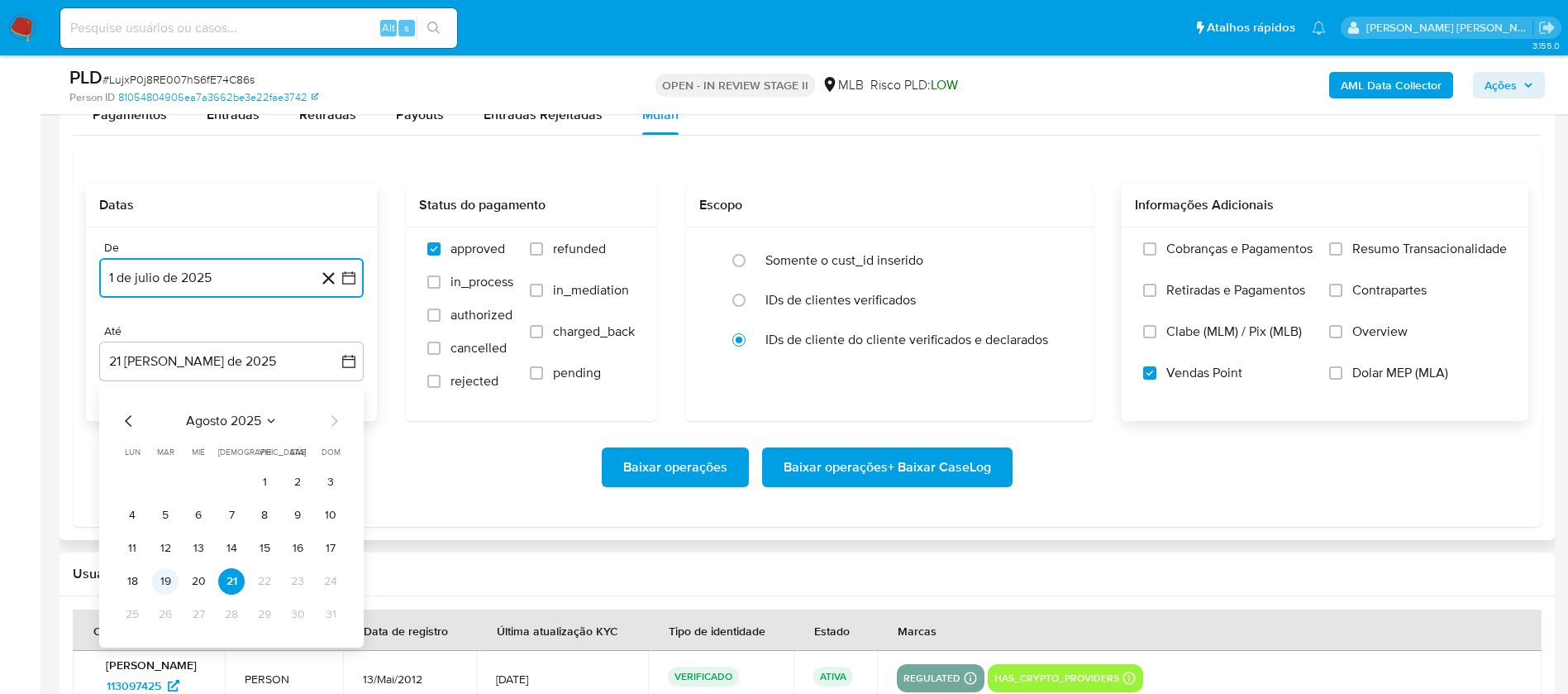
click at [168, 581] on button "19" at bounding box center [165, 581] width 26 height 26
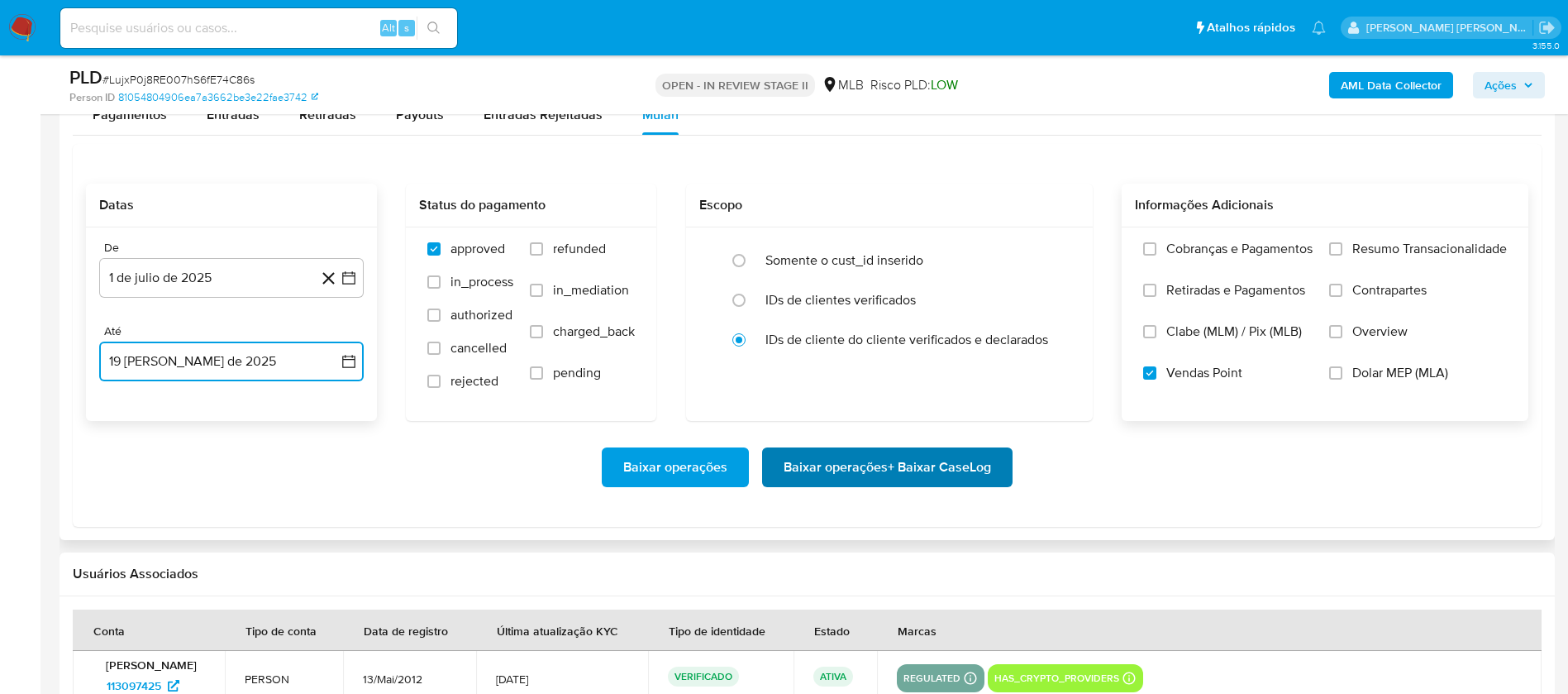
click at [942, 466] on span "Baixar operações + Baixar CaseLog" at bounding box center [888, 467] width 208 height 36
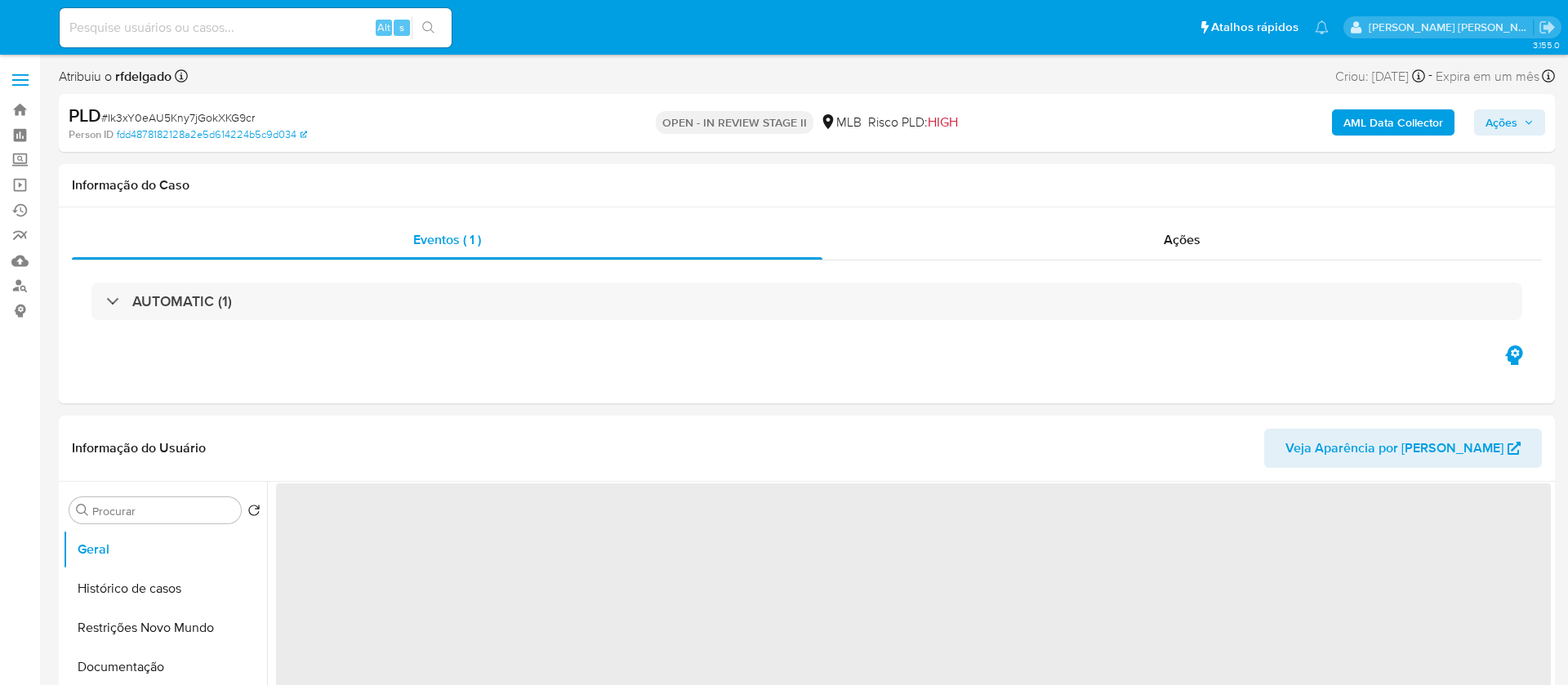
select select "10"
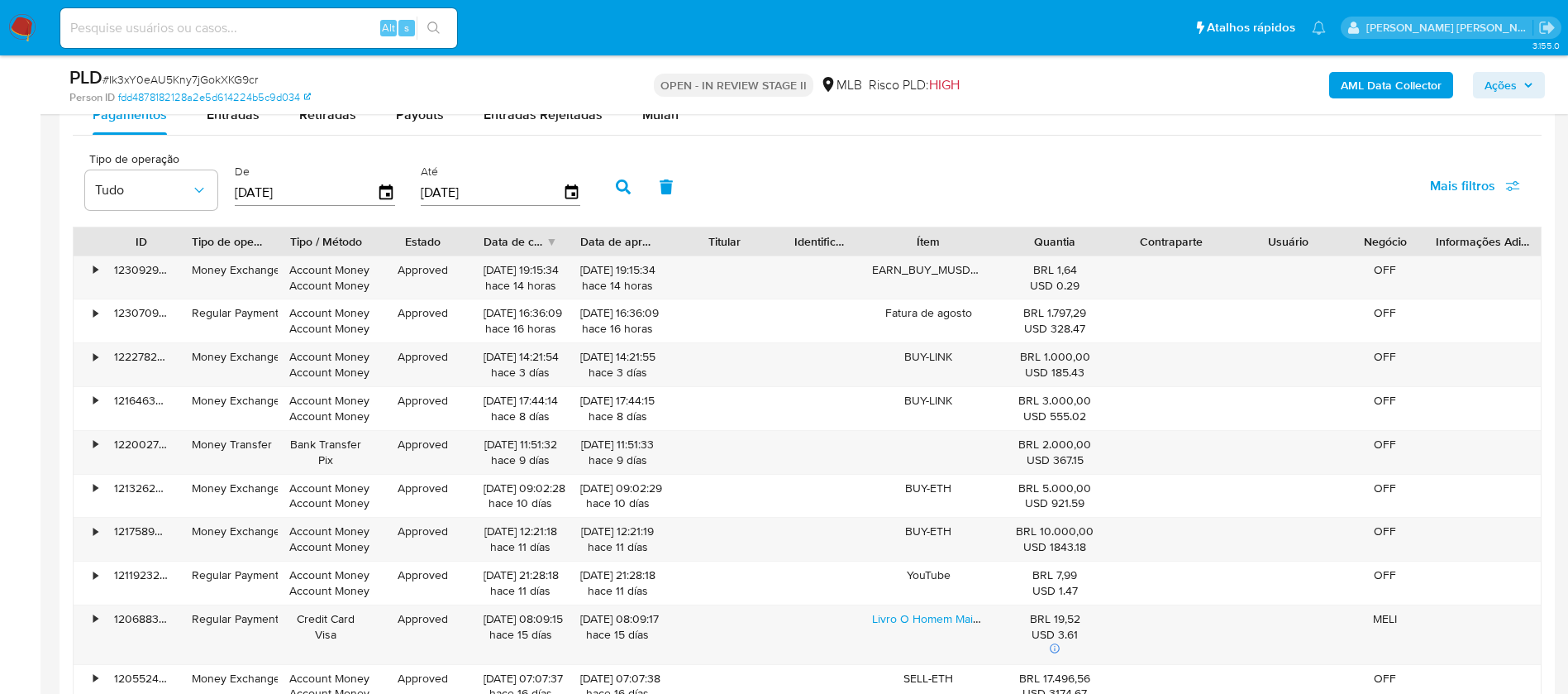
scroll to position [1613, 0]
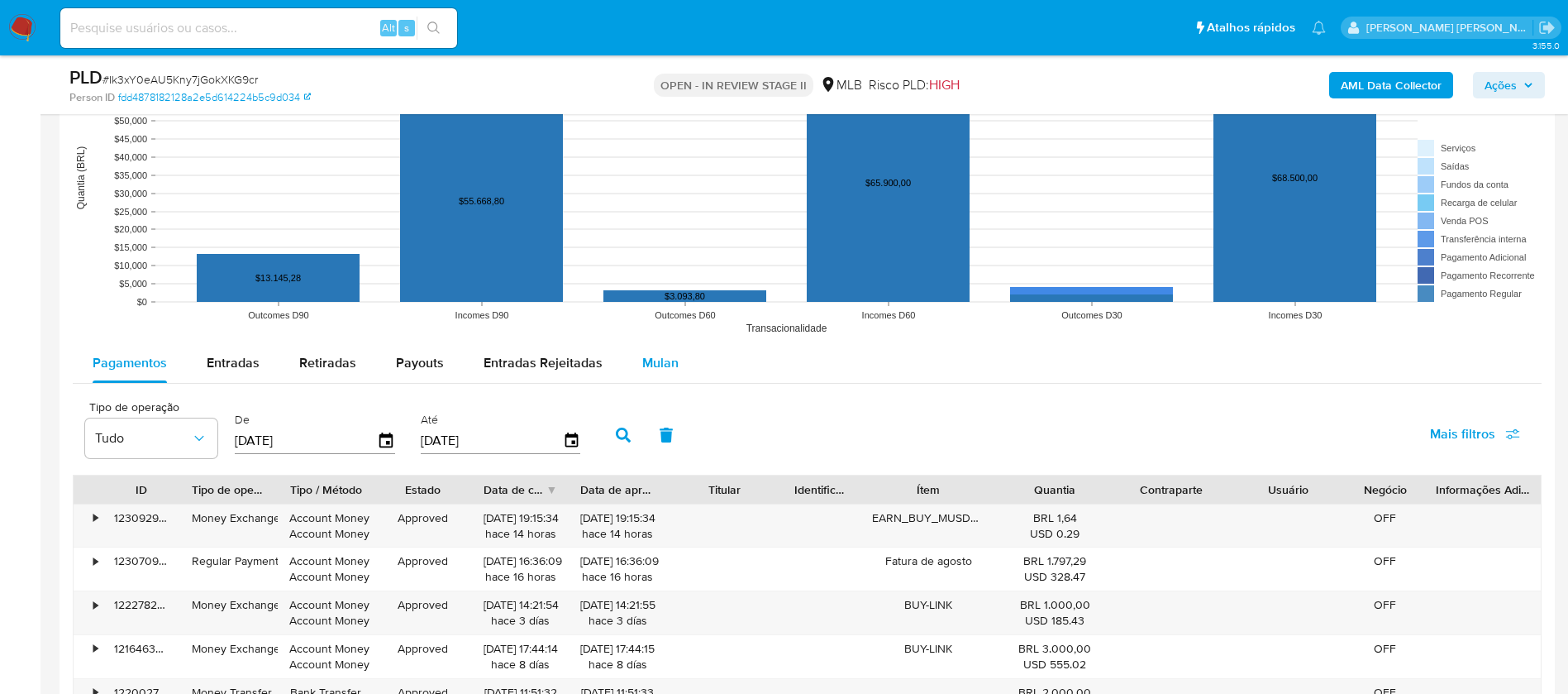
click at [651, 366] on span "Mulan" at bounding box center [661, 362] width 36 height 19
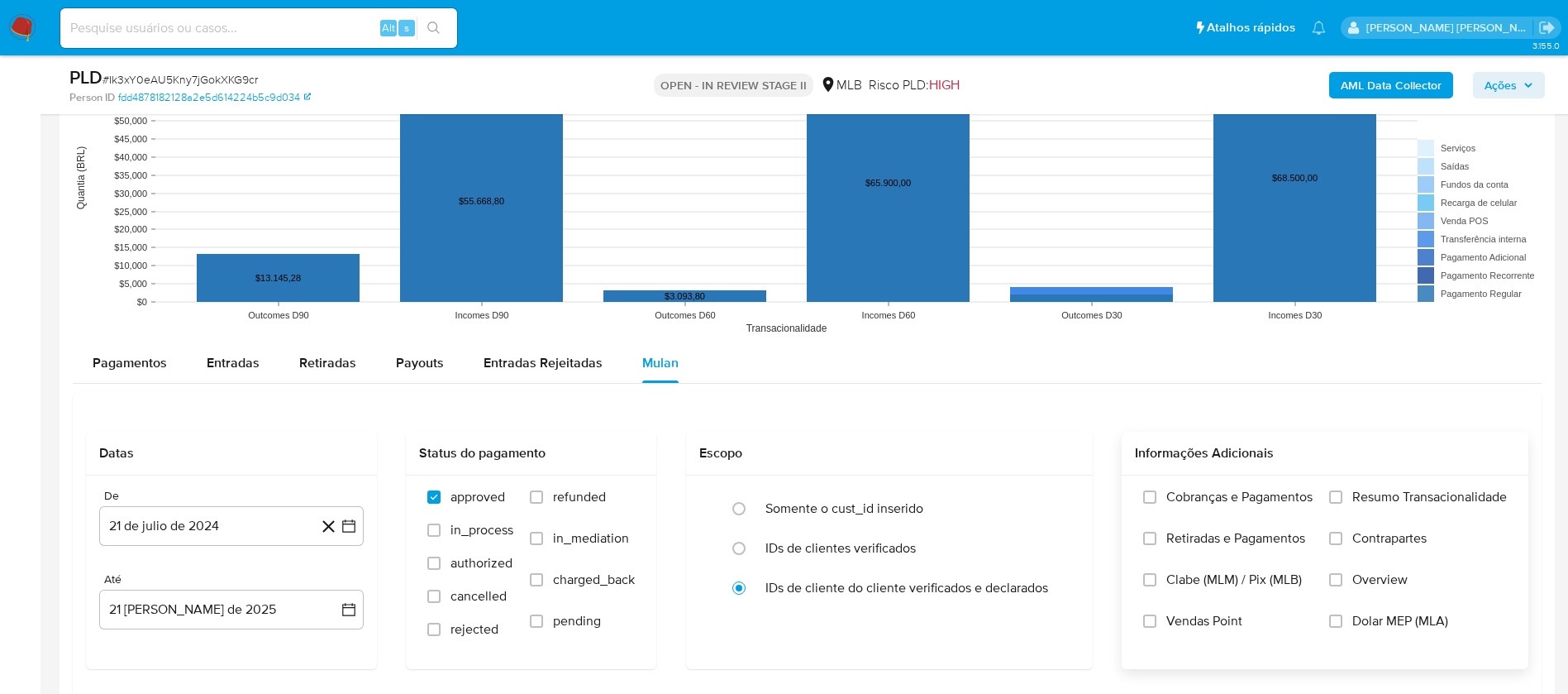
click at [1361, 492] on span "Resumo Transacionalidade" at bounding box center [1430, 497] width 155 height 16
click at [1343, 492] on input "Resumo Transacionalidade" at bounding box center [1336, 497] width 14 height 14
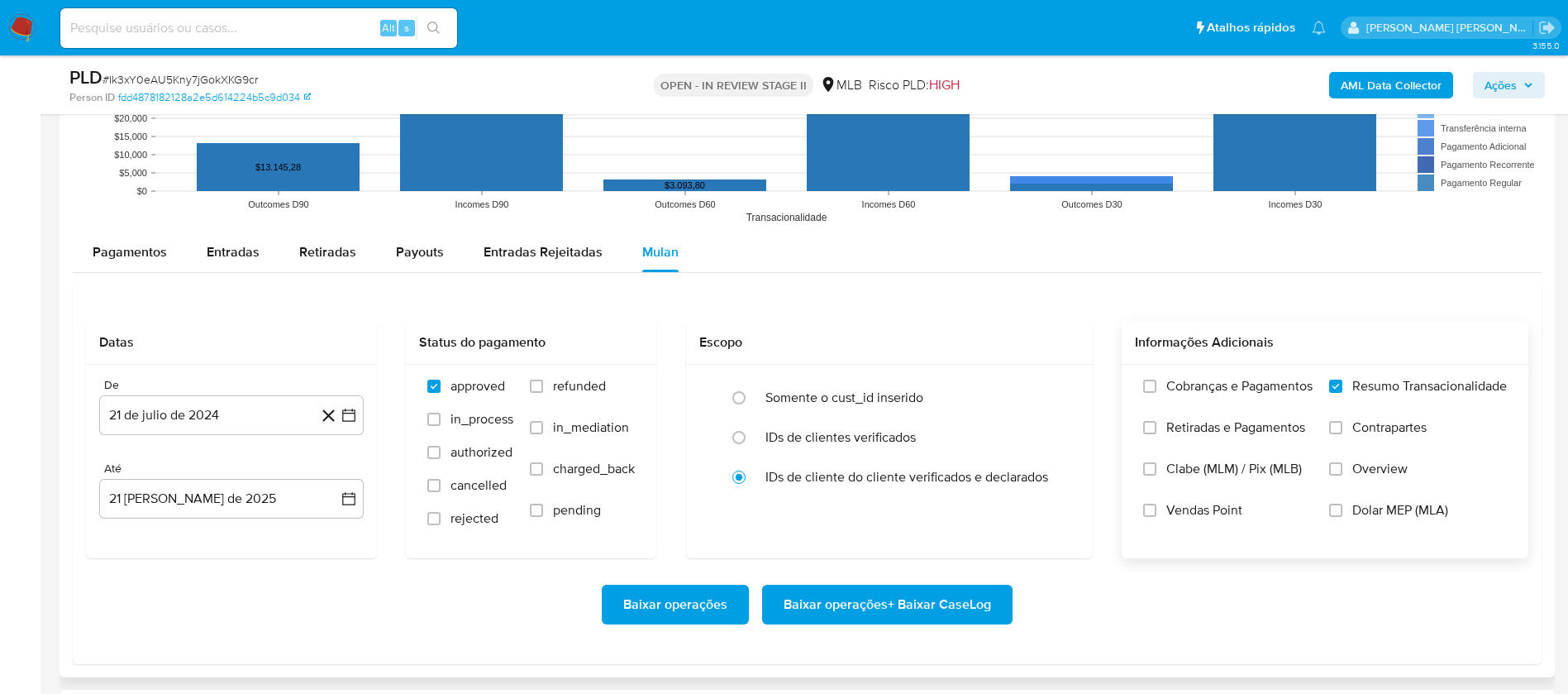
scroll to position [1861, 0]
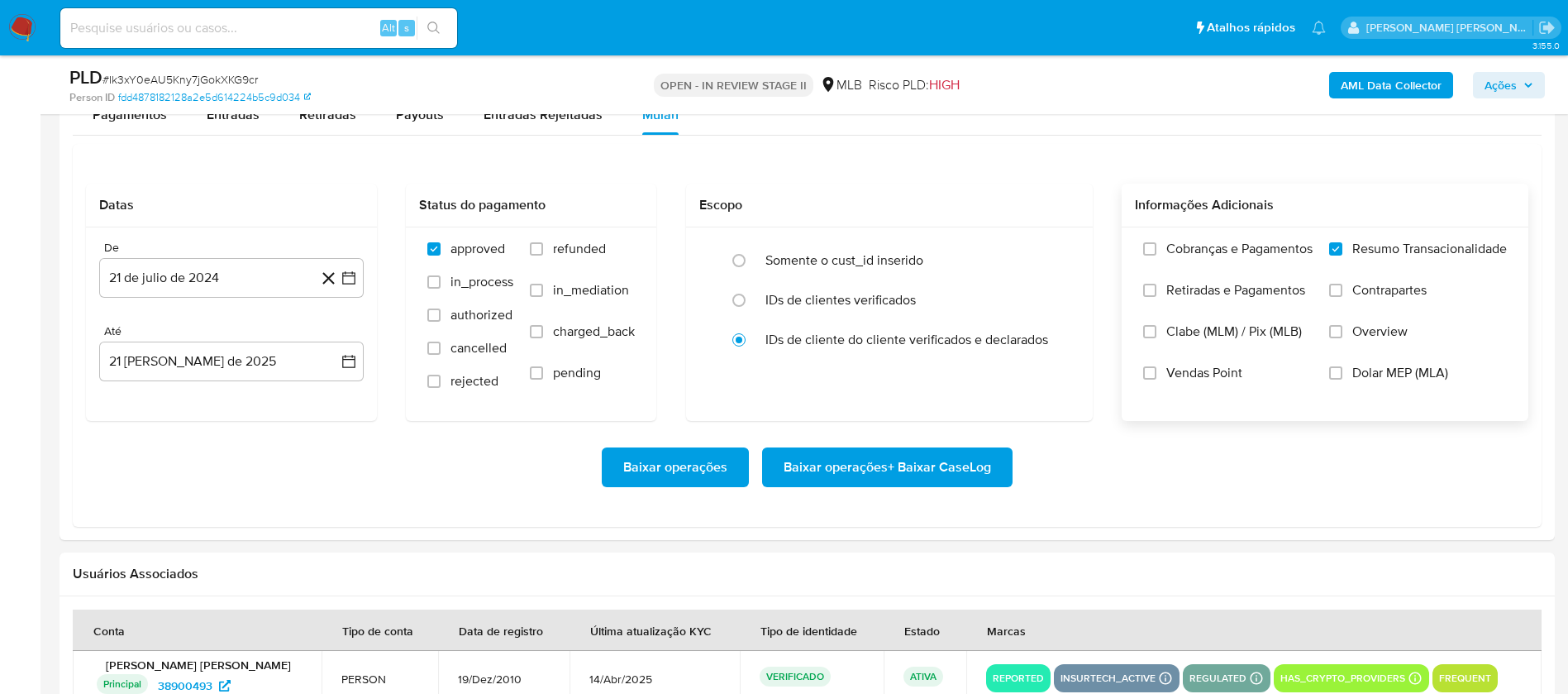
click at [1171, 374] on span "Vendas Point" at bounding box center [1204, 373] width 76 height 16
click at [1157, 374] on input "Vendas Point" at bounding box center [1150, 373] width 14 height 14
click at [245, 277] on button "21 de julio de 2024" at bounding box center [232, 278] width 264 height 40
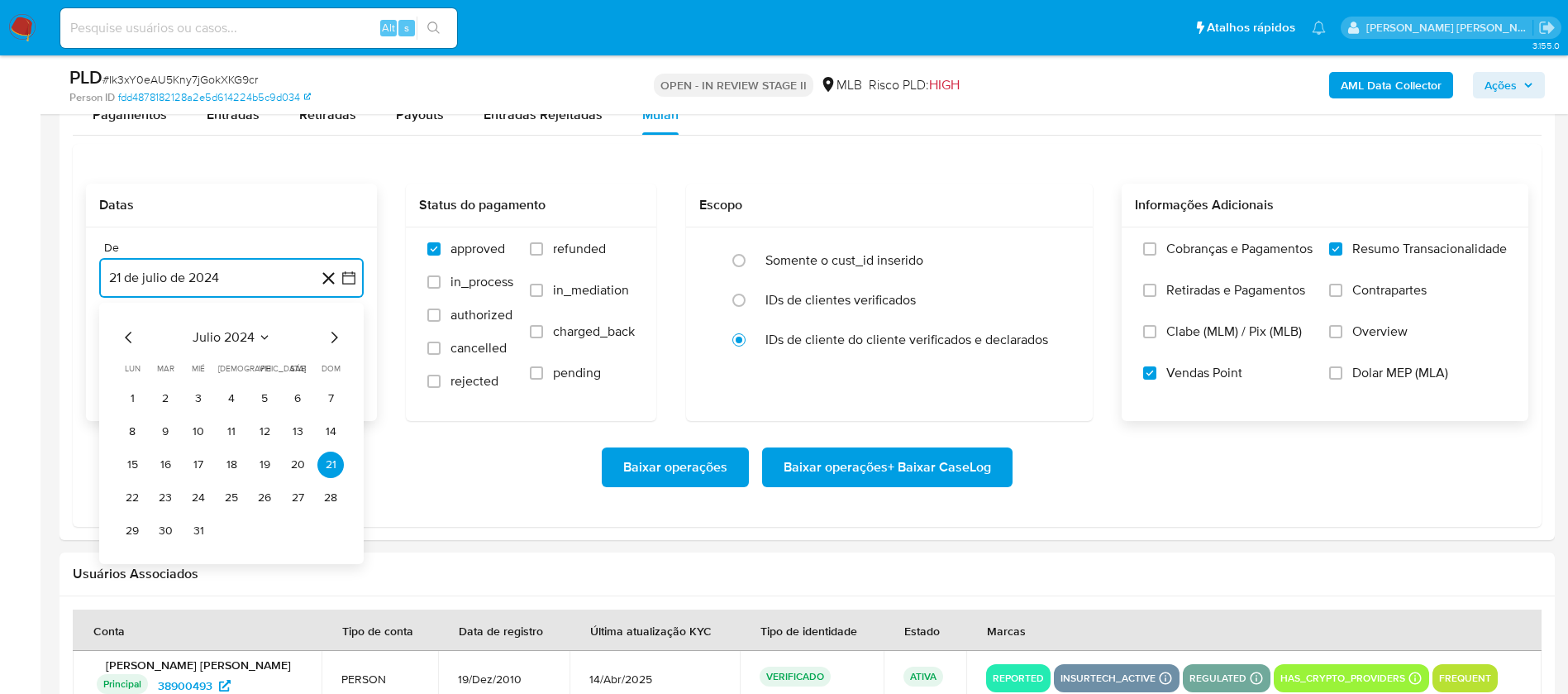
click at [252, 329] on span "julio 2024" at bounding box center [223, 337] width 62 height 16
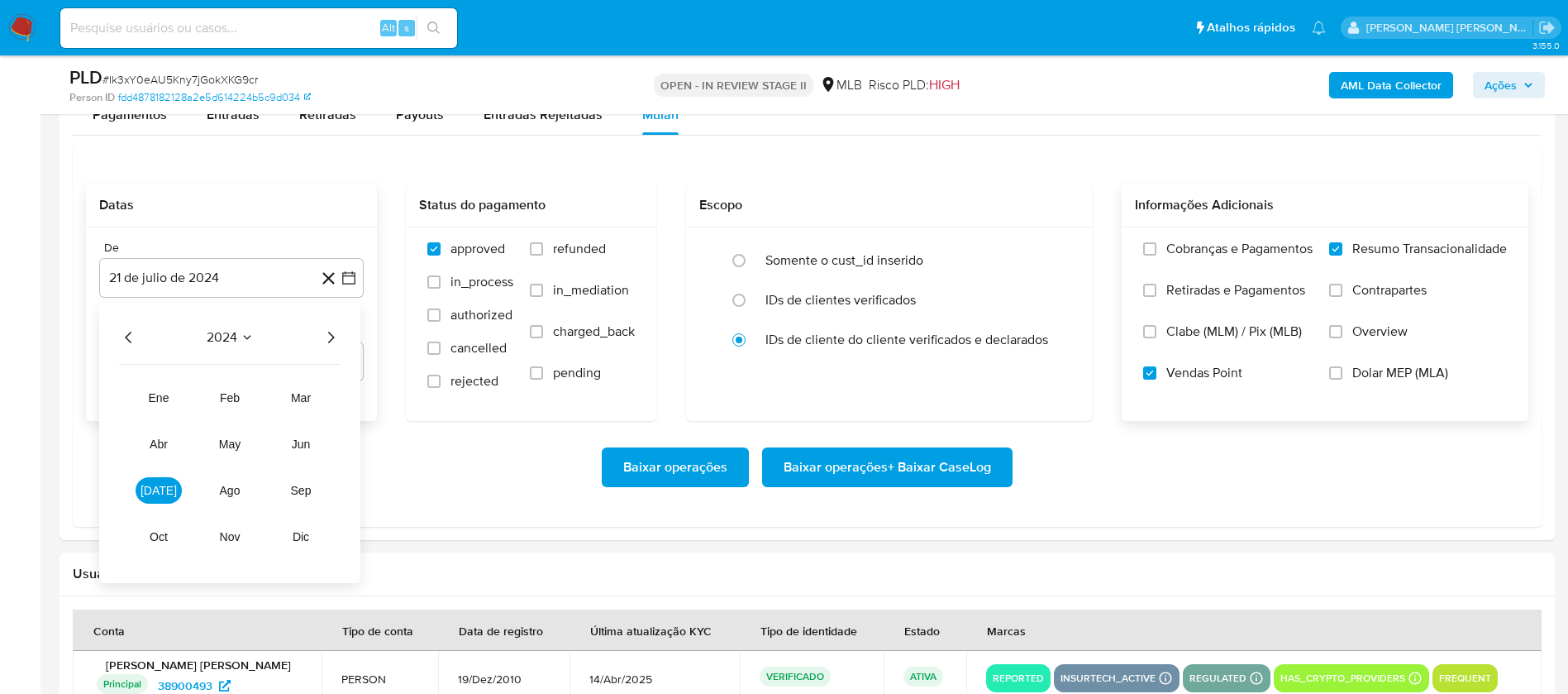
click at [330, 335] on icon "Año siguiente" at bounding box center [331, 337] width 20 height 20
click at [161, 493] on span "[DATE]" at bounding box center [159, 491] width 36 height 14
click at [169, 394] on button "1" at bounding box center [165, 399] width 26 height 26
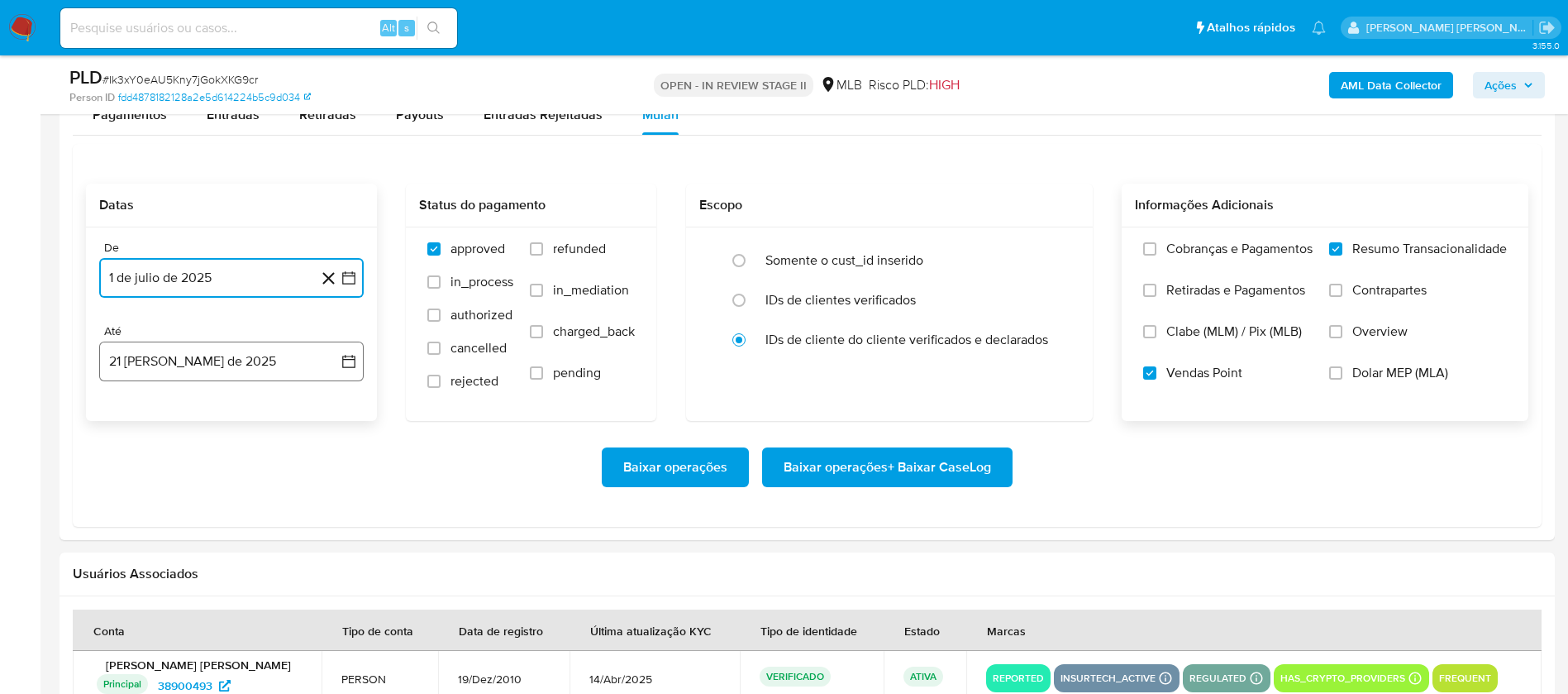
click at [218, 370] on button "21 [PERSON_NAME] de 2025" at bounding box center [232, 362] width 264 height 40
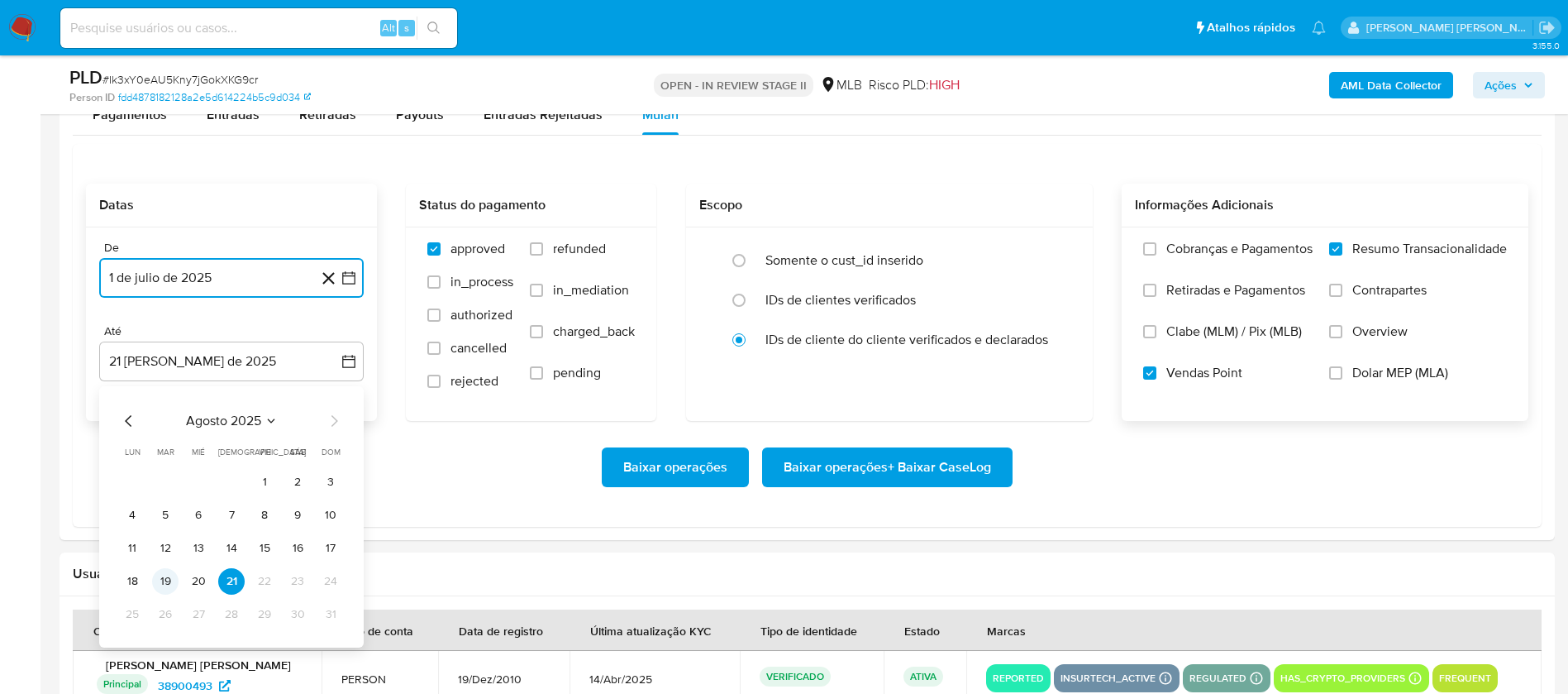
click at [170, 580] on button "19" at bounding box center [165, 581] width 26 height 26
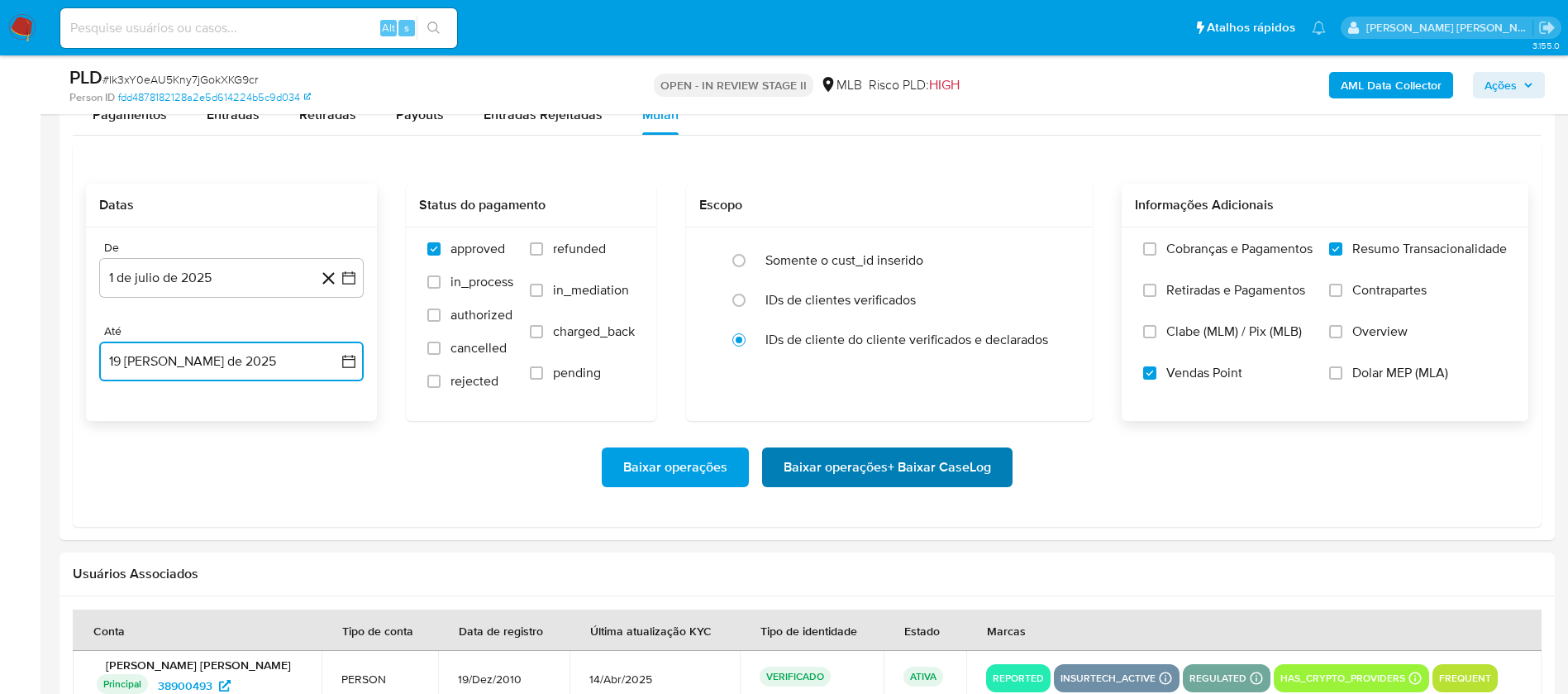
click at [824, 465] on span "Baixar operações + Baixar CaseLog" at bounding box center [888, 467] width 208 height 36
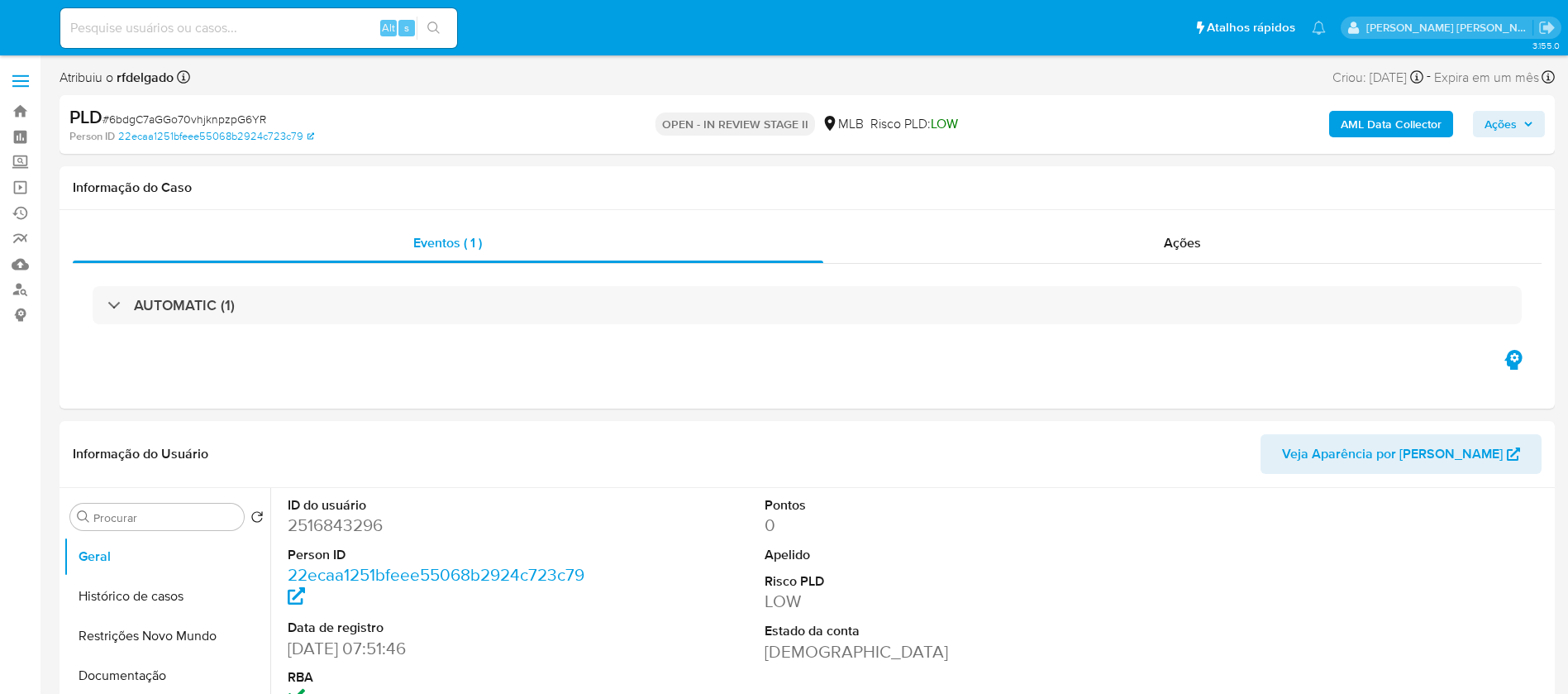
select select "10"
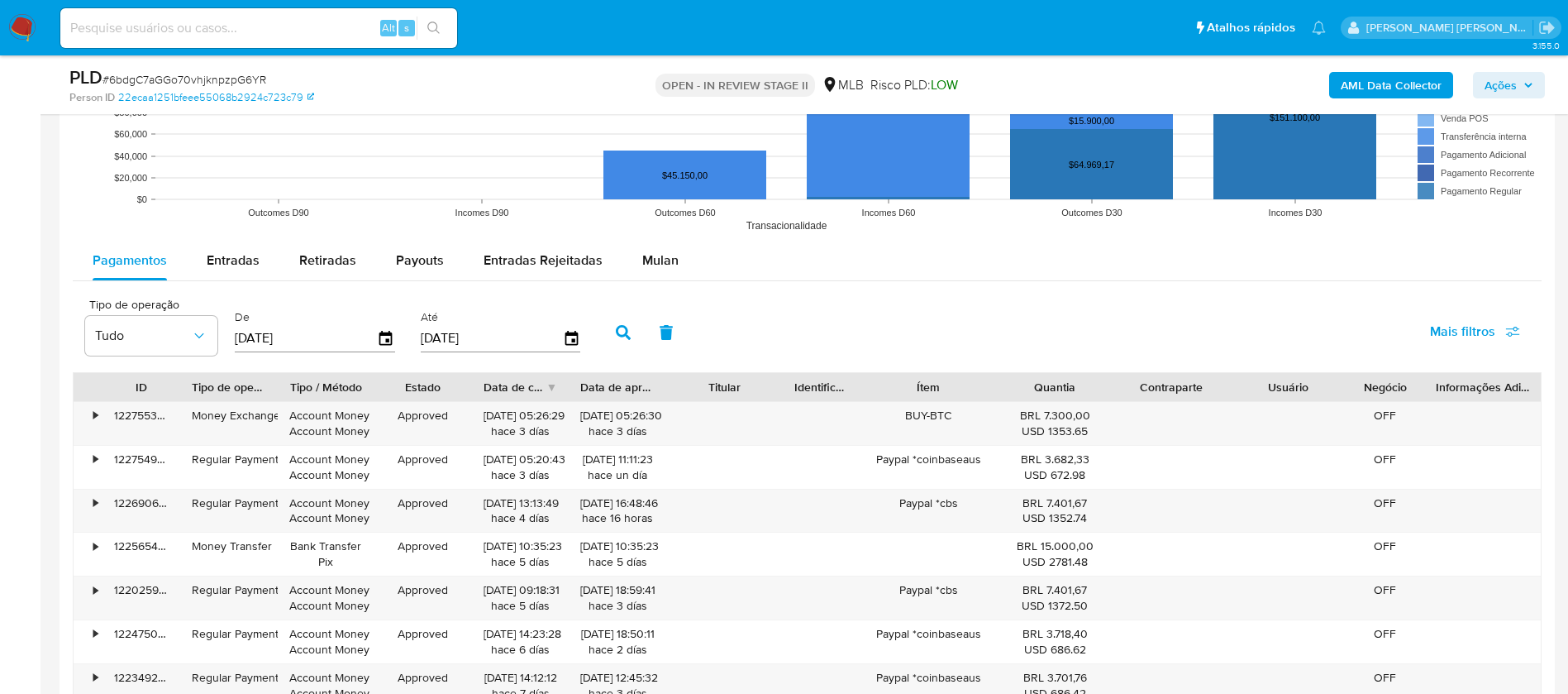
scroll to position [1737, 0]
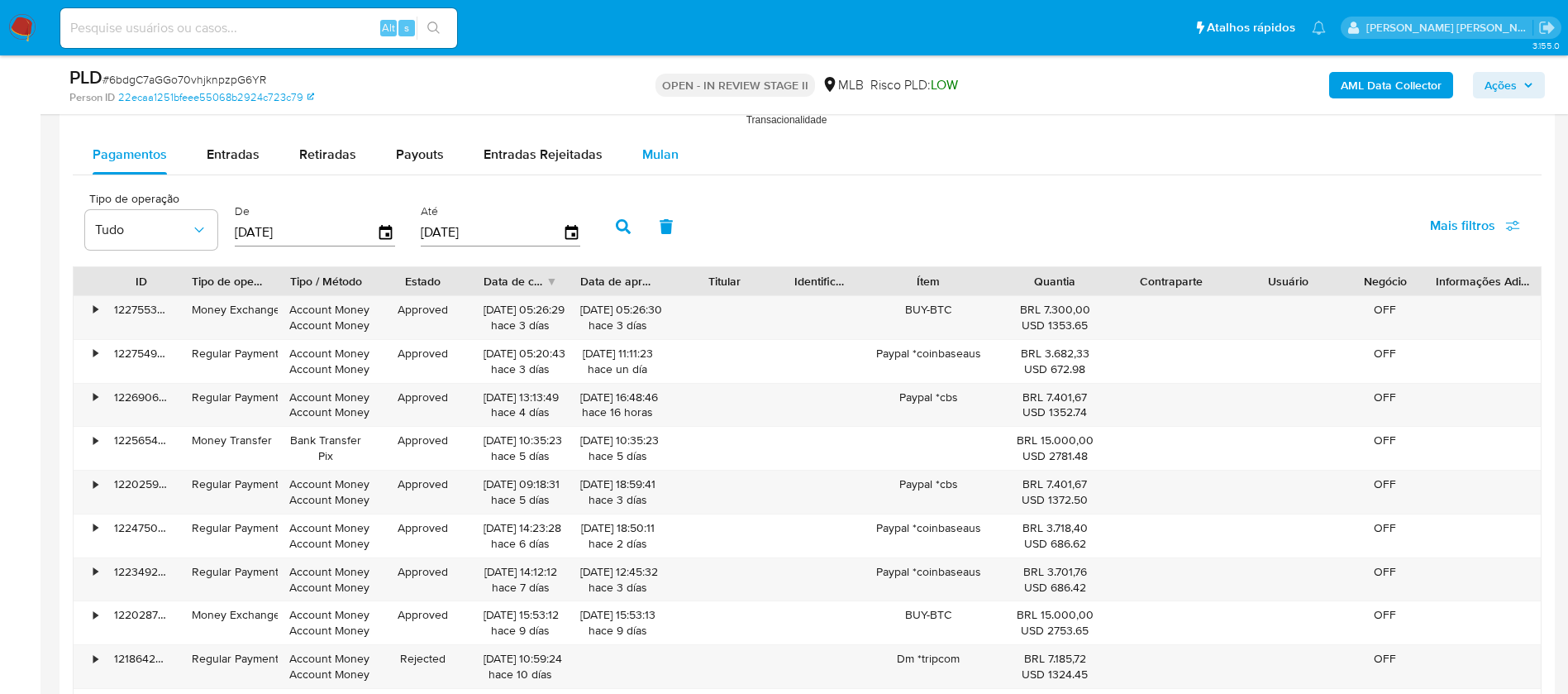
click at [662, 162] on span "Mulan" at bounding box center [661, 154] width 36 height 19
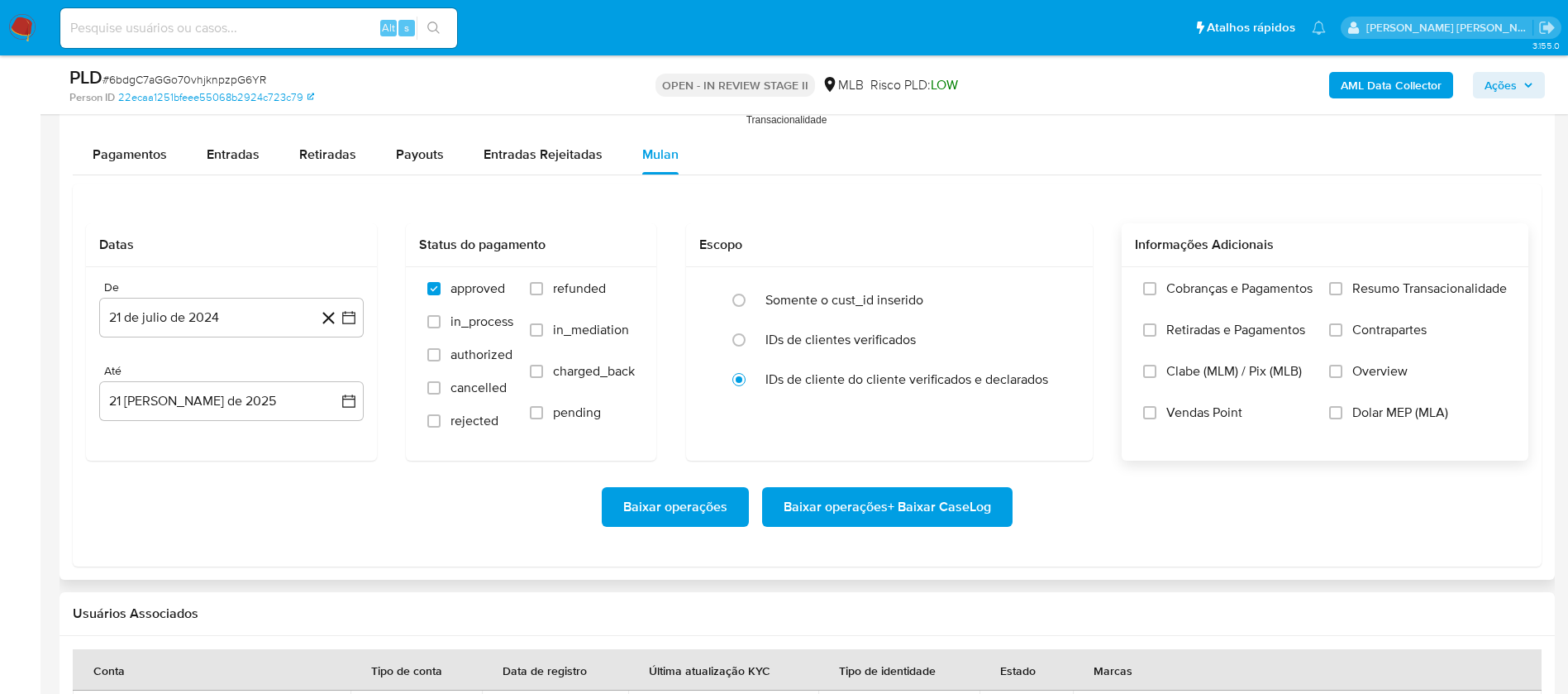
click at [1399, 287] on span "Resumo Transacionalidade" at bounding box center [1430, 288] width 155 height 16
click at [1343, 287] on input "Resumo Transacionalidade" at bounding box center [1336, 288] width 14 height 14
click at [1202, 408] on span "Vendas Point" at bounding box center [1204, 413] width 76 height 16
click at [1157, 408] on input "Vendas Point" at bounding box center [1150, 412] width 14 height 14
click at [244, 315] on button "21 de julio de 2024" at bounding box center [232, 318] width 264 height 40
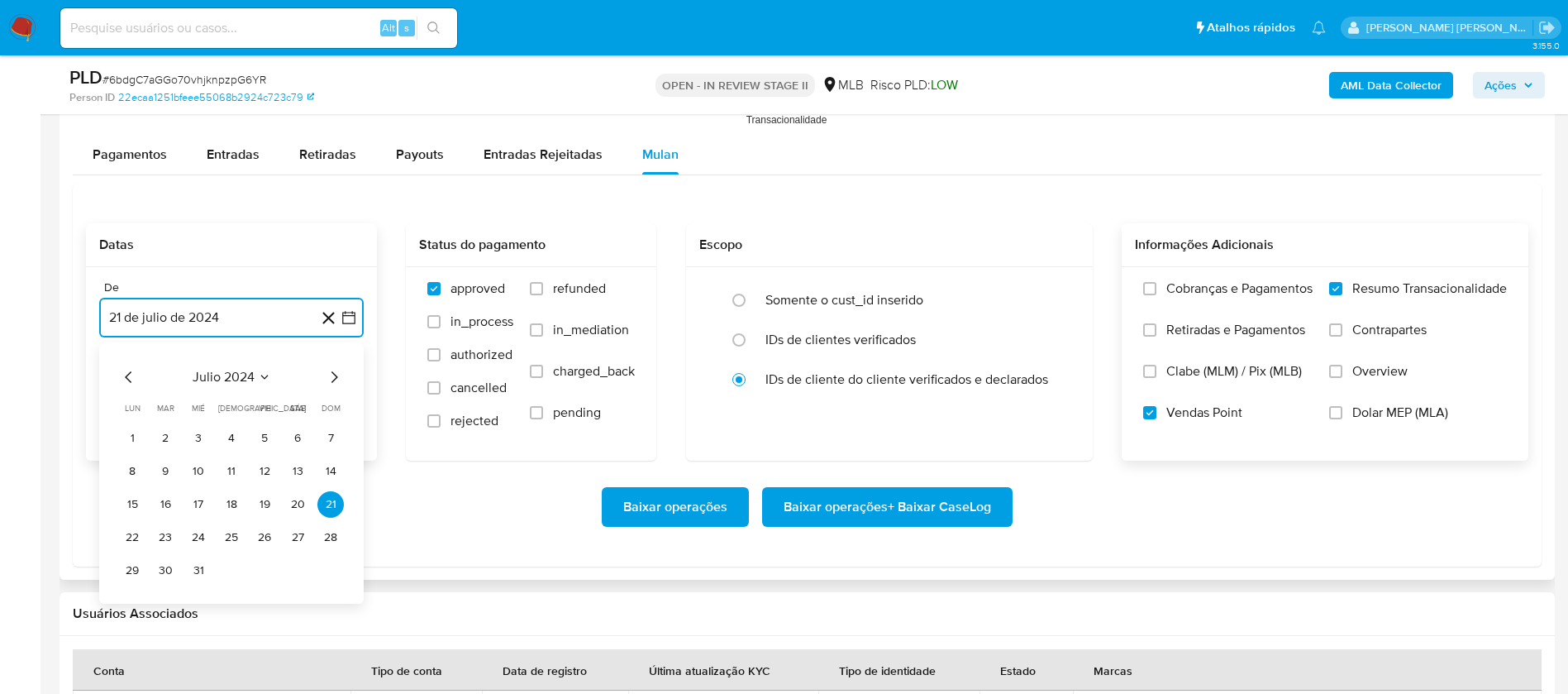
click at [251, 375] on span "julio 2024" at bounding box center [223, 378] width 62 height 16
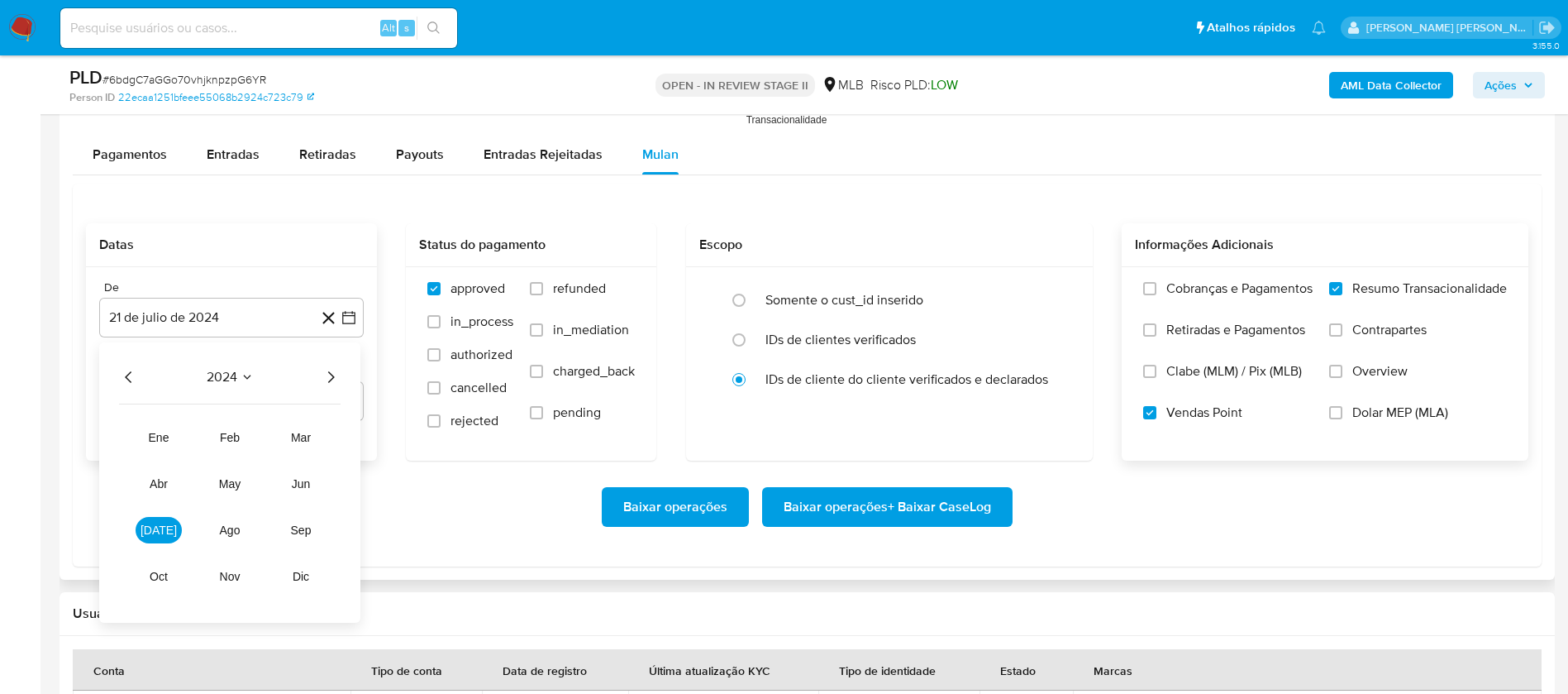
click at [336, 372] on icon "Año siguiente" at bounding box center [331, 378] width 20 height 20
click at [169, 528] on button "[DATE]" at bounding box center [159, 530] width 46 height 26
click at [170, 442] on button "1" at bounding box center [165, 438] width 26 height 26
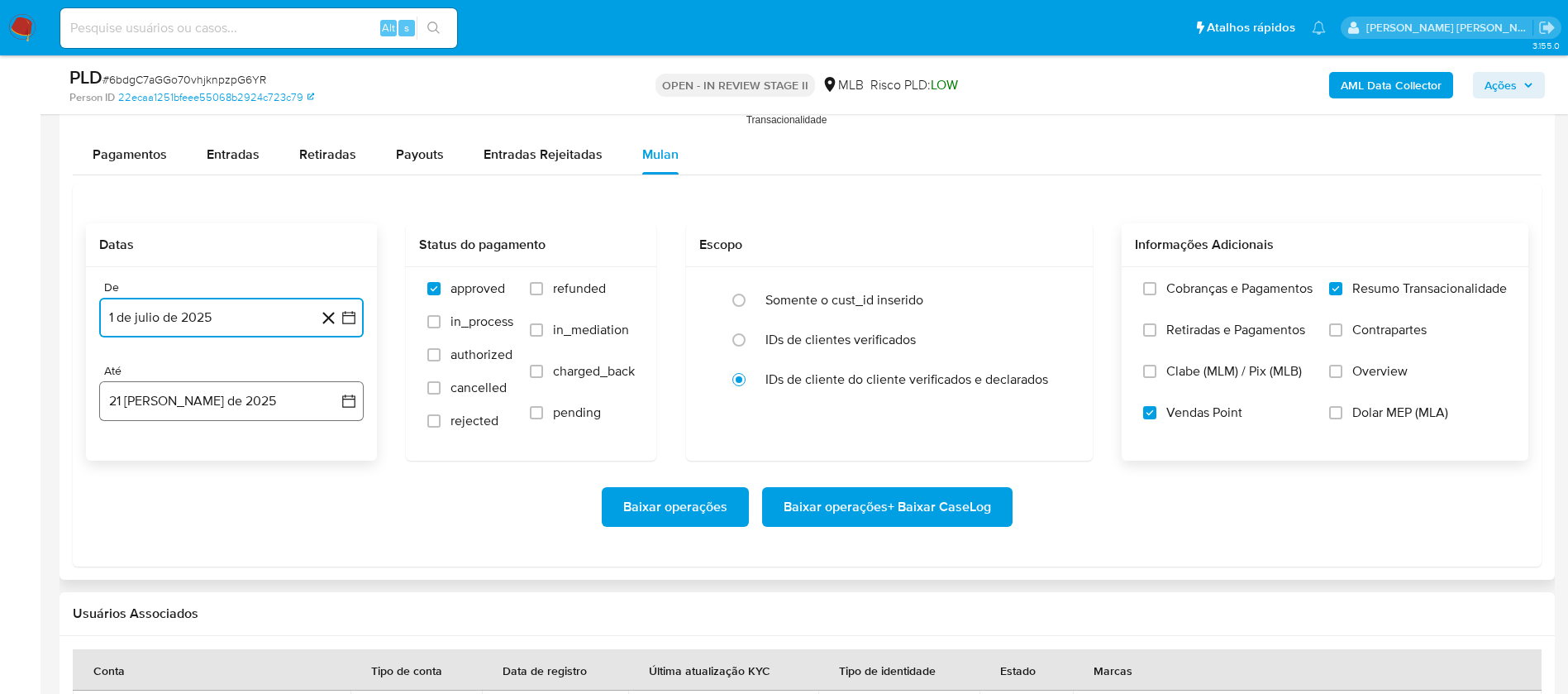
click at [209, 400] on button "21 [PERSON_NAME] de 2025" at bounding box center [232, 401] width 264 height 40
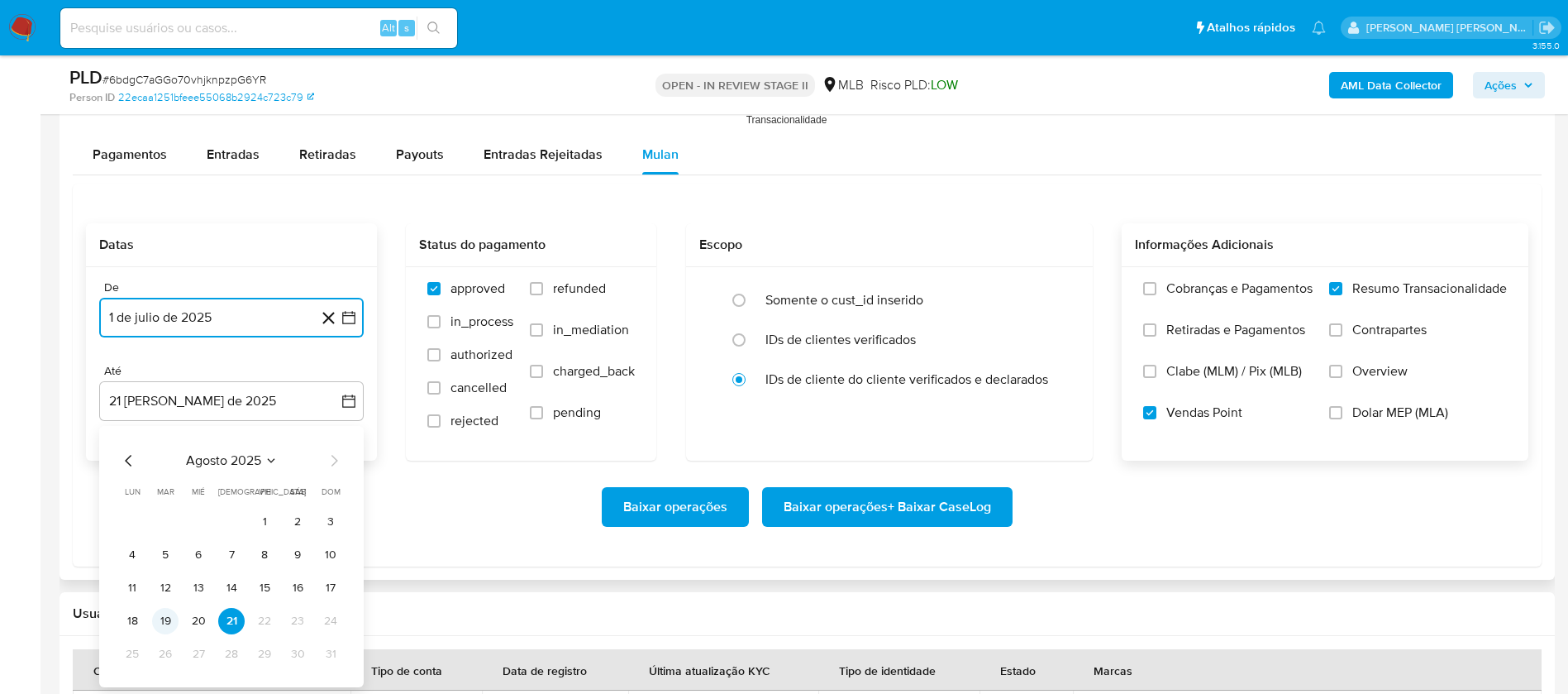
click at [162, 619] on button "19" at bounding box center [165, 621] width 26 height 26
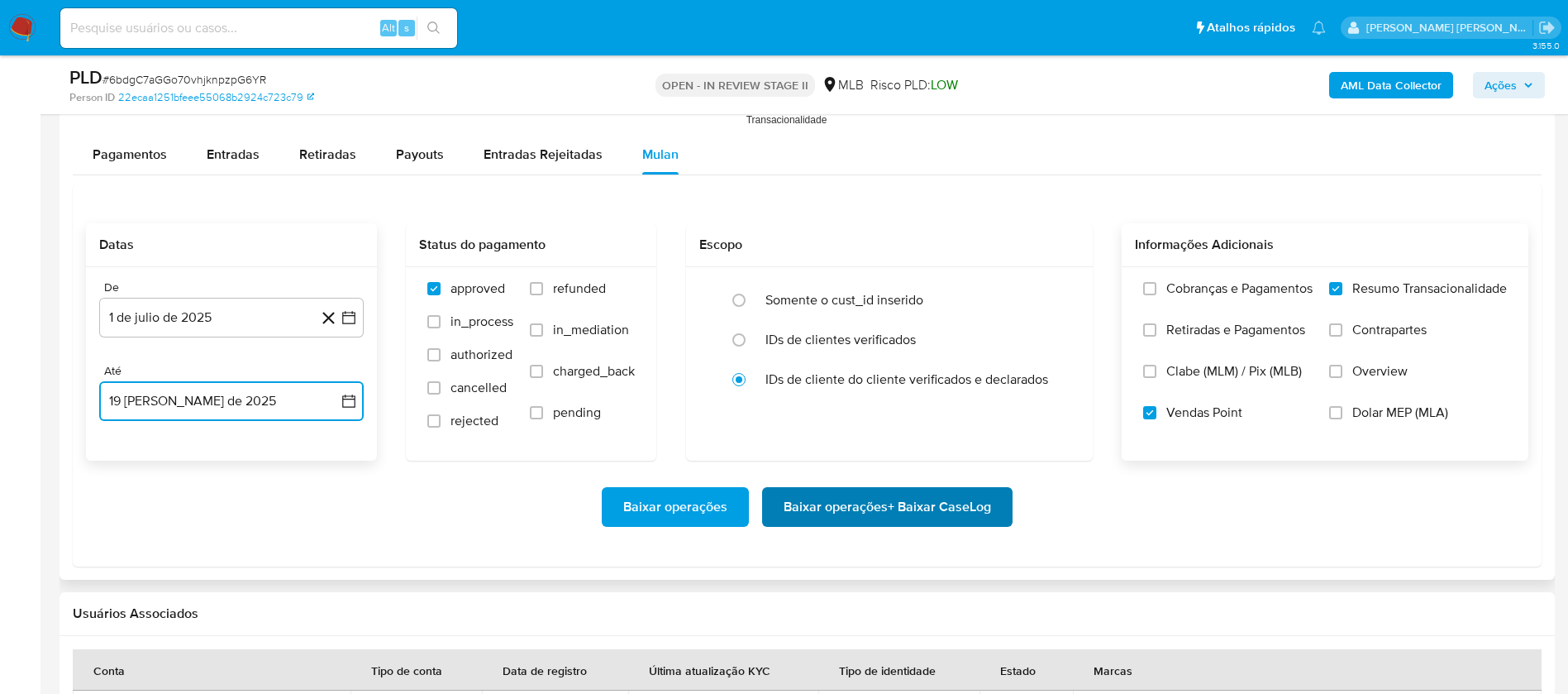
click at [861, 506] on span "Baixar operações + Baixar CaseLog" at bounding box center [888, 507] width 208 height 36
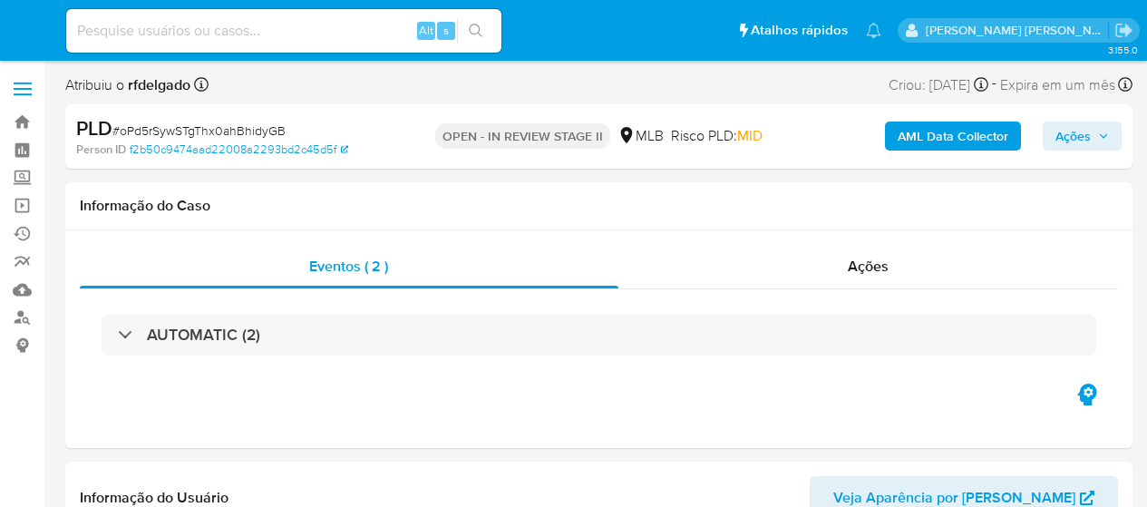
select select "10"
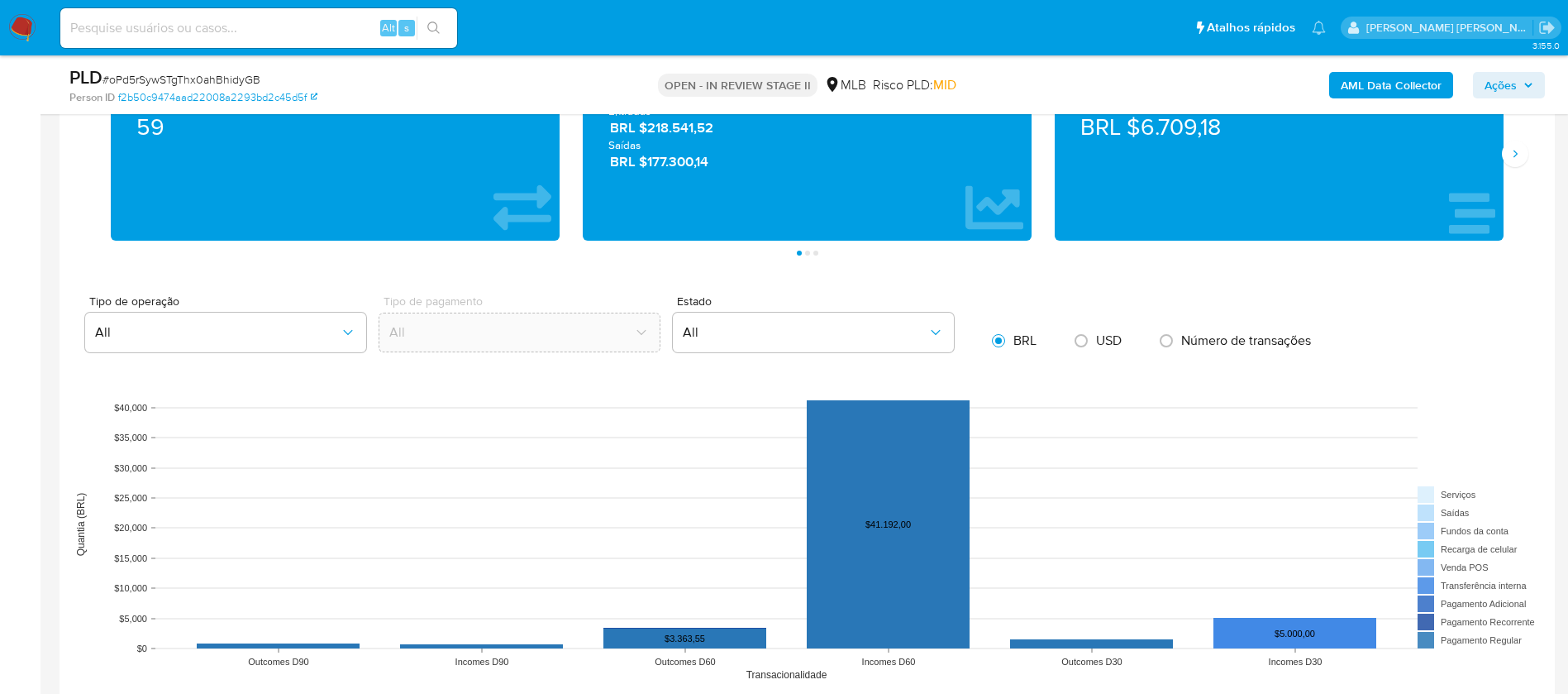
scroll to position [1489, 0]
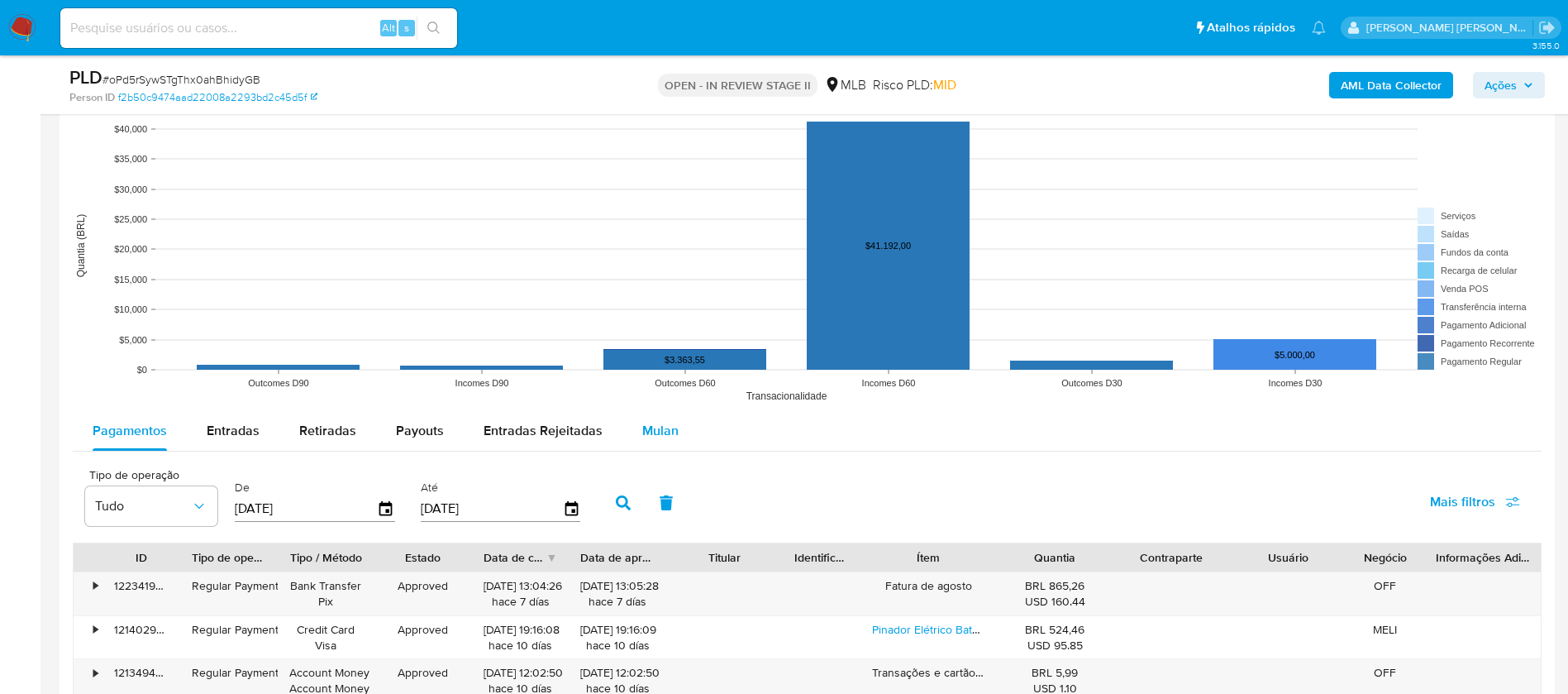
click at [643, 430] on span "Mulan" at bounding box center [661, 430] width 36 height 19
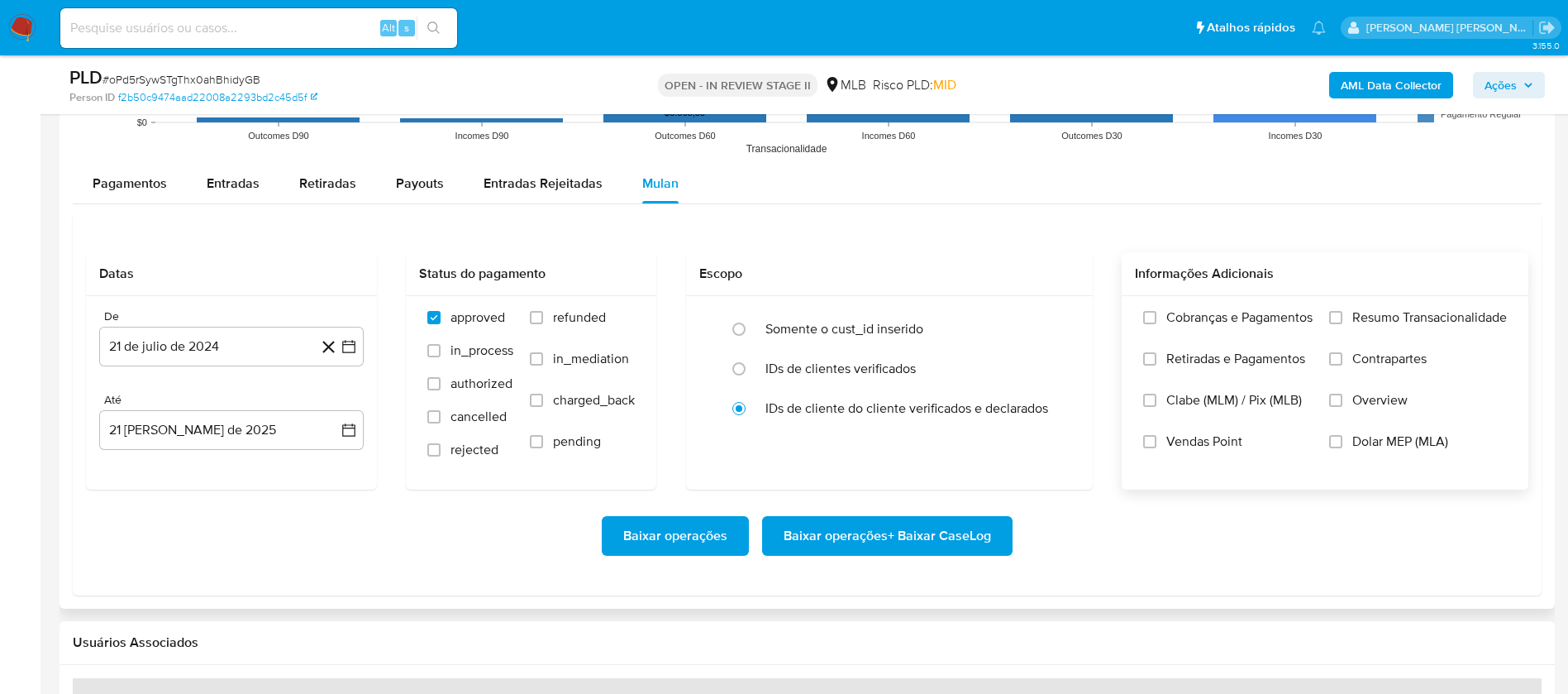
scroll to position [1737, 0]
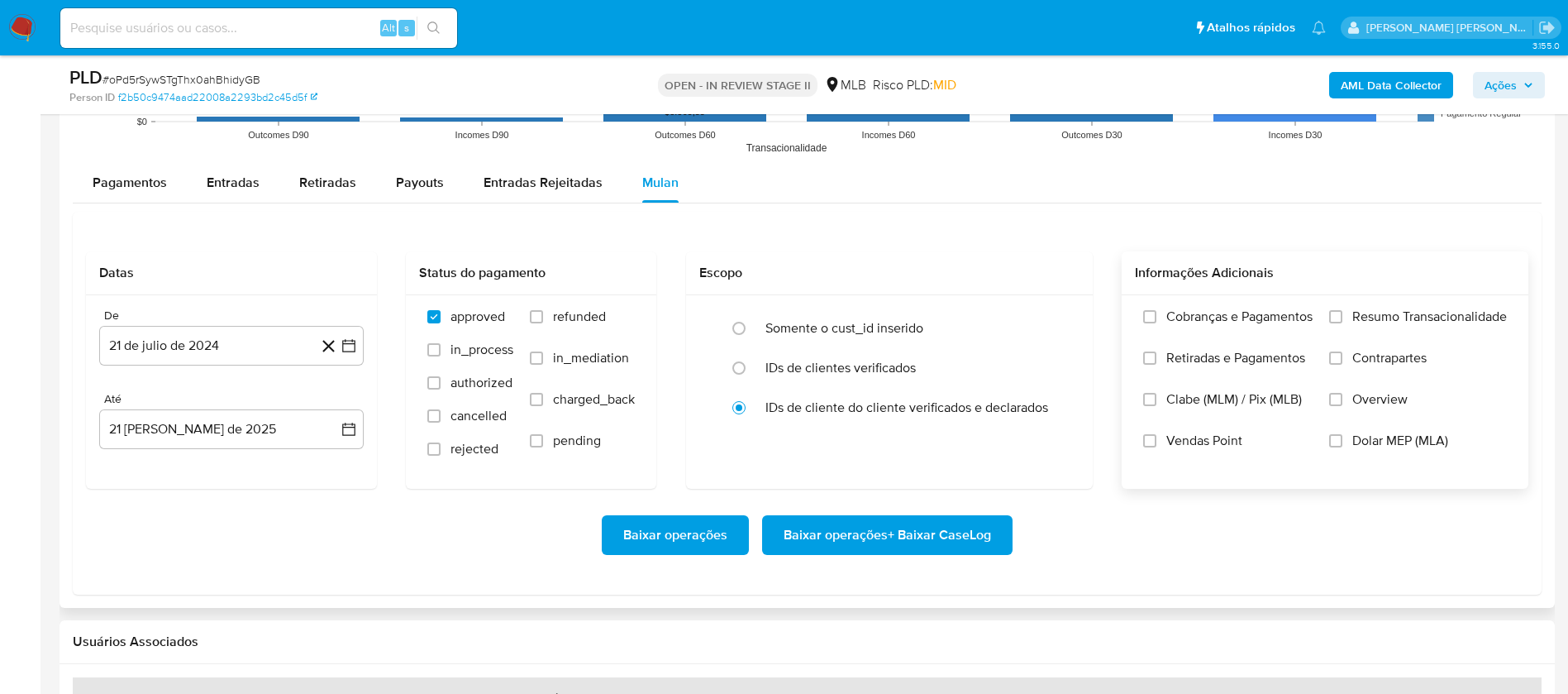
click at [1045, 317] on span "Resumo Transacionalidade" at bounding box center [1430, 316] width 155 height 16
click at [1045, 317] on input "Resumo Transacionalidade" at bounding box center [1336, 316] width 14 height 14
click at [1045, 440] on span "Vendas Point" at bounding box center [1204, 440] width 76 height 16
click at [1045, 440] on input "Vendas Point" at bounding box center [1150, 440] width 14 height 14
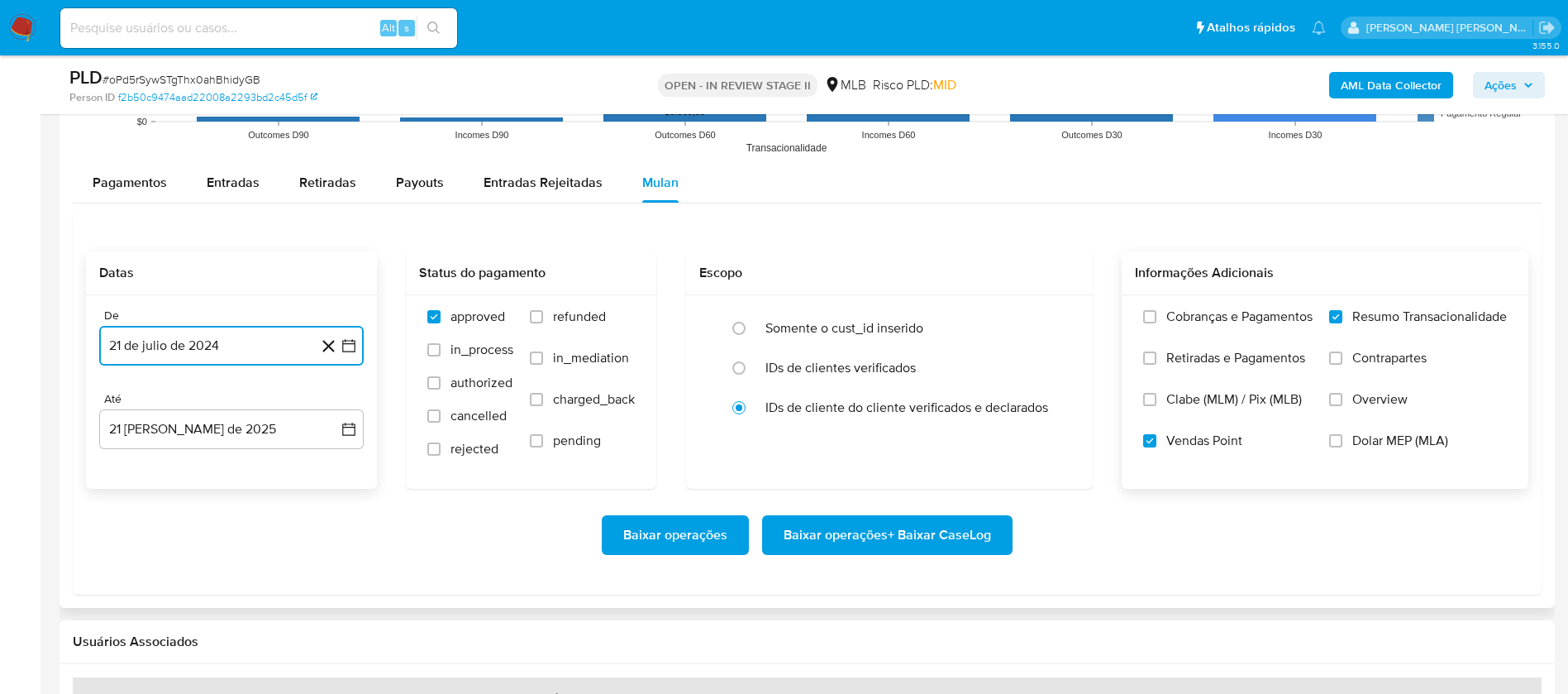
click at [242, 357] on button "21 de julio de 2024" at bounding box center [232, 346] width 264 height 40
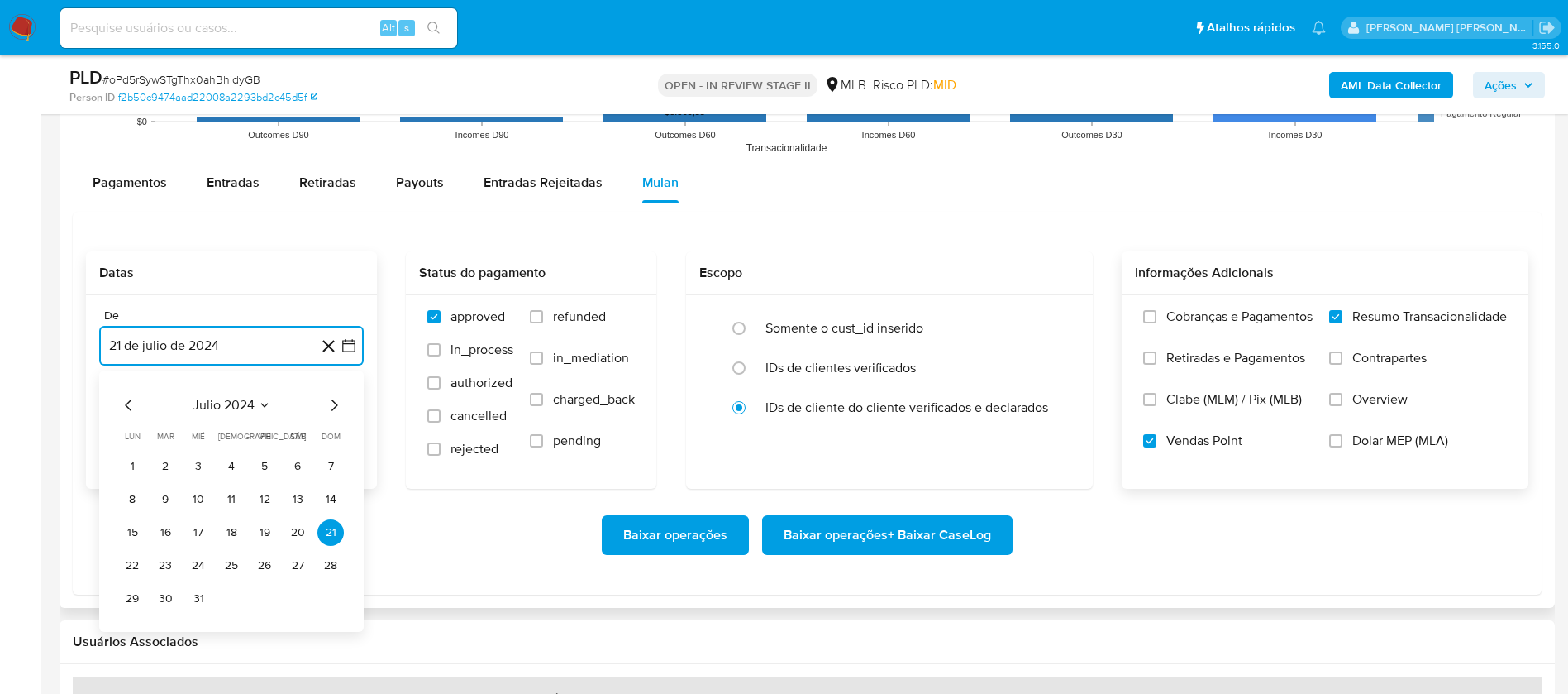
click at [242, 407] on span "julio 2024" at bounding box center [223, 405] width 62 height 16
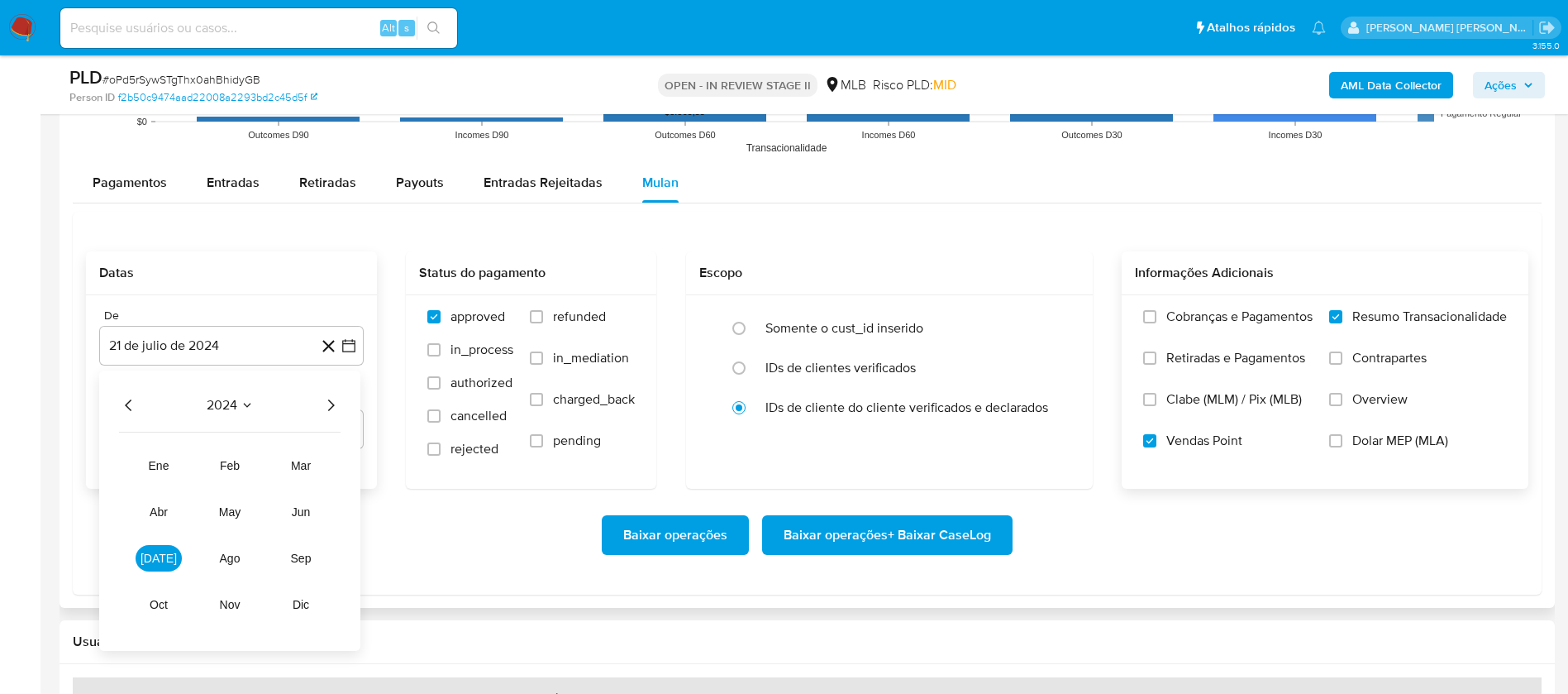
click at [333, 403] on icon "Año siguiente" at bounding box center [331, 405] width 6 height 12
click at [163, 461] on span "[DATE]" at bounding box center [159, 558] width 36 height 14
click at [170, 461] on button "1" at bounding box center [165, 466] width 26 height 26
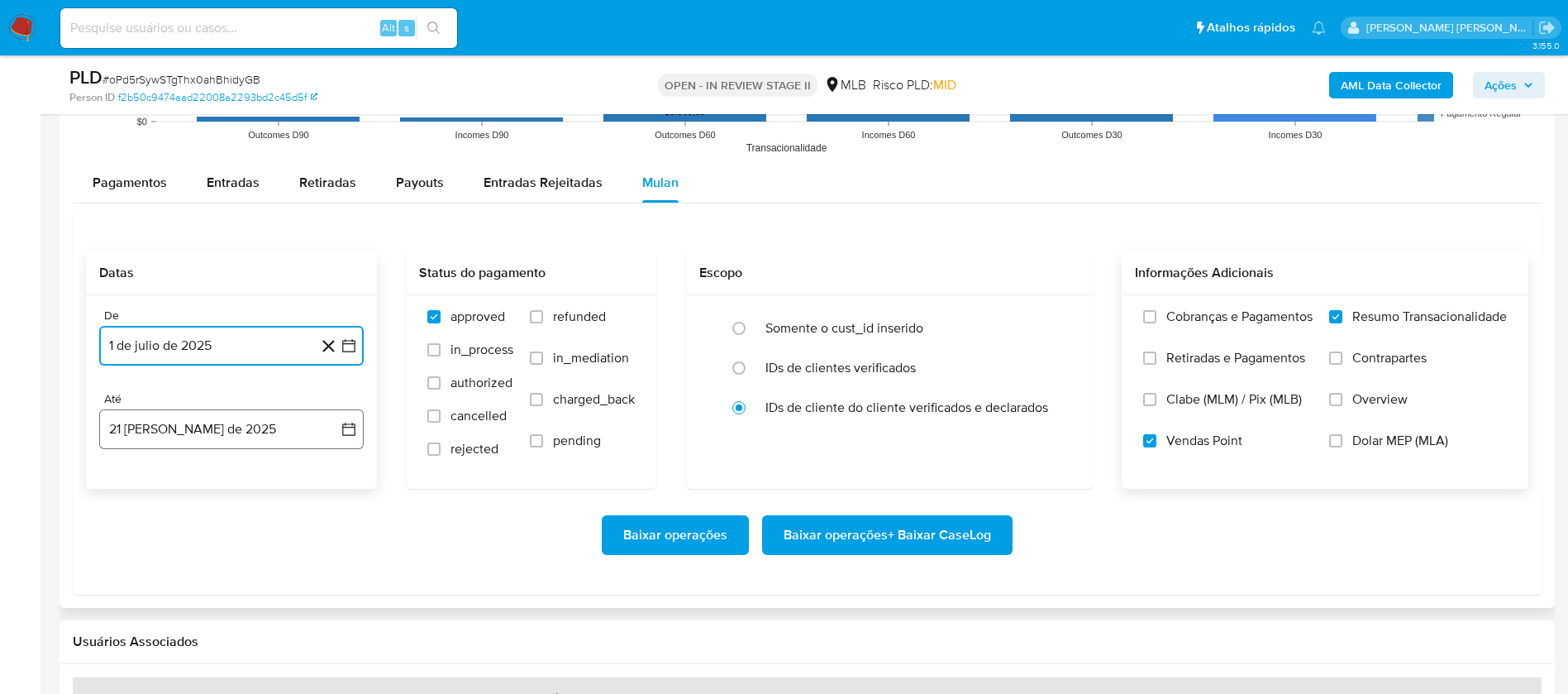
click at [208, 434] on button "21 [PERSON_NAME] de 2025" at bounding box center [232, 430] width 264 height 40
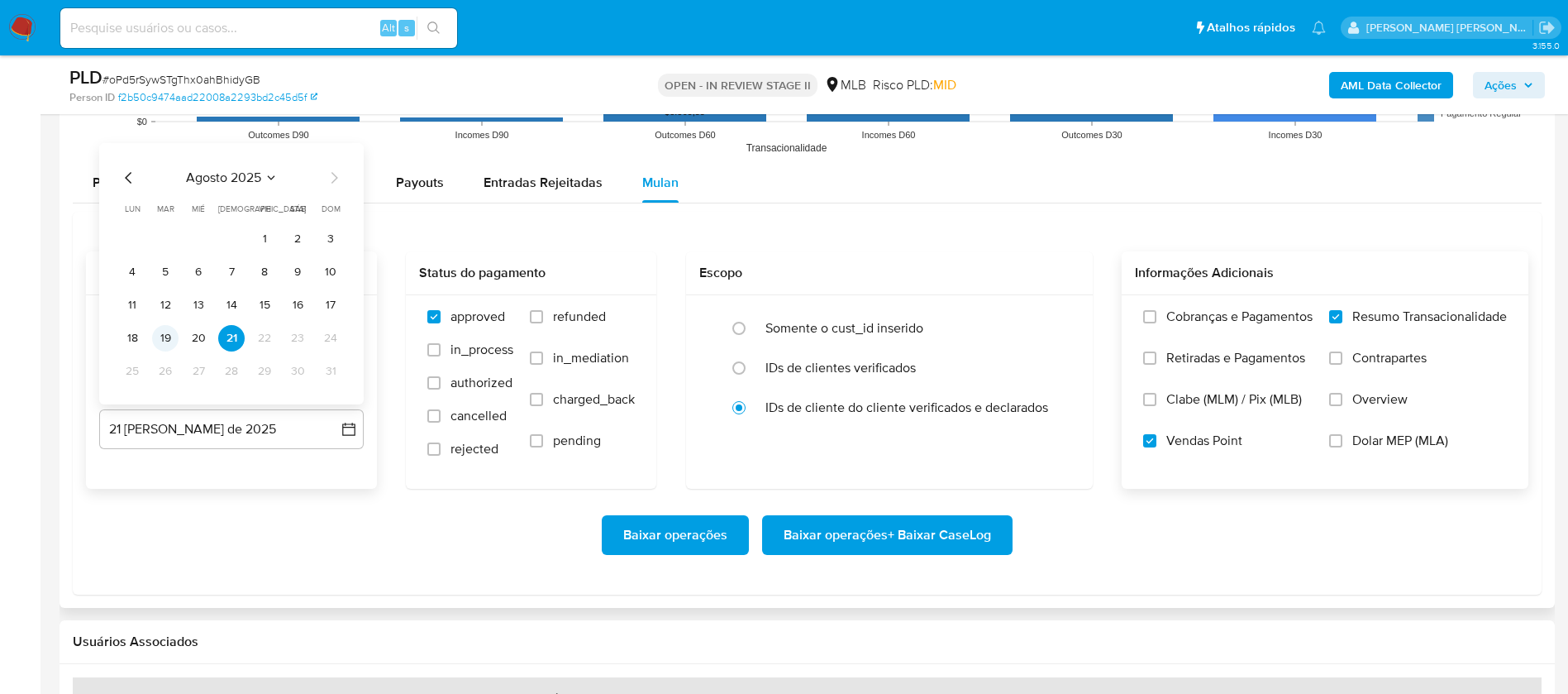
click at [166, 342] on button "19" at bounding box center [165, 337] width 26 height 26
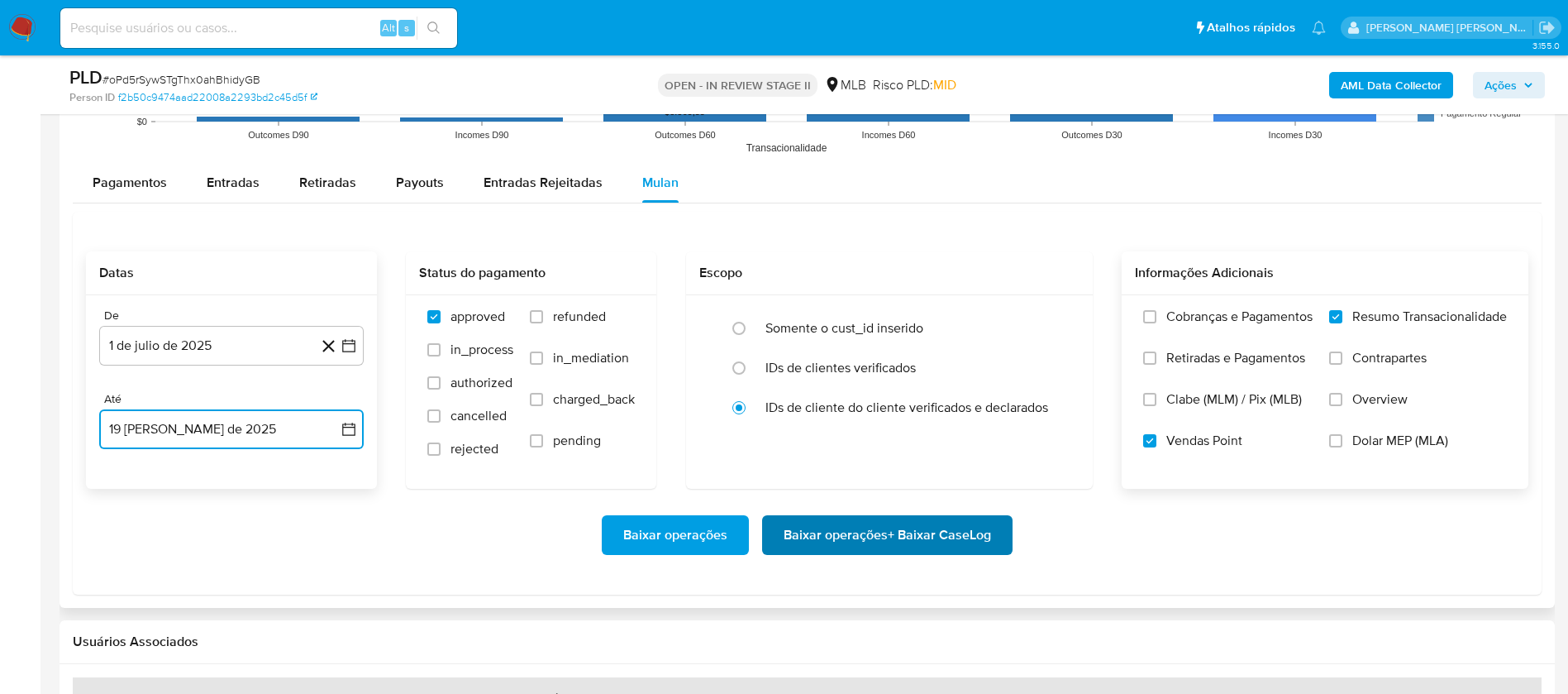
click at [835, 461] on span "Baixar operações + Baixar CaseLog" at bounding box center [888, 535] width 208 height 36
